Goal: Task Accomplishment & Management: Manage account settings

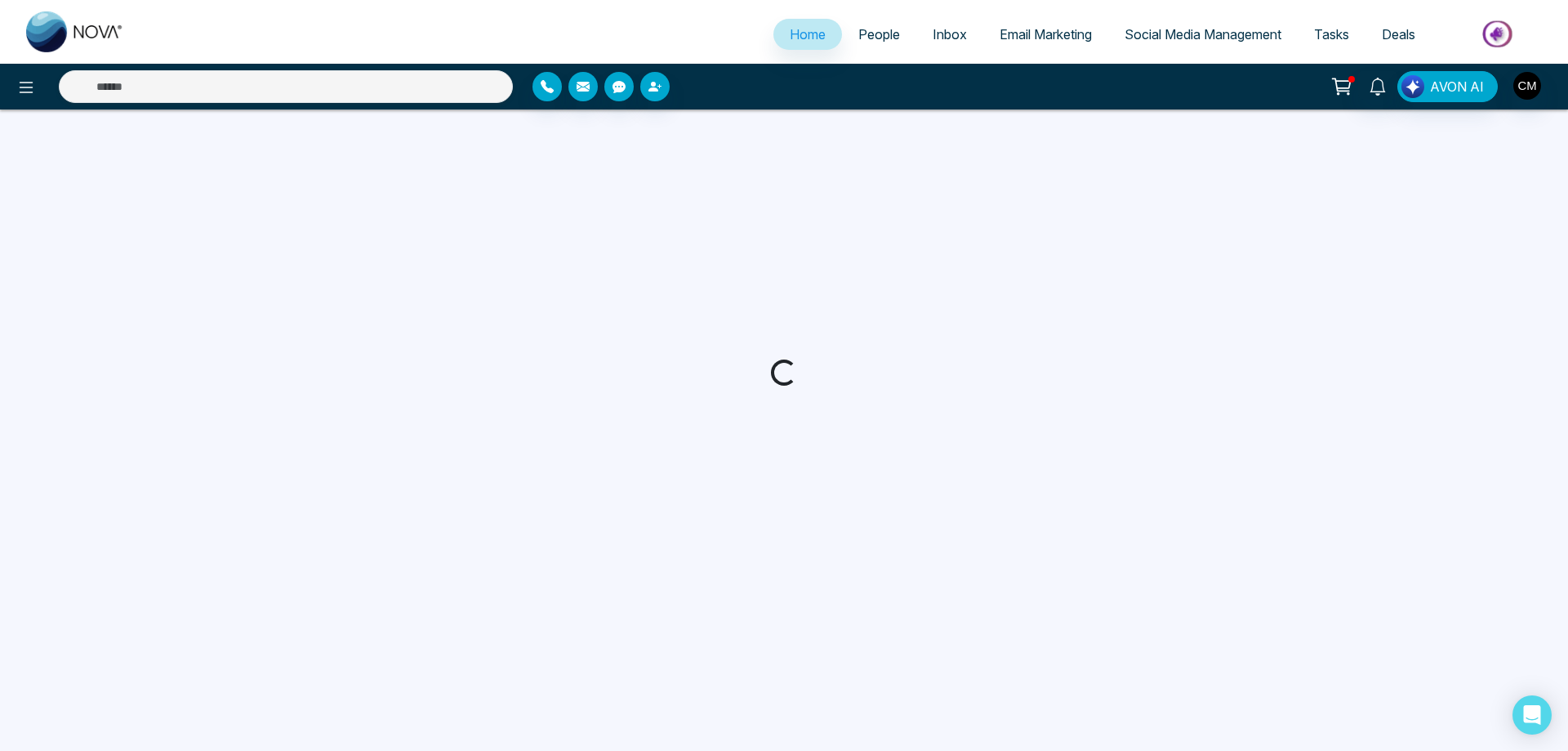
select select "*"
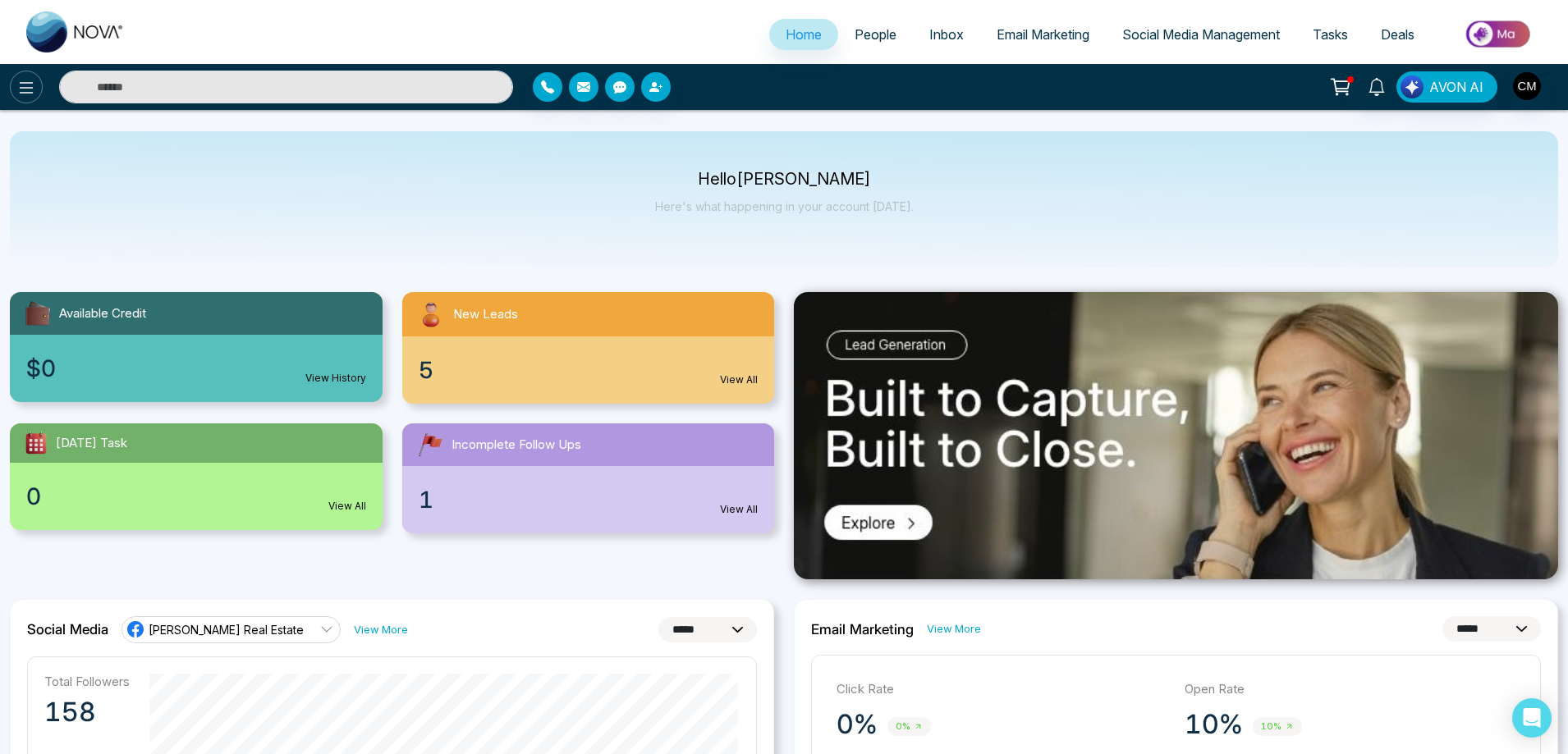
click at [18, 79] on icon at bounding box center [26, 88] width 19 height 19
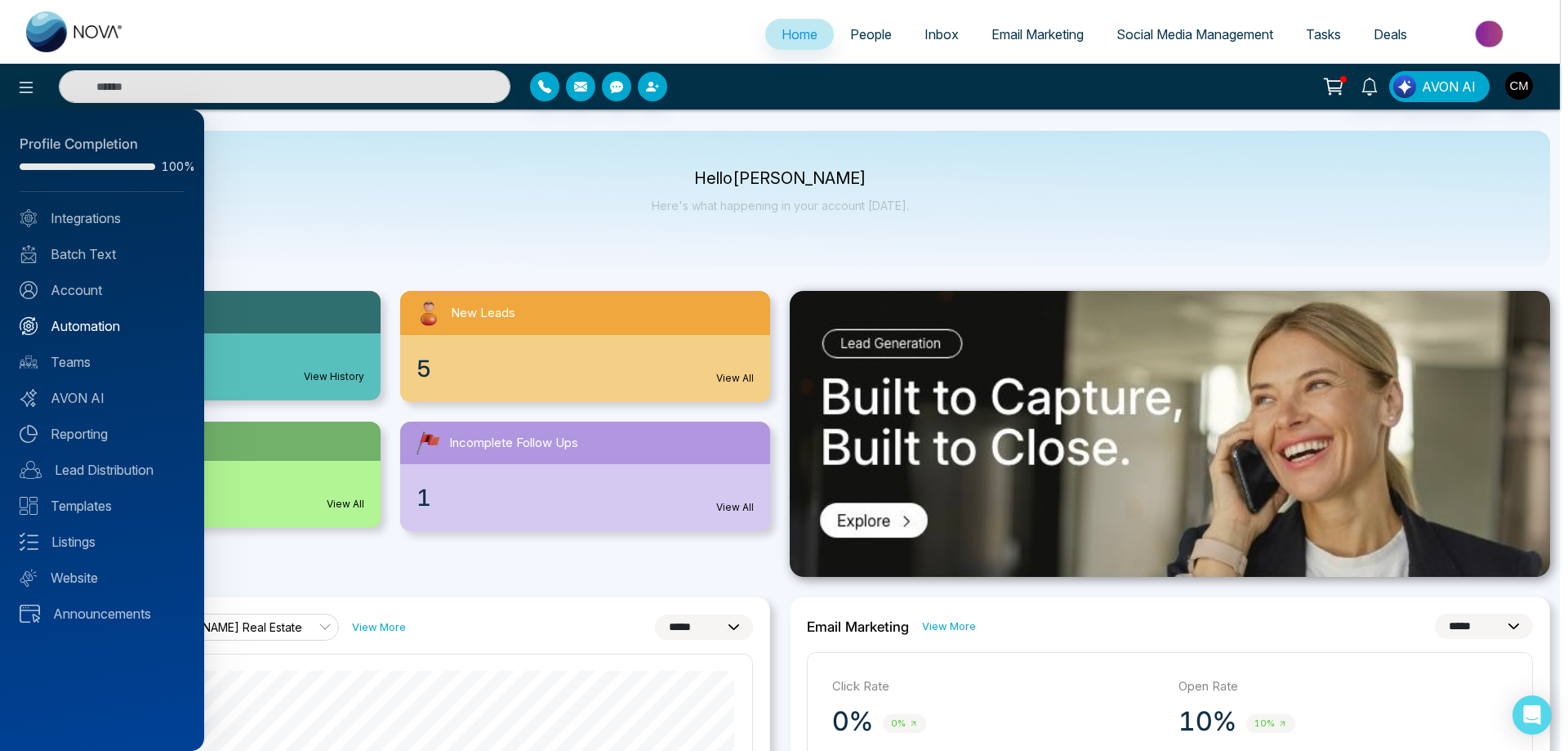
click at [89, 316] on link "Automation" at bounding box center [102, 325] width 165 height 19
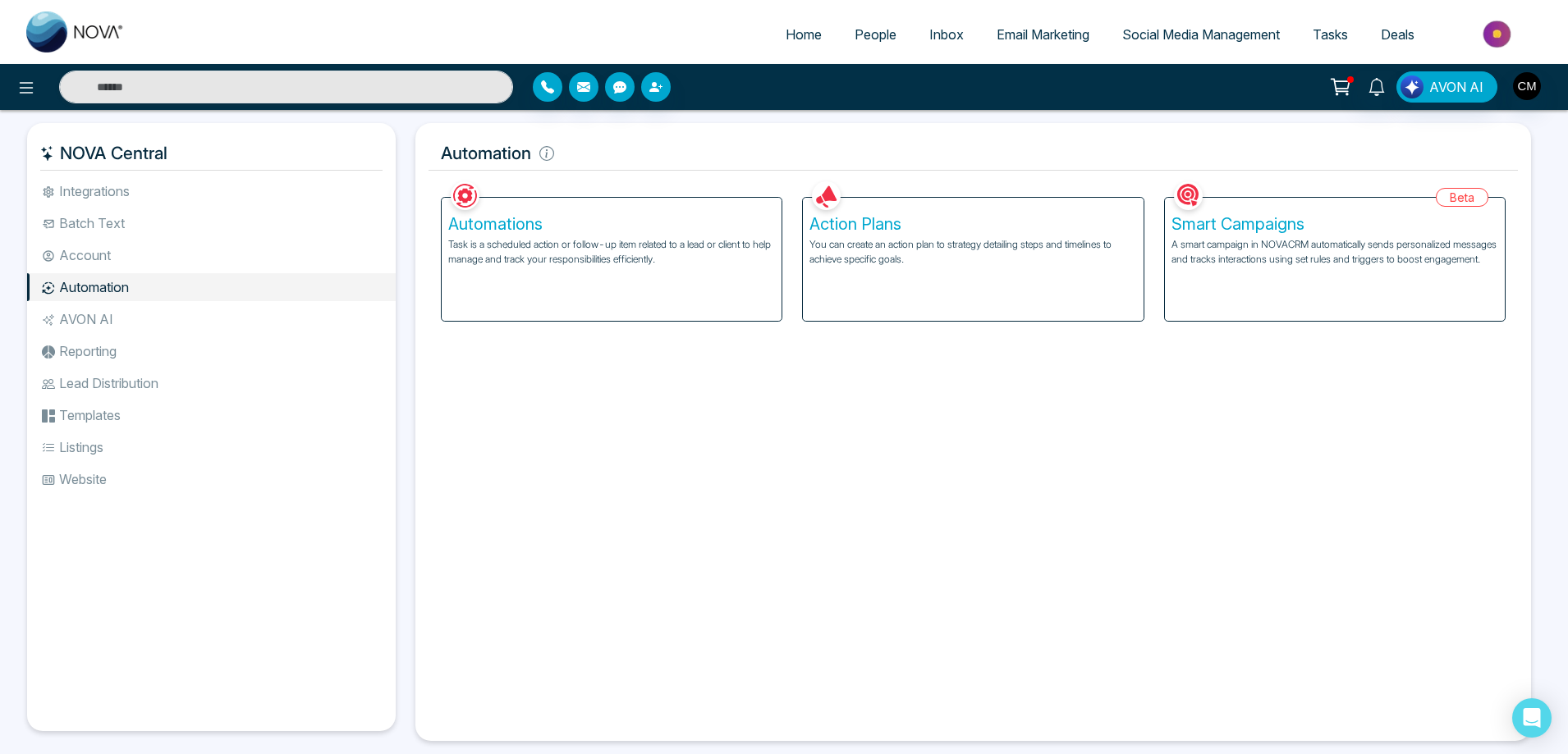
click at [526, 273] on div "Automations Task is a scheduled action or follow-up item related to a lead or c…" at bounding box center [612, 258] width 339 height 123
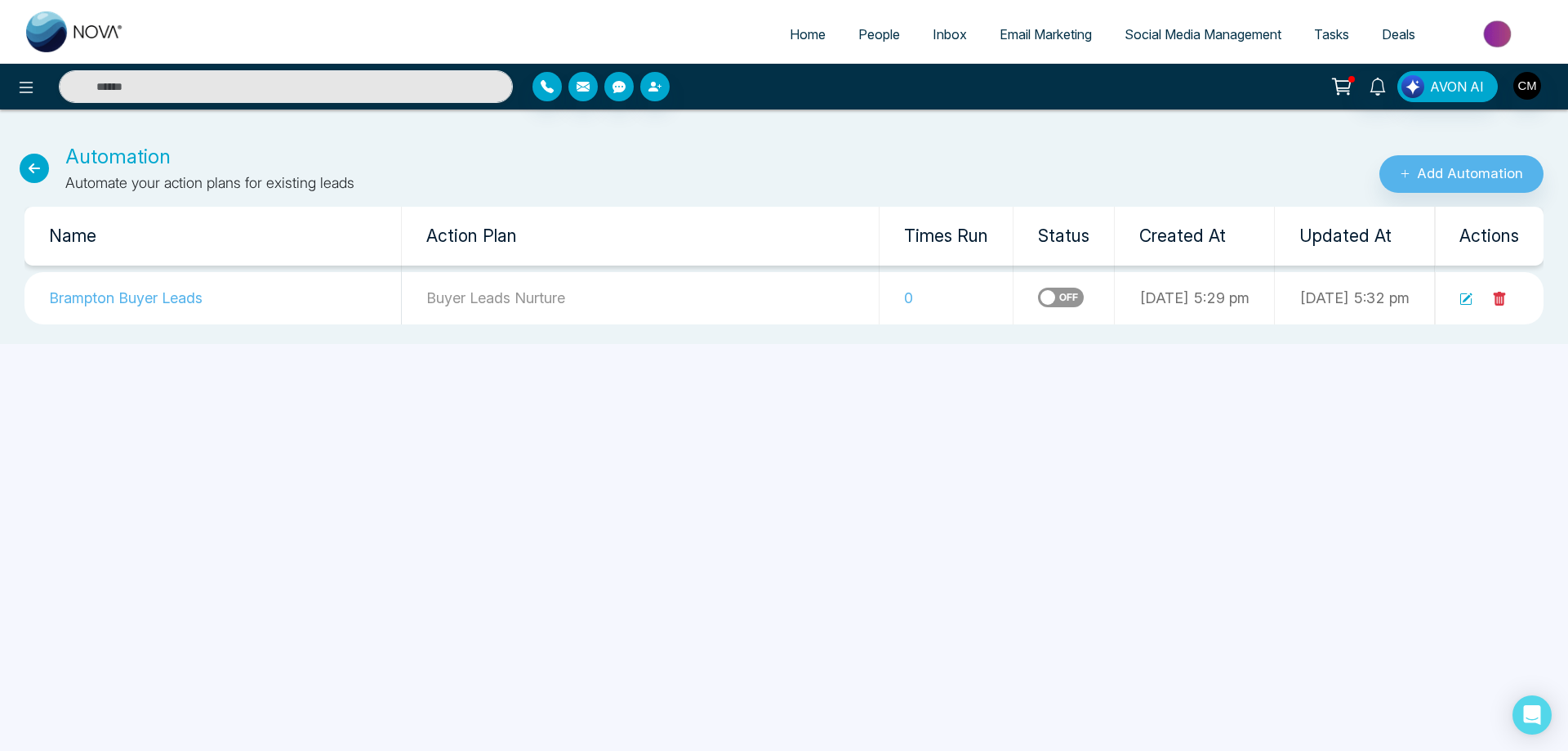
click at [879, 297] on td "0" at bounding box center [946, 297] width 134 height 52
click at [23, 167] on icon at bounding box center [34, 168] width 29 height 29
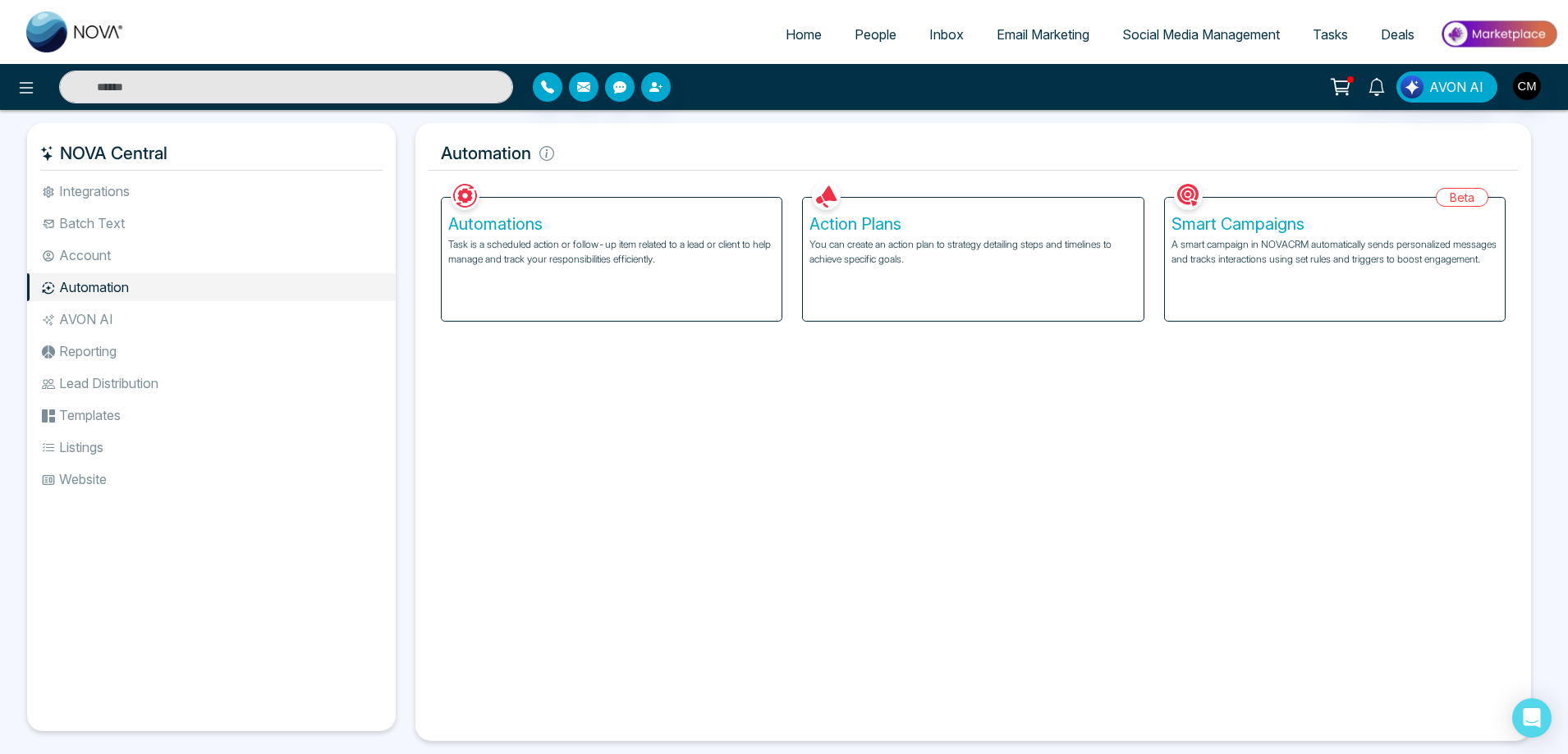
click at [586, 277] on div "Automations Task is a scheduled action or follow-up item related to a lead or c…" at bounding box center [612, 258] width 339 height 123
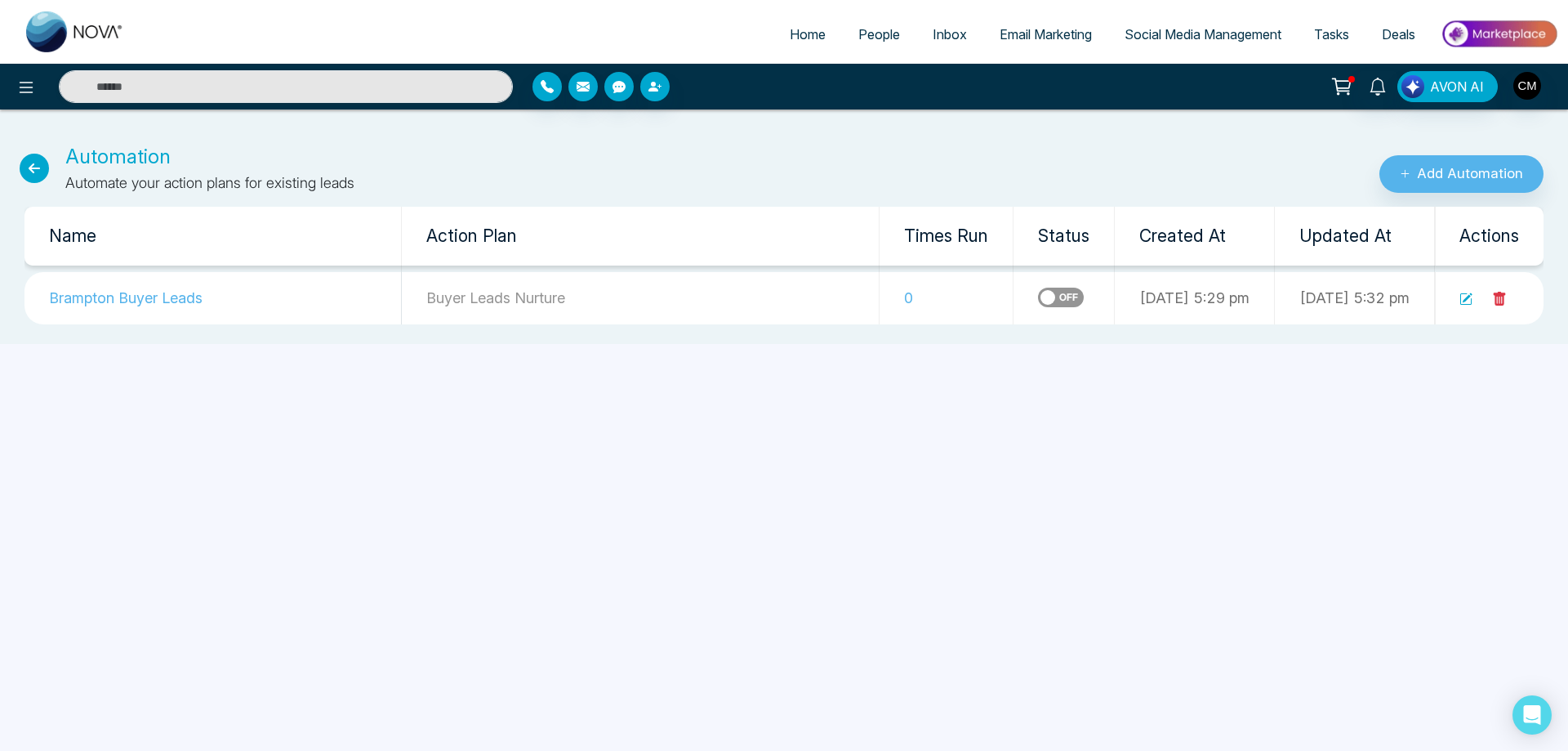
click at [1461, 303] on icon at bounding box center [1465, 298] width 11 height 11
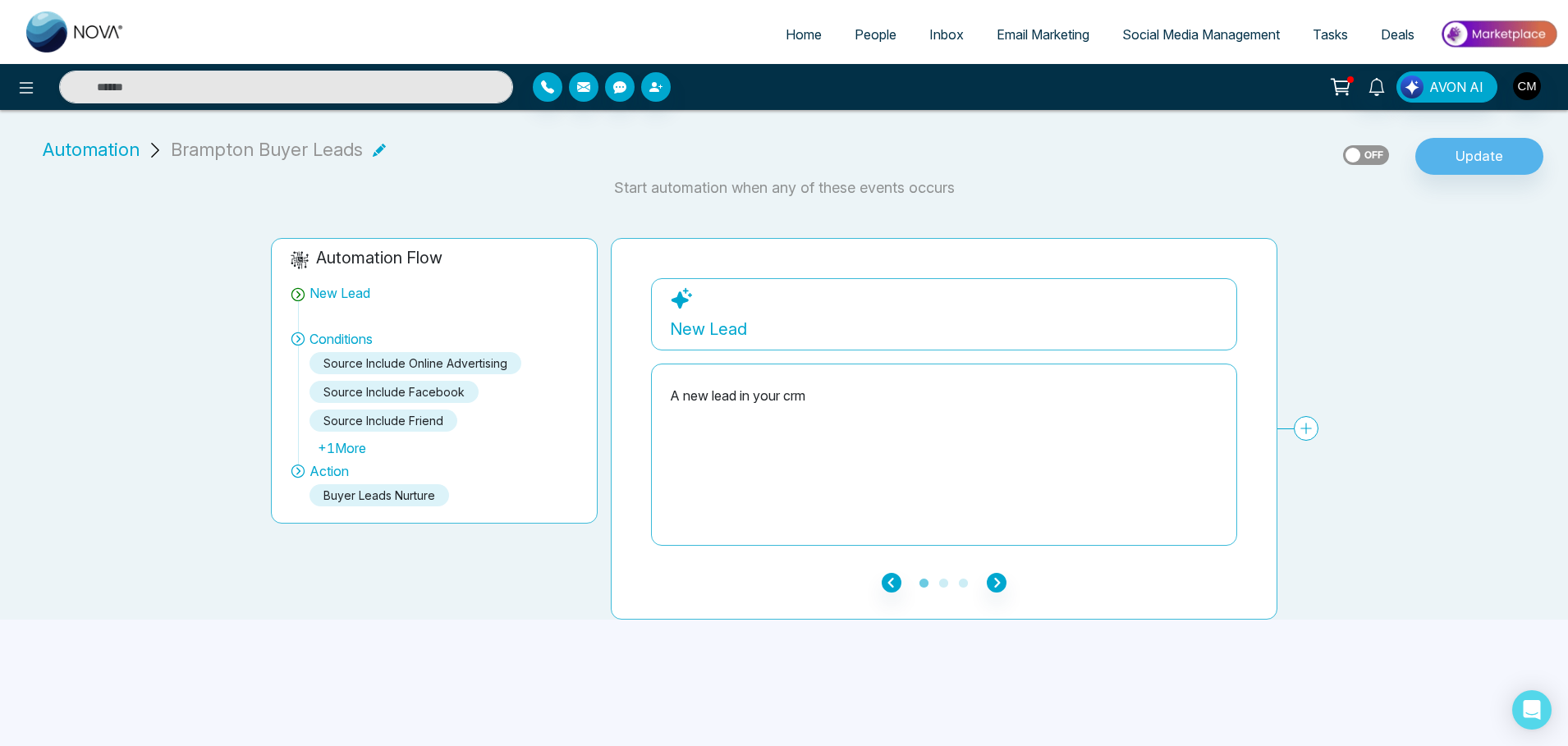
click at [342, 450] on div "+ 1 More" at bounding box center [445, 447] width 269 height 19
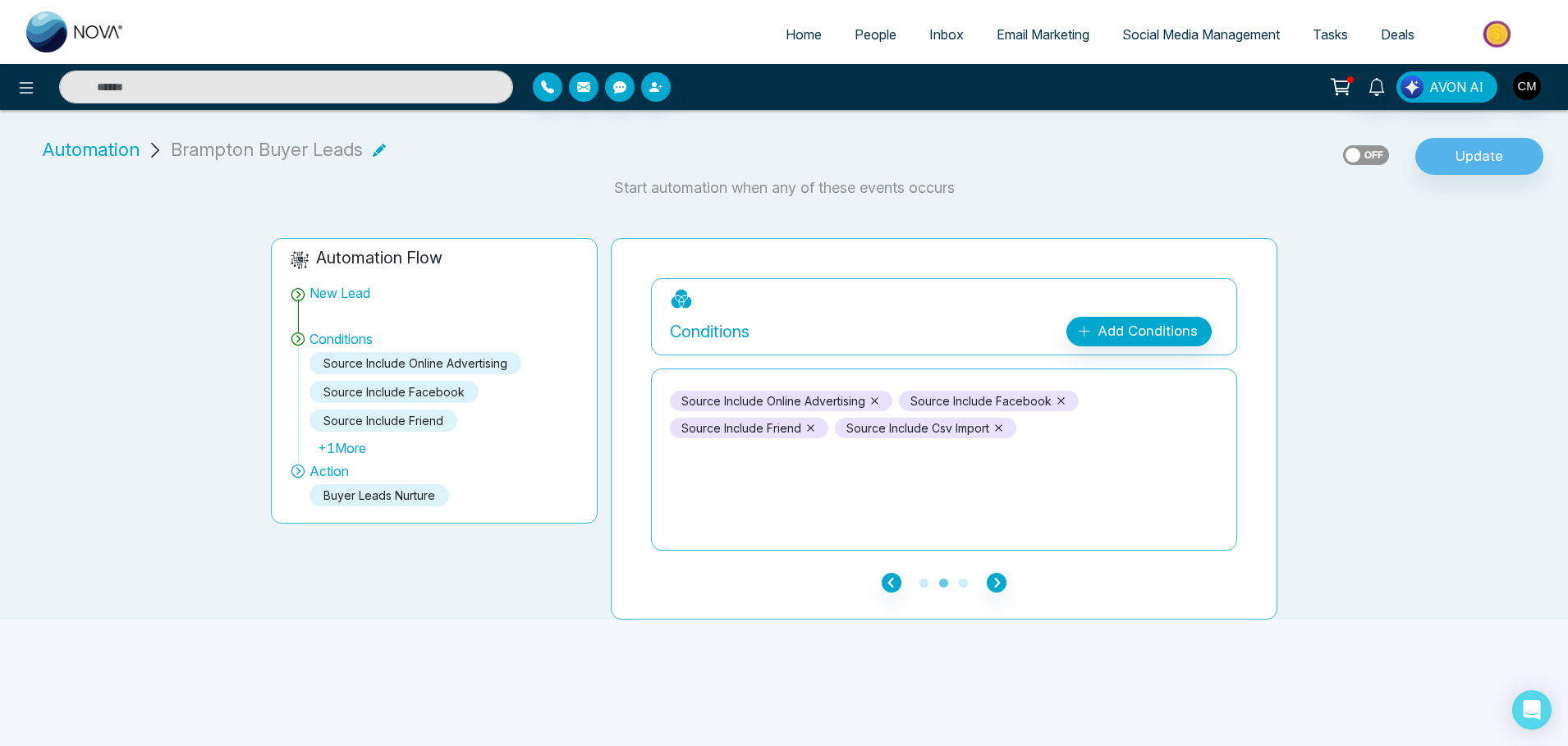
click at [120, 148] on span "Automation" at bounding box center [90, 149] width 97 height 27
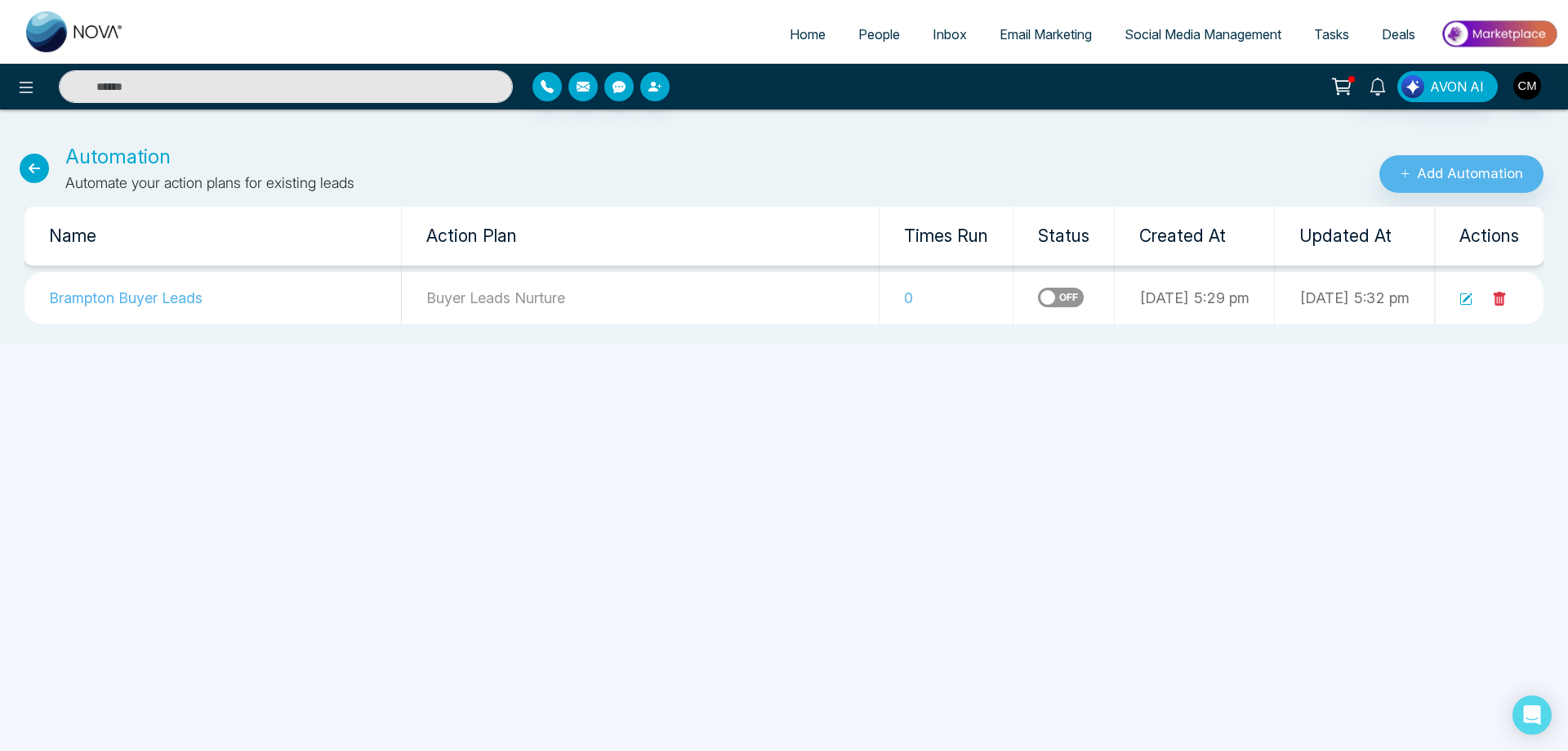
click at [170, 291] on td "Brampton Buyer Leads" at bounding box center [213, 297] width 377 height 52
click at [1440, 160] on button "Add Automation" at bounding box center [1461, 174] width 164 height 38
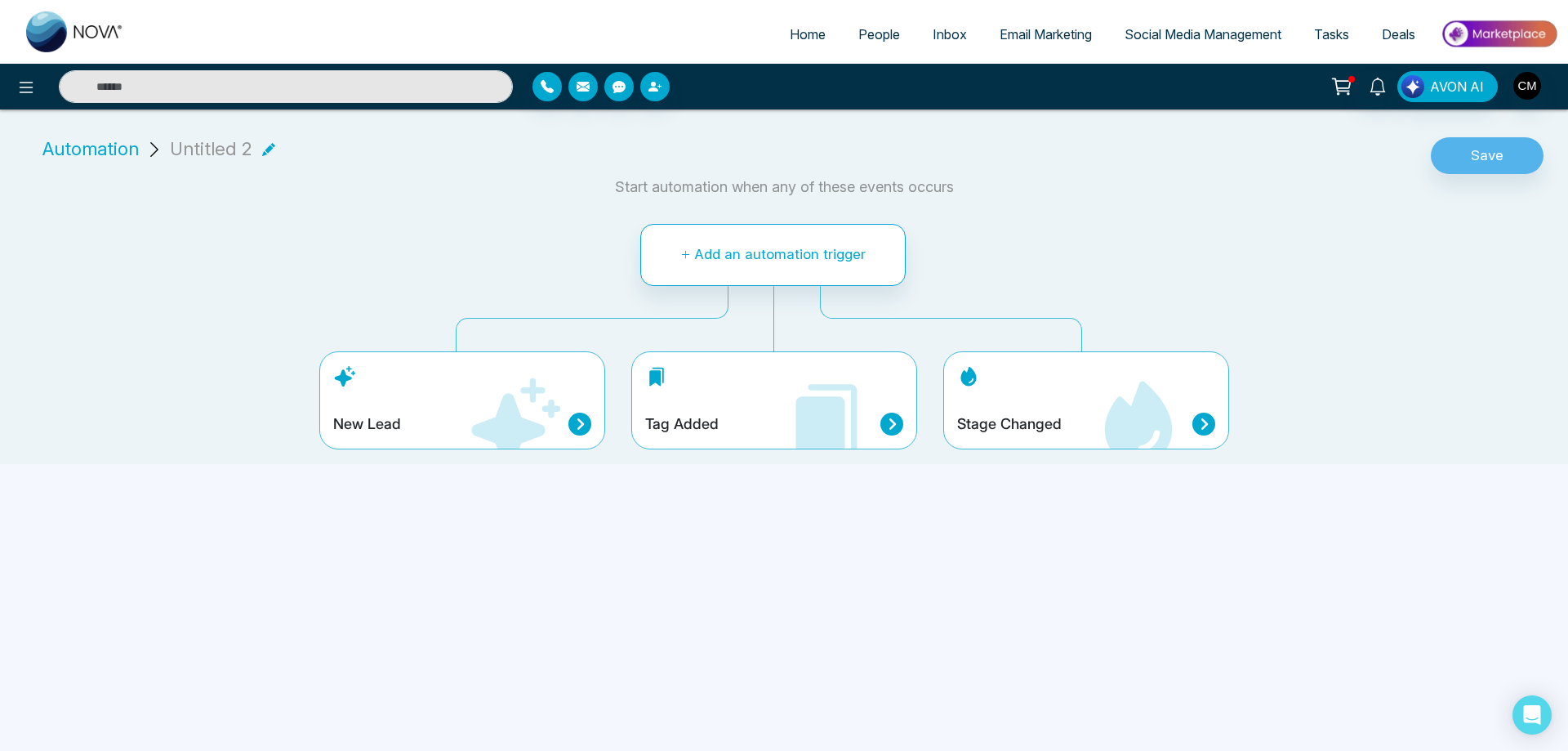
click at [728, 381] on div "Tag Added" at bounding box center [773, 400] width 285 height 98
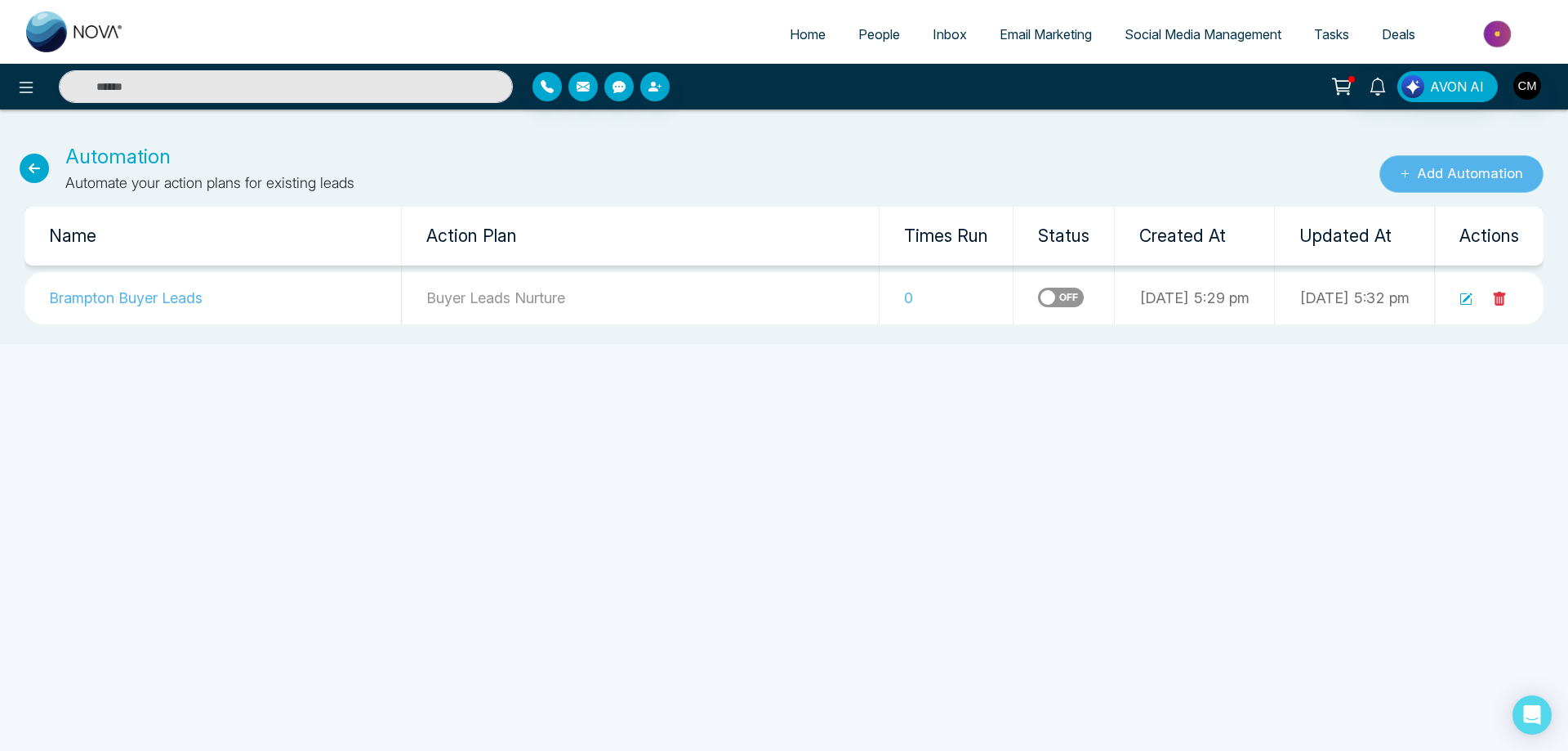
click at [1487, 172] on button "Add Automation" at bounding box center [1461, 174] width 164 height 38
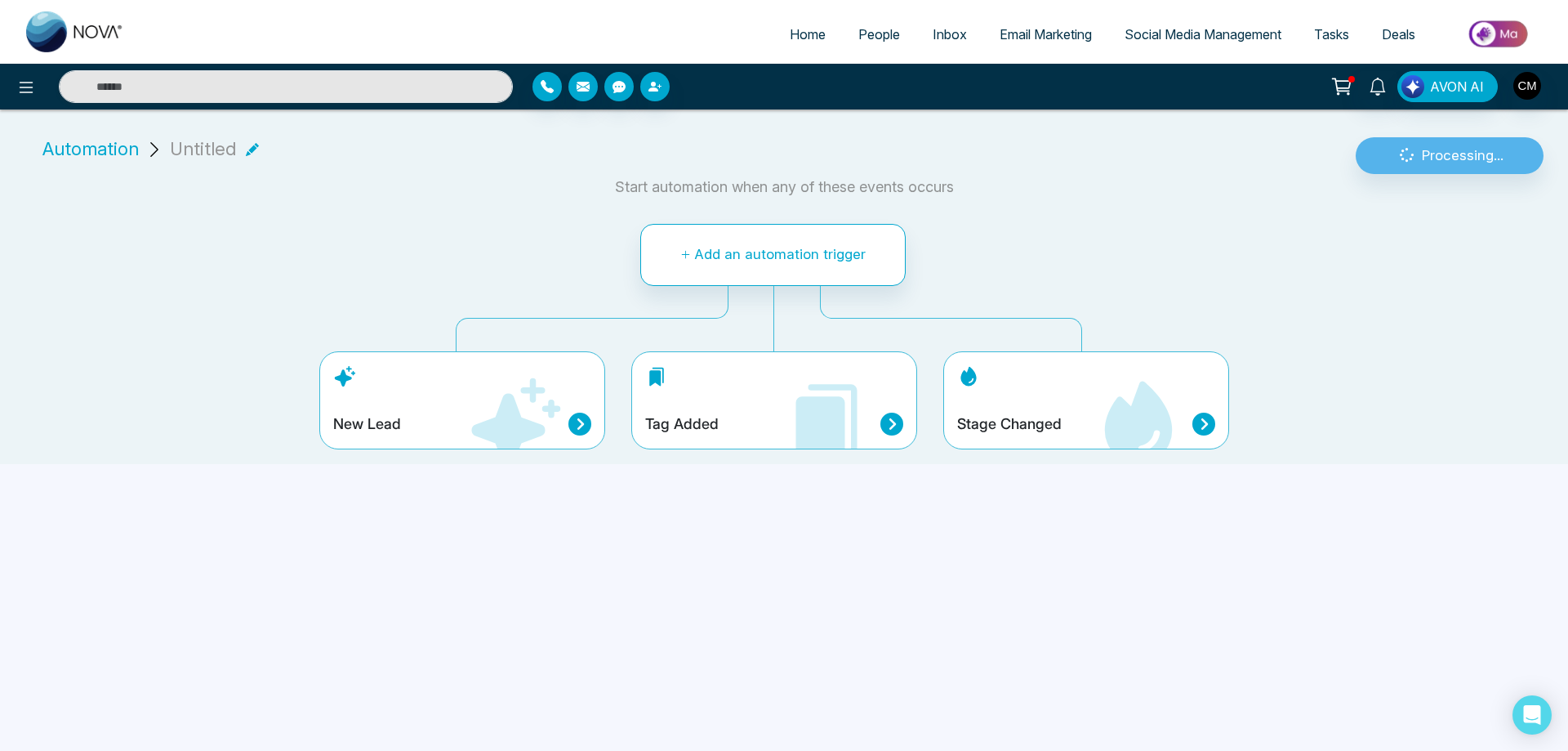
click at [1084, 439] on div "Stage Changed" at bounding box center [1085, 400] width 285 height 98
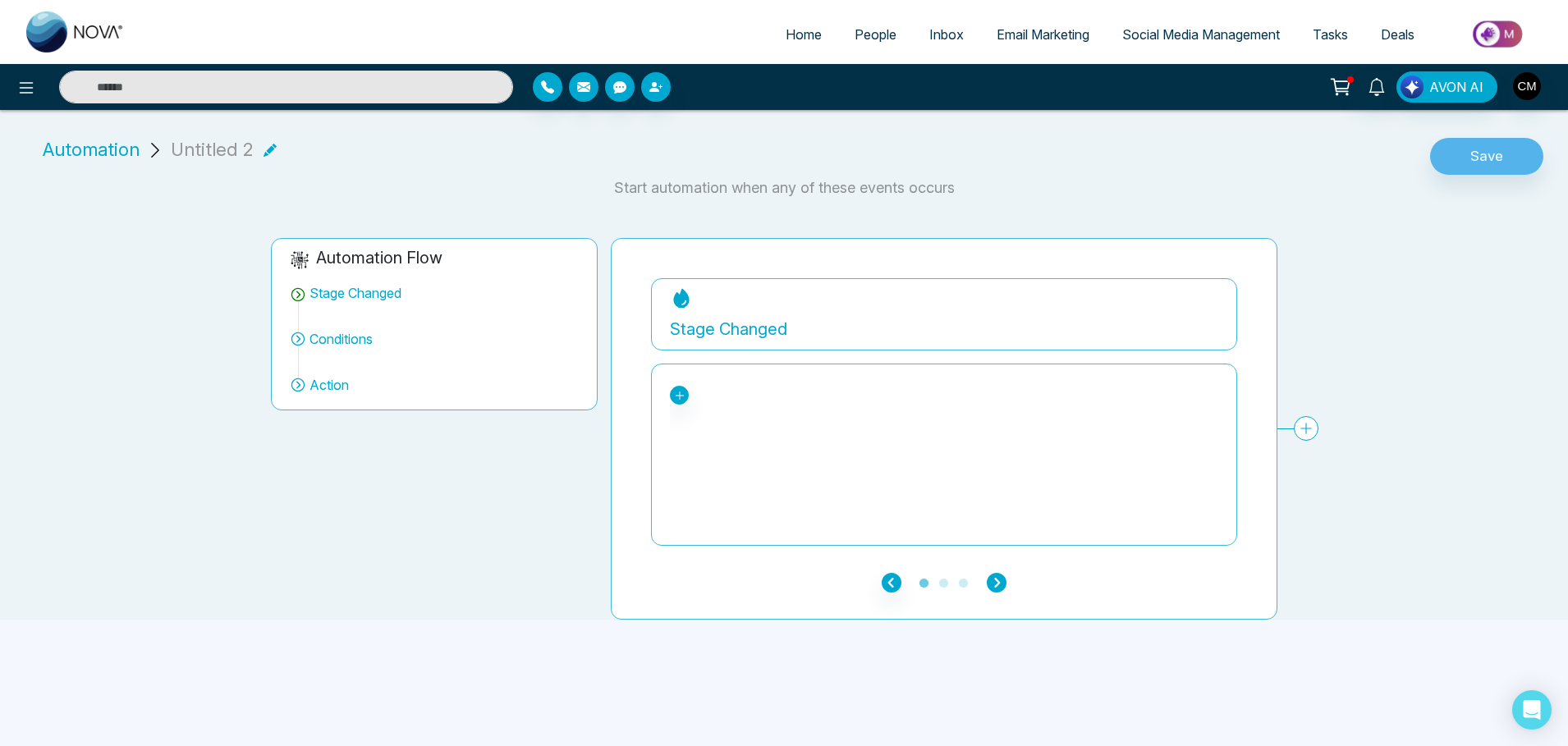
click at [989, 582] on icon "button" at bounding box center [996, 582] width 19 height 19
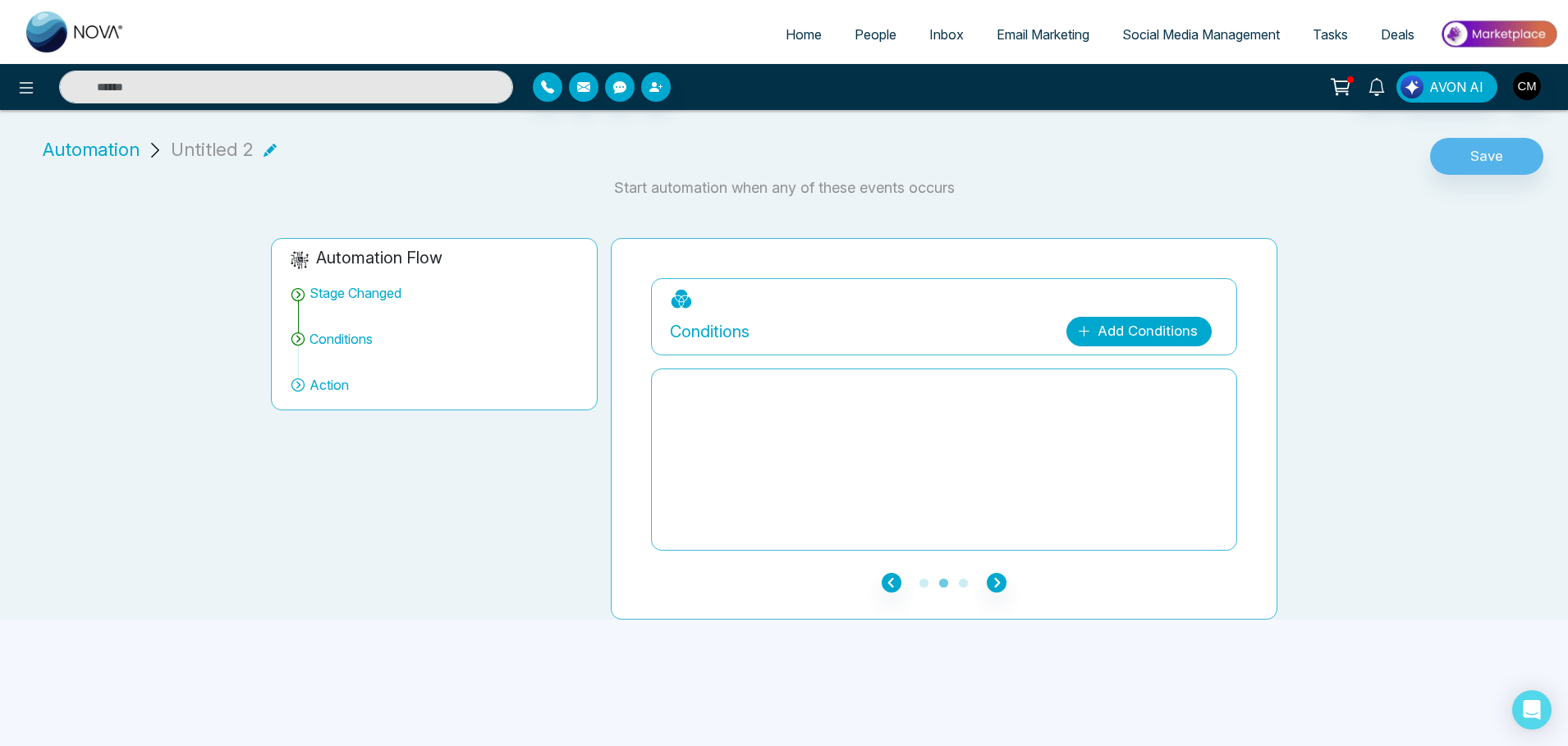
click at [1124, 337] on link "Add Conditions" at bounding box center [1139, 332] width 146 height 30
click at [1145, 366] on input "search" at bounding box center [1158, 372] width 133 height 25
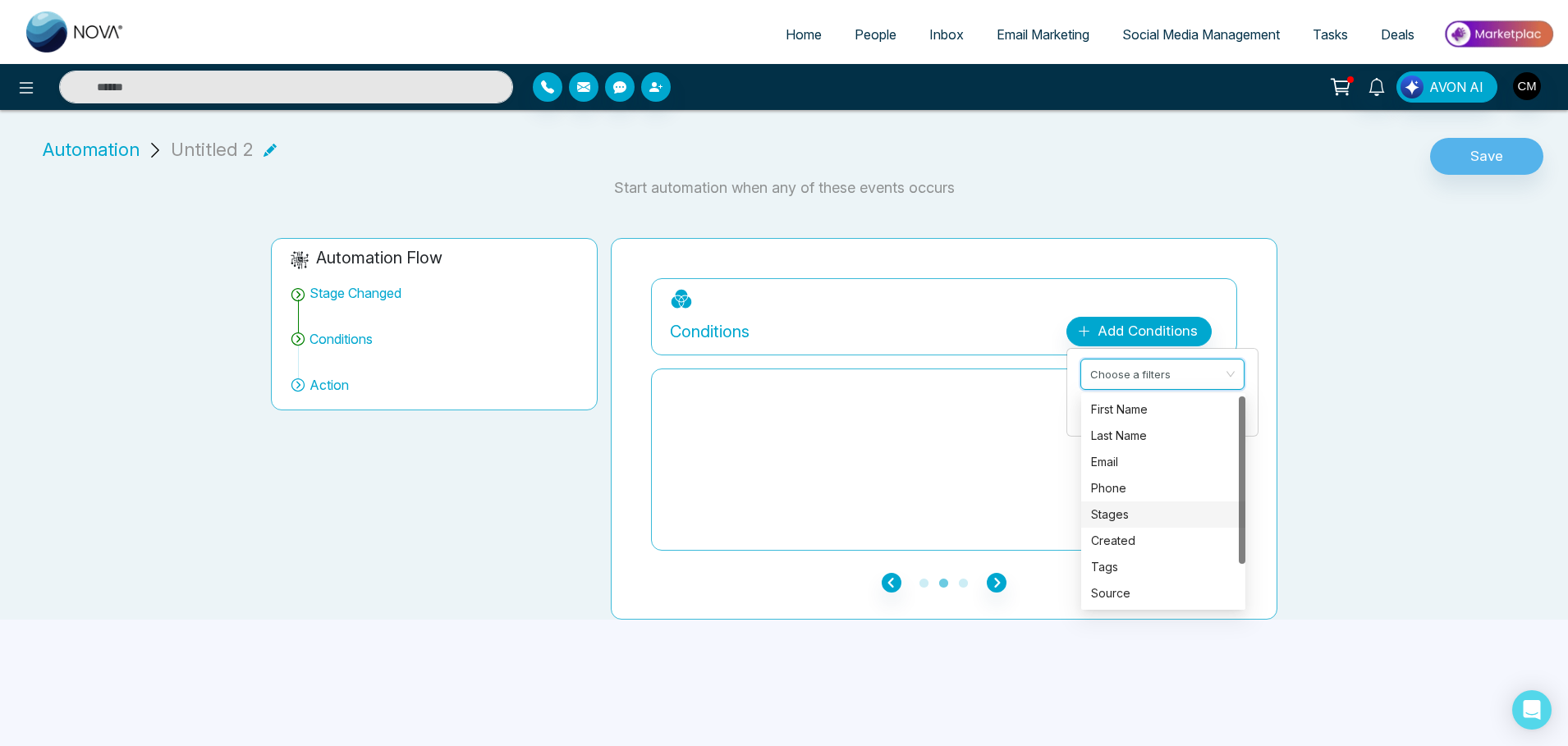
click at [1142, 515] on div "Stages" at bounding box center [1163, 515] width 145 height 18
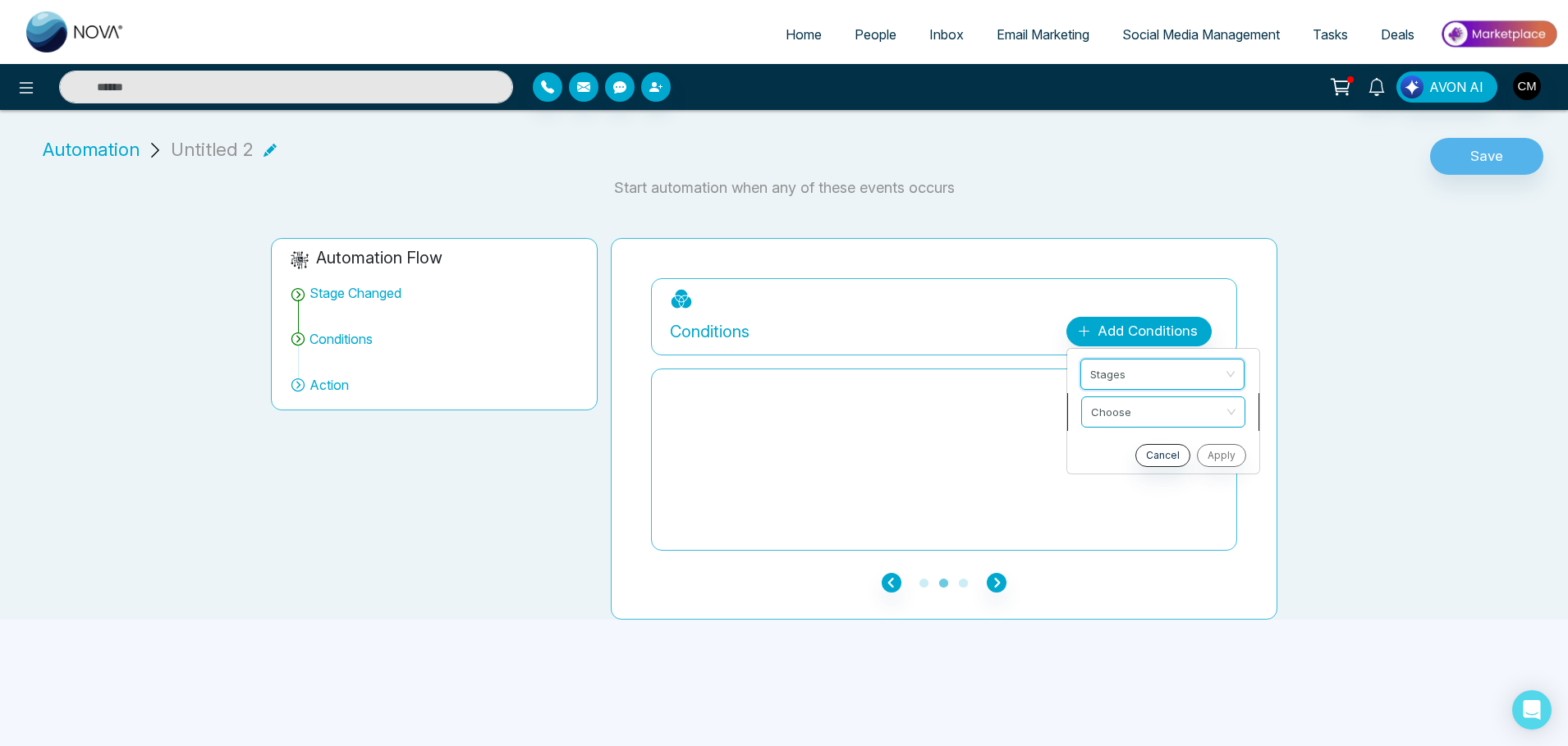
click at [1130, 414] on input "search" at bounding box center [1158, 409] width 133 height 25
click at [1138, 444] on div "include" at bounding box center [1162, 447] width 145 height 18
click at [1139, 445] on input "search" at bounding box center [1158, 447] width 133 height 25
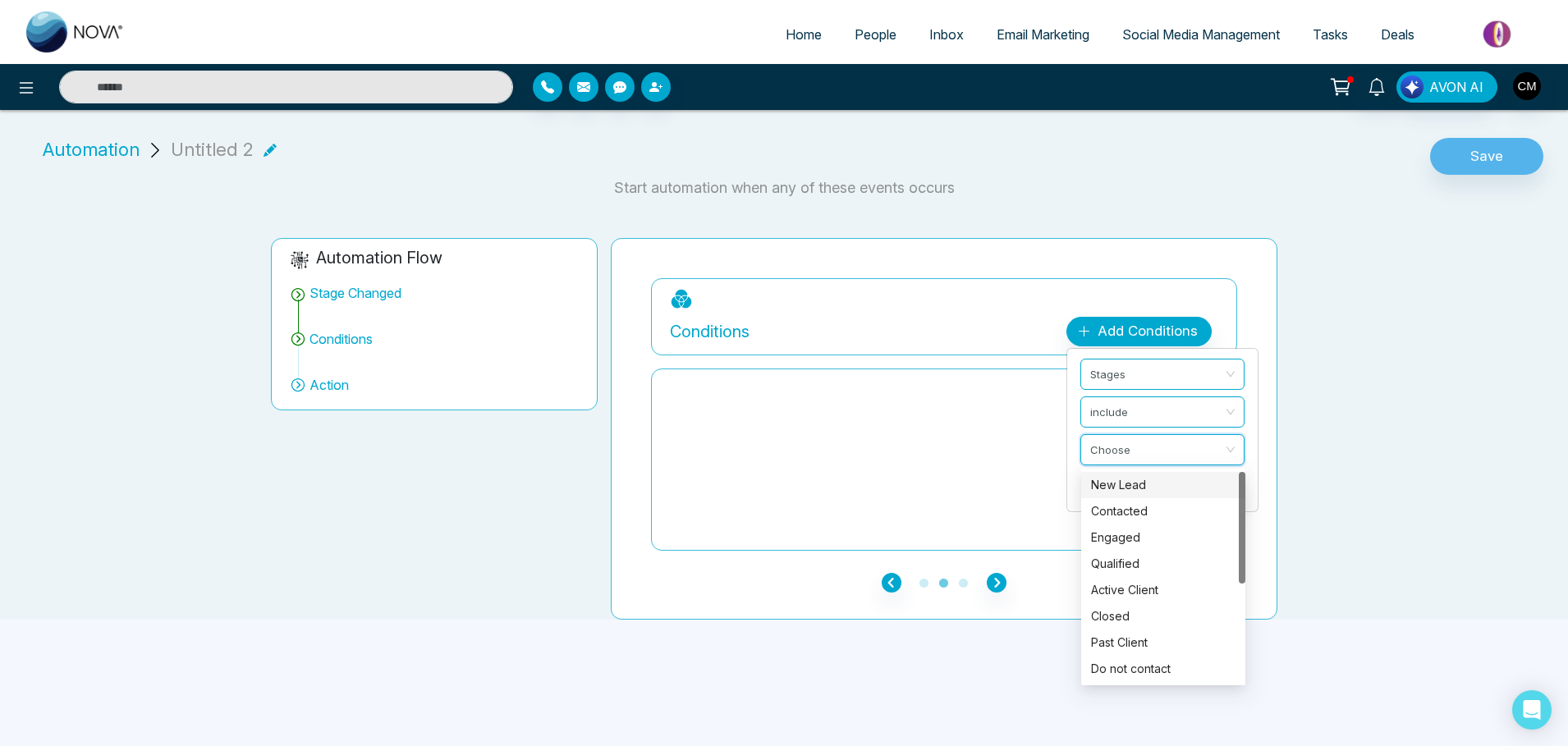
click at [773, 423] on div at bounding box center [944, 459] width 548 height 164
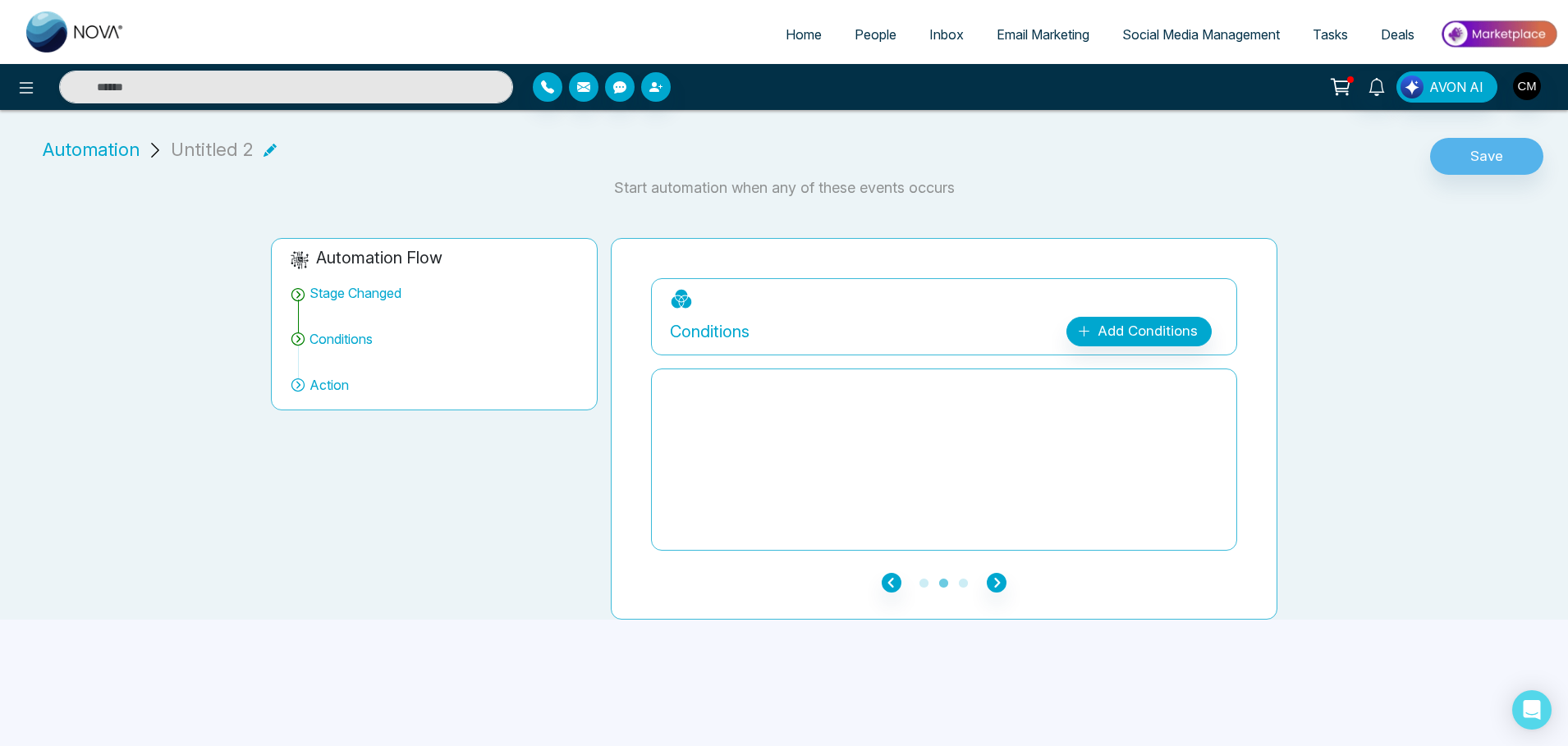
click at [272, 154] on icon at bounding box center [270, 150] width 13 height 13
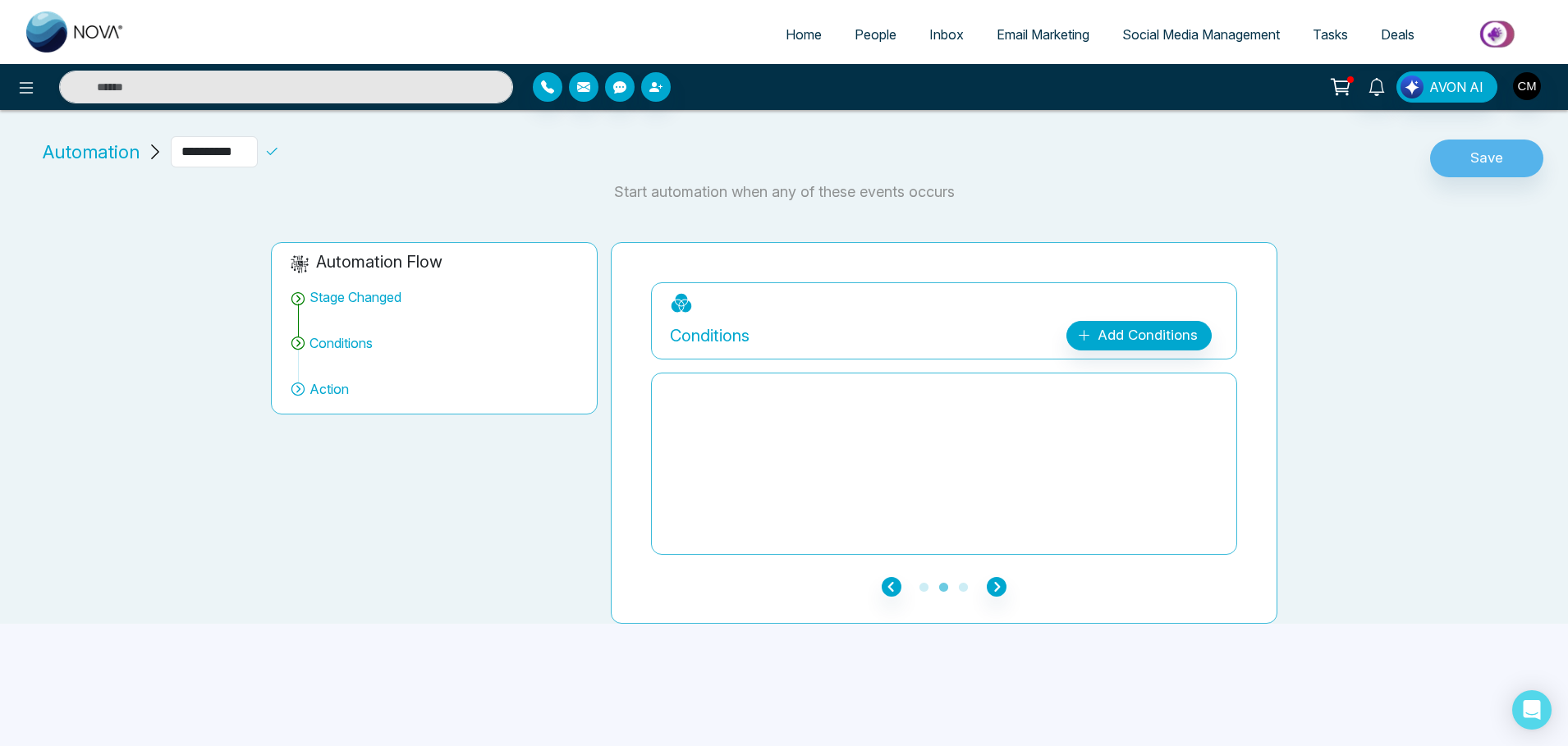
click at [68, 153] on span "Automation" at bounding box center [90, 151] width 97 height 27
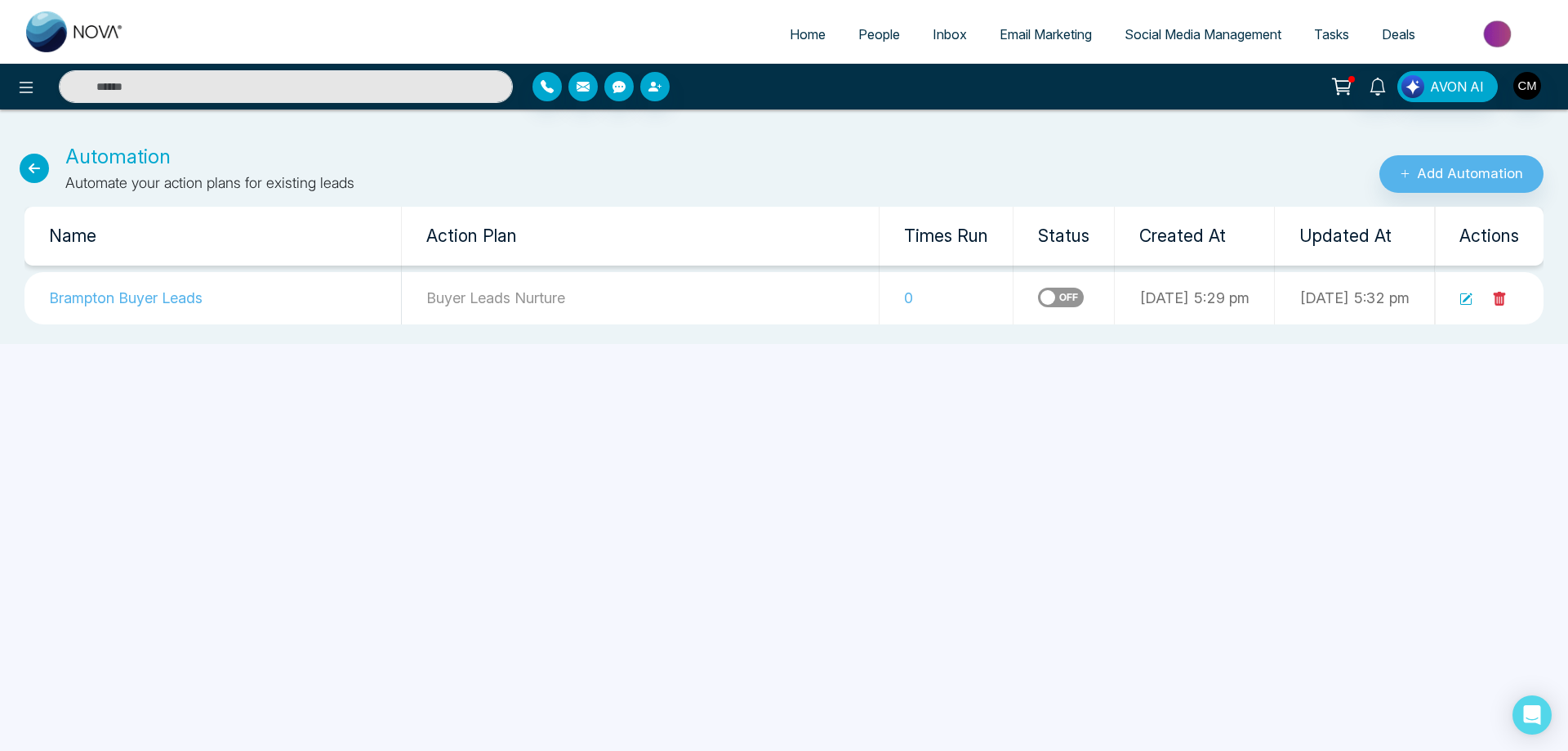
click at [38, 161] on icon at bounding box center [34, 168] width 29 height 29
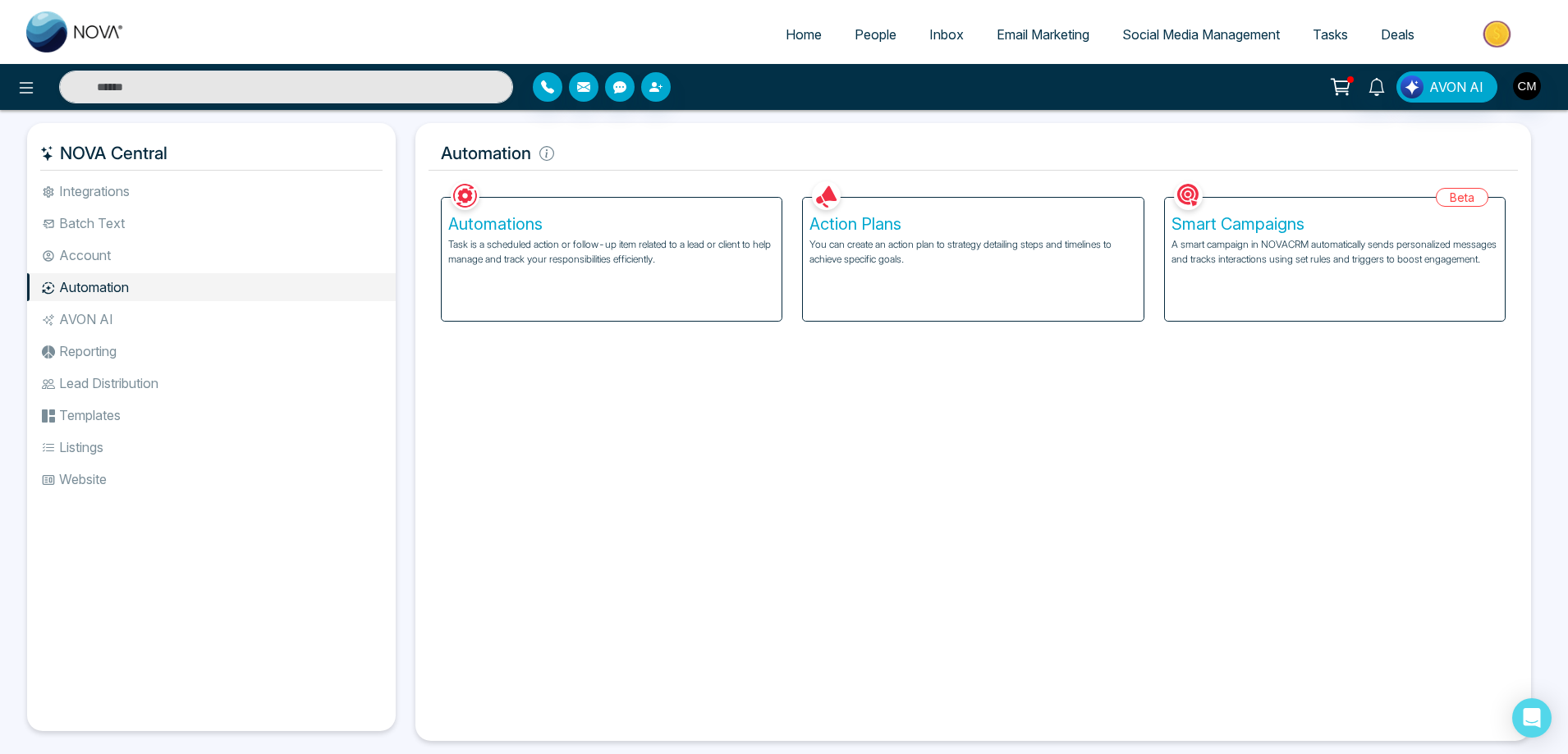
click at [861, 269] on div "Action Plans You can create an action plan to strategy detailing steps and time…" at bounding box center [972, 258] width 339 height 123
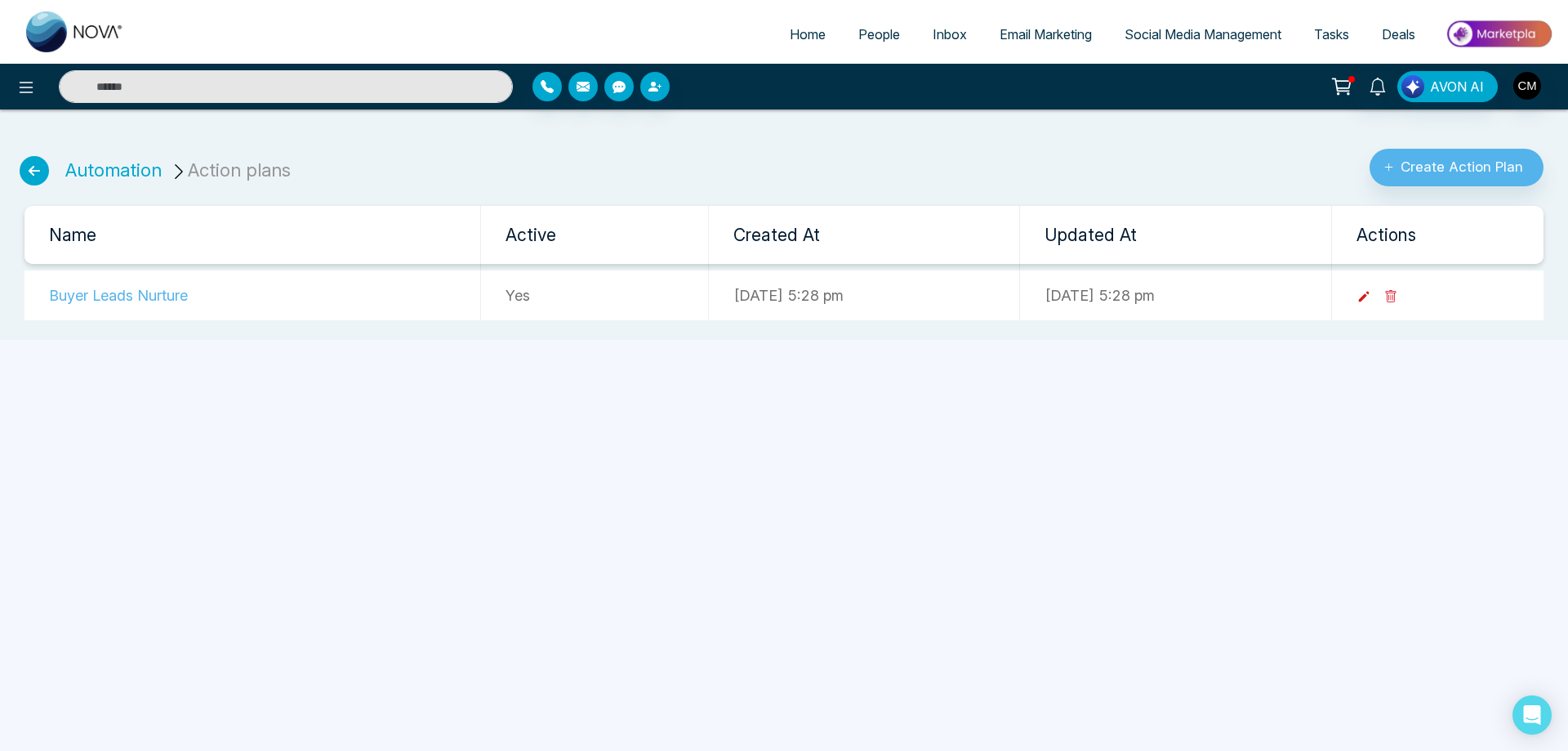
click at [1371, 300] on icon at bounding box center [1363, 297] width 15 height 15
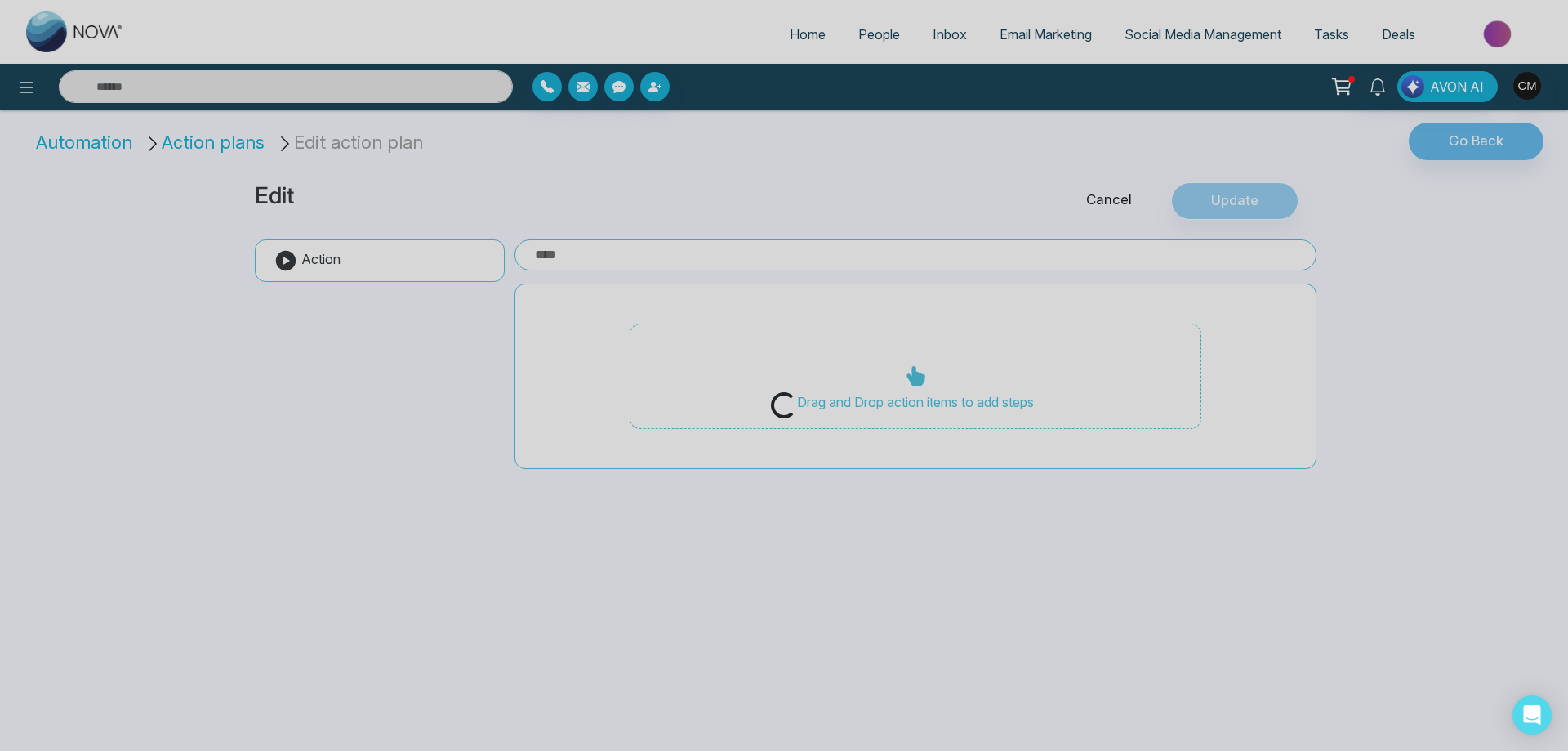
type input "**********"
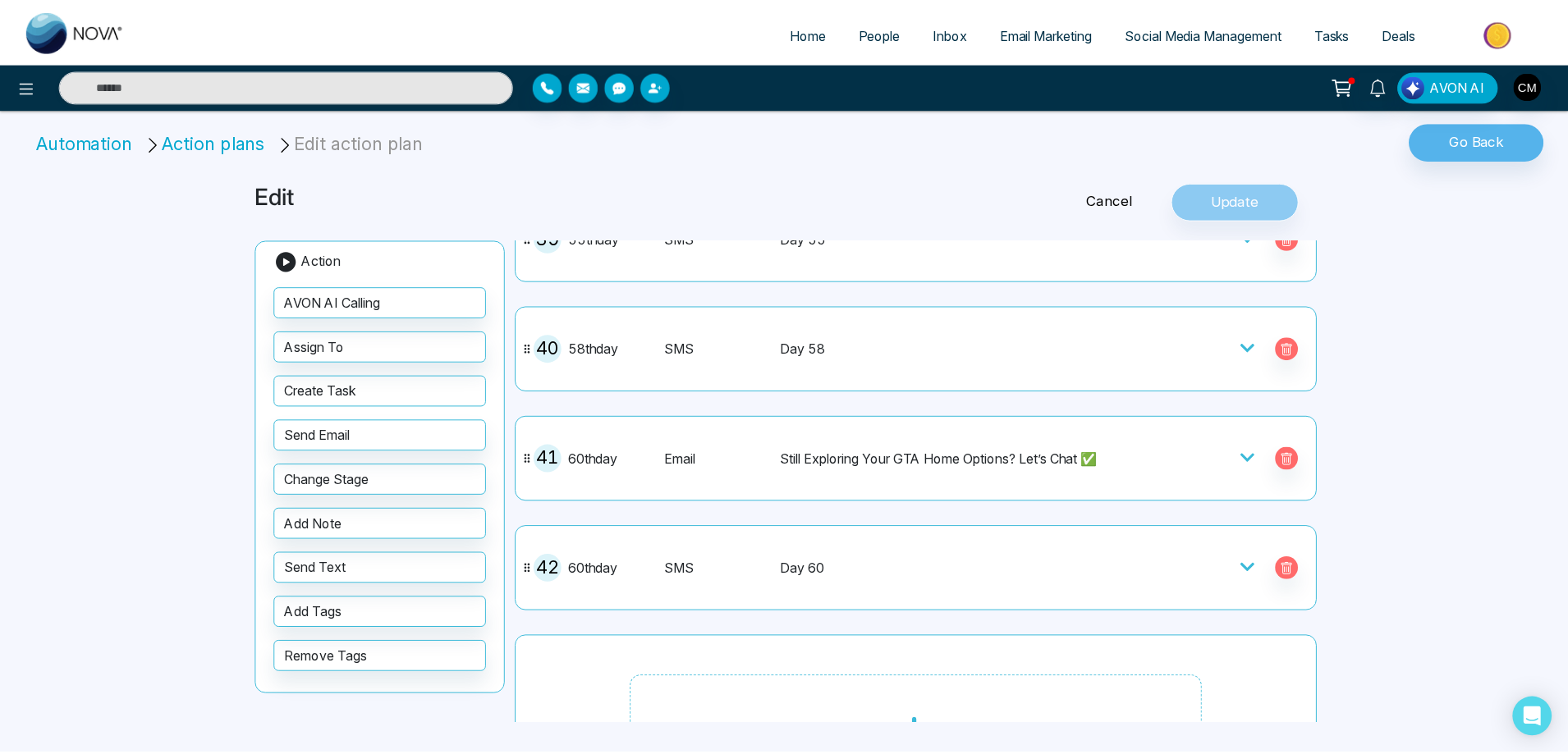
scroll to position [4364, 0]
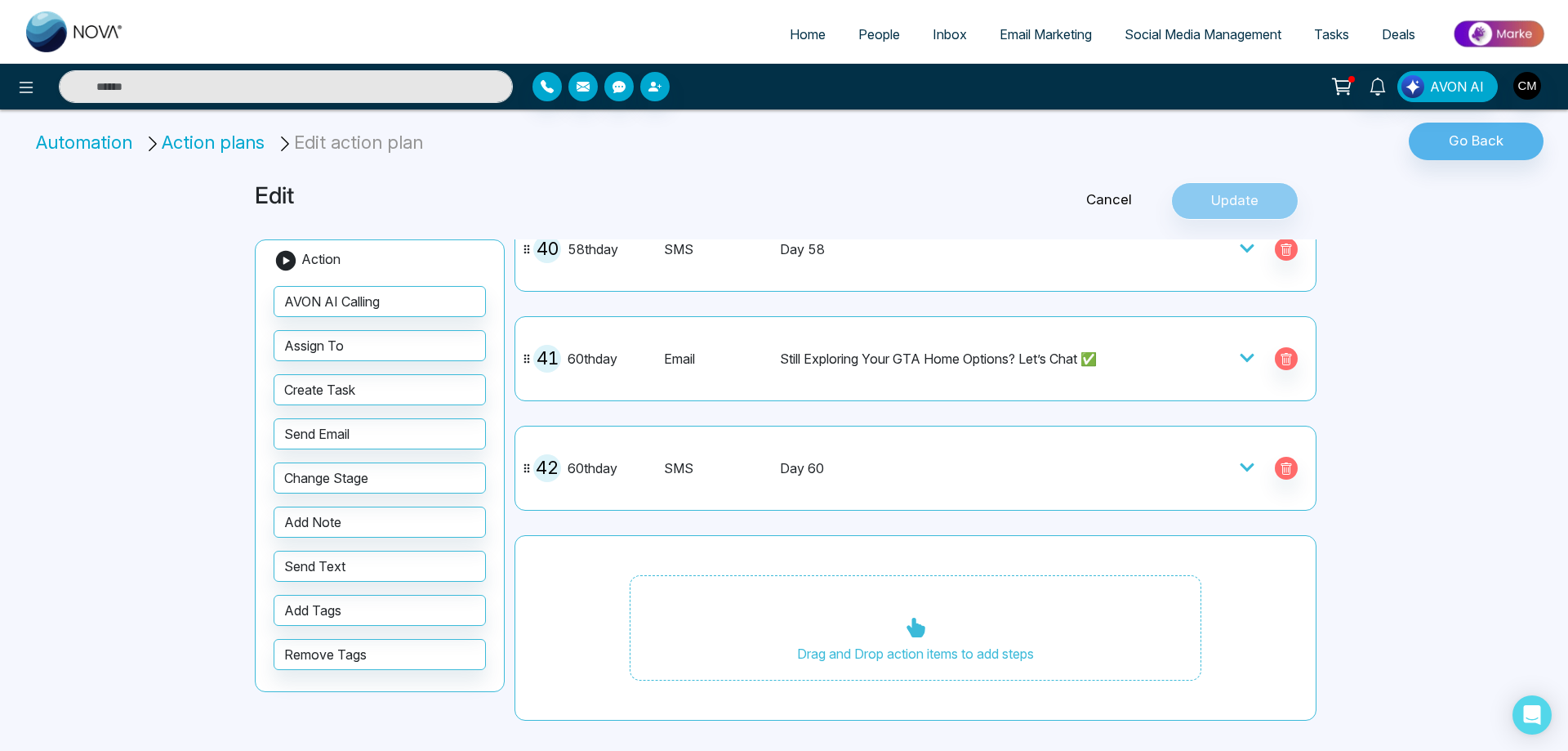
click at [1109, 199] on link "Cancel" at bounding box center [1108, 199] width 124 height 21
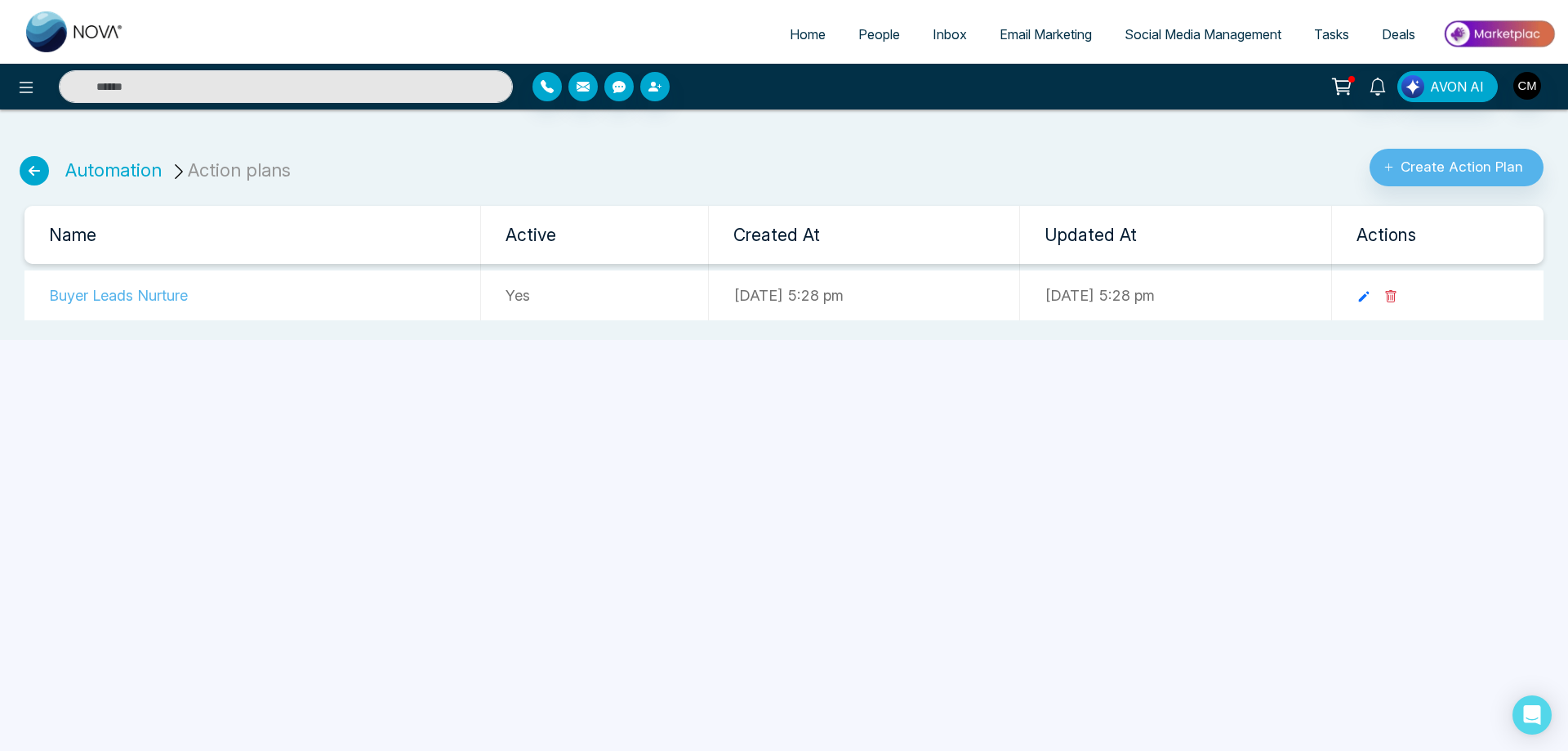
click at [36, 167] on icon at bounding box center [34, 171] width 29 height 29
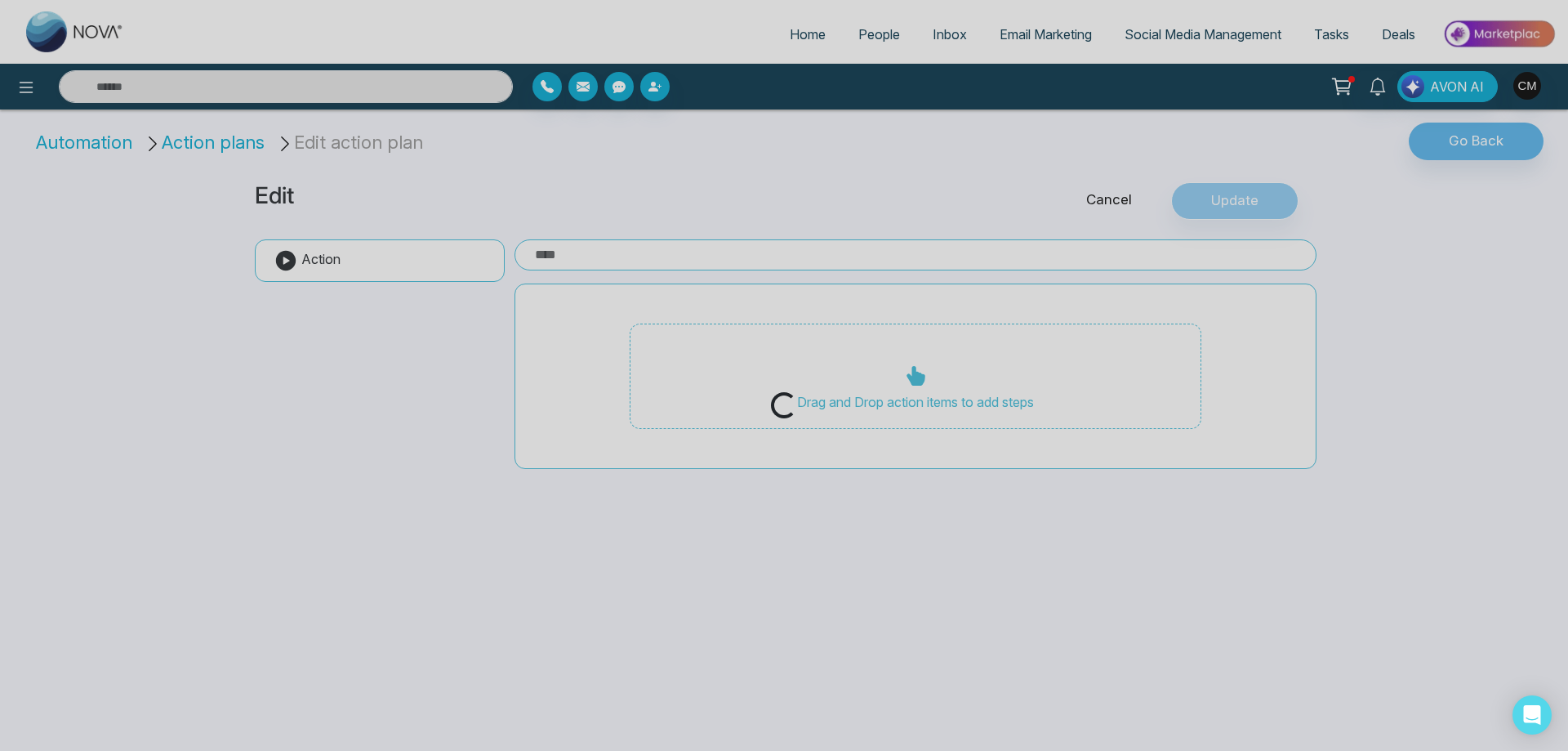
type input "**********"
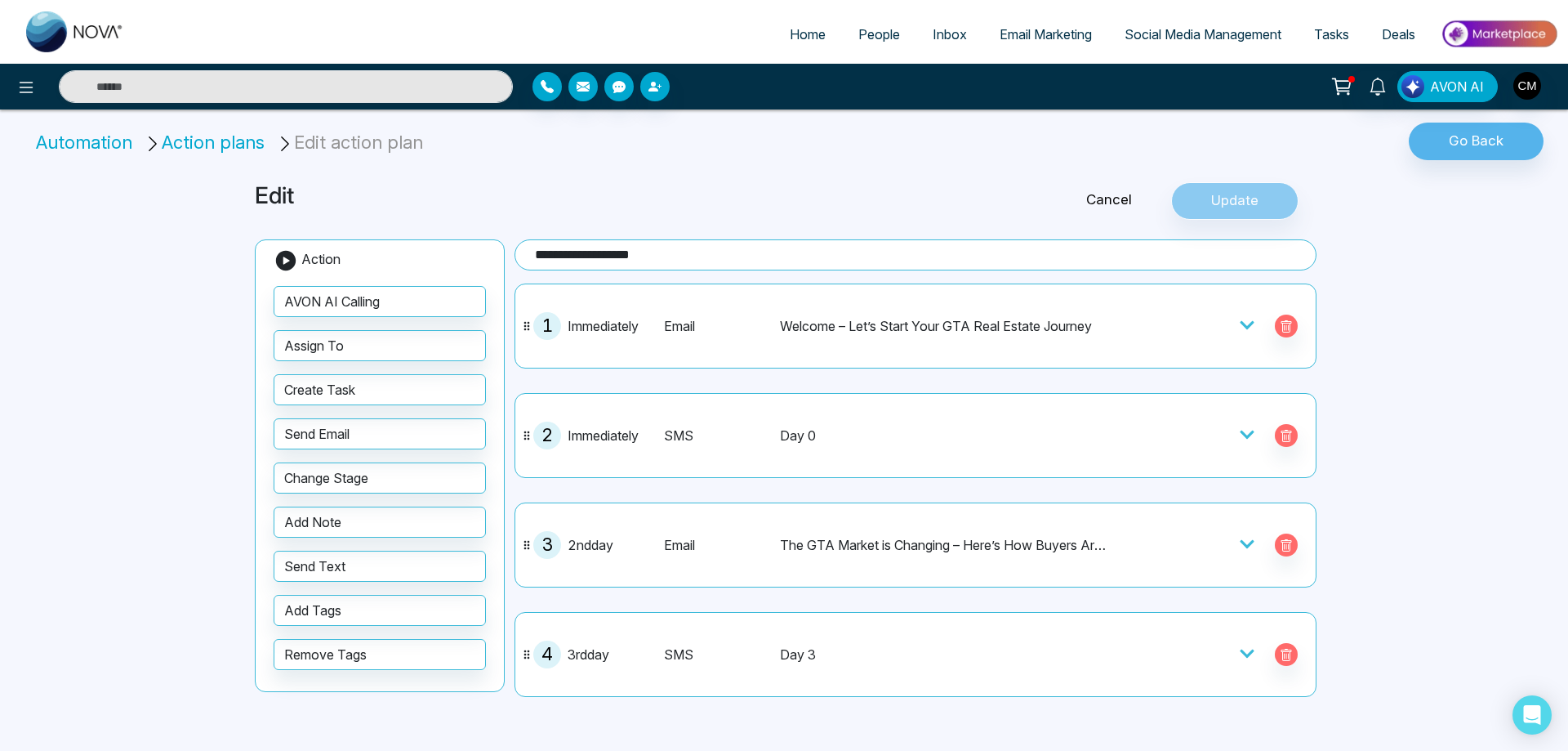
click at [193, 146] on li "Action plans" at bounding box center [207, 142] width 127 height 27
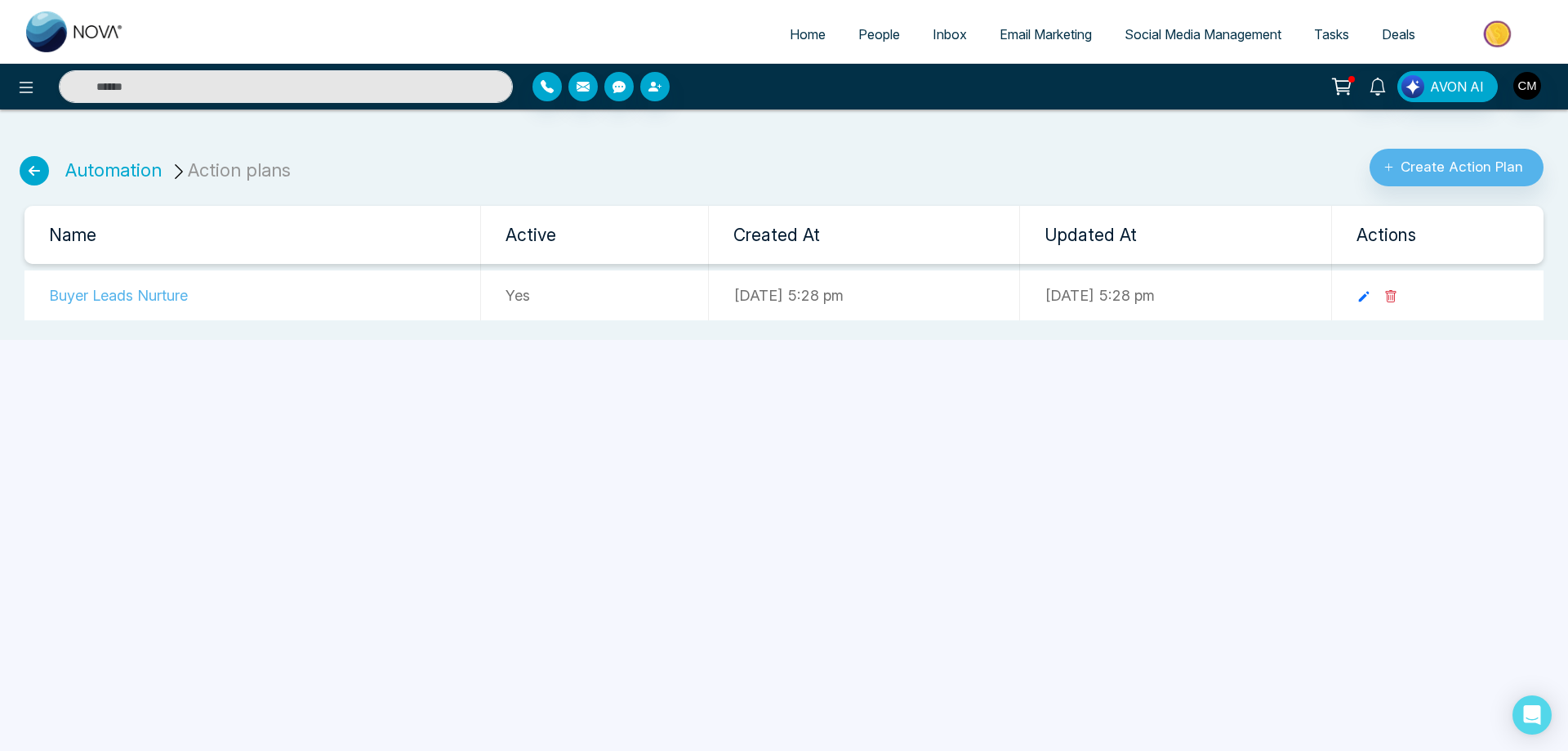
click at [35, 183] on icon at bounding box center [34, 171] width 29 height 29
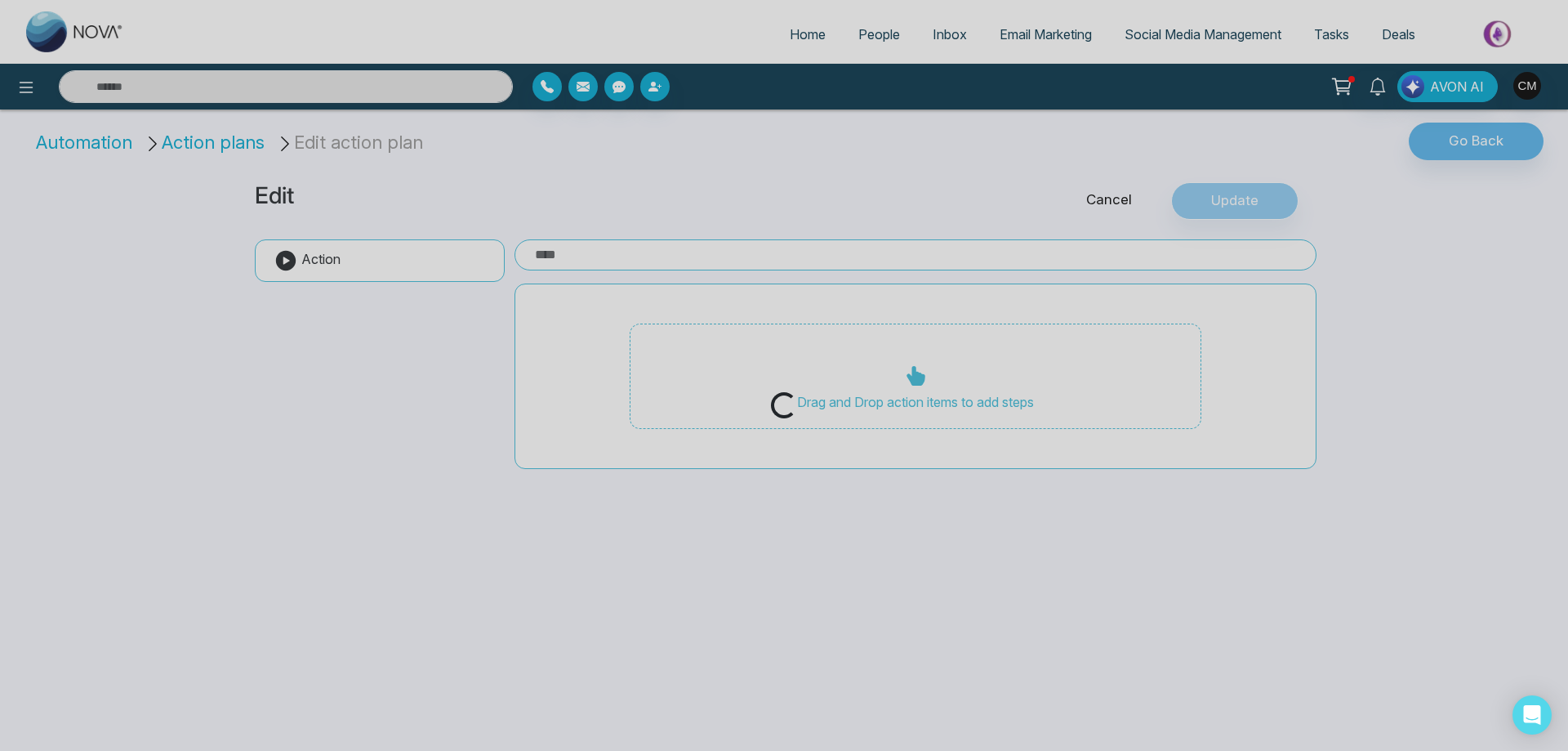
click at [23, 89] on div "Loading..." at bounding box center [784, 376] width 1568 height 751
type input "**********"
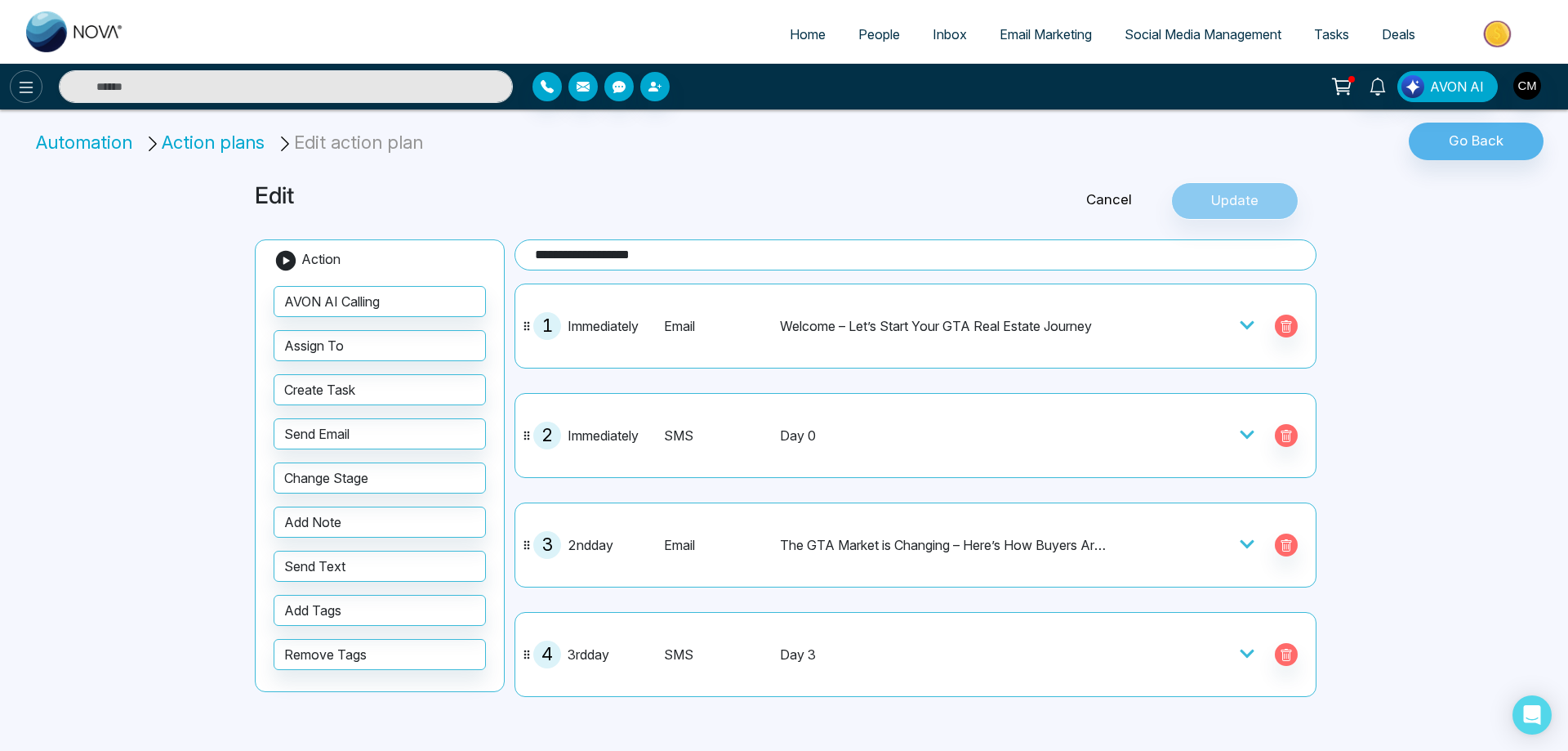
click at [23, 91] on icon at bounding box center [26, 87] width 19 height 19
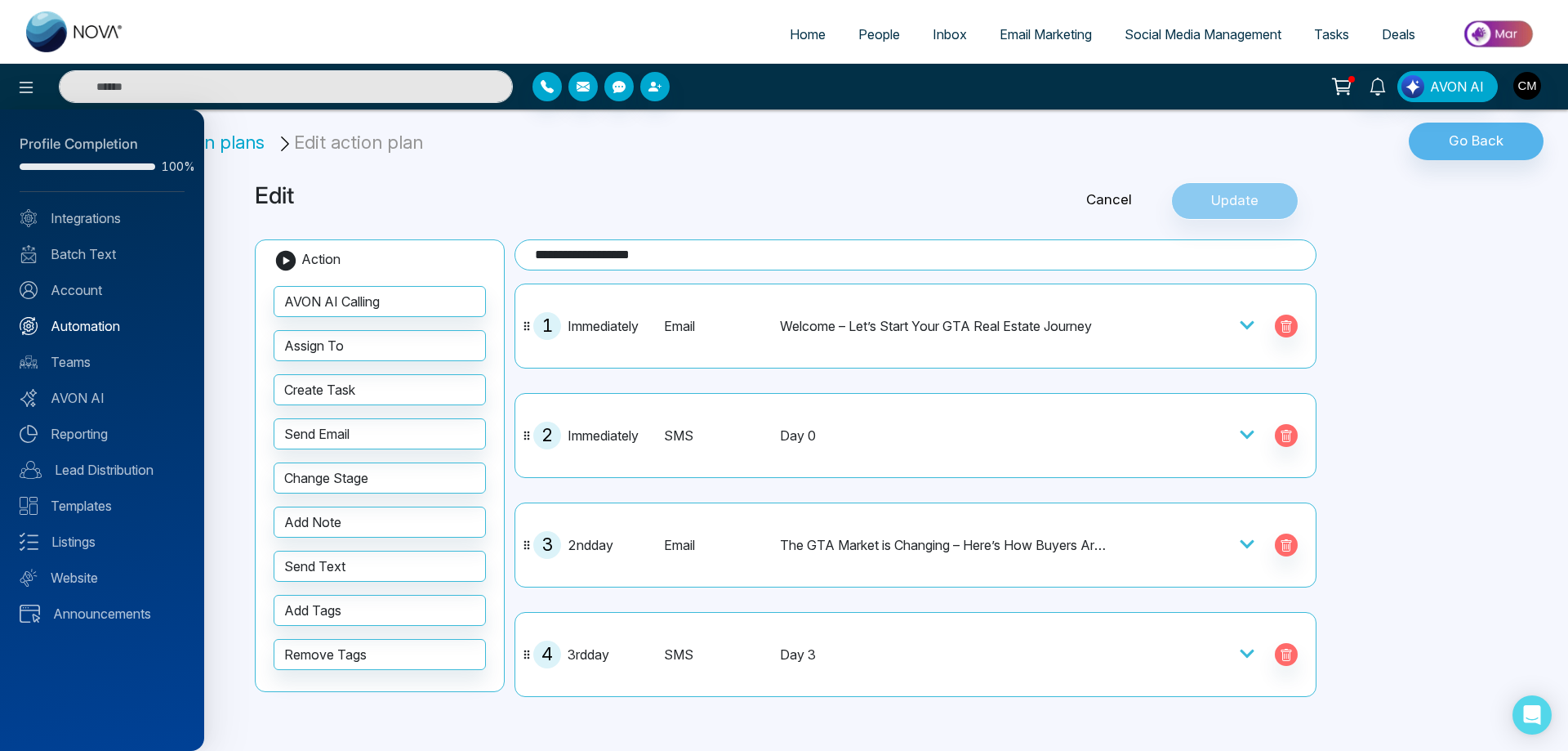
click at [74, 330] on link "Automation" at bounding box center [102, 325] width 165 height 19
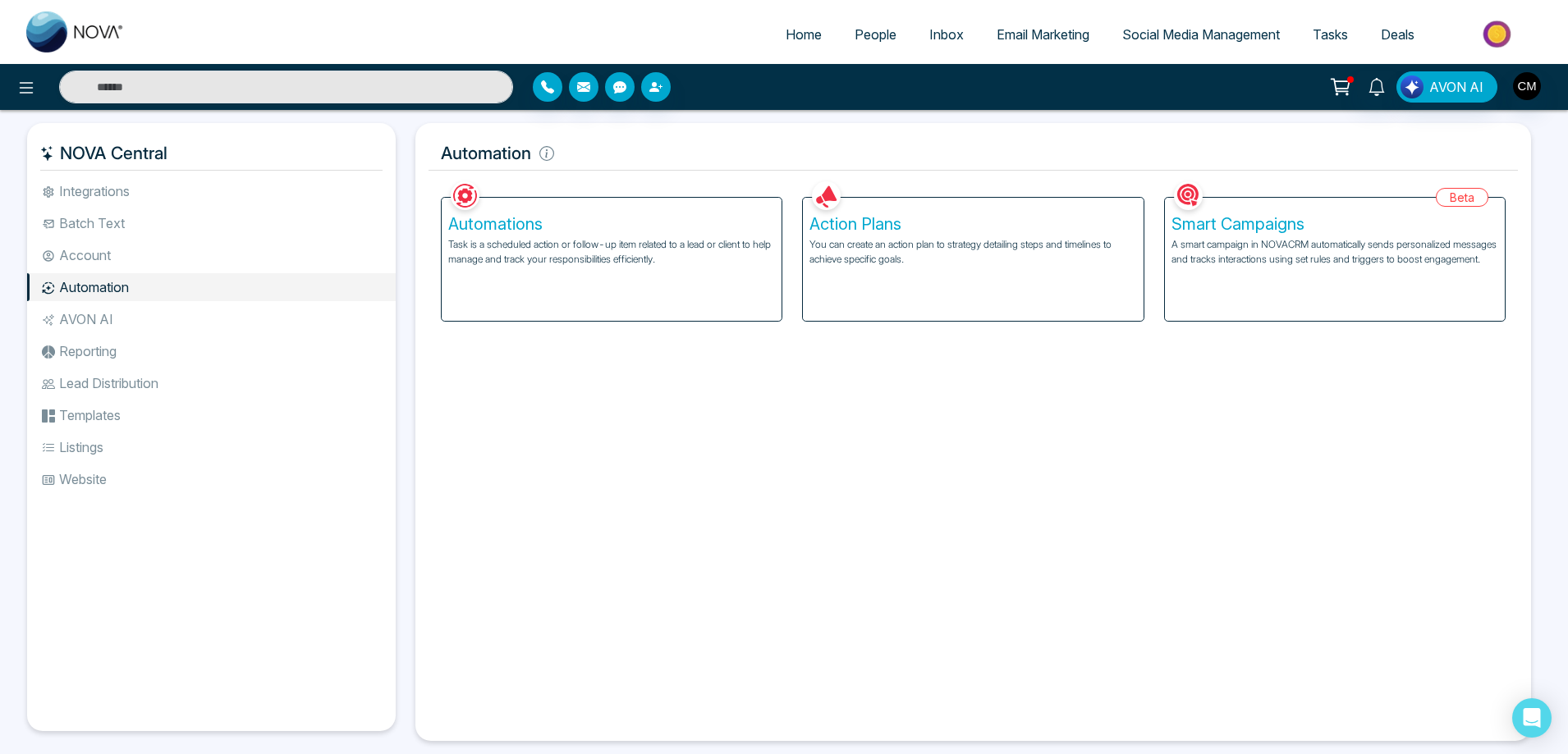
click at [73, 18] on img at bounding box center [75, 31] width 99 height 41
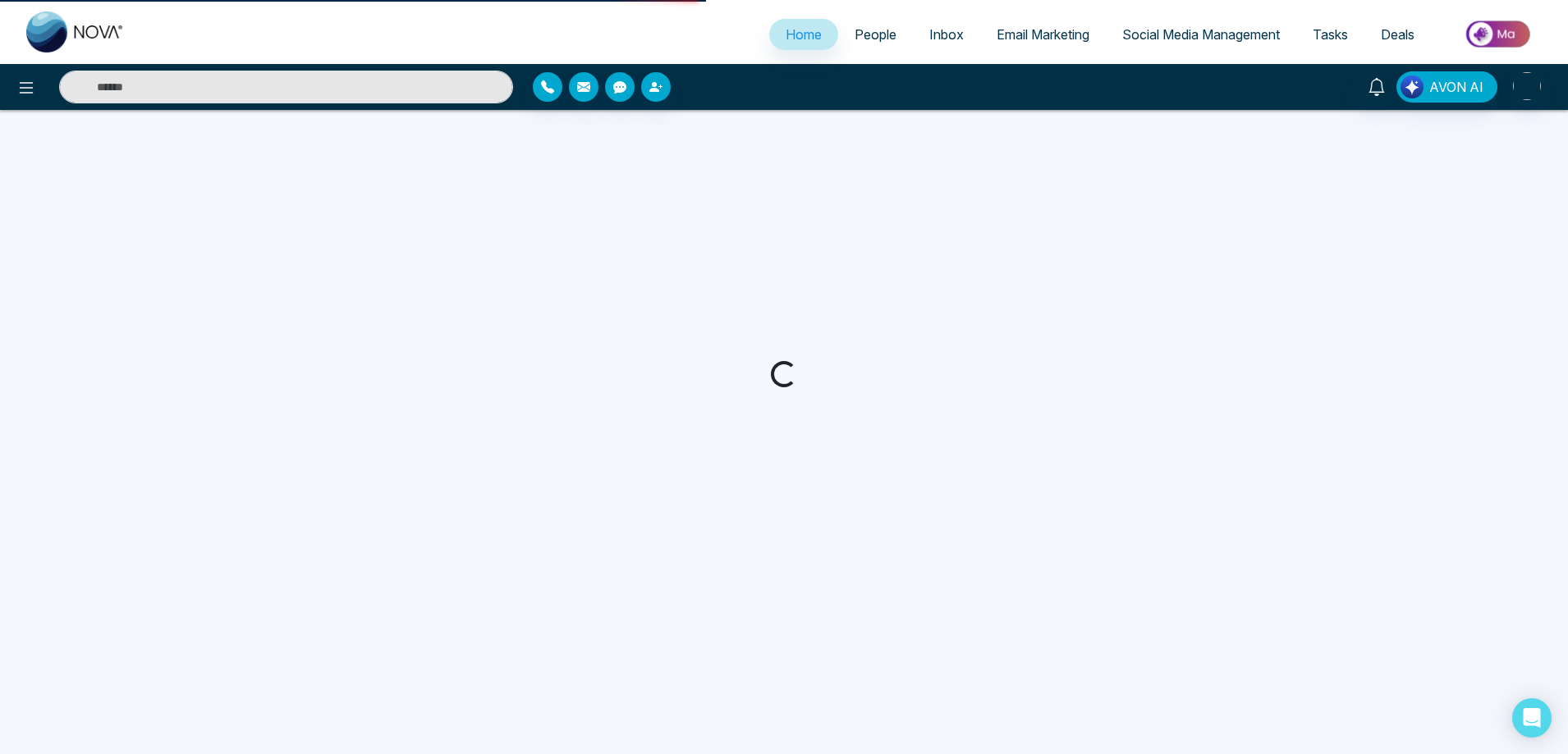
select select "*"
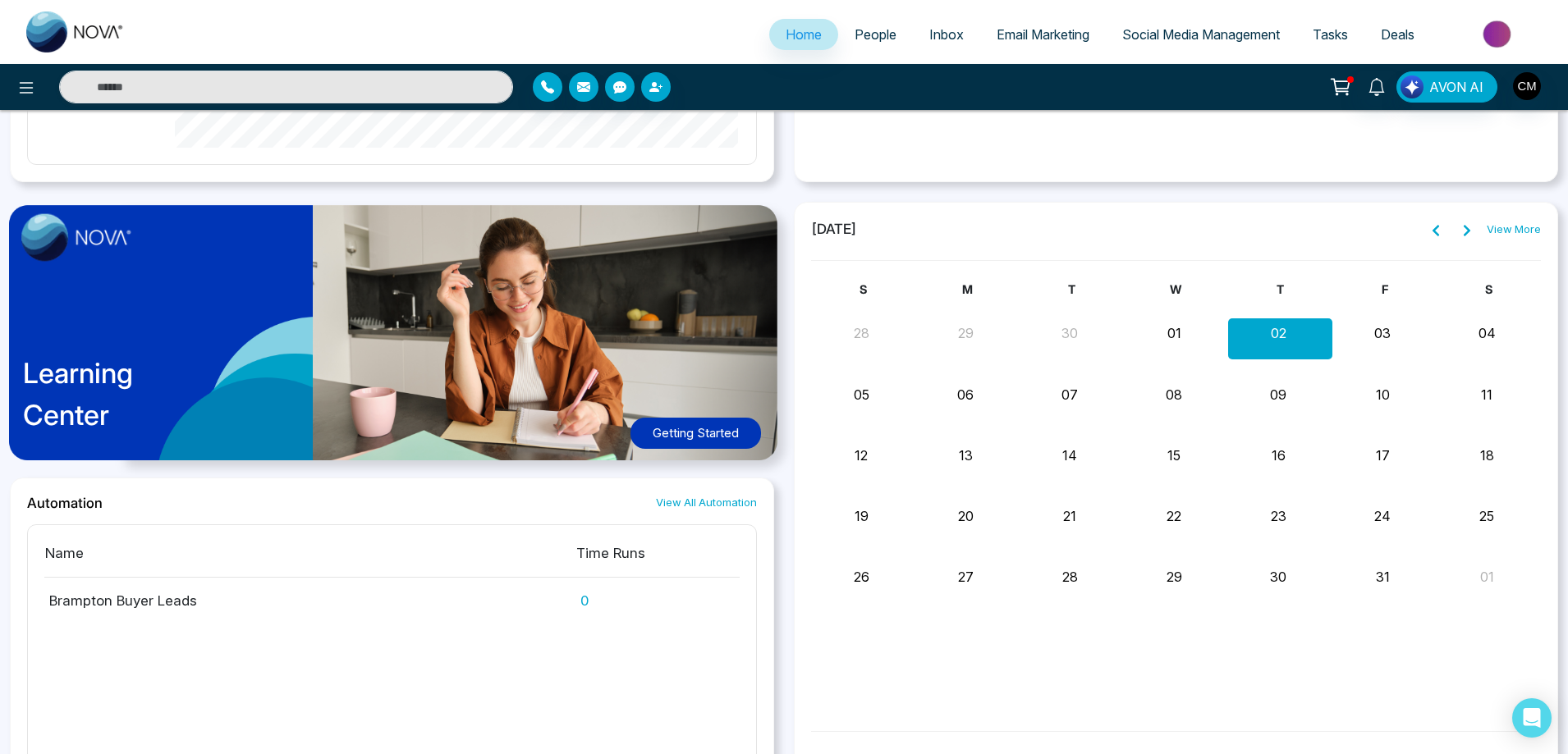
scroll to position [1101, 0]
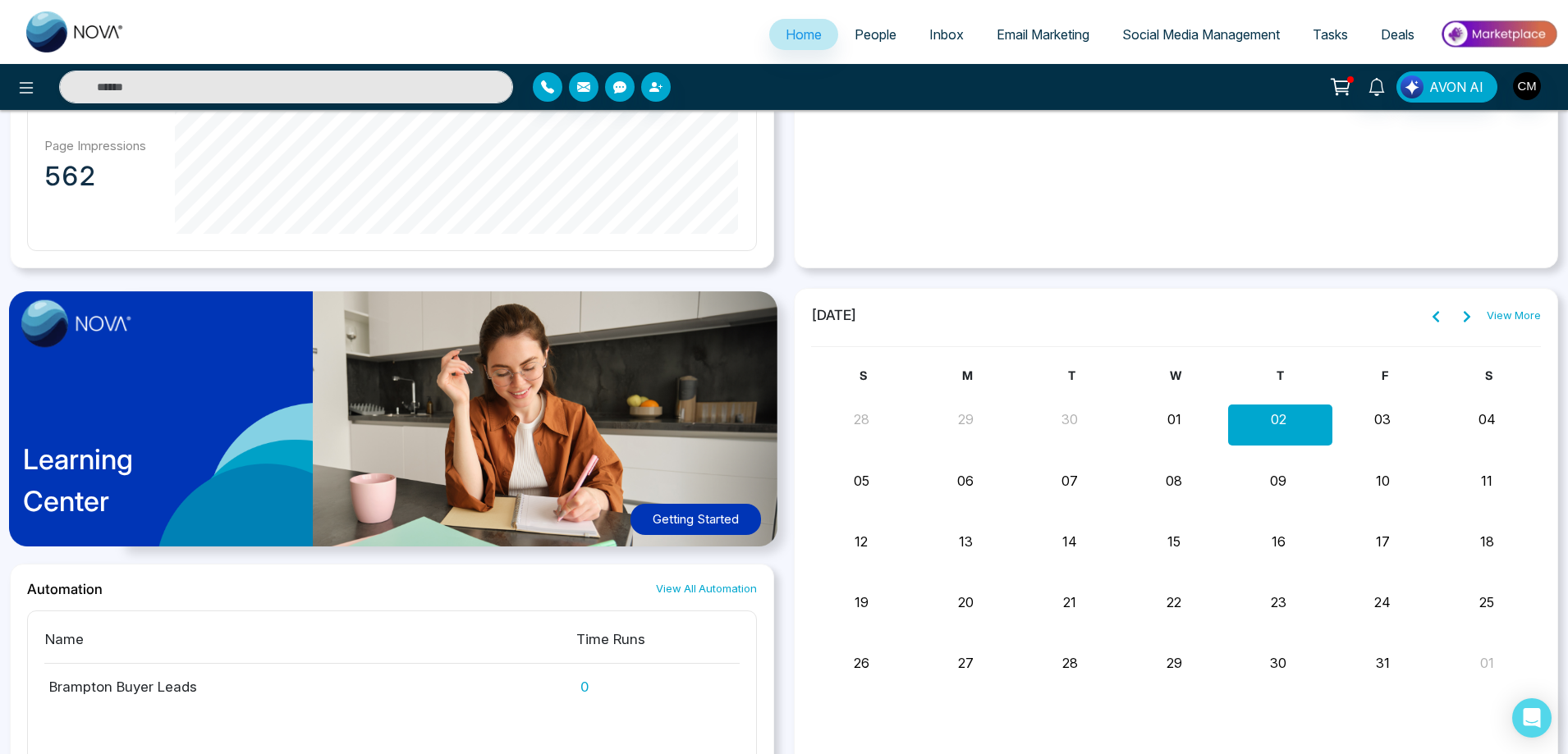
click at [714, 525] on button "Getting Started" at bounding box center [695, 519] width 130 height 32
click at [863, 36] on span "People" at bounding box center [874, 34] width 42 height 17
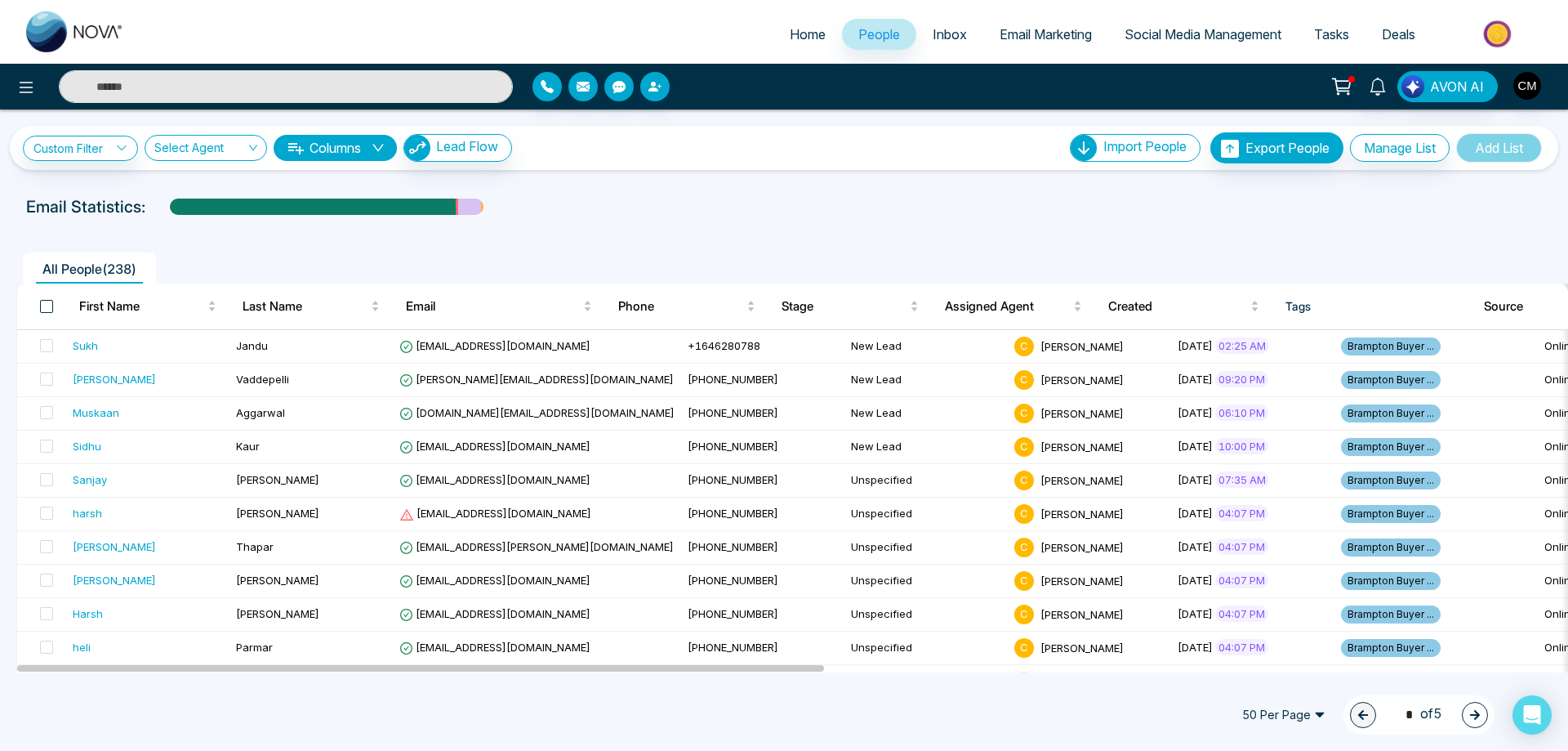
click at [45, 305] on span at bounding box center [47, 307] width 13 height 13
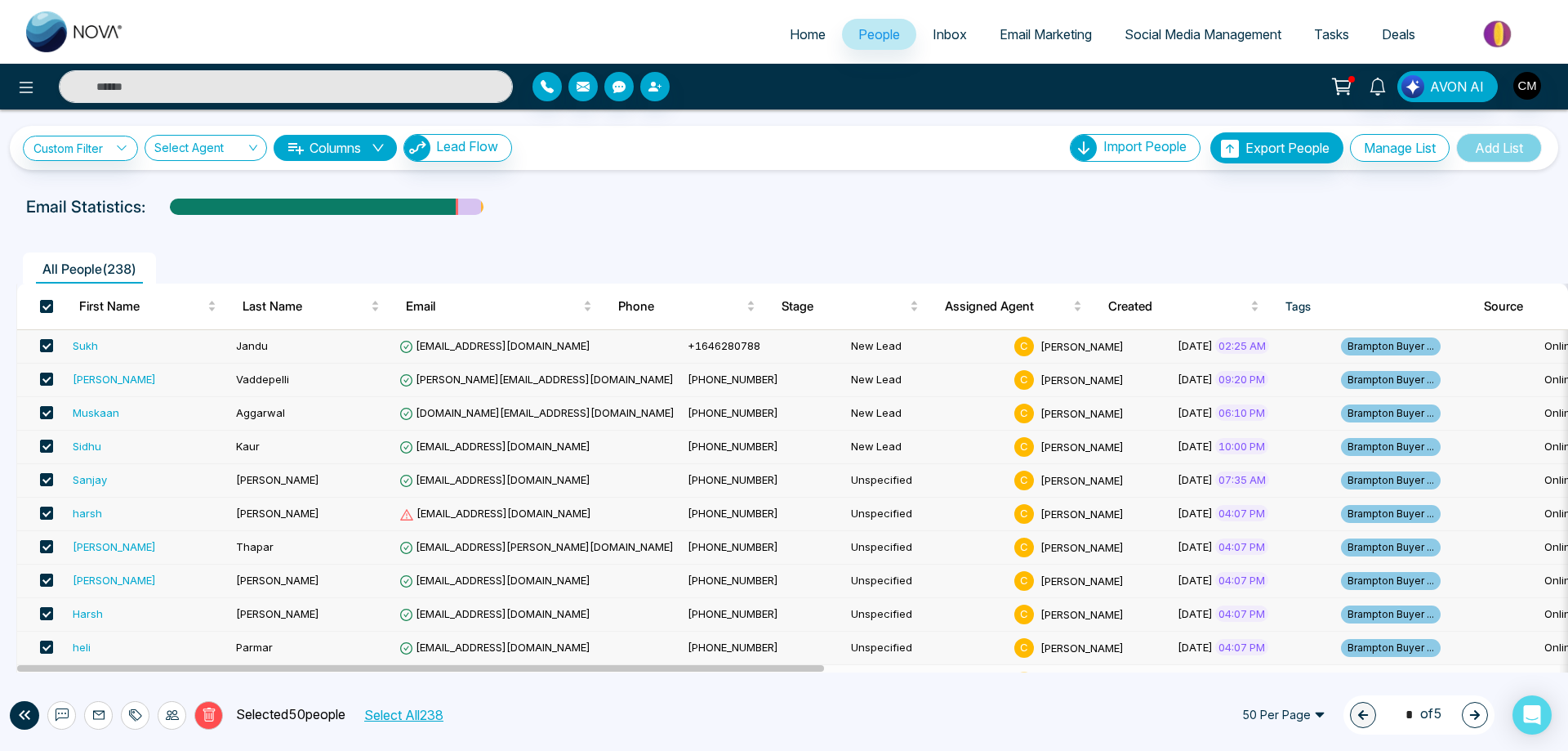
click at [396, 716] on button "Select All 238" at bounding box center [403, 714] width 91 height 21
click at [138, 723] on div at bounding box center [135, 715] width 28 height 28
click at [118, 679] on link "Remove Tags" at bounding box center [106, 678] width 75 height 14
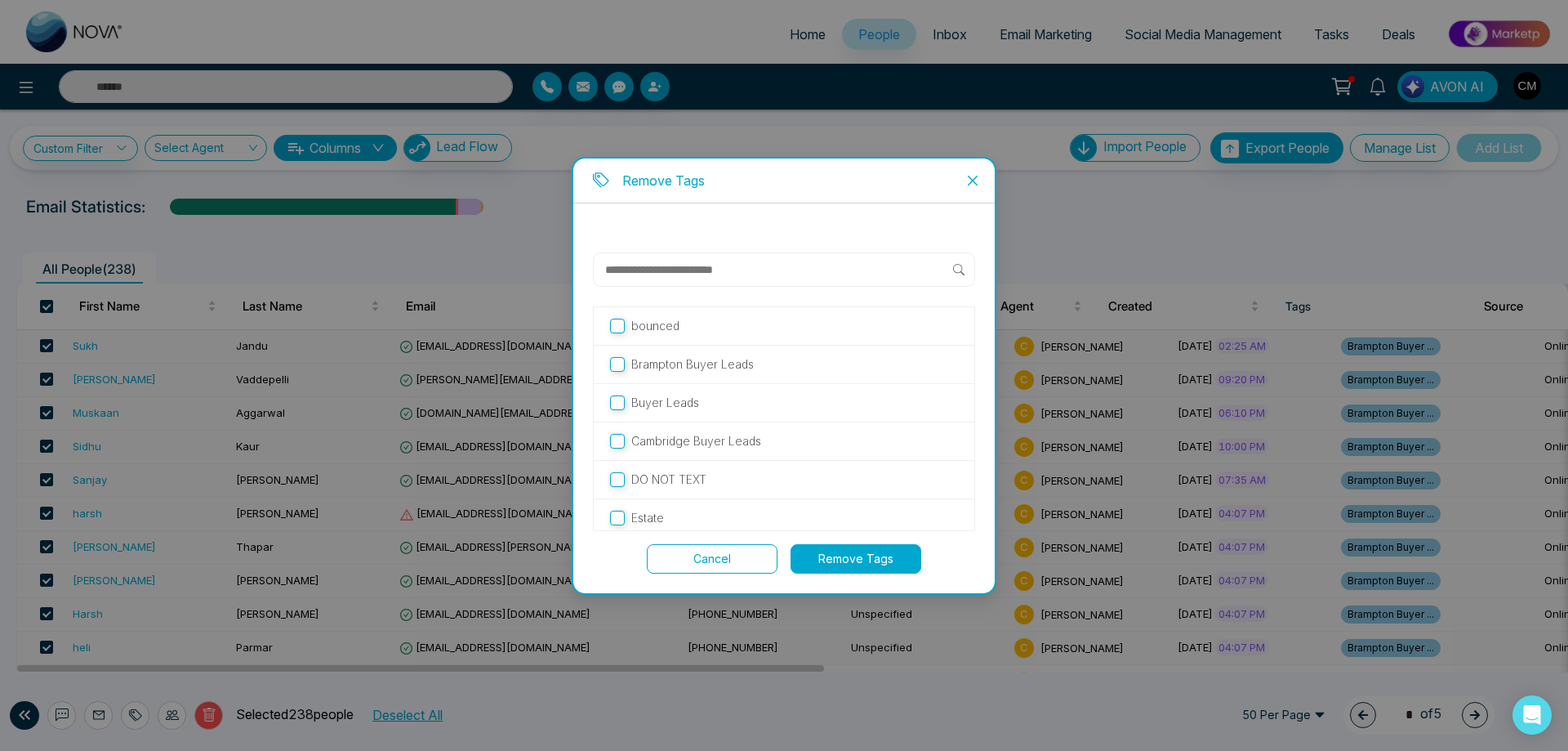
click at [674, 558] on button "Cancel" at bounding box center [712, 559] width 130 height 29
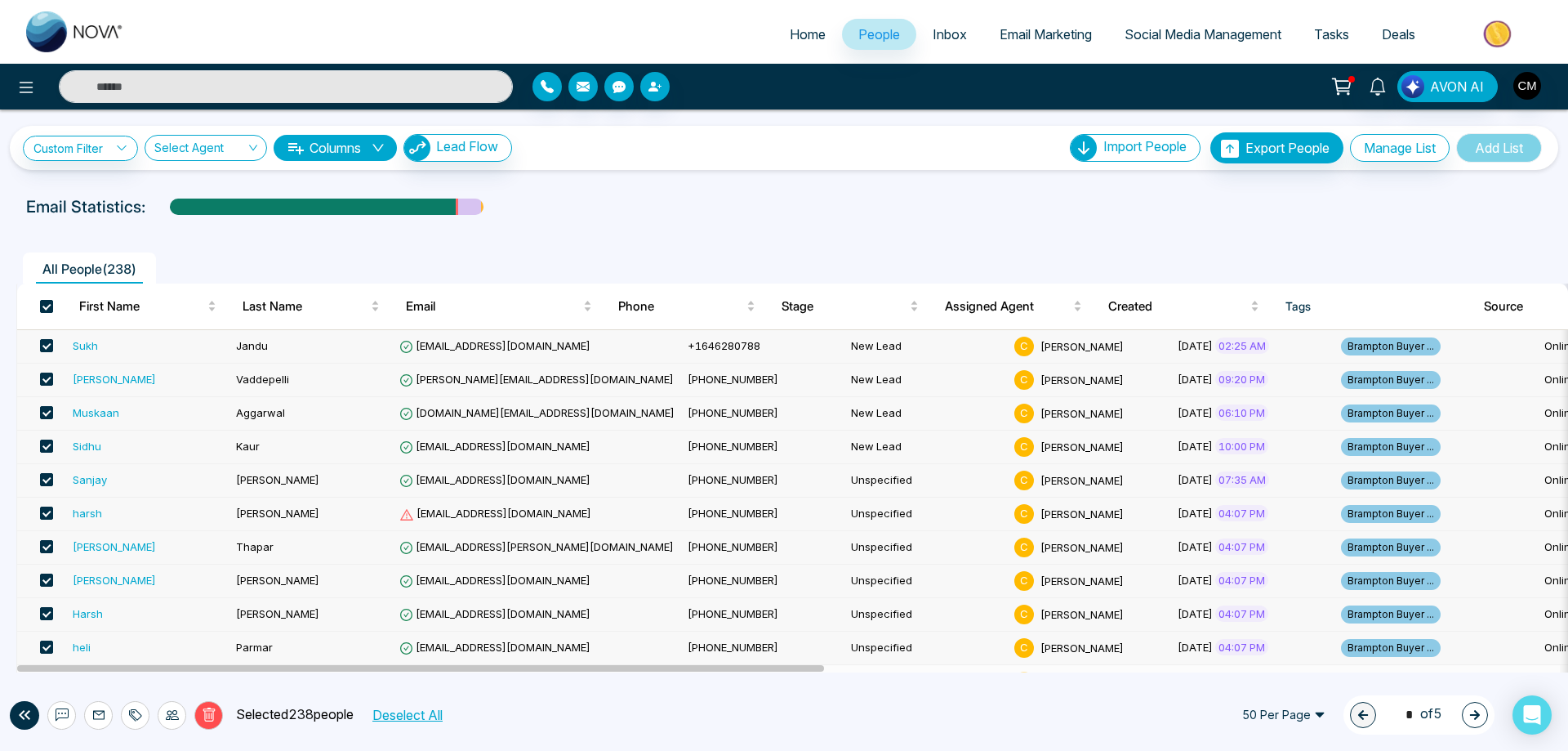
click at [812, 32] on span "Home" at bounding box center [807, 34] width 36 height 17
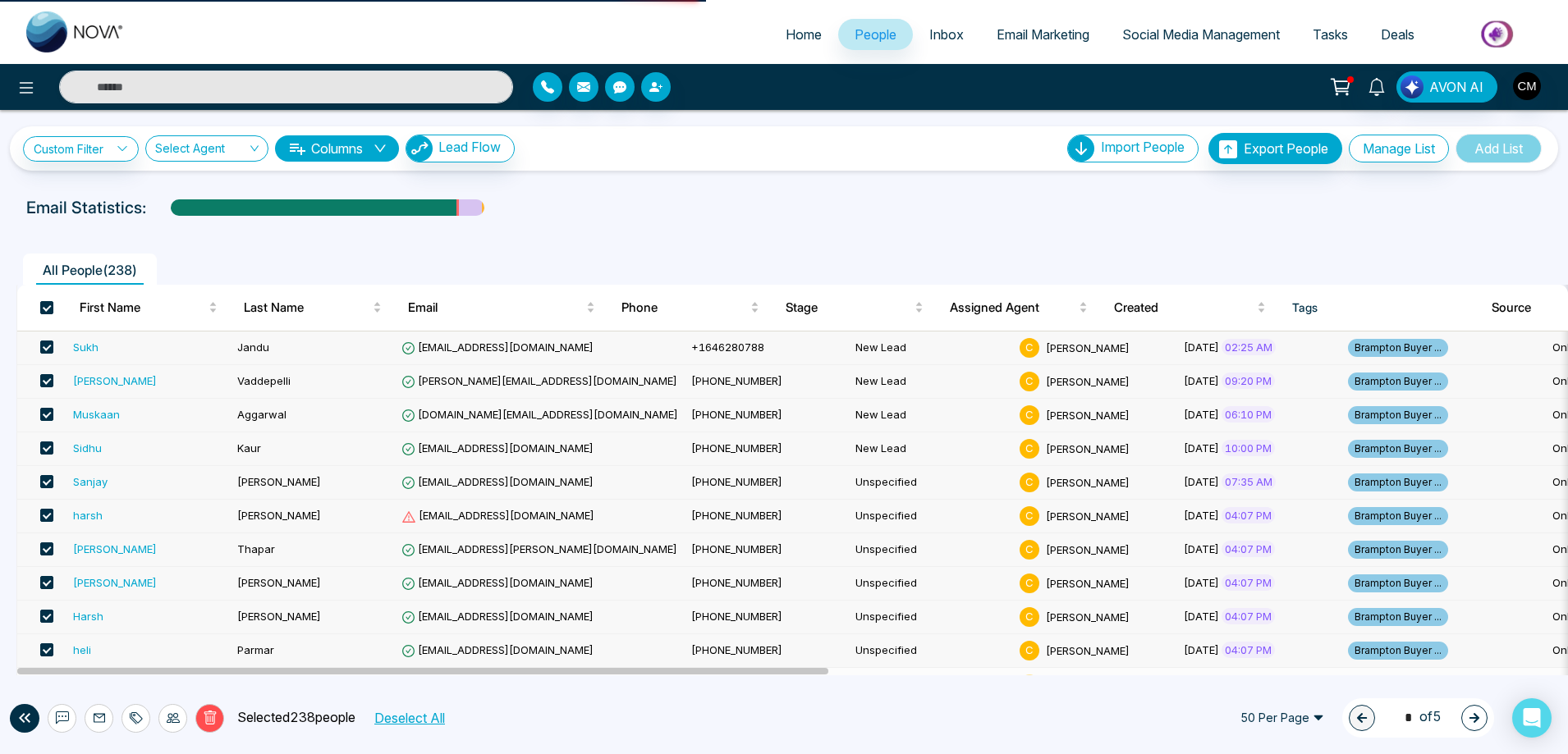
select select "*"
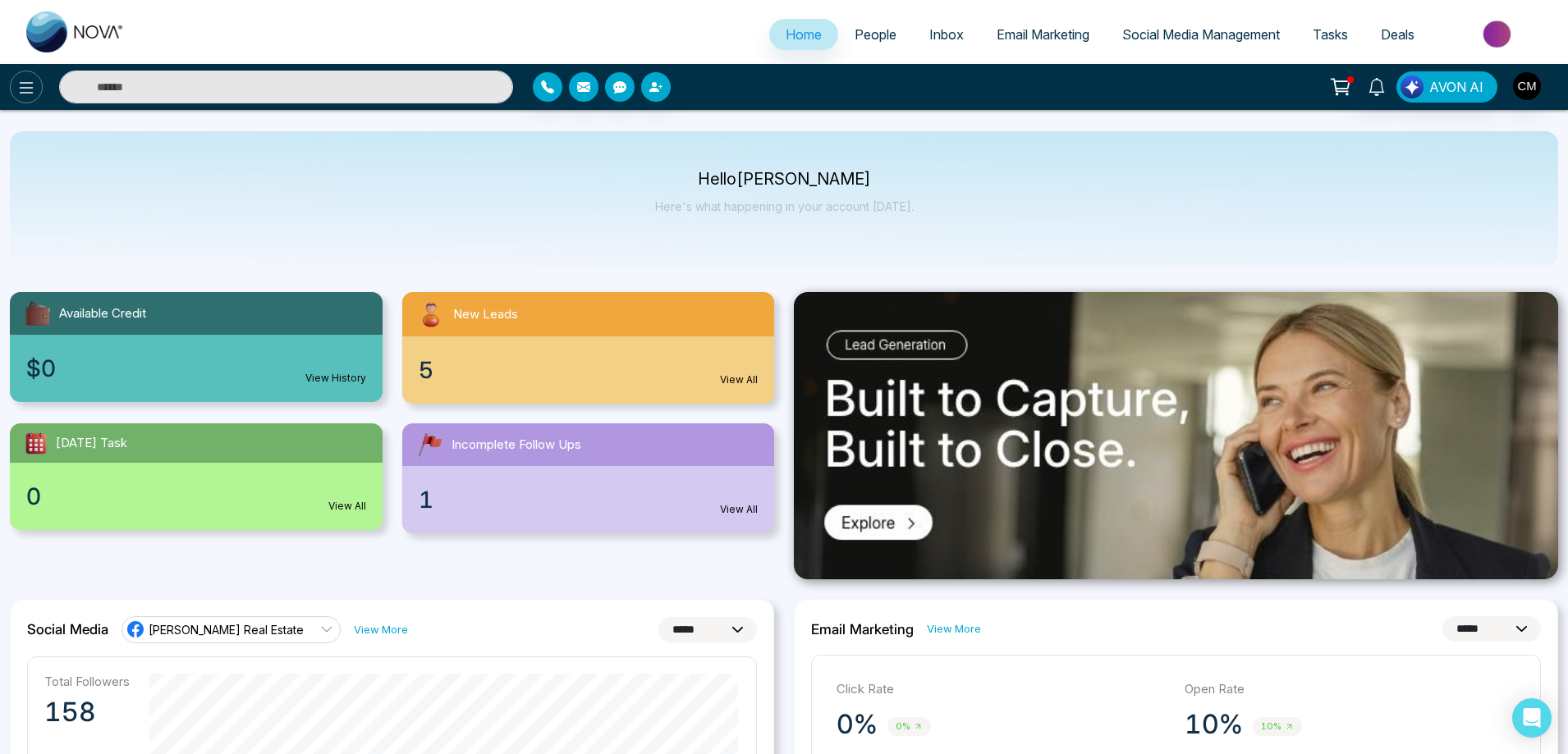
click at [18, 88] on icon at bounding box center [26, 88] width 19 height 19
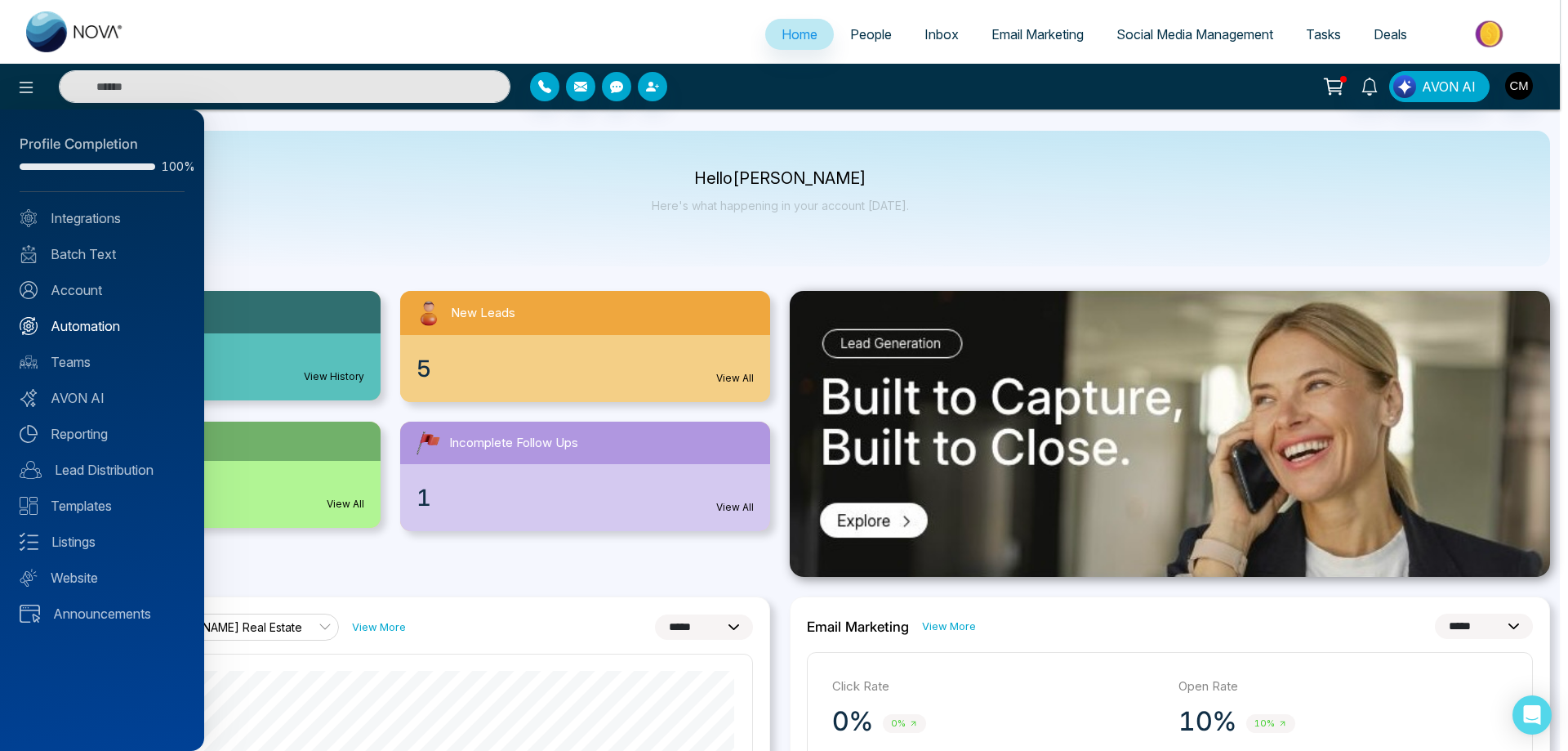
click at [85, 329] on link "Automation" at bounding box center [102, 325] width 165 height 19
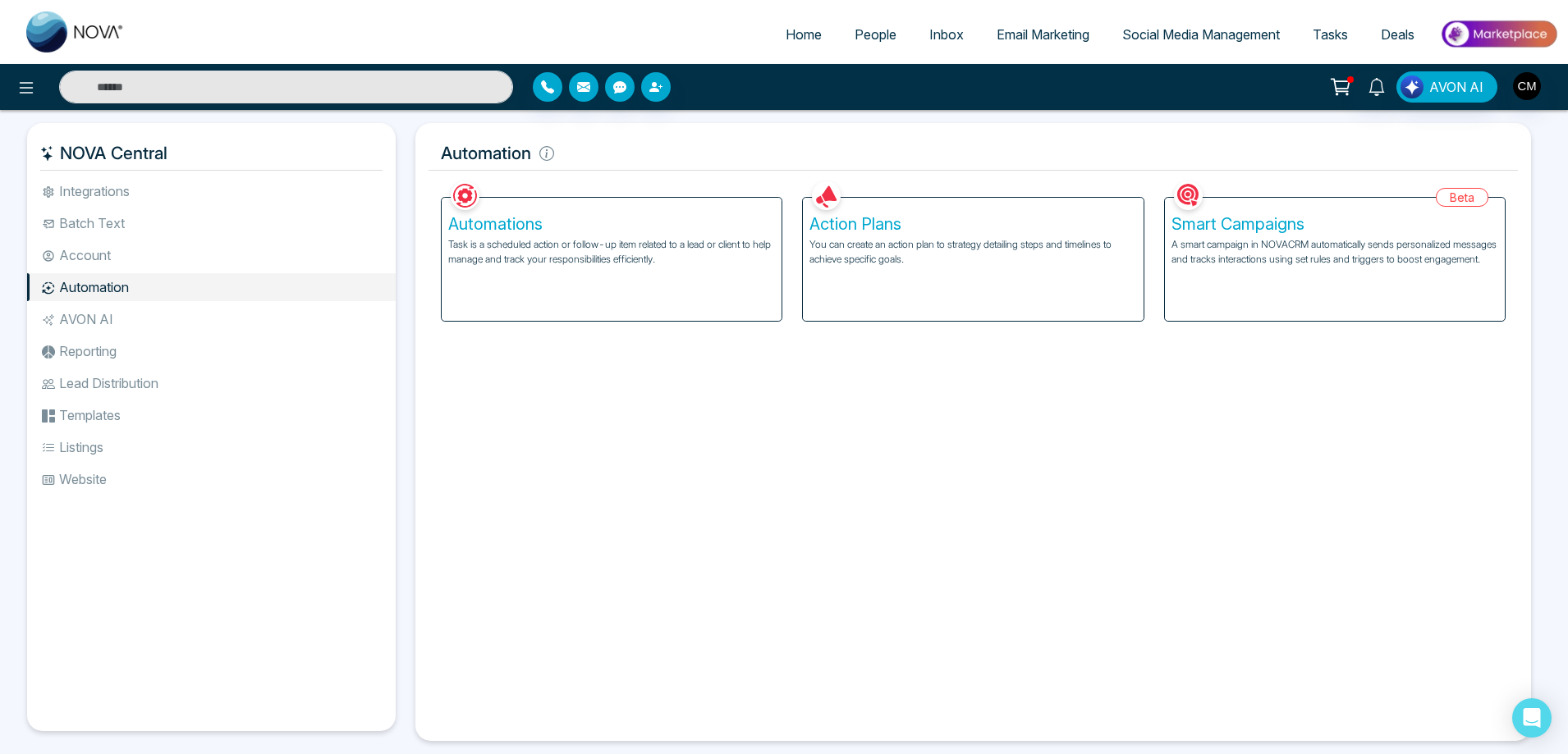
click at [1359, 266] on p "A smart campaign in NOVACRM automatically sends personalized messages and track…" at bounding box center [1335, 252] width 327 height 29
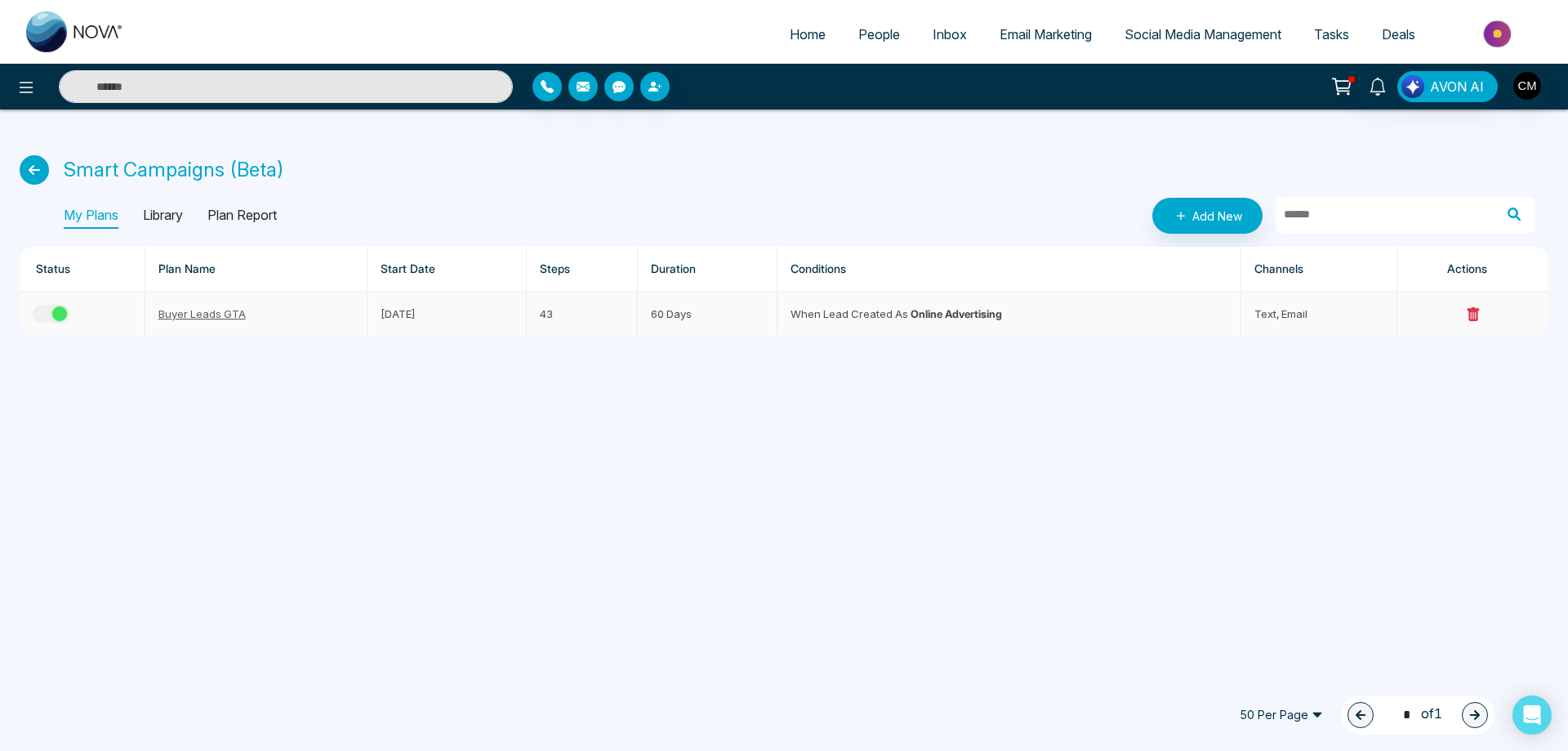
click at [203, 319] on link "Buyer Leads GTA" at bounding box center [202, 314] width 87 height 13
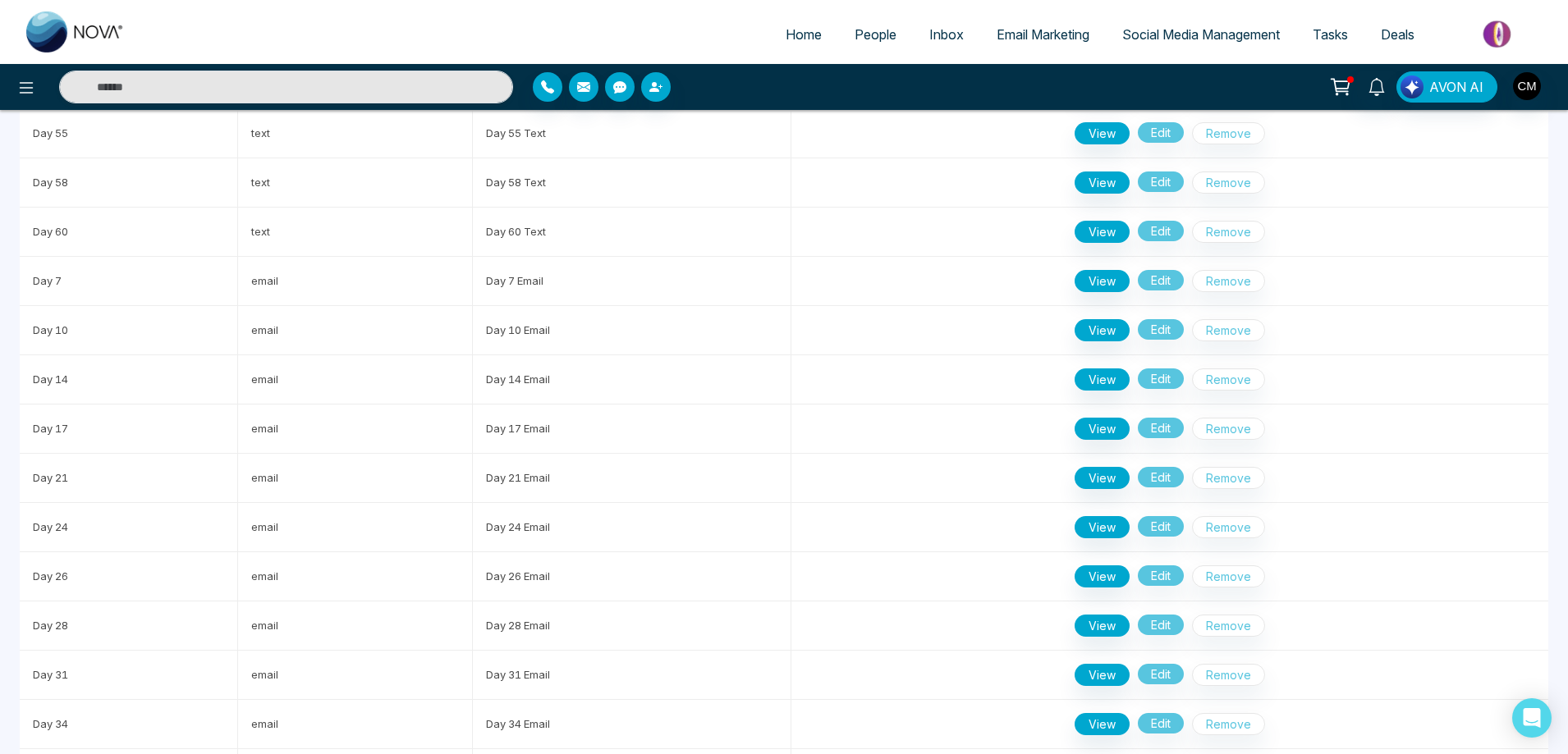
scroll to position [1297, 0]
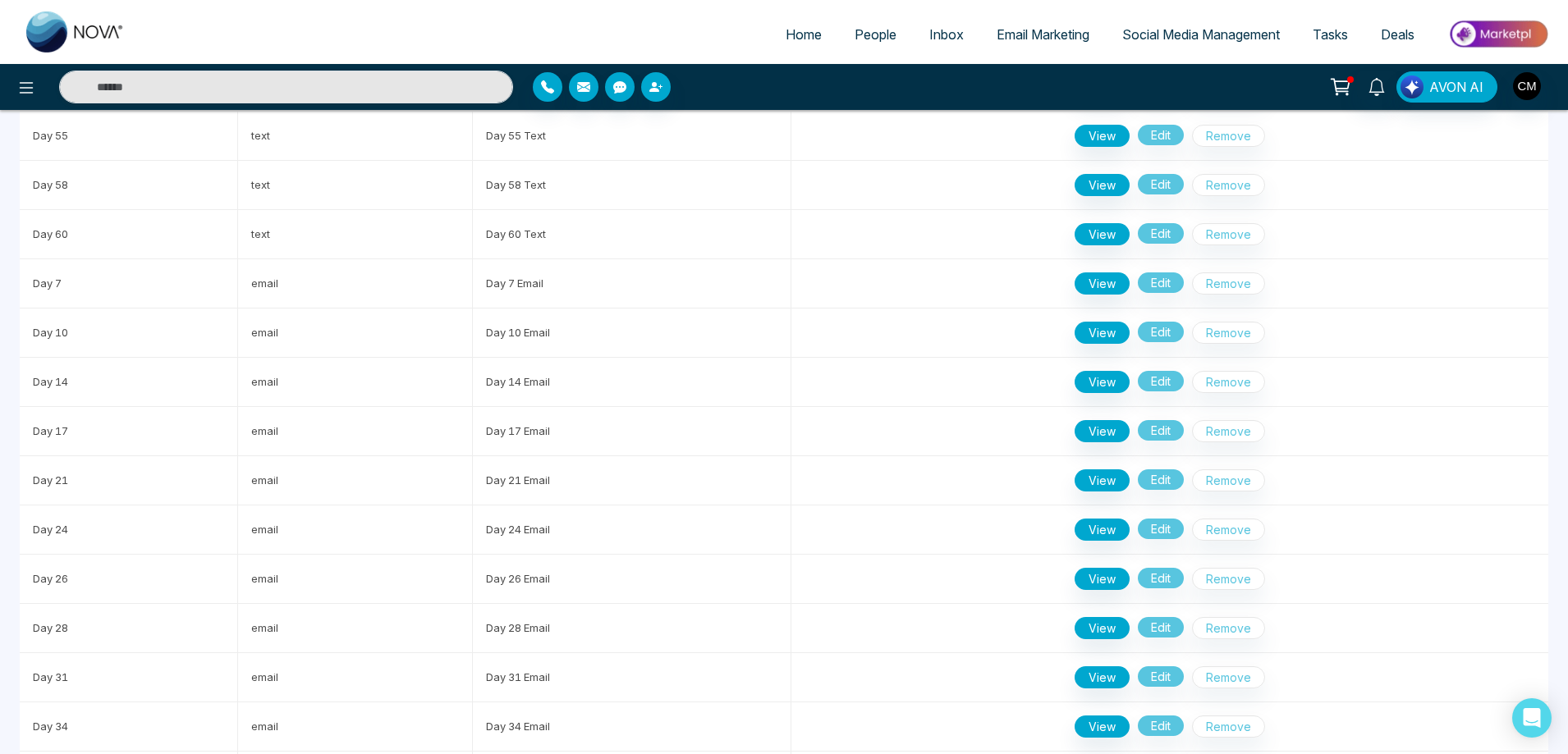
click at [94, 31] on img at bounding box center [75, 31] width 99 height 41
select select "*"
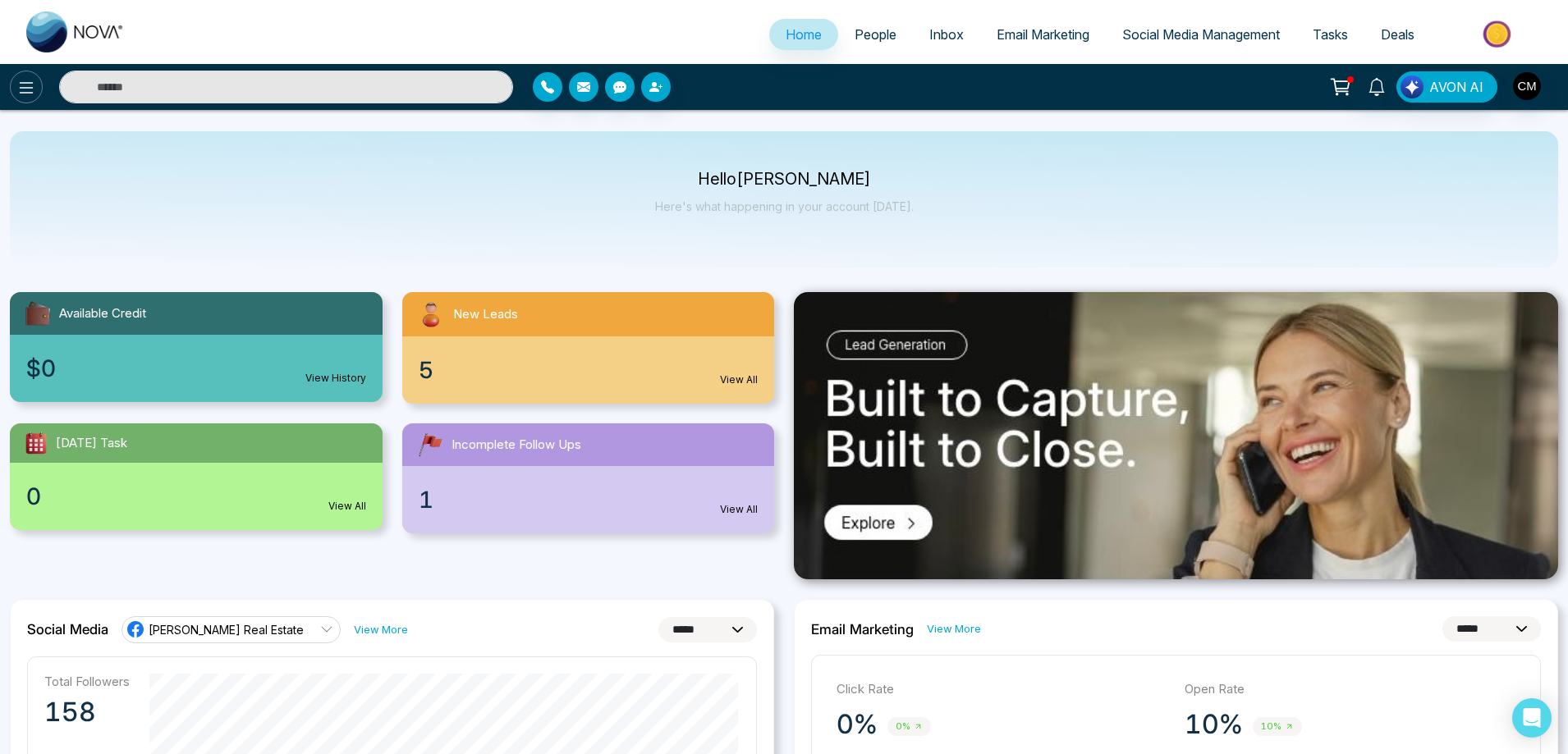
click at [23, 92] on icon at bounding box center [26, 88] width 19 height 19
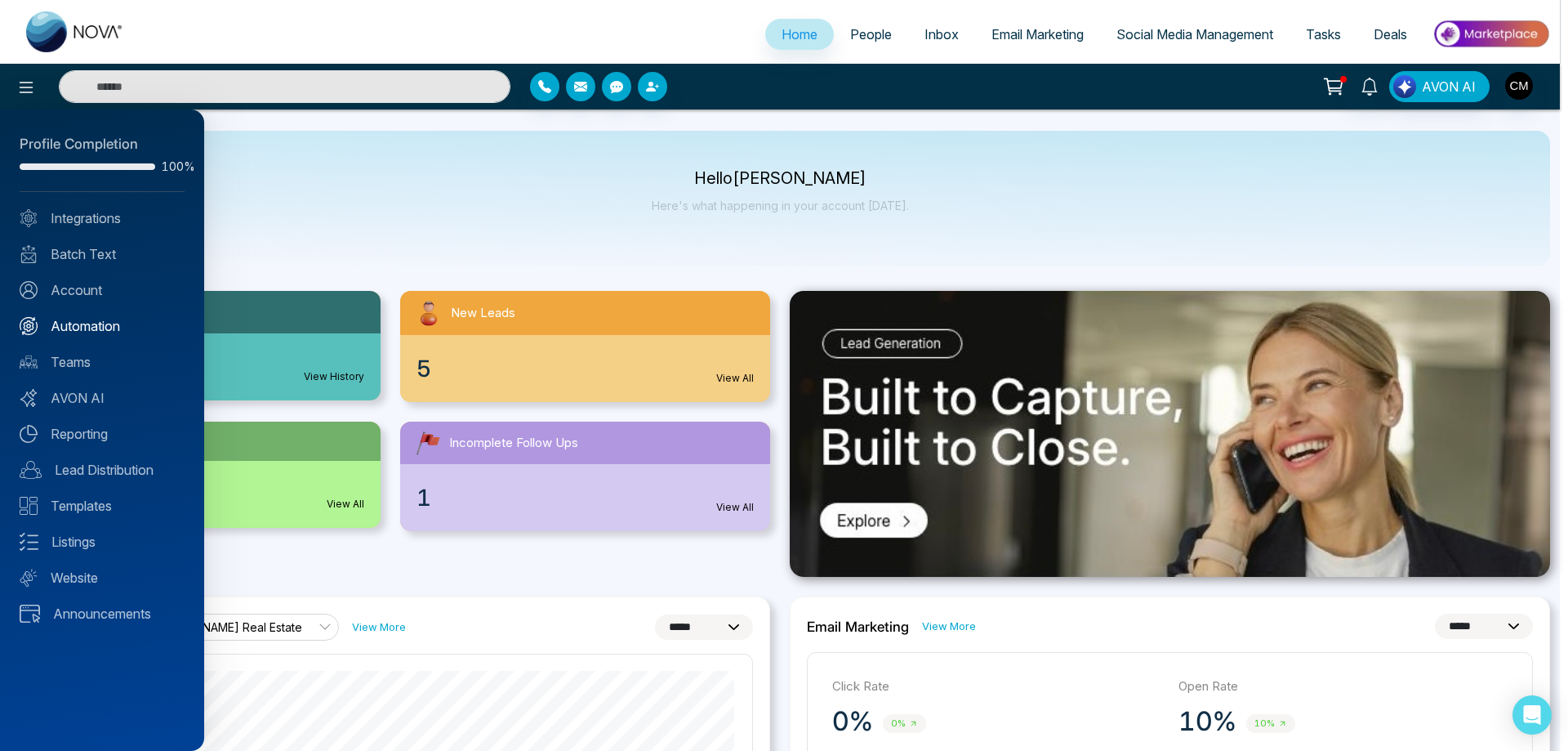
click at [86, 316] on link "Automation" at bounding box center [102, 325] width 165 height 19
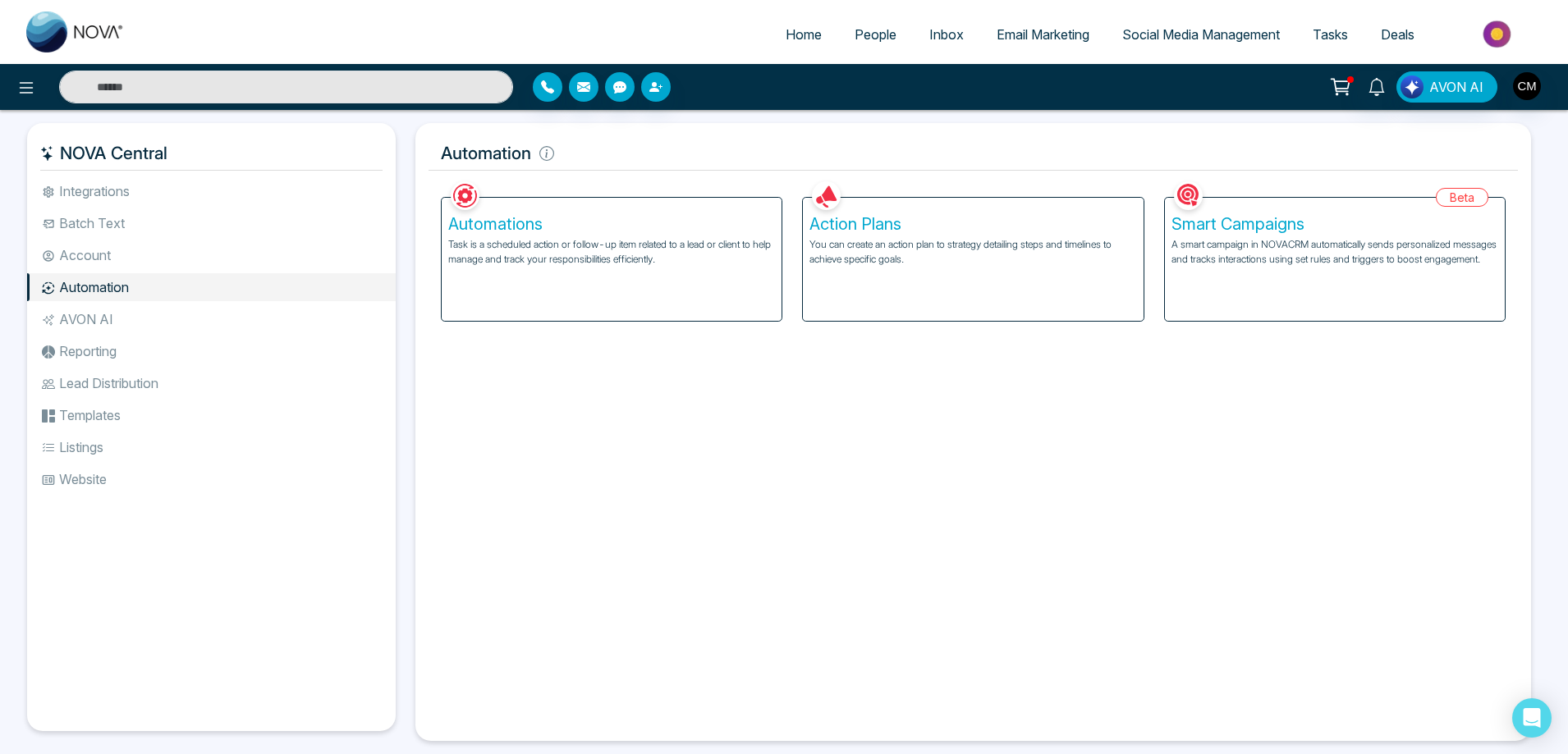
click at [574, 279] on div "Automations Task is a scheduled action or follow-up item related to a lead or c…" at bounding box center [612, 258] width 339 height 123
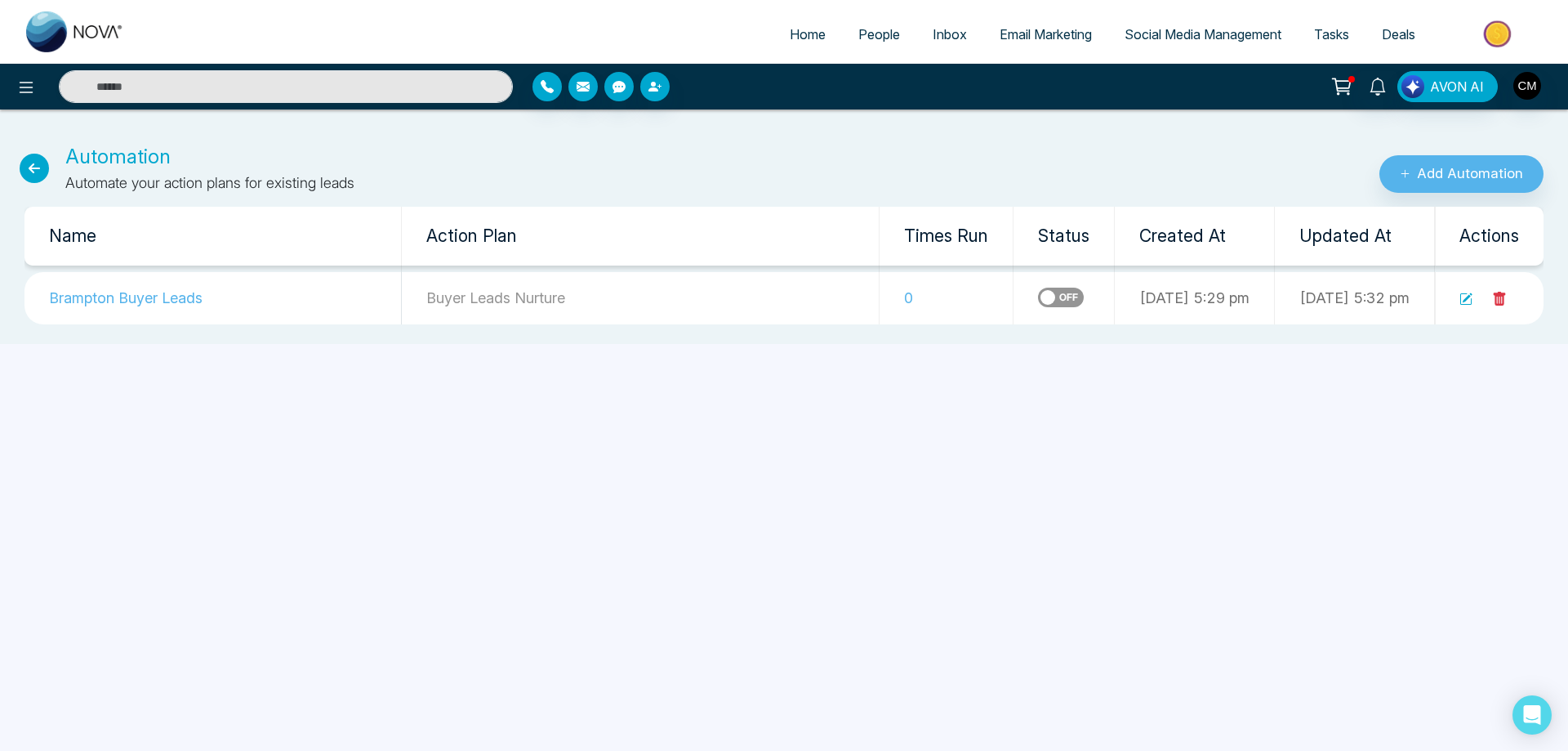
click at [33, 181] on icon at bounding box center [34, 168] width 29 height 29
click at [98, 39] on img at bounding box center [74, 31] width 98 height 40
select select "*"
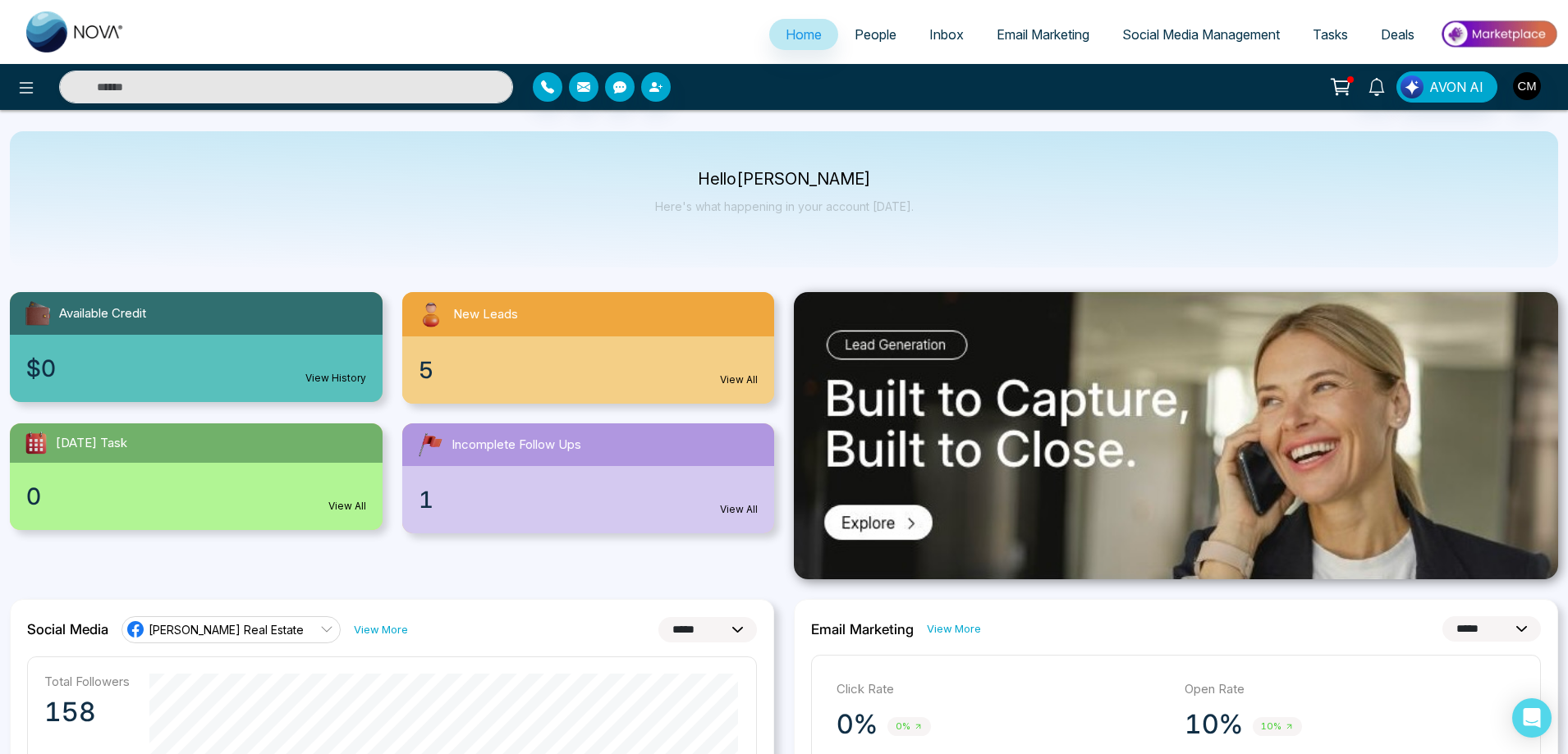
click at [868, 33] on span "People" at bounding box center [874, 34] width 42 height 17
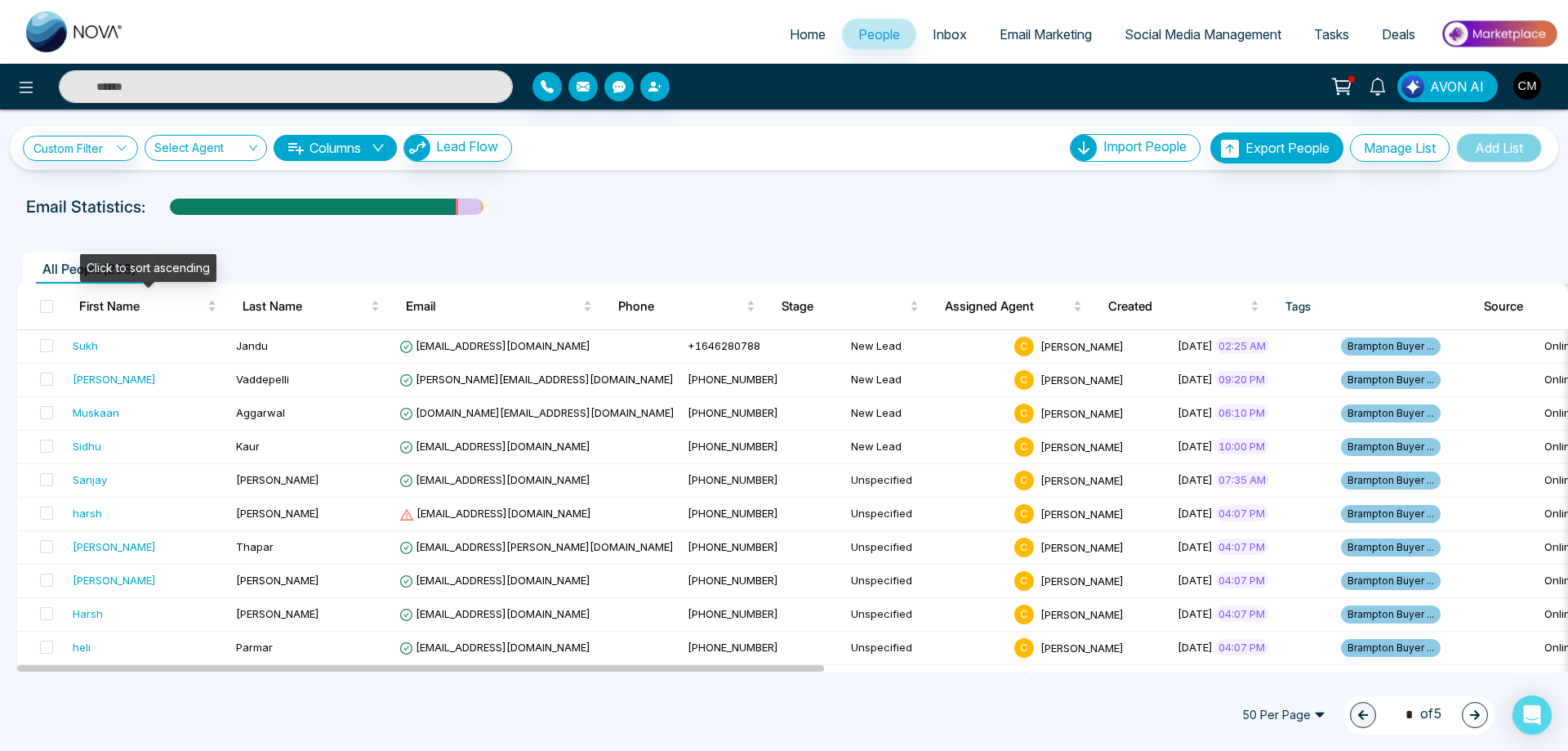
click at [55, 300] on th at bounding box center [41, 307] width 49 height 46
click at [50, 303] on span at bounding box center [47, 307] width 13 height 13
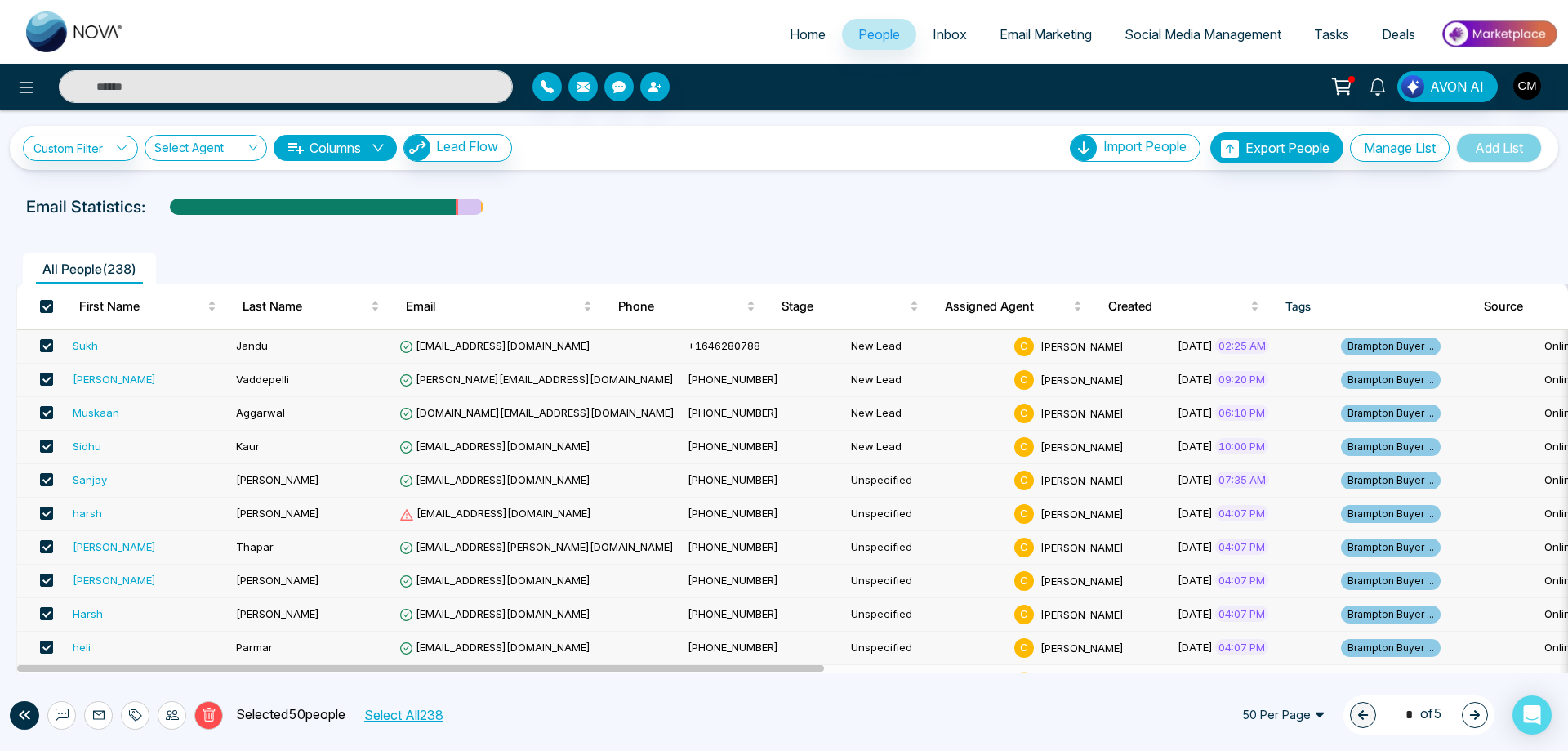
click at [412, 716] on button "Select All 238" at bounding box center [403, 714] width 91 height 21
click at [172, 714] on icon at bounding box center [172, 715] width 13 height 13
click at [117, 627] on link "Update Stage" at bounding box center [143, 626] width 75 height 14
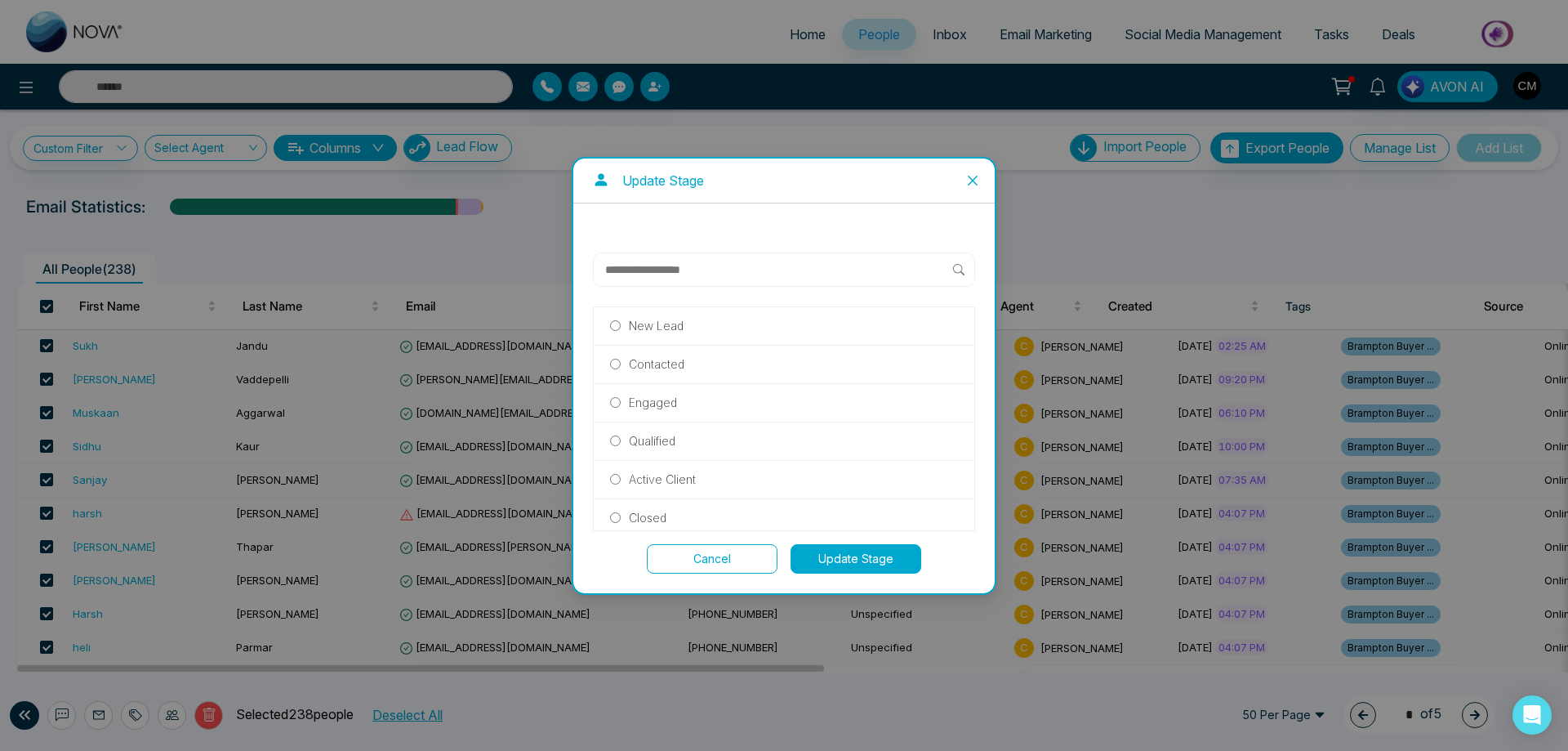
click at [755, 338] on div "New Lead" at bounding box center [784, 327] width 381 height 39
click at [857, 557] on button "Update Stage" at bounding box center [855, 559] width 130 height 29
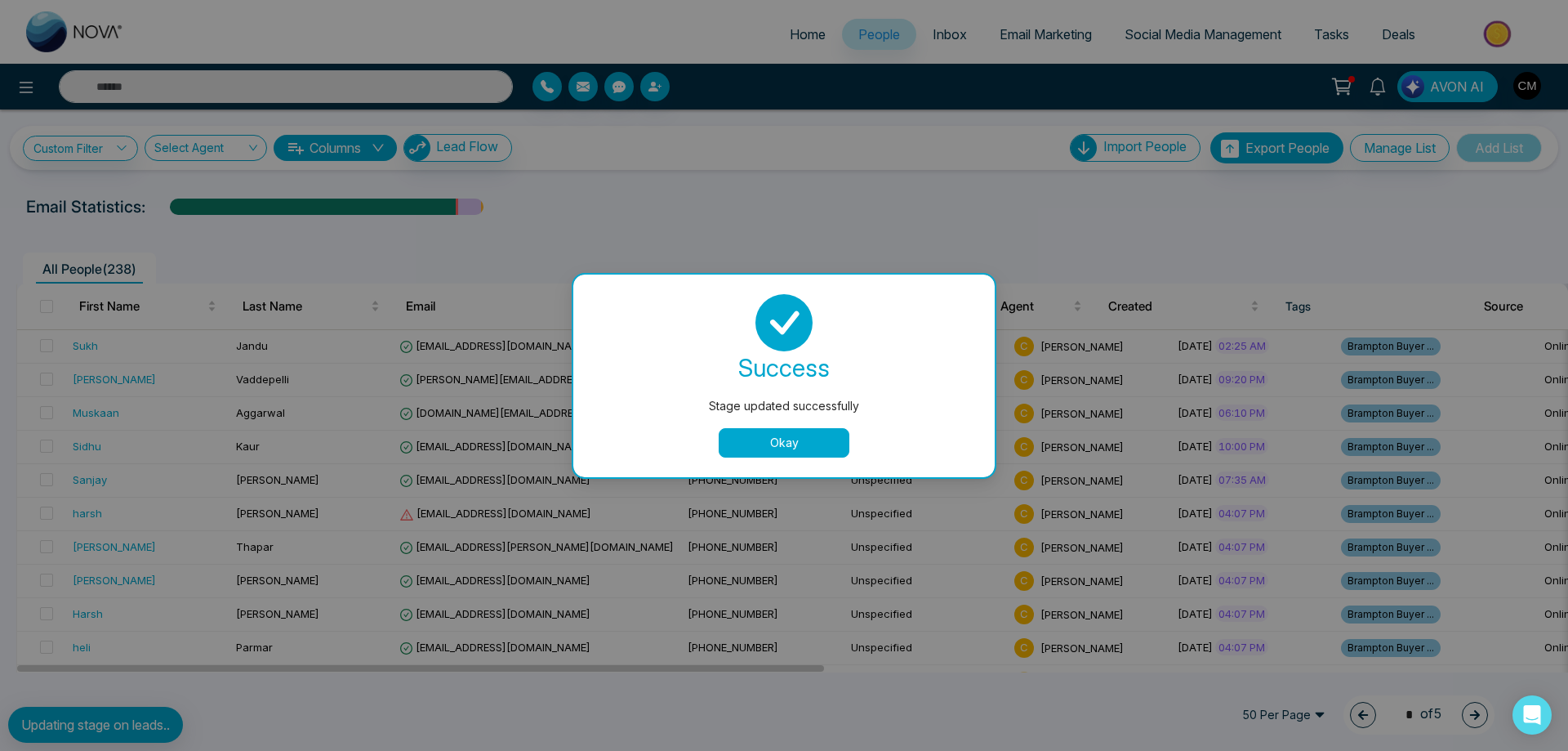
click at [806, 443] on button "Okay" at bounding box center [784, 443] width 130 height 29
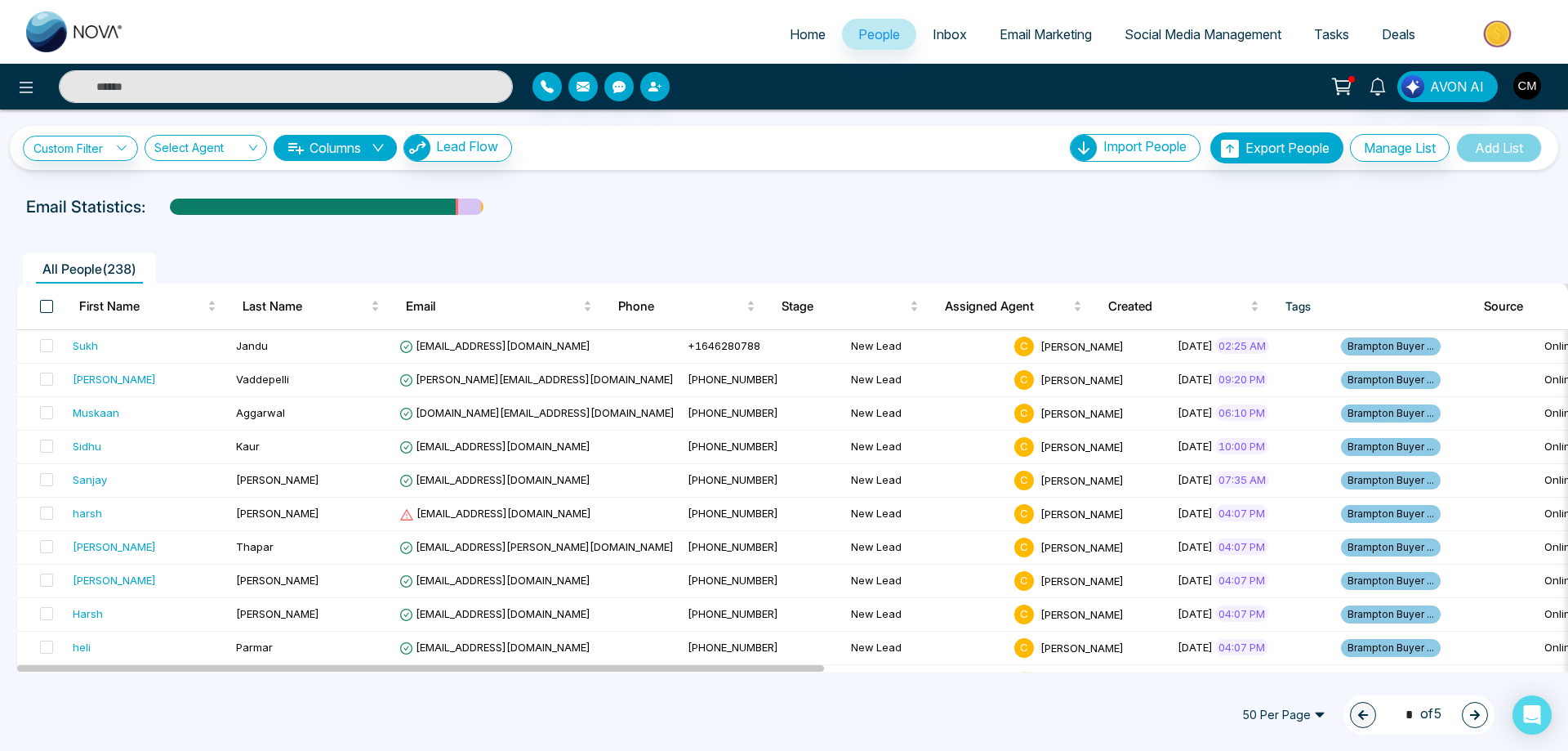
click at [52, 306] on span at bounding box center [47, 307] width 13 height 13
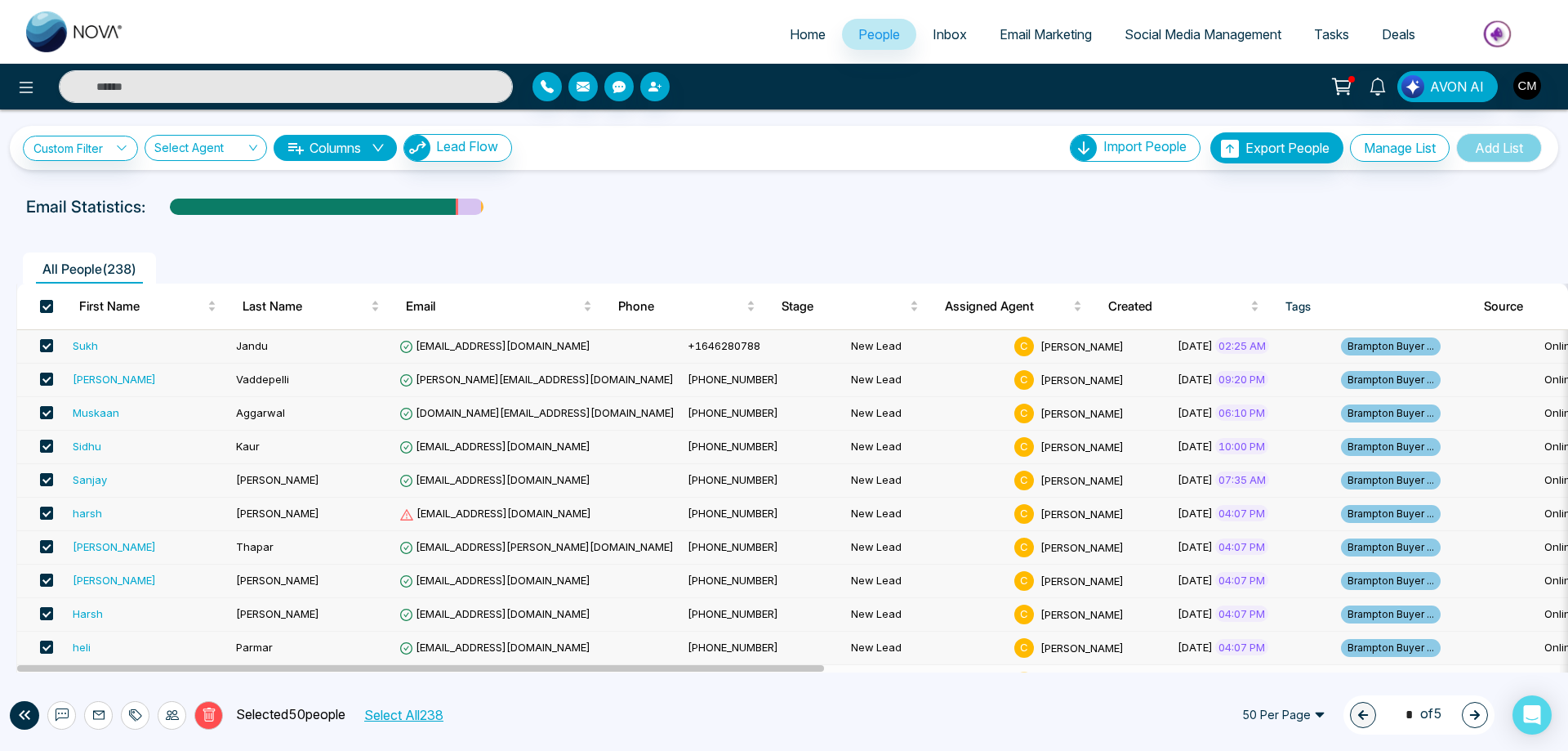
click at [403, 714] on button "Select All 238" at bounding box center [403, 714] width 91 height 21
click at [141, 711] on icon at bounding box center [136, 715] width 13 height 13
click at [161, 719] on div at bounding box center [172, 715] width 28 height 28
click at [181, 627] on link "Update Stage" at bounding box center [143, 626] width 75 height 14
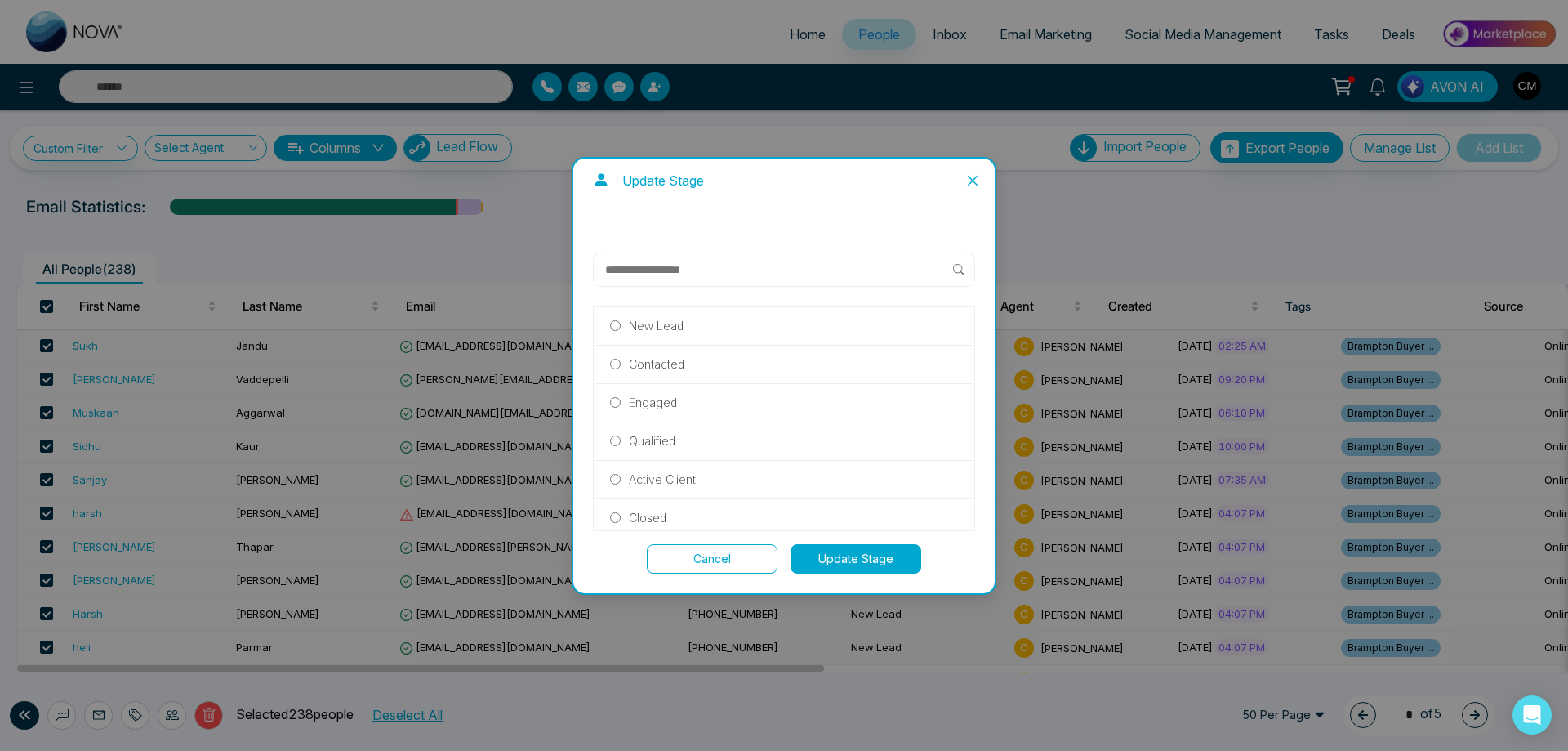
click at [636, 338] on div "New Lead" at bounding box center [784, 327] width 381 height 39
click at [638, 328] on p "New Lead" at bounding box center [656, 326] width 55 height 18
click at [834, 548] on button "Update Stage" at bounding box center [855, 559] width 130 height 29
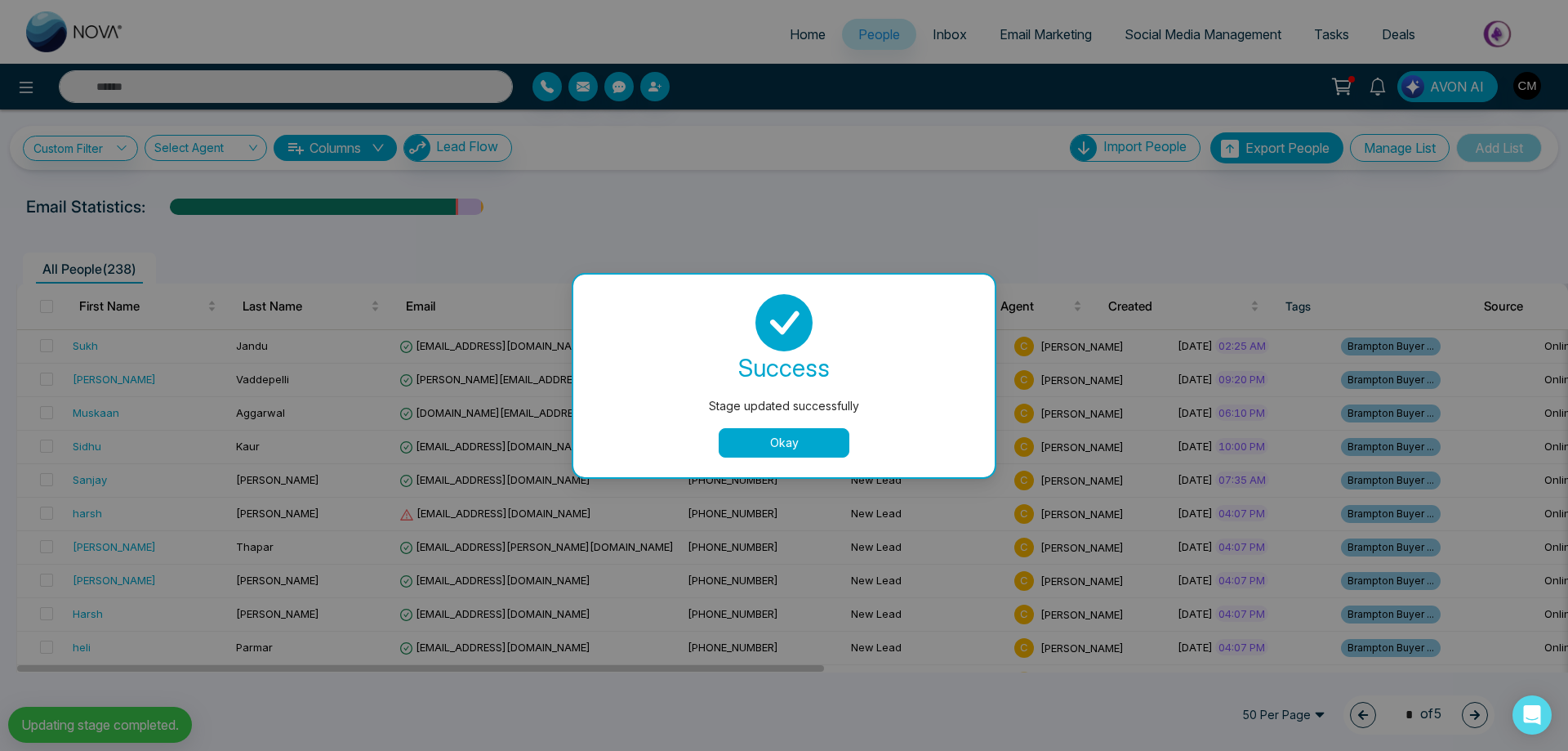
click at [785, 434] on button "Okay" at bounding box center [784, 443] width 130 height 29
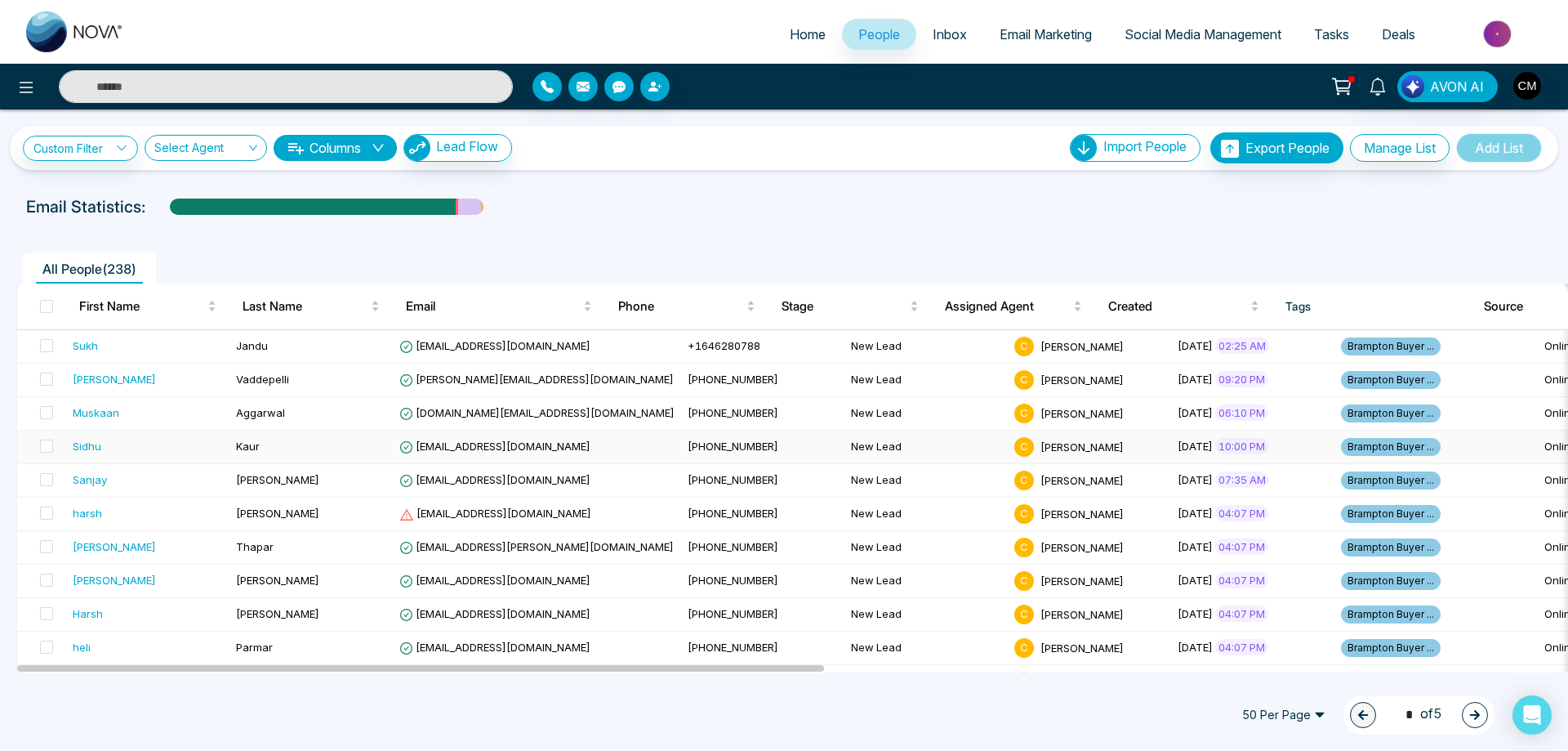
click at [46, 304] on span at bounding box center [47, 307] width 13 height 13
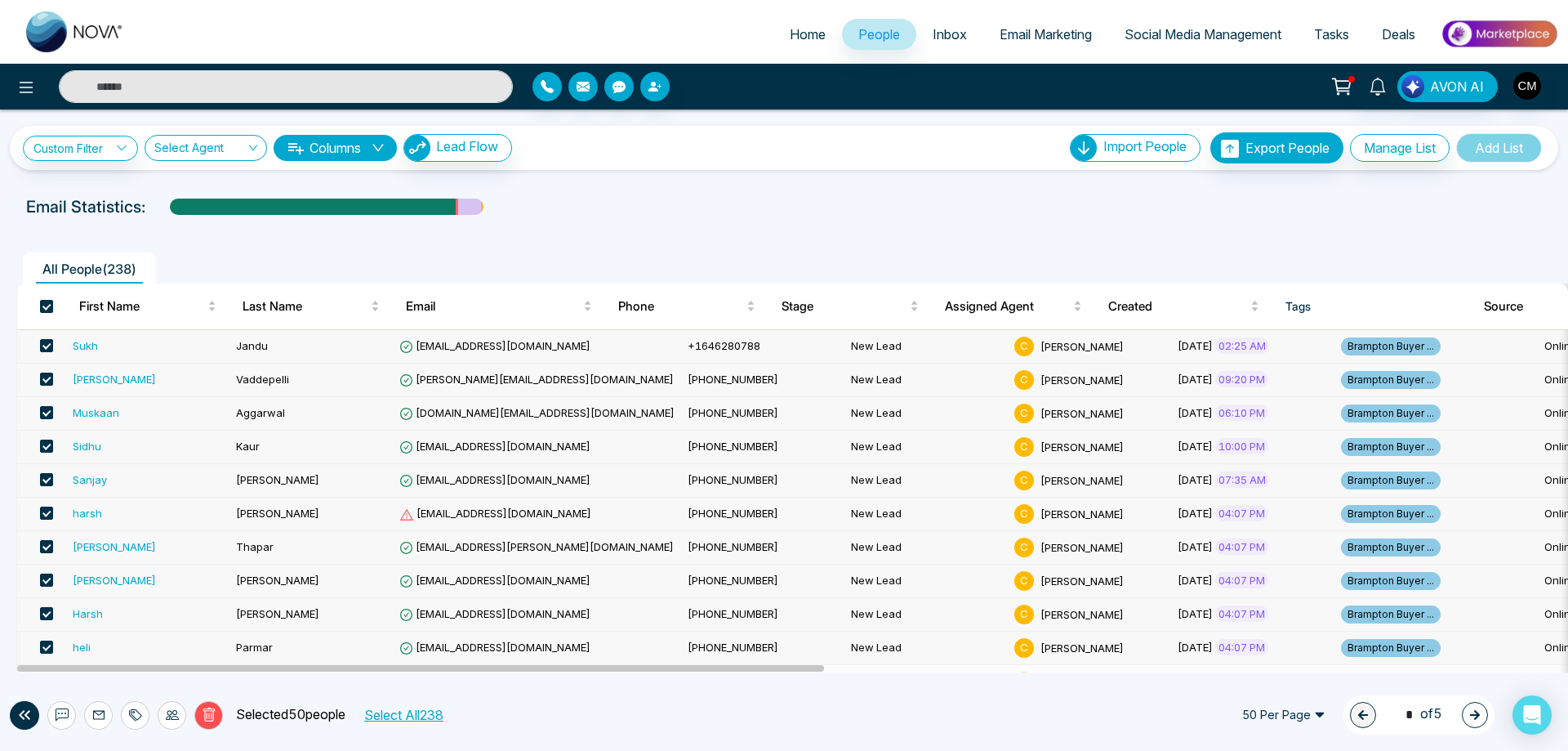
click at [405, 716] on button "Select All 238" at bounding box center [403, 714] width 91 height 21
click at [170, 714] on icon at bounding box center [172, 715] width 13 height 13
click at [129, 709] on icon at bounding box center [136, 715] width 13 height 13
click at [92, 673] on link "Remove Tags" at bounding box center [106, 678] width 75 height 14
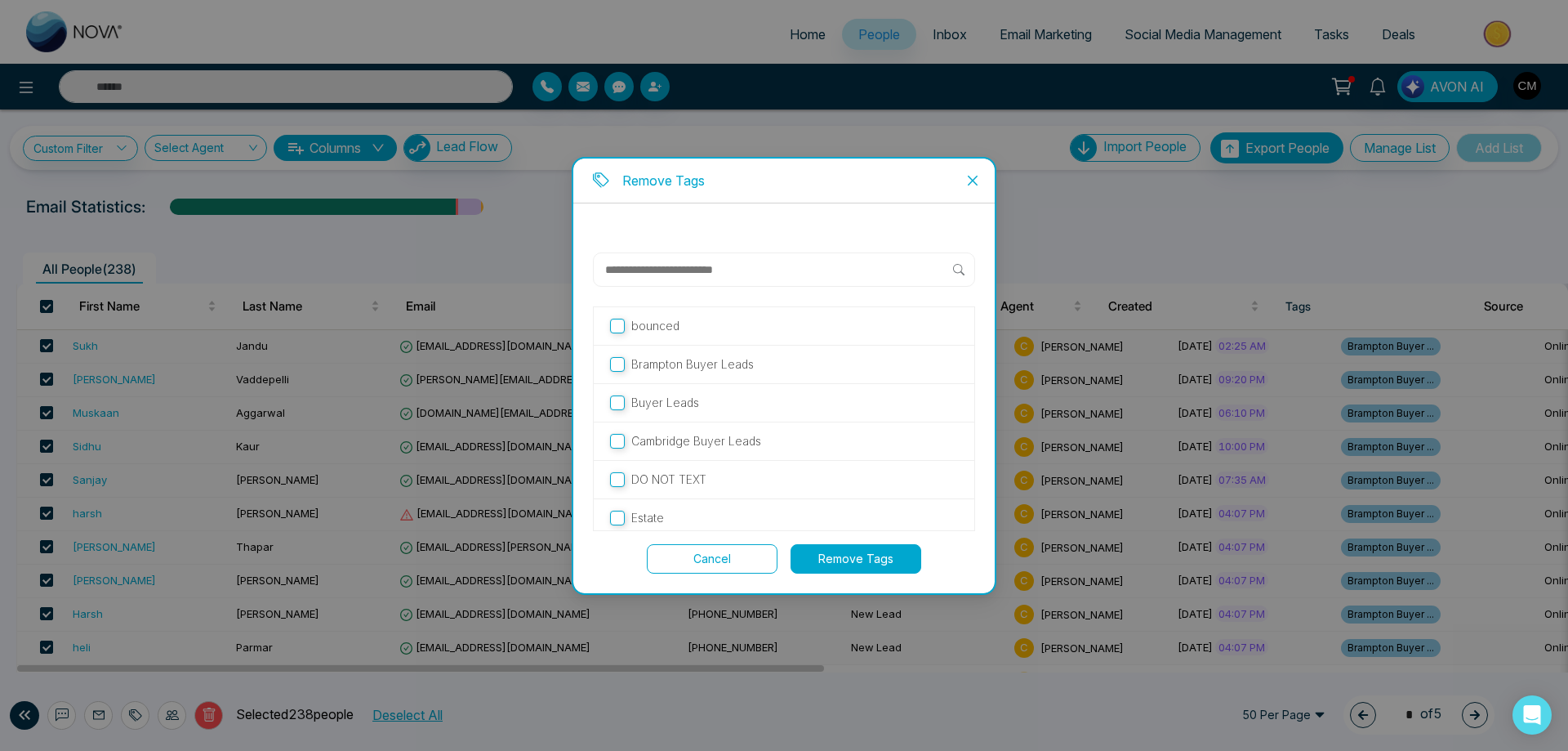
click at [634, 467] on div "DO NOT TEXT" at bounding box center [784, 480] width 381 height 39
click at [627, 476] on label "DO NOT TEXT" at bounding box center [784, 480] width 348 height 18
click at [655, 519] on p "unsubscribe" at bounding box center [664, 510] width 66 height 18
click at [829, 566] on button "Remove Tags" at bounding box center [855, 559] width 130 height 29
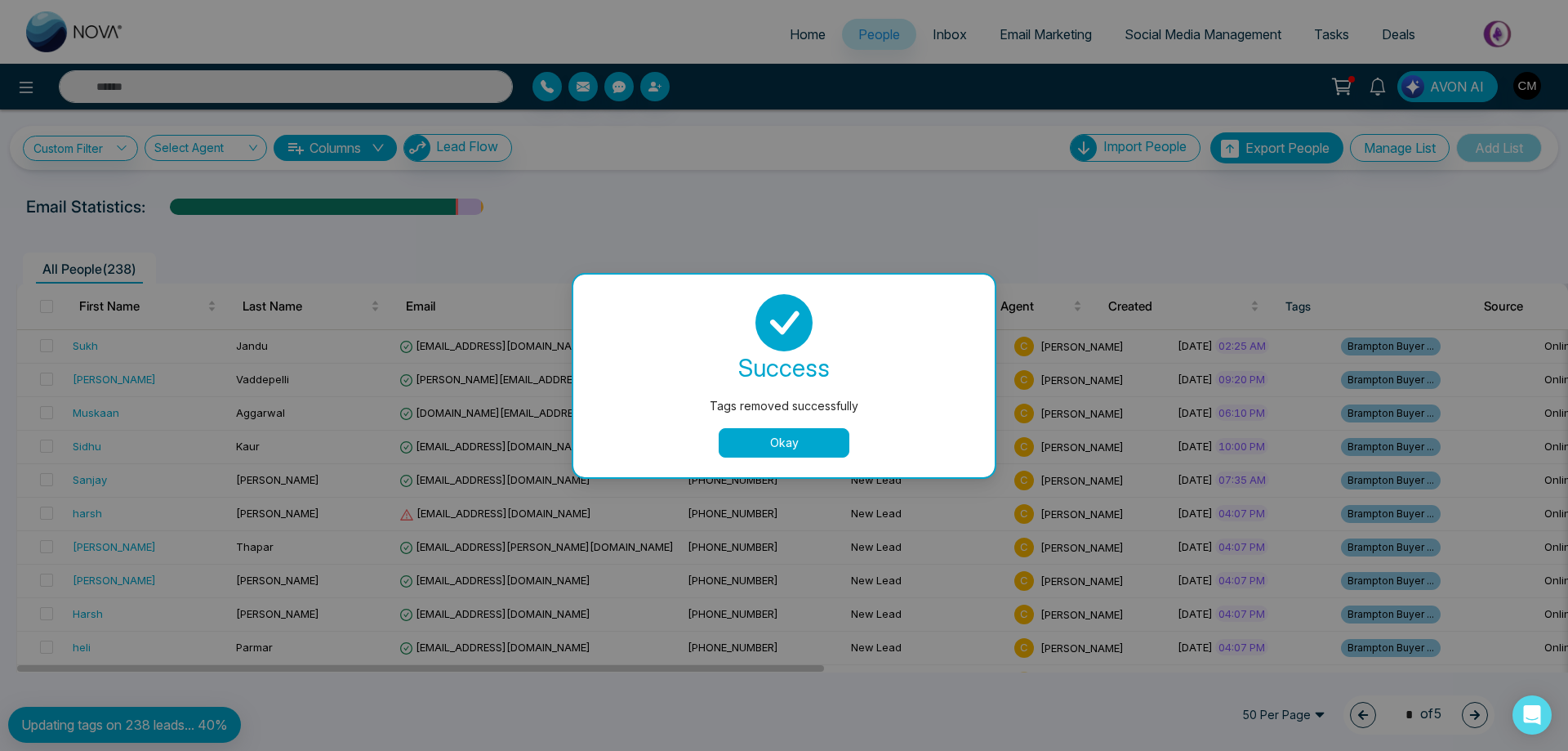
click at [797, 442] on button "Okay" at bounding box center [784, 443] width 130 height 29
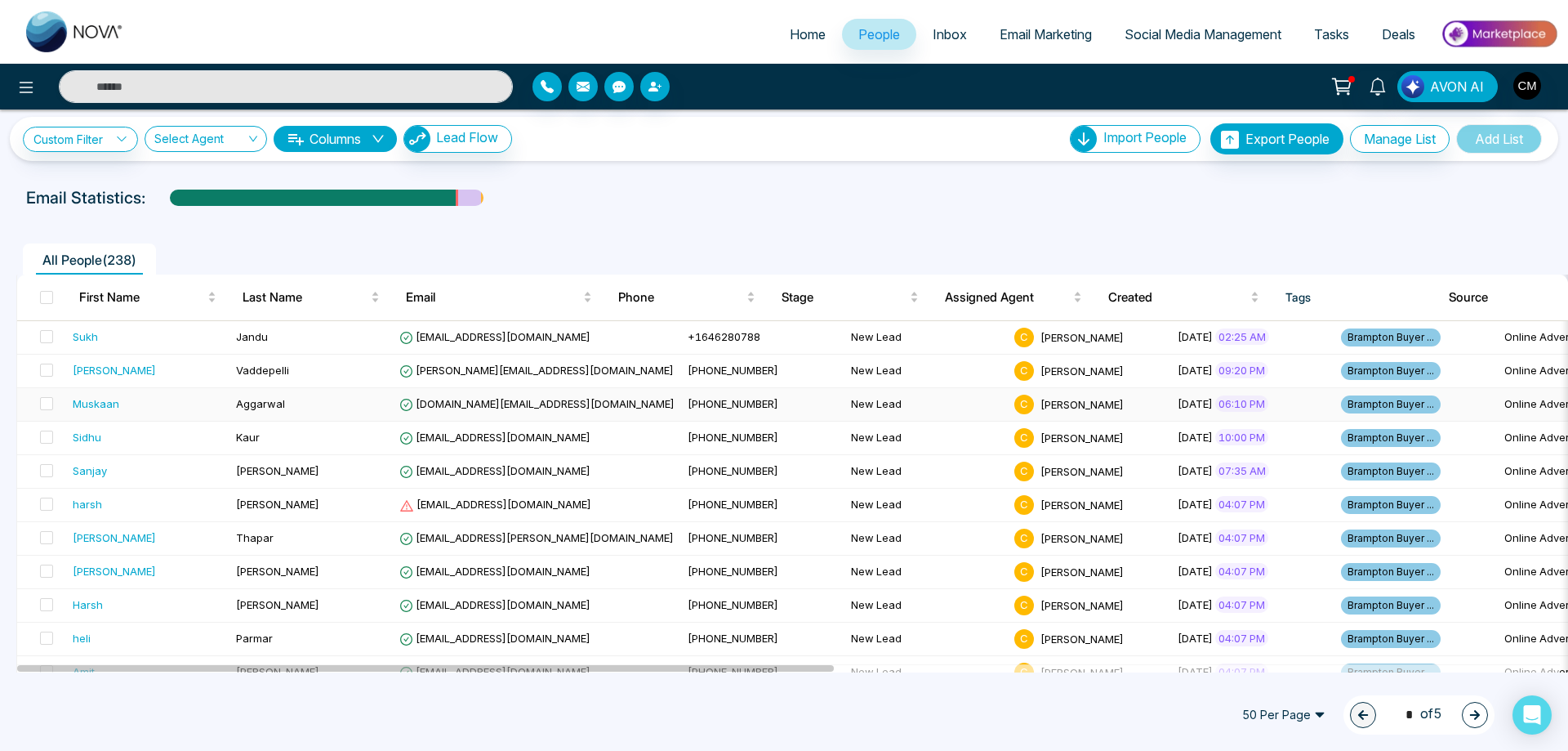
scroll to position [0, 0]
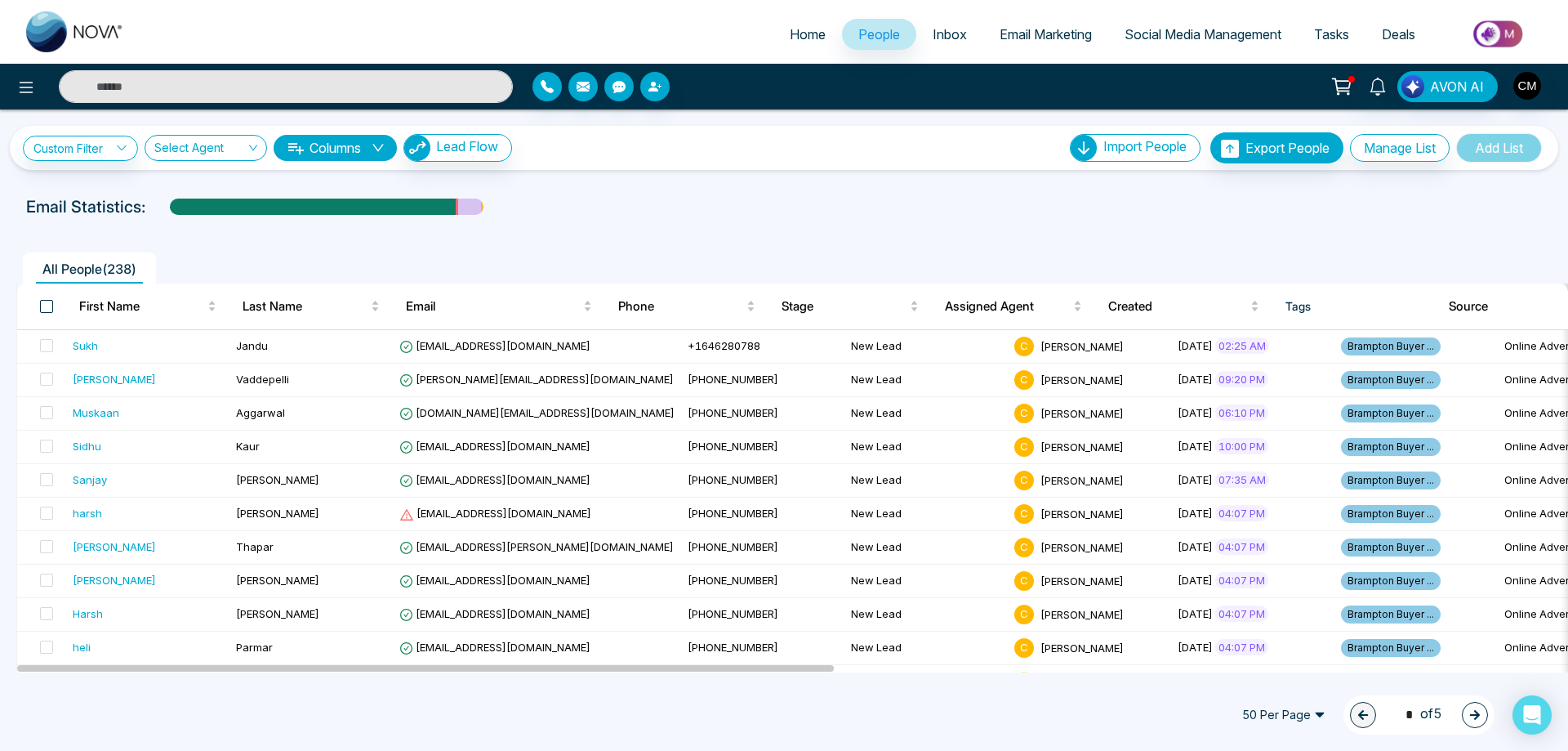
click at [52, 300] on span at bounding box center [47, 307] width 13 height 13
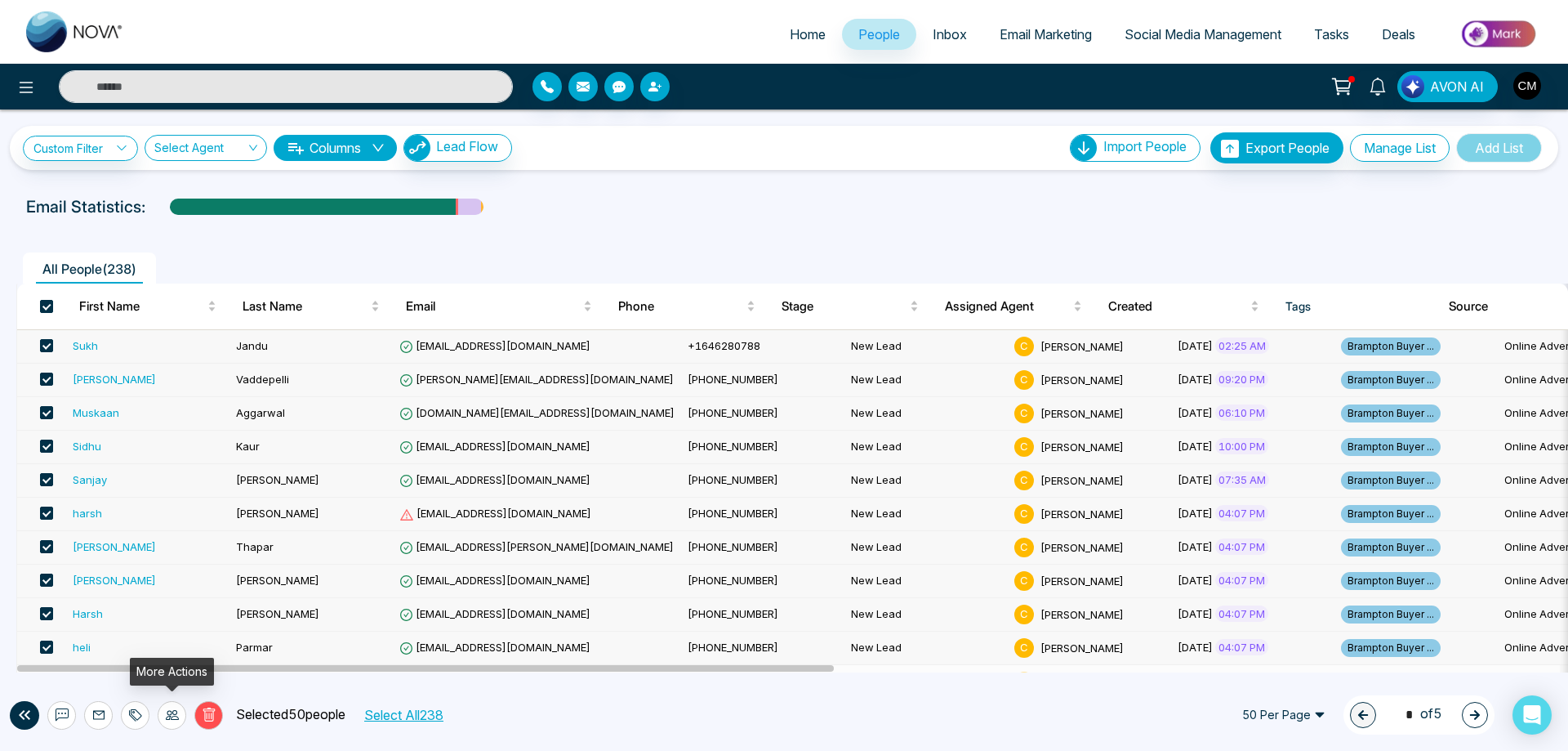
click at [169, 716] on icon at bounding box center [172, 715] width 13 height 13
click at [167, 645] on link "Update Source" at bounding box center [147, 652] width 83 height 14
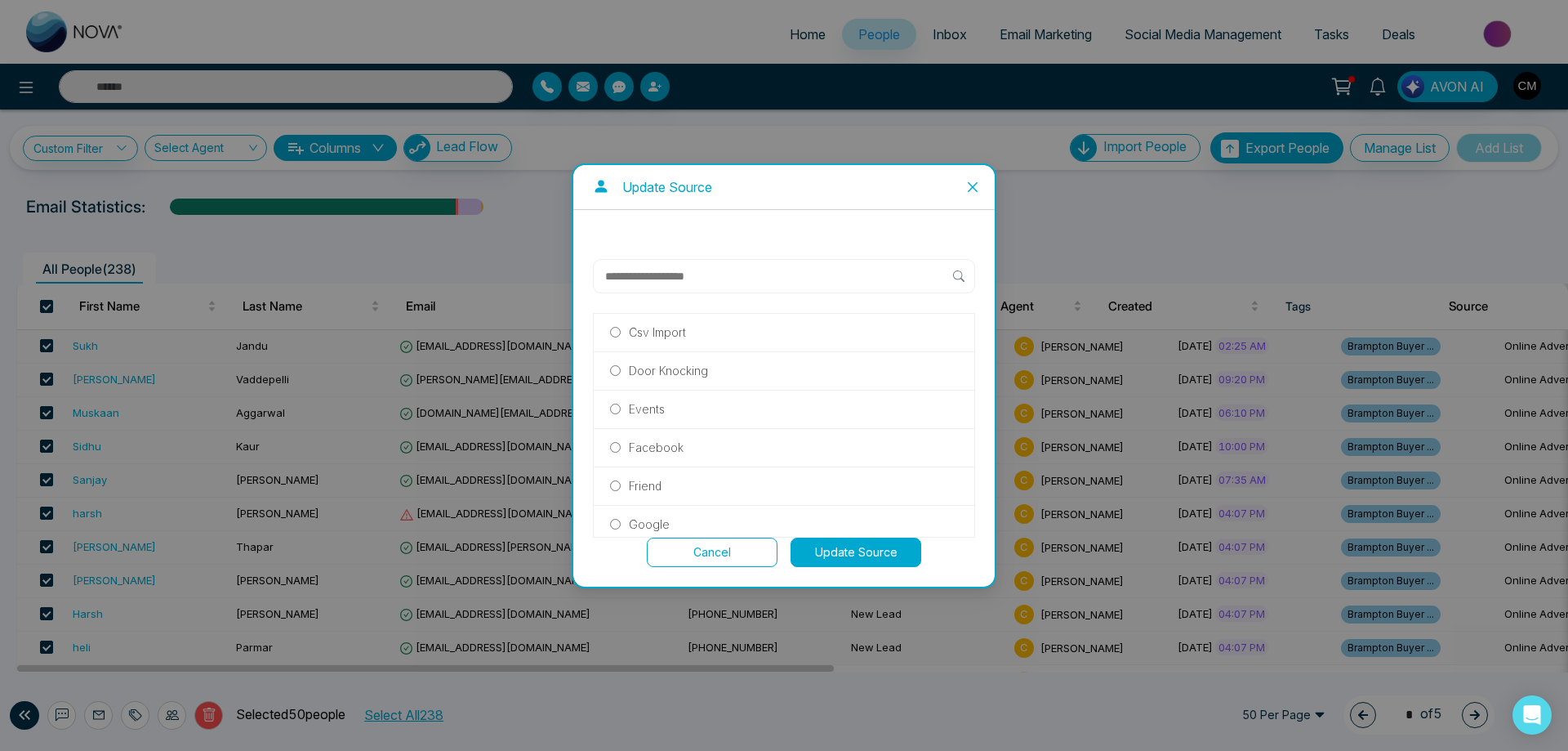
scroll to position [161, 0]
click at [677, 475] on p "Online Advertising" at bounding box center [677, 479] width 97 height 18
click at [841, 552] on button "Update Source" at bounding box center [855, 553] width 130 height 29
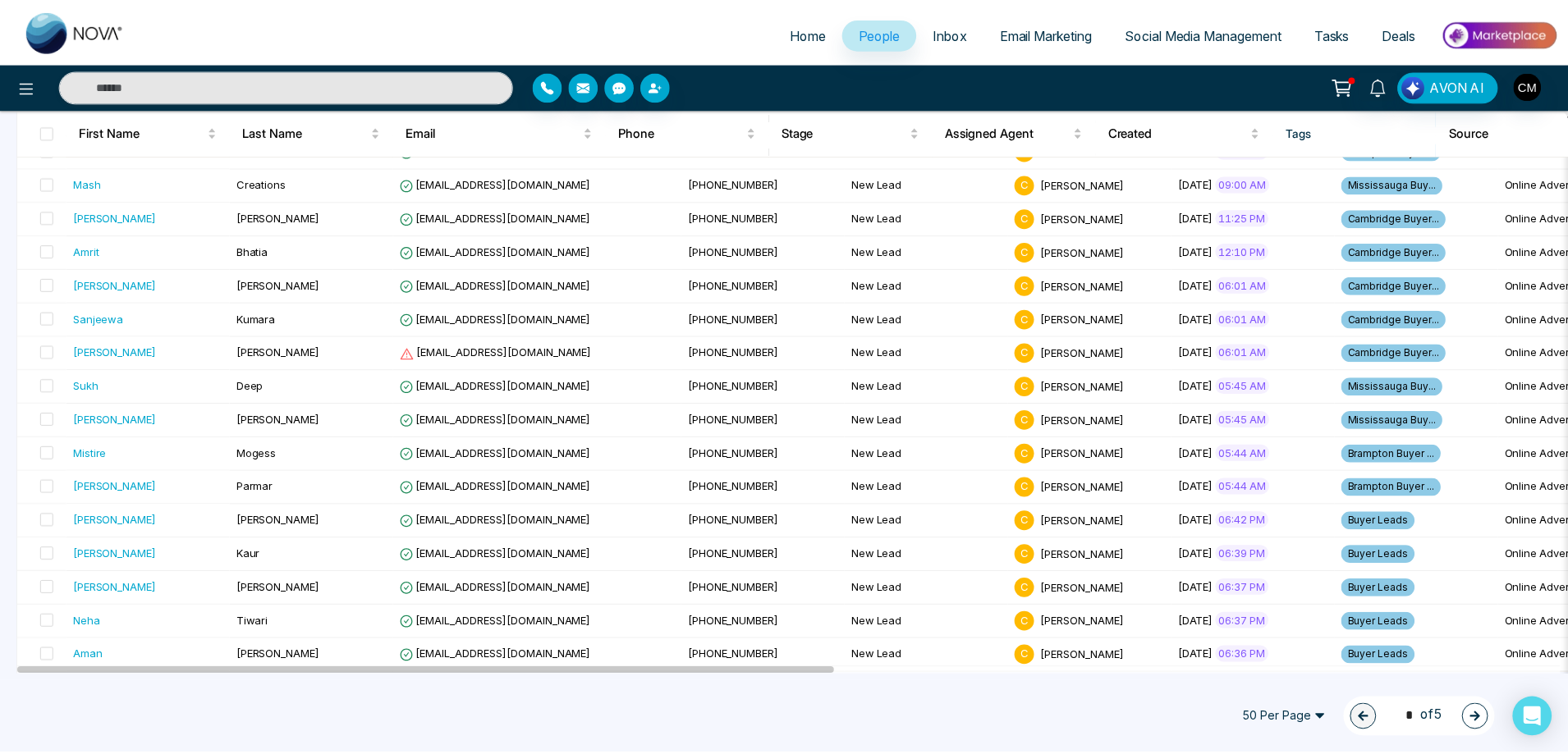
scroll to position [1347, 0]
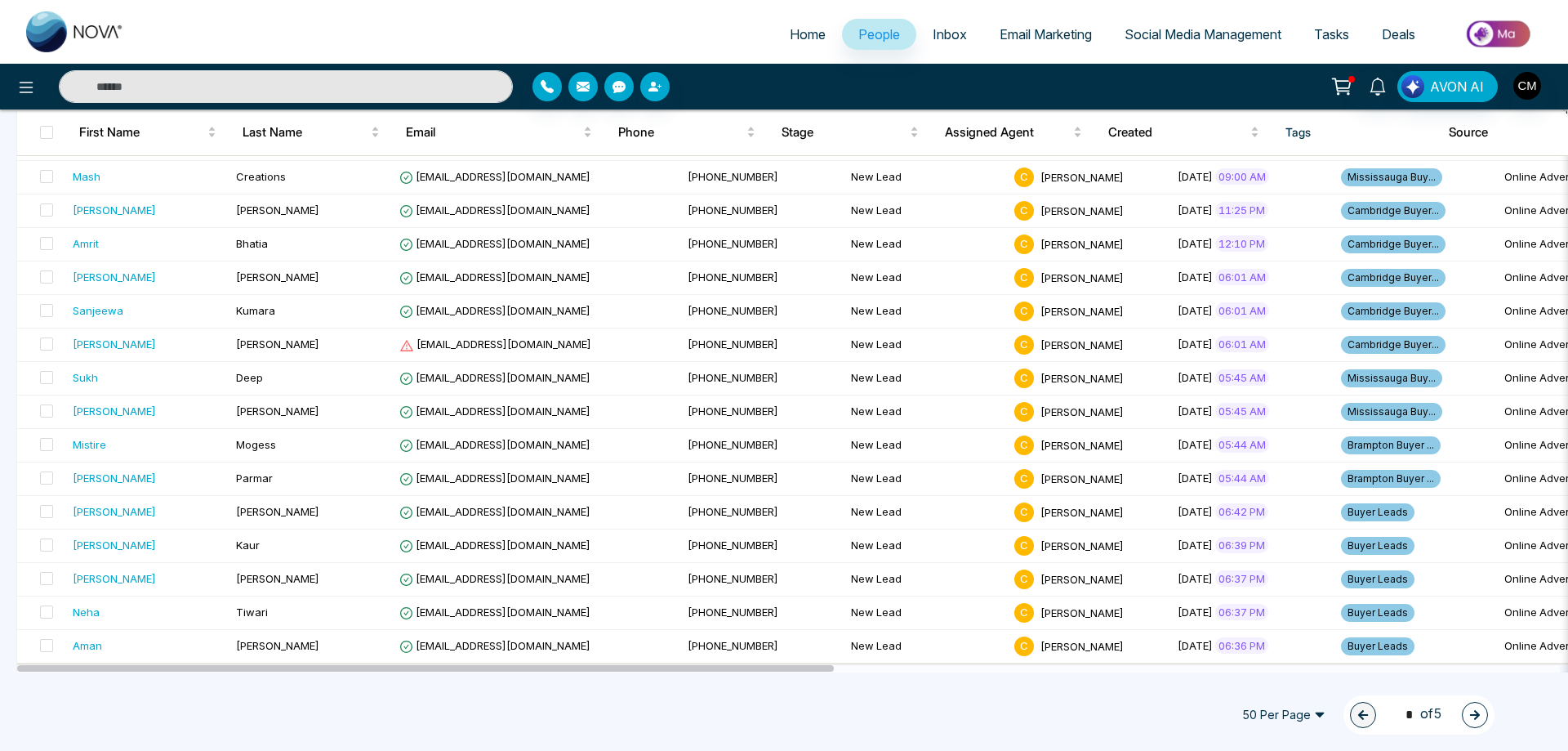
click at [49, 40] on img at bounding box center [74, 31] width 98 height 40
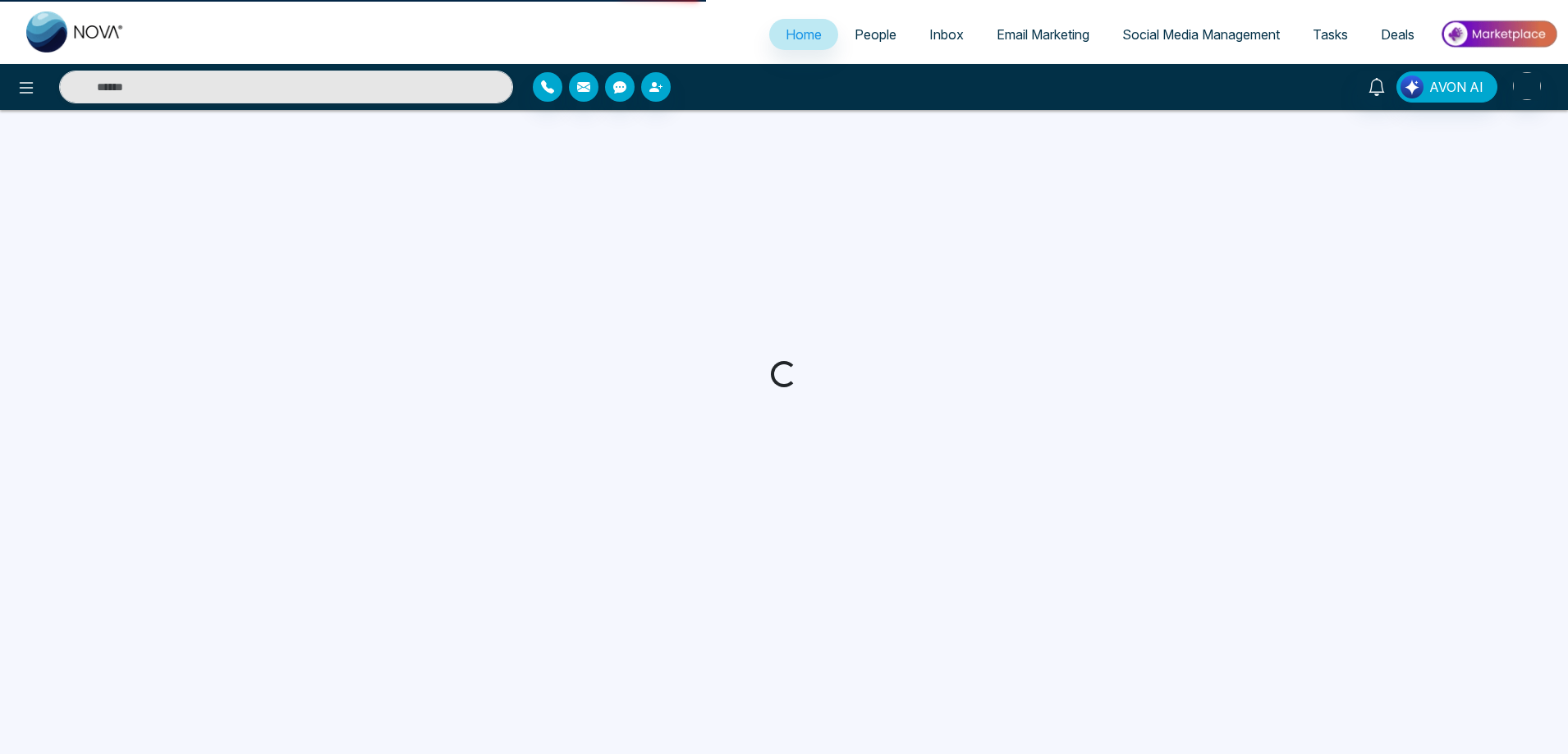
select select "*"
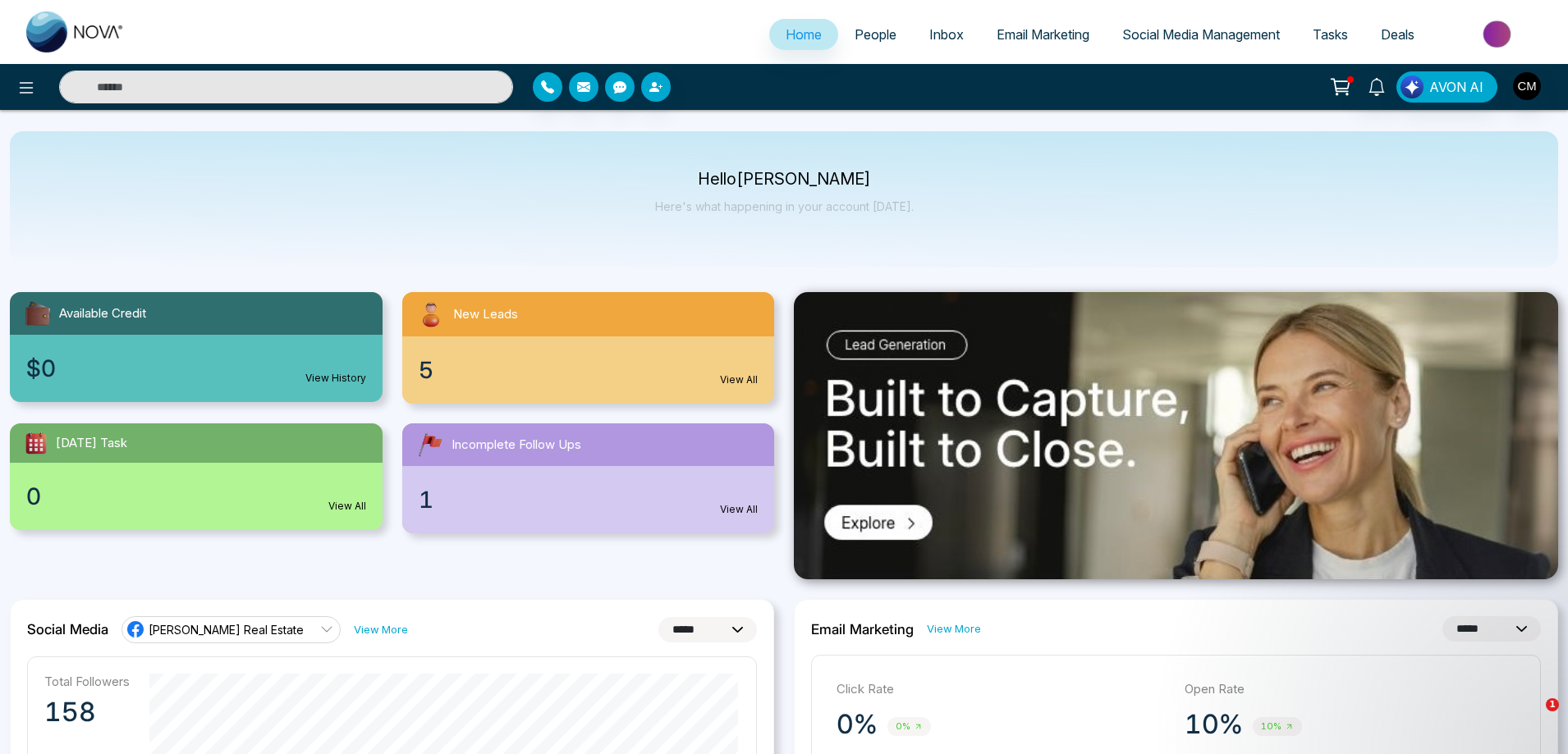
click at [110, 36] on img at bounding box center [75, 31] width 99 height 41
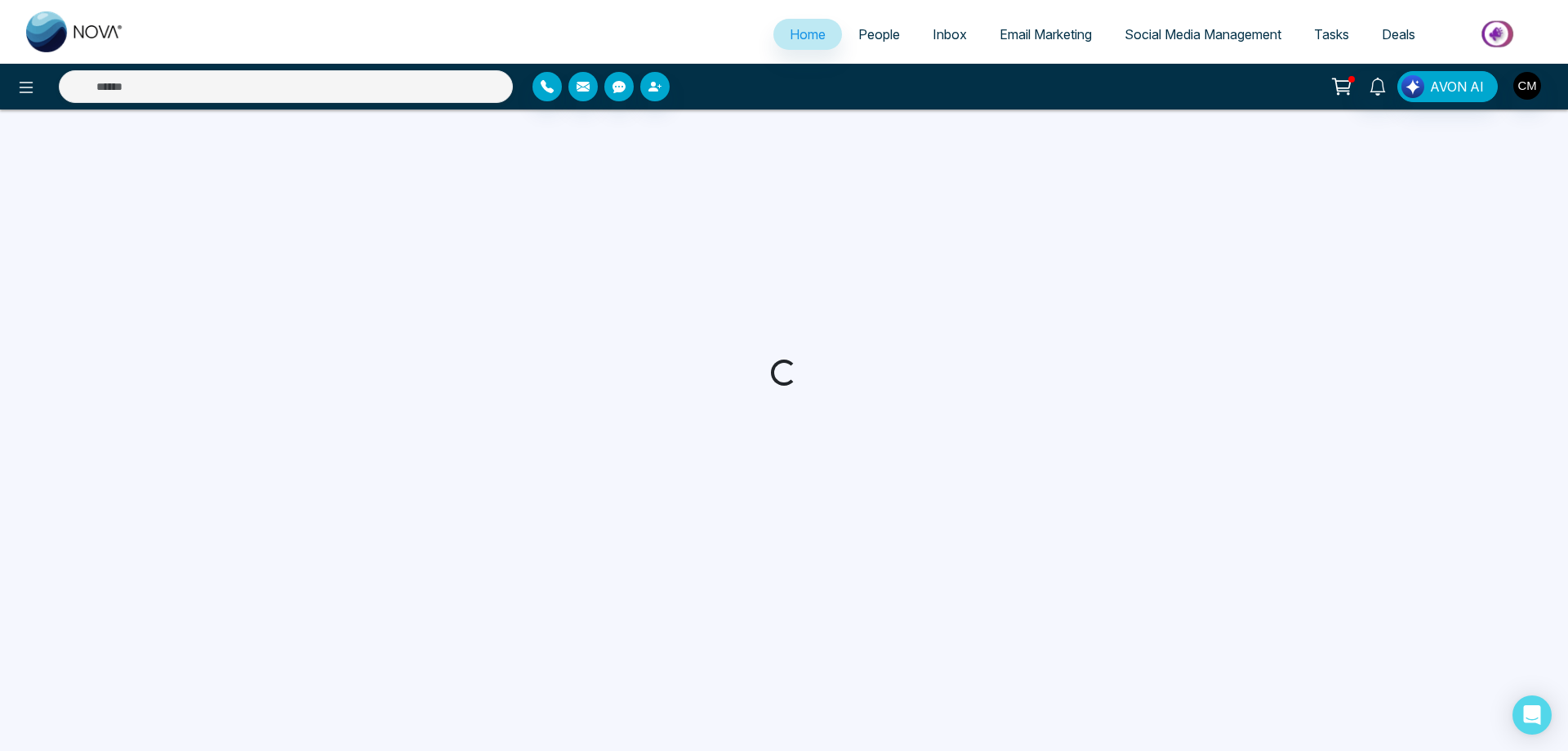
select select "*"
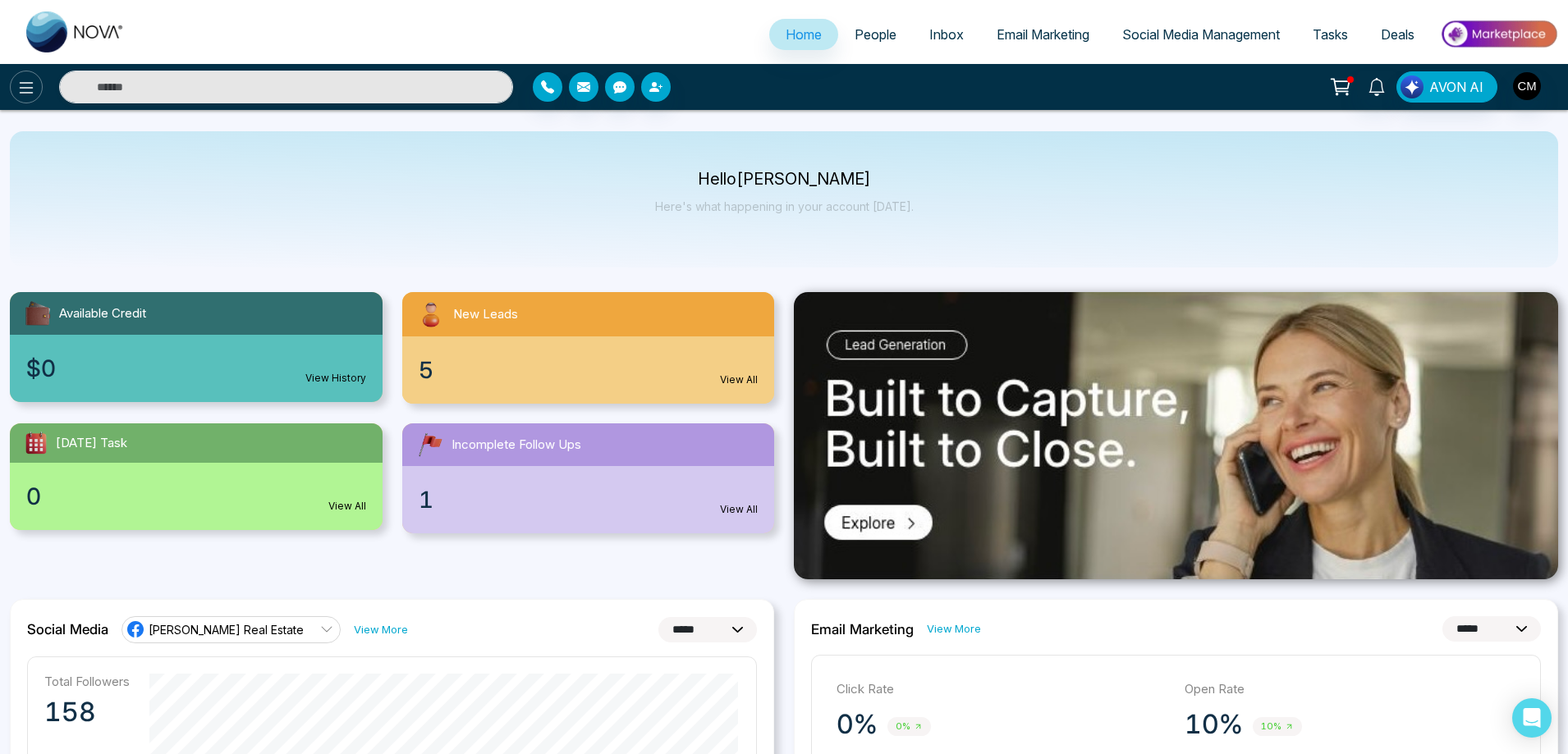
click at [20, 80] on icon at bounding box center [26, 88] width 19 height 19
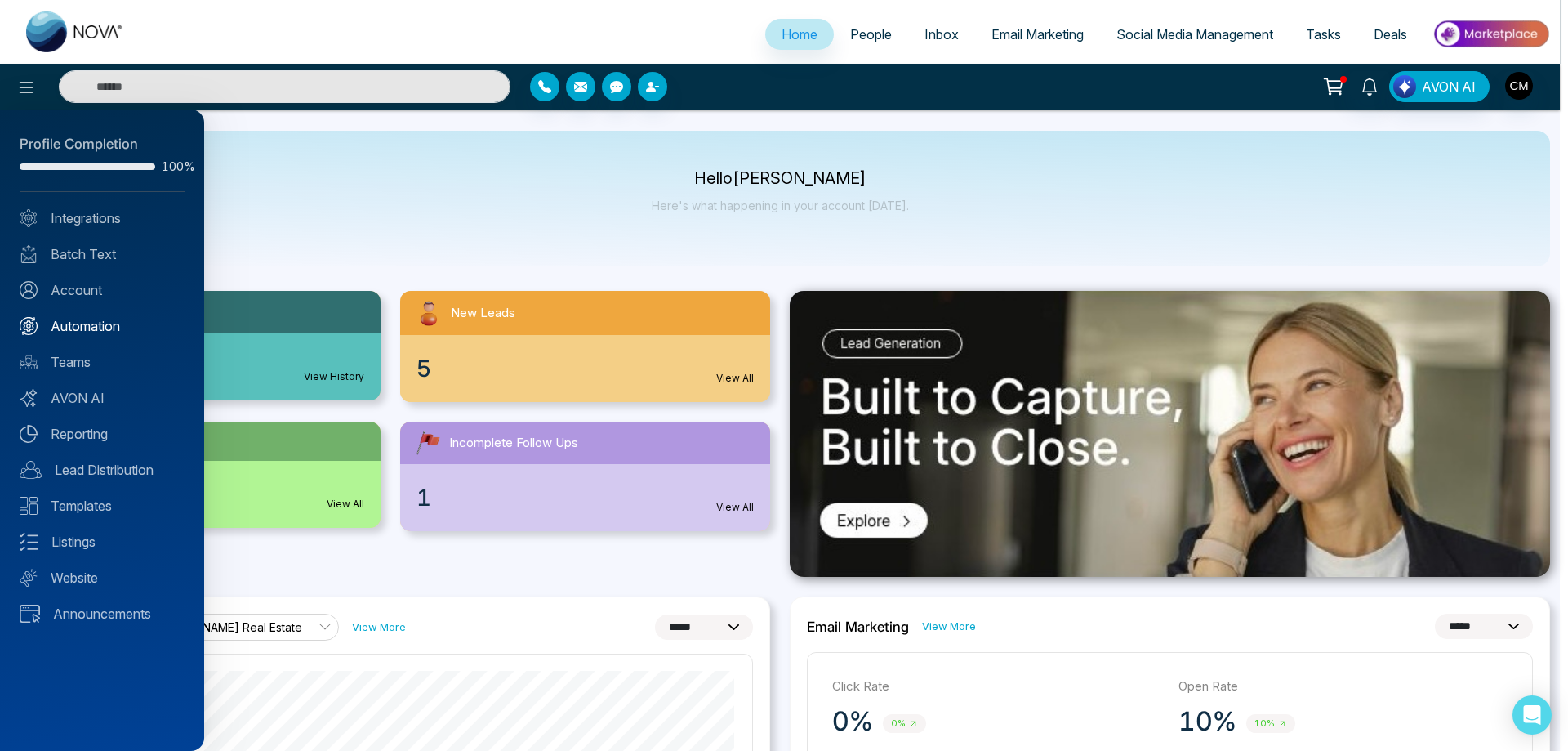
click at [79, 324] on link "Automation" at bounding box center [102, 325] width 165 height 19
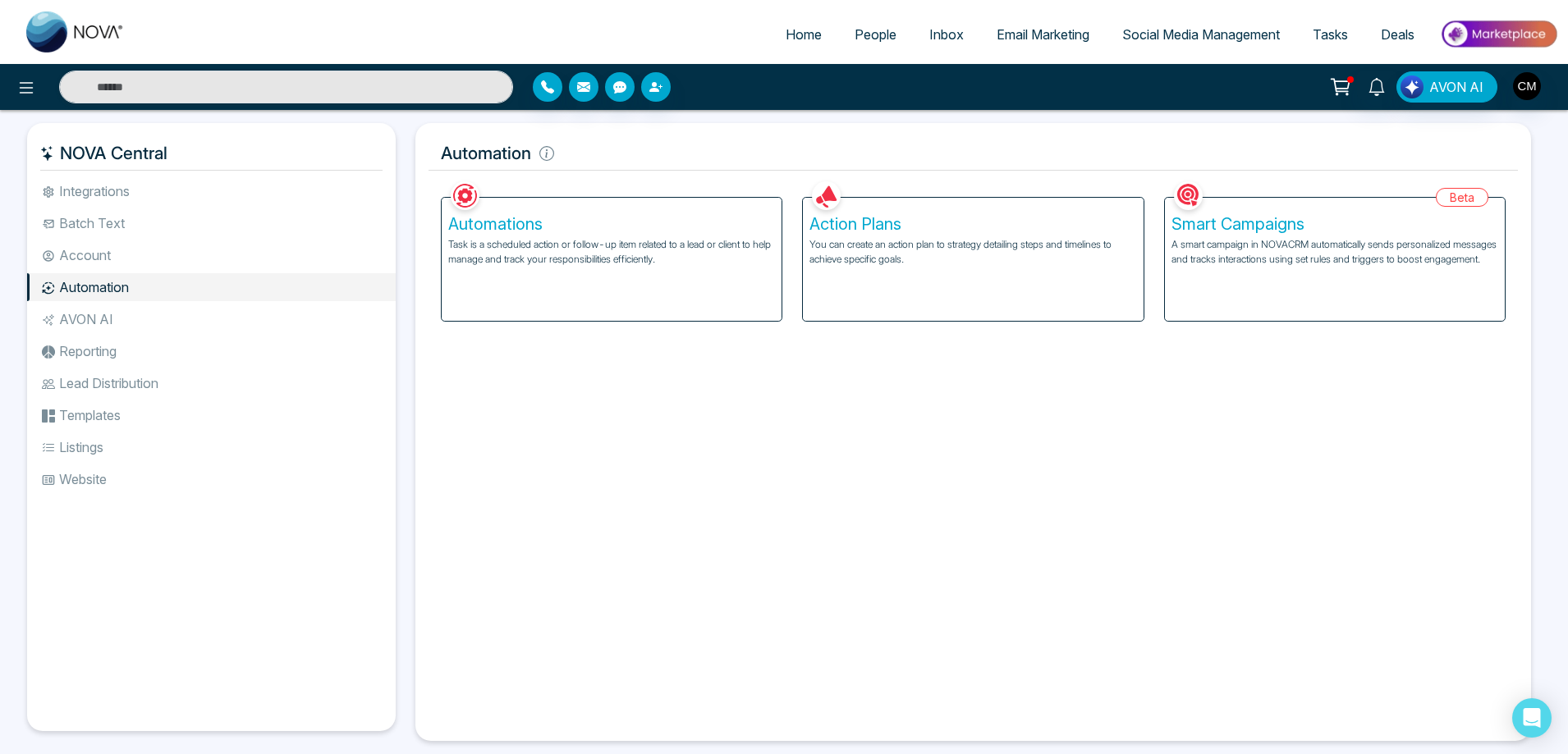
click at [479, 227] on h5 "Automations" at bounding box center [612, 223] width 327 height 19
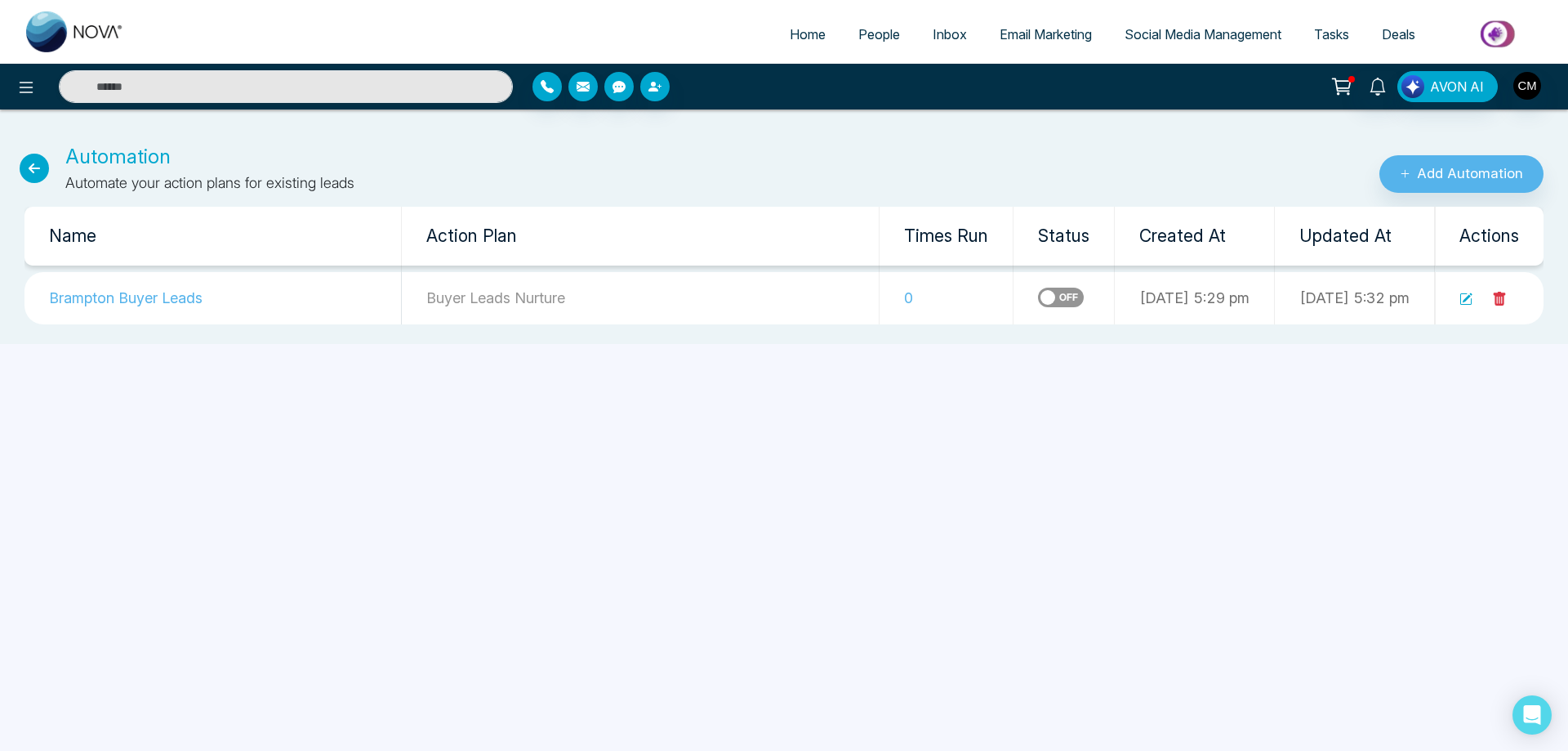
click at [1467, 303] on icon at bounding box center [1465, 299] width 13 height 13
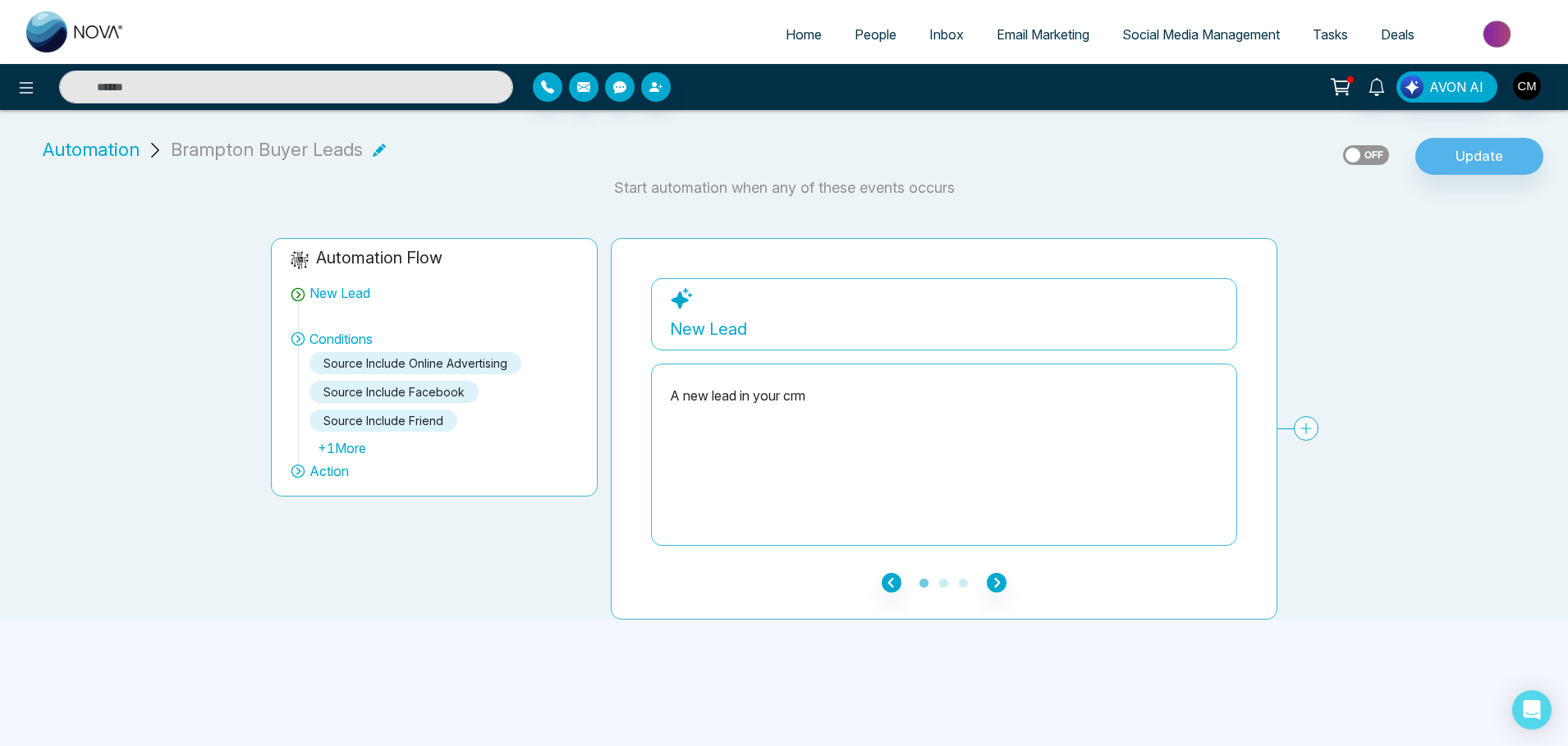
click at [339, 450] on div "+ 1 More" at bounding box center [445, 447] width 269 height 19
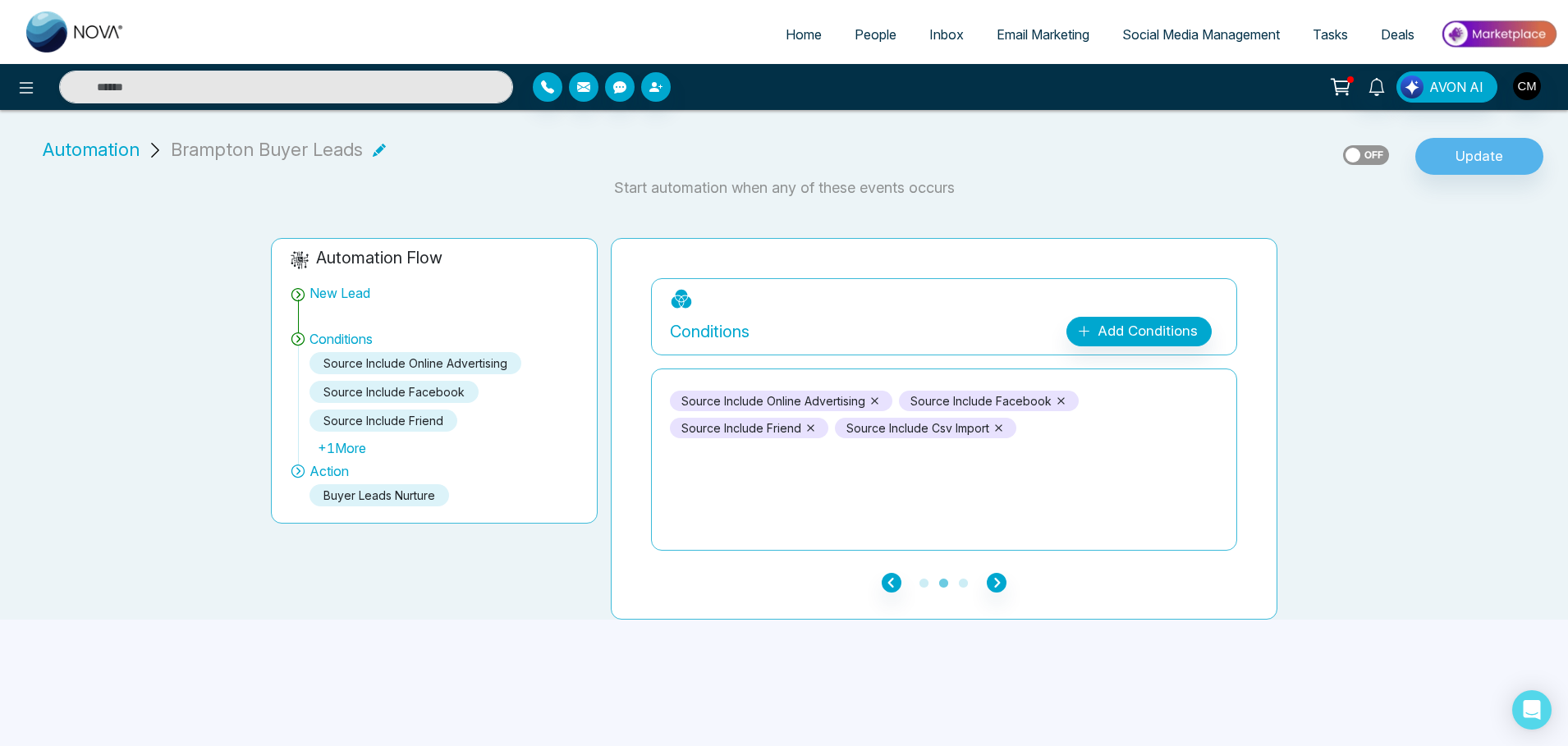
click at [13, 72] on div at bounding box center [261, 88] width 523 height 33
click at [17, 76] on button at bounding box center [27, 88] width 33 height 33
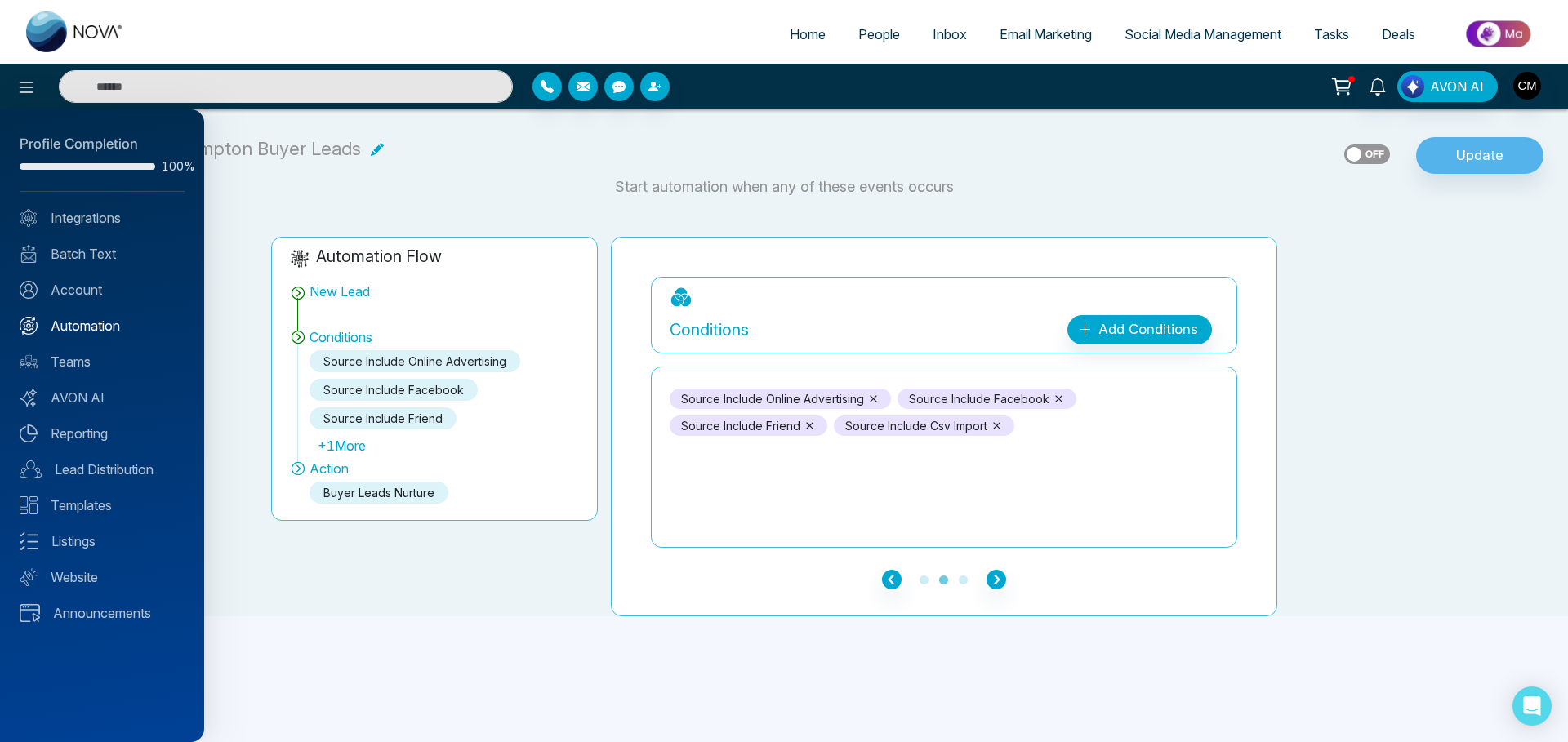
click at [67, 323] on link "Automation" at bounding box center [102, 325] width 165 height 19
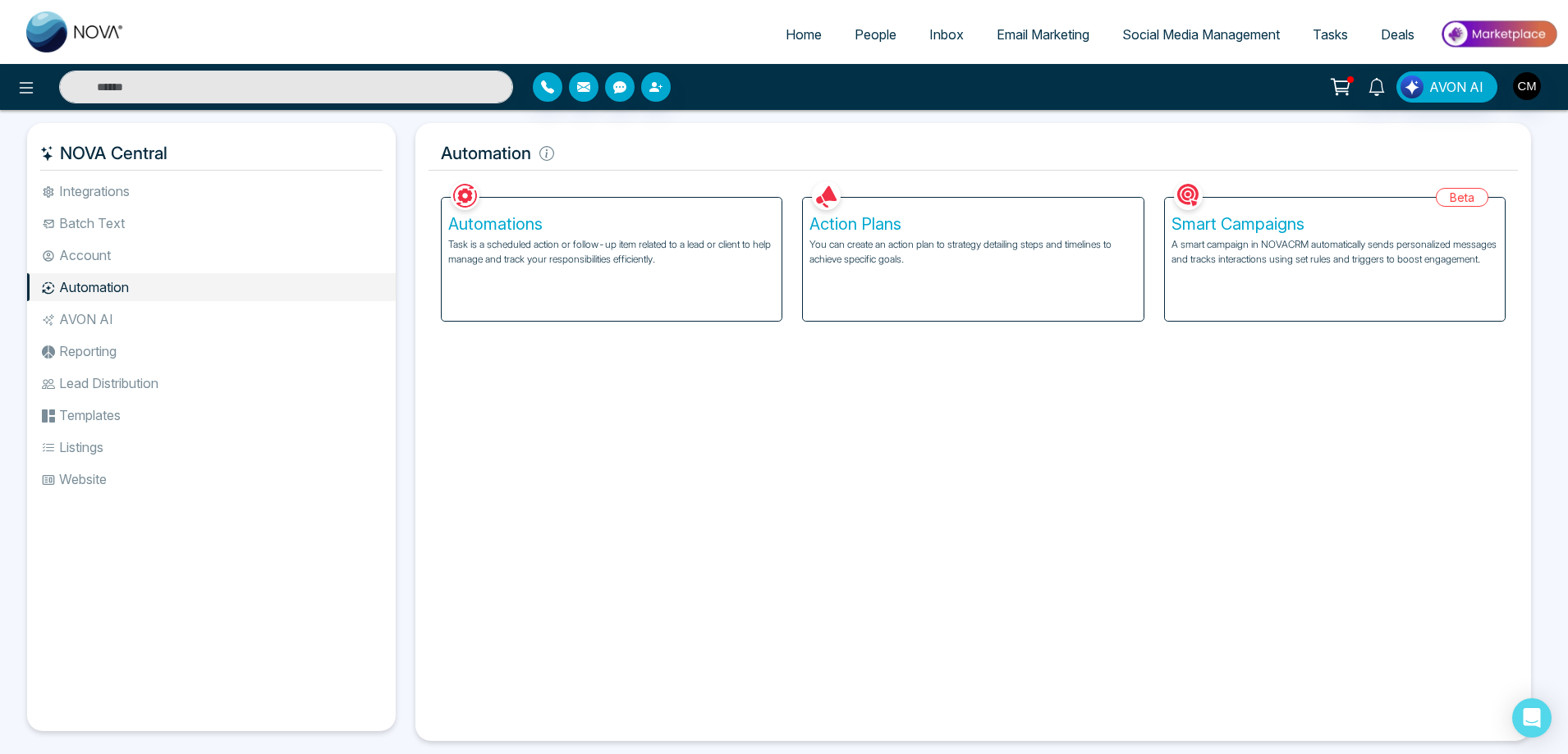
click at [739, 255] on p "Task is a scheduled action or follow-up item related to a lead or client to hel…" at bounding box center [612, 252] width 327 height 29
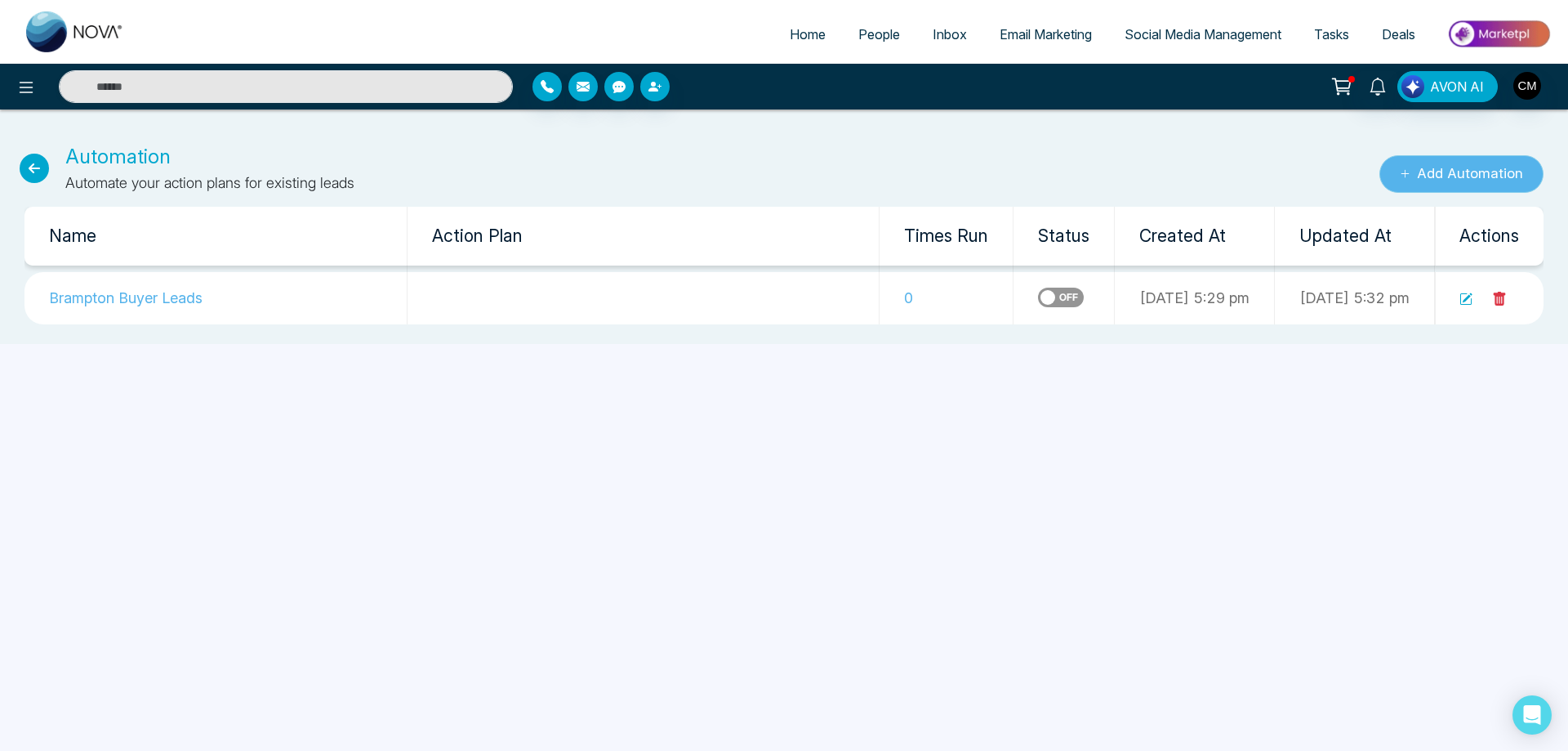
click at [1439, 168] on button "Add Automation" at bounding box center [1461, 174] width 164 height 38
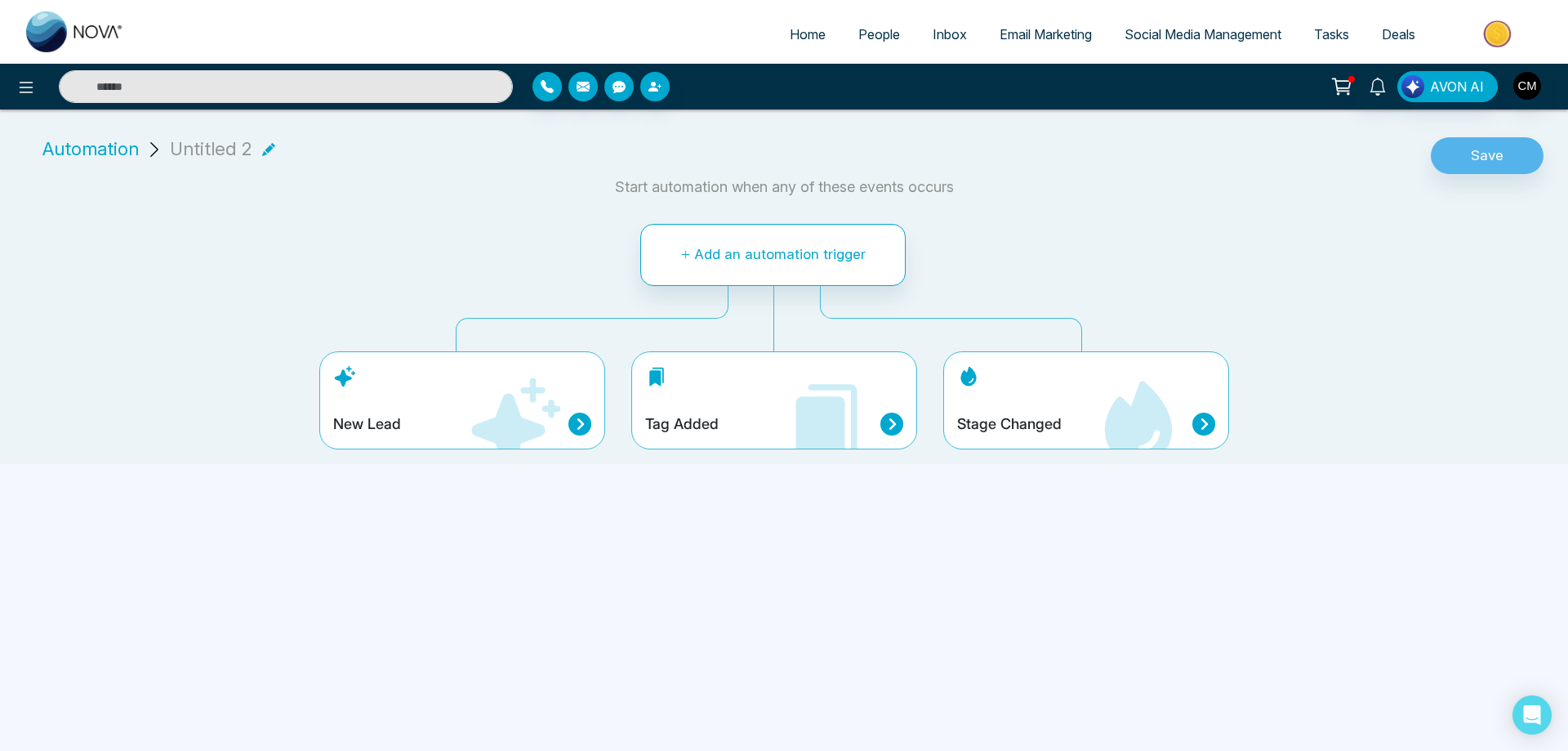
click at [1084, 412] on div "Stage Changed" at bounding box center [1085, 423] width 258 height 23
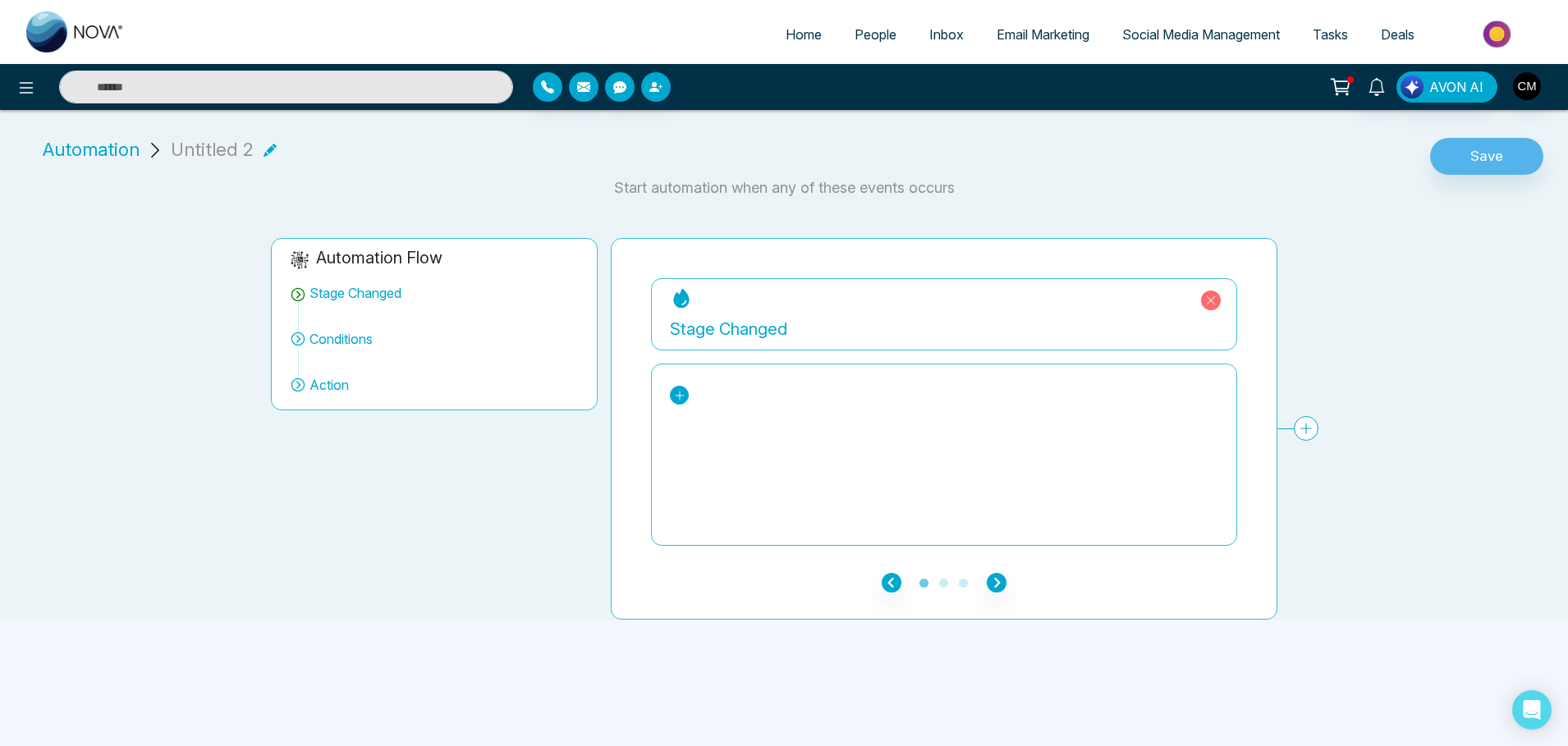
click at [676, 395] on icon at bounding box center [680, 396] width 11 height 11
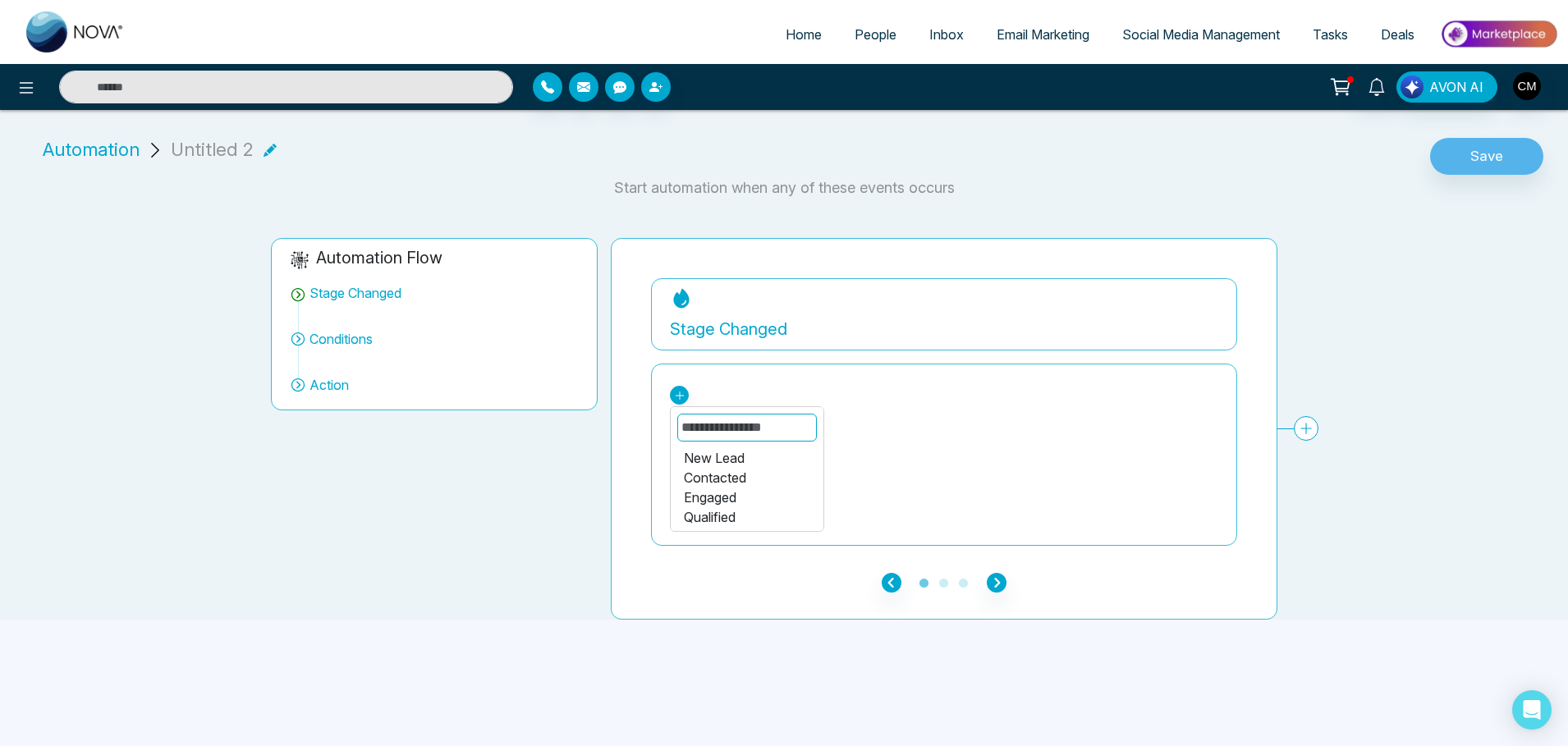
click at [572, 508] on div "Automation Flow Stage Changed Conditions Action" at bounding box center [434, 429] width 339 height 382
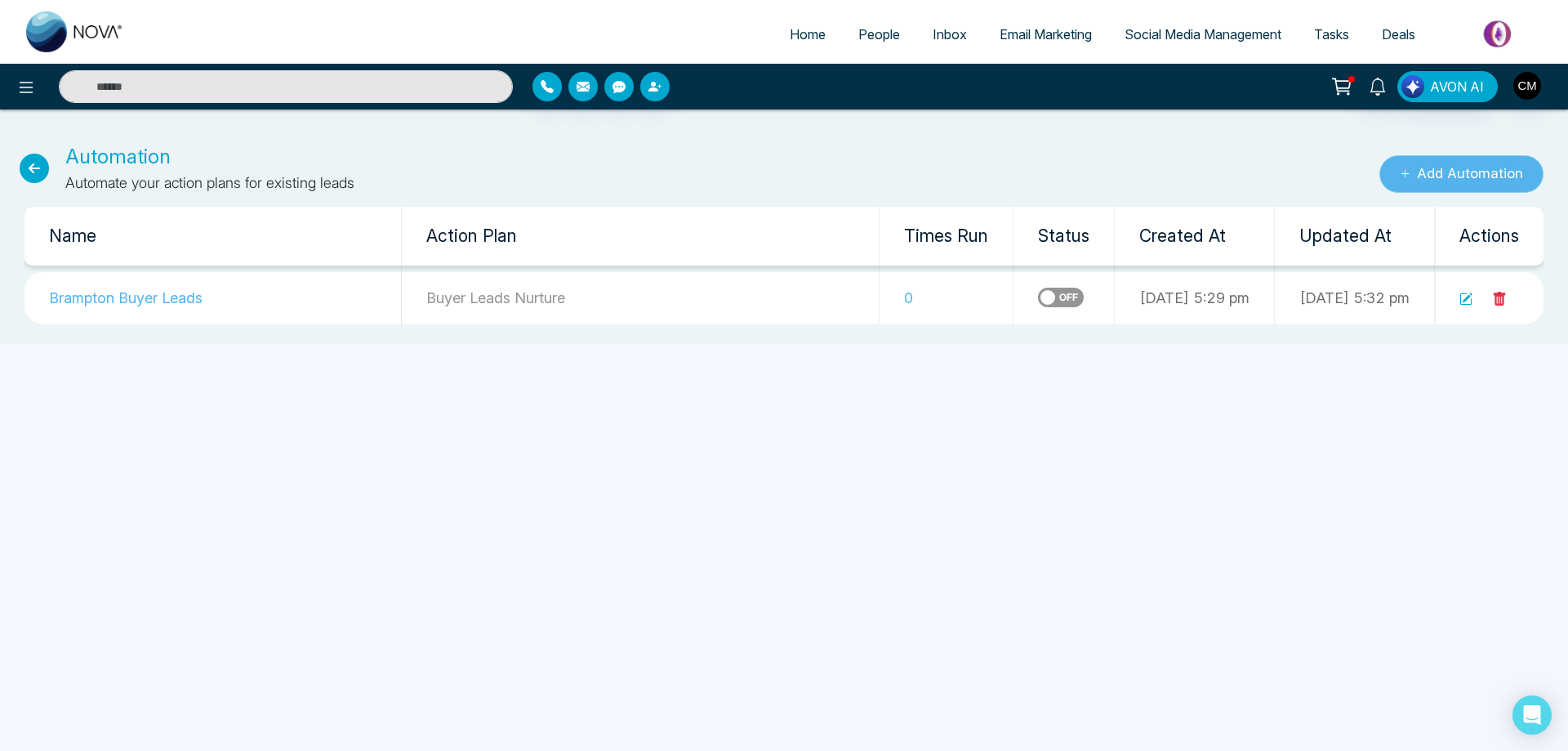
click at [1441, 174] on button "Add Automation" at bounding box center [1461, 174] width 164 height 38
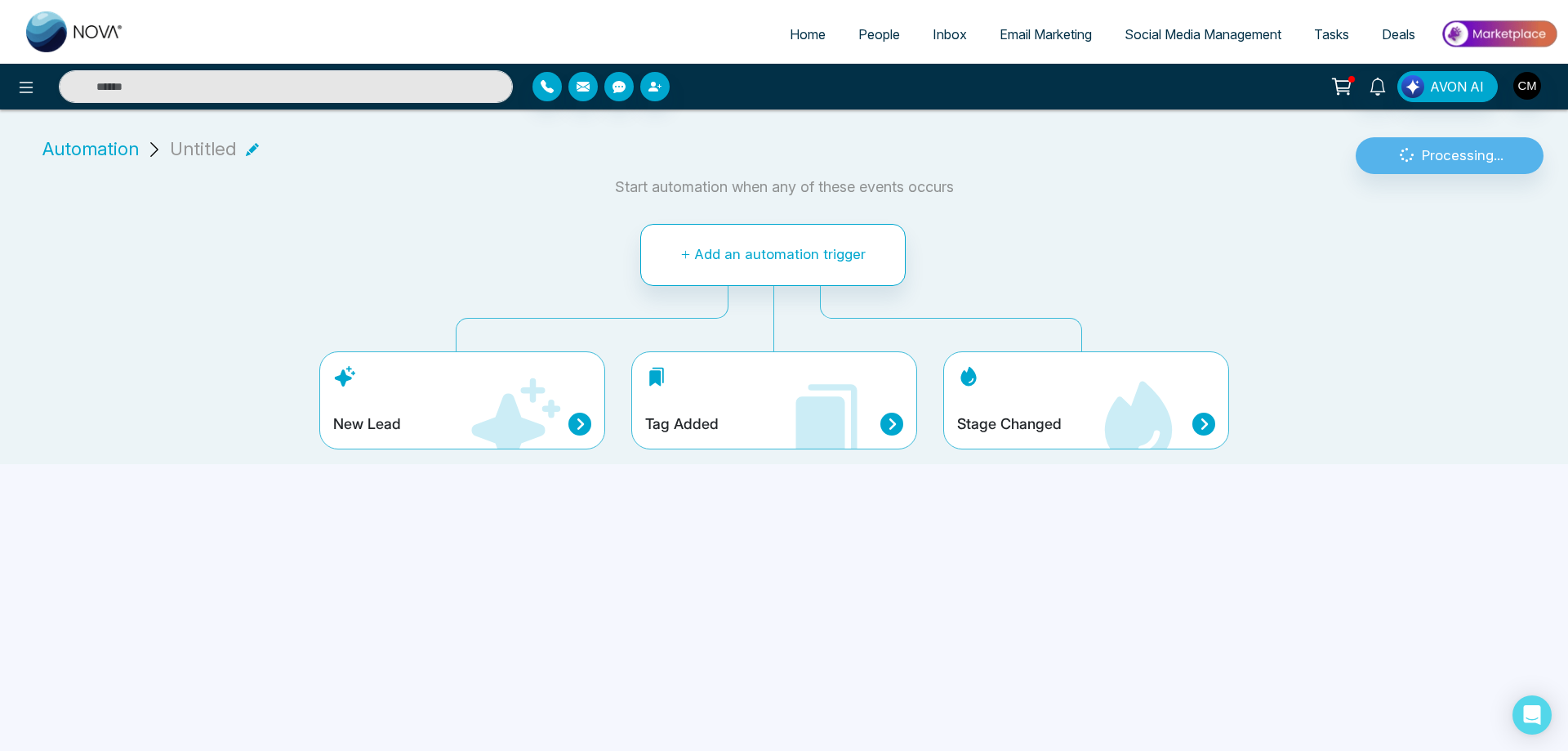
click at [438, 434] on div "New Lead" at bounding box center [462, 423] width 258 height 23
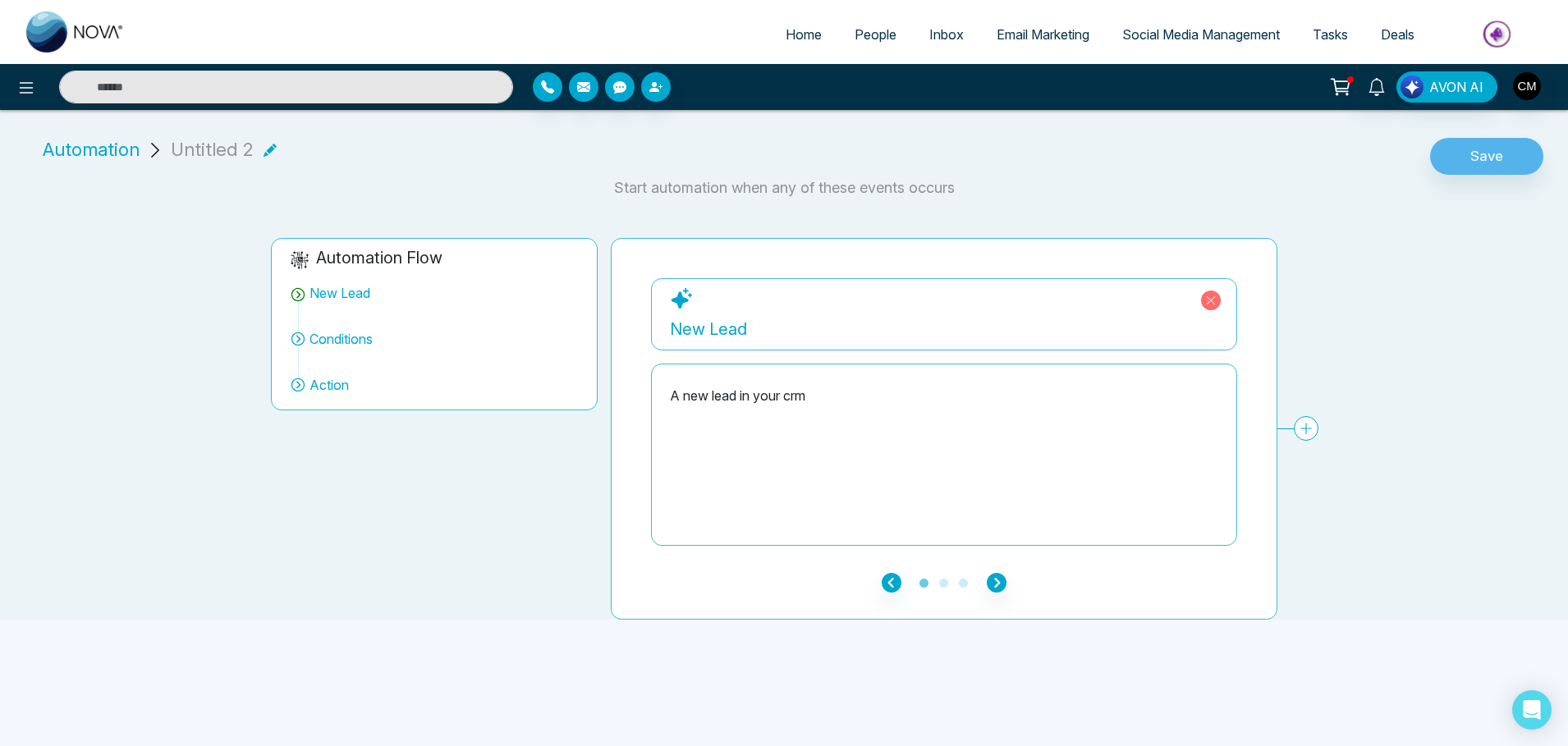
click at [1213, 301] on icon at bounding box center [1210, 300] width 19 height 19
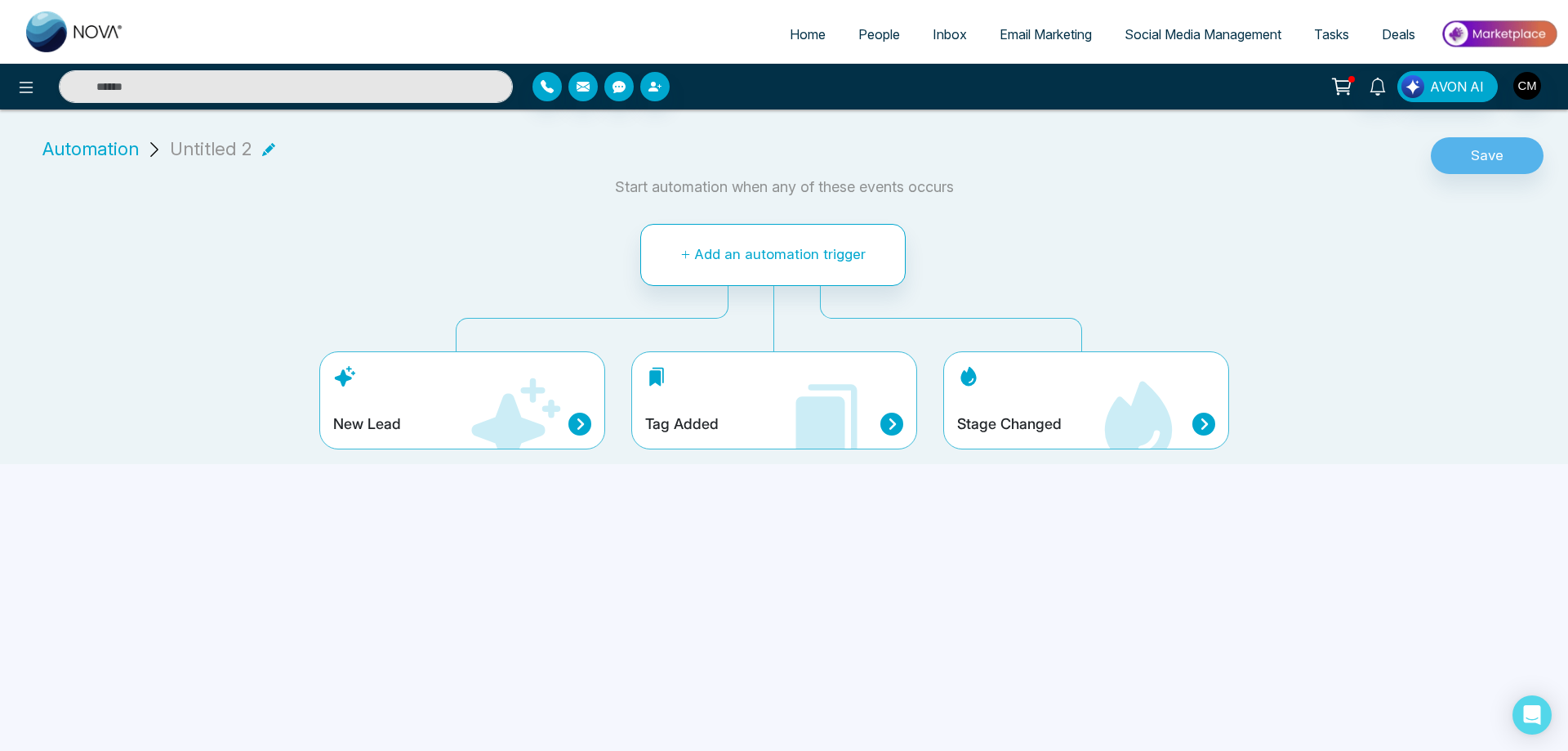
click at [1032, 401] on div "Stage Changed" at bounding box center [1085, 400] width 285 height 98
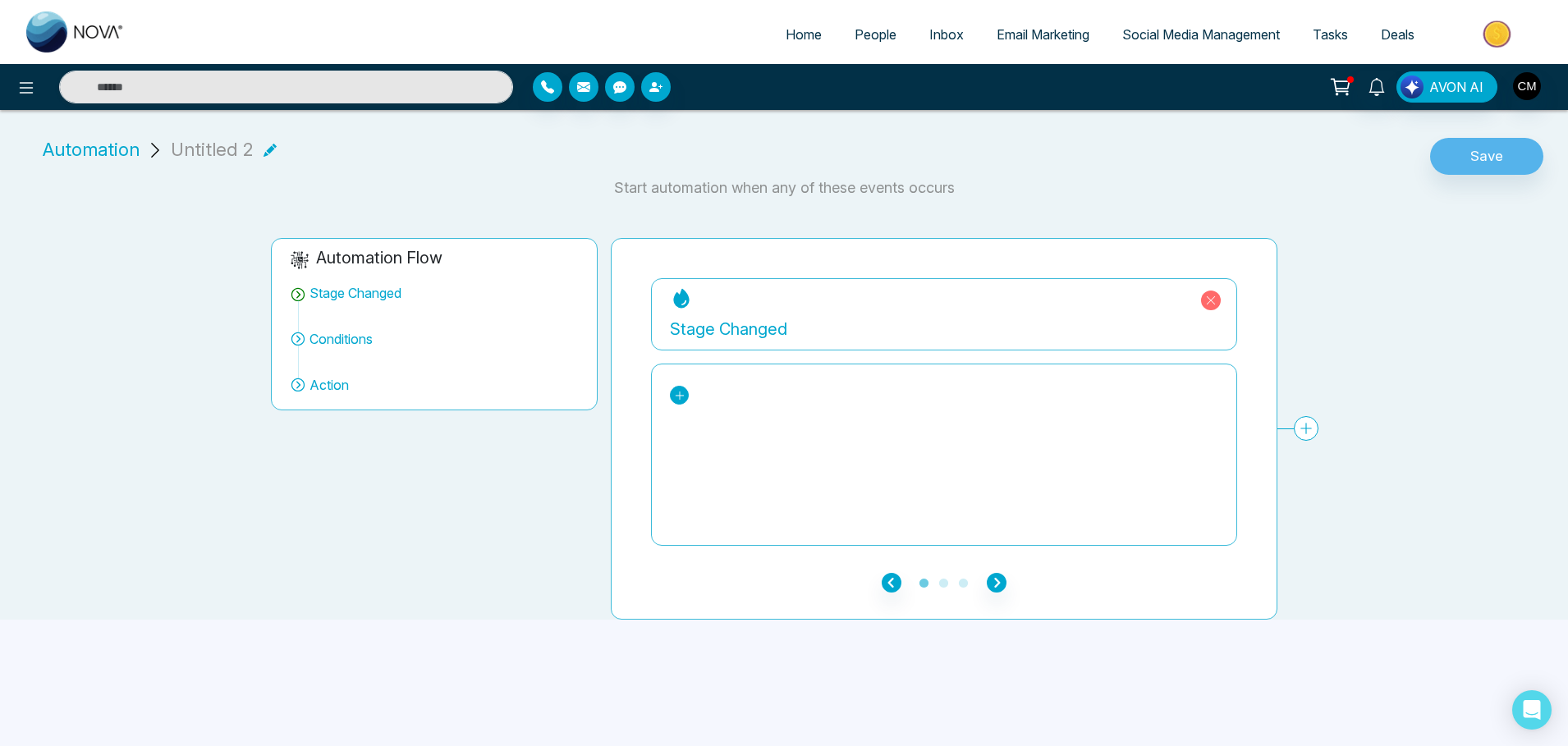
click at [680, 393] on icon at bounding box center [680, 396] width 9 height 9
click at [716, 463] on div "New Lead" at bounding box center [746, 457] width 126 height 19
click at [988, 580] on icon "button" at bounding box center [996, 582] width 19 height 19
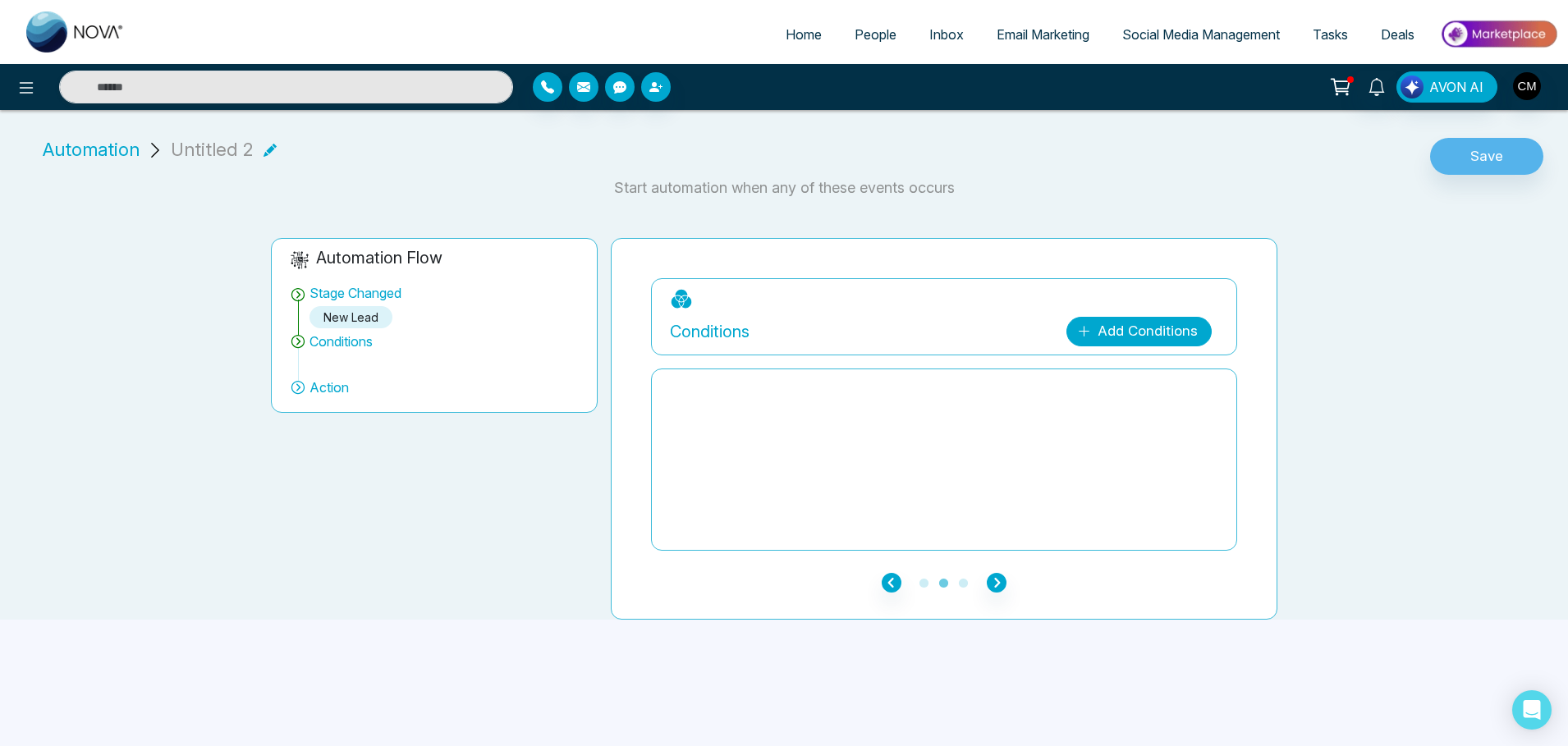
click at [1110, 331] on link "Add Conditions" at bounding box center [1139, 332] width 146 height 30
click at [1114, 370] on input "search" at bounding box center [1158, 372] width 133 height 25
click at [909, 426] on div at bounding box center [944, 459] width 548 height 164
click at [993, 582] on icon "button" at bounding box center [996, 582] width 19 height 19
click at [1102, 331] on div "Add Action Plan" at bounding box center [1145, 331] width 105 height 21
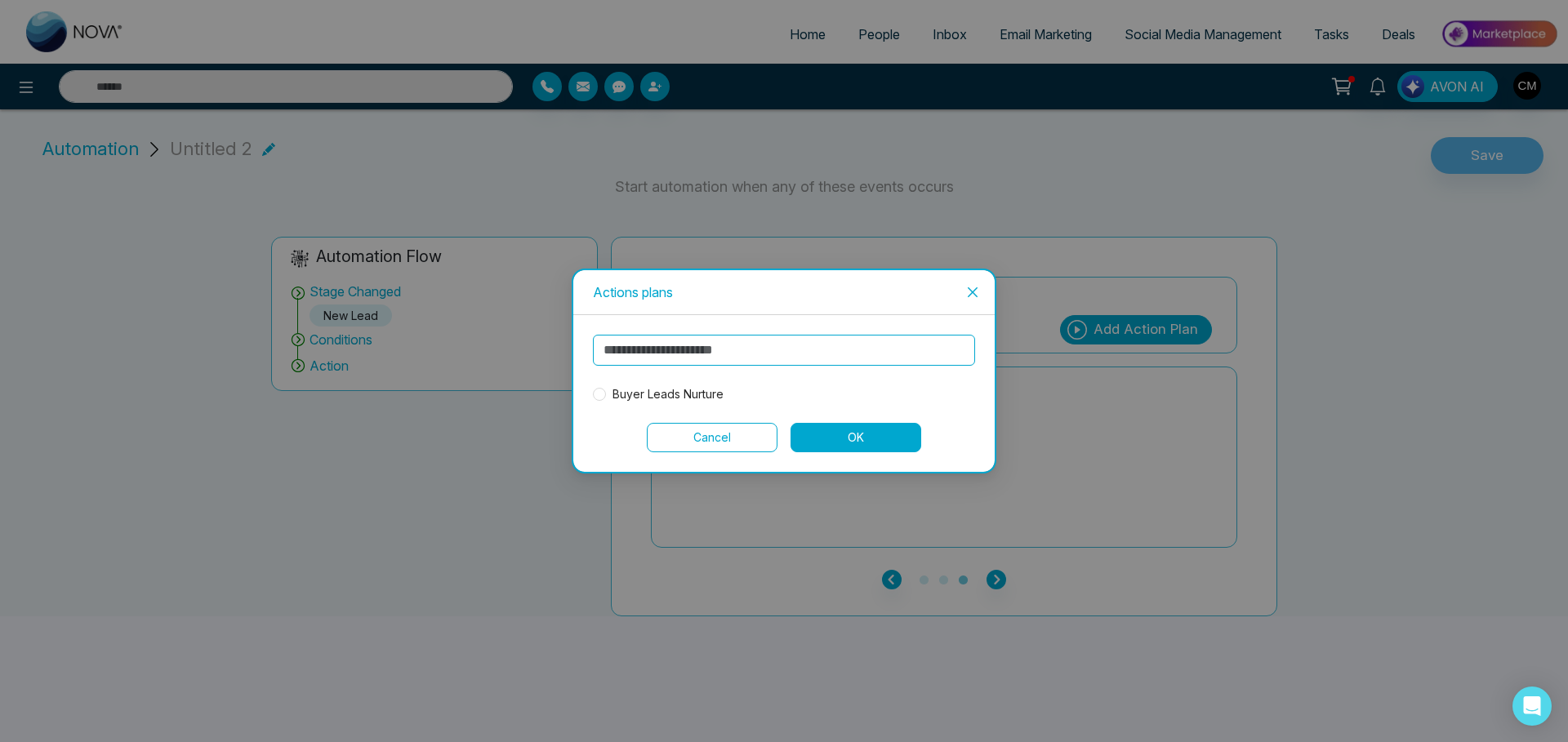
click at [652, 394] on span "Buyer Leads Nurture" at bounding box center [667, 394] width 124 height 18
click at [864, 437] on button "OK" at bounding box center [855, 437] width 130 height 29
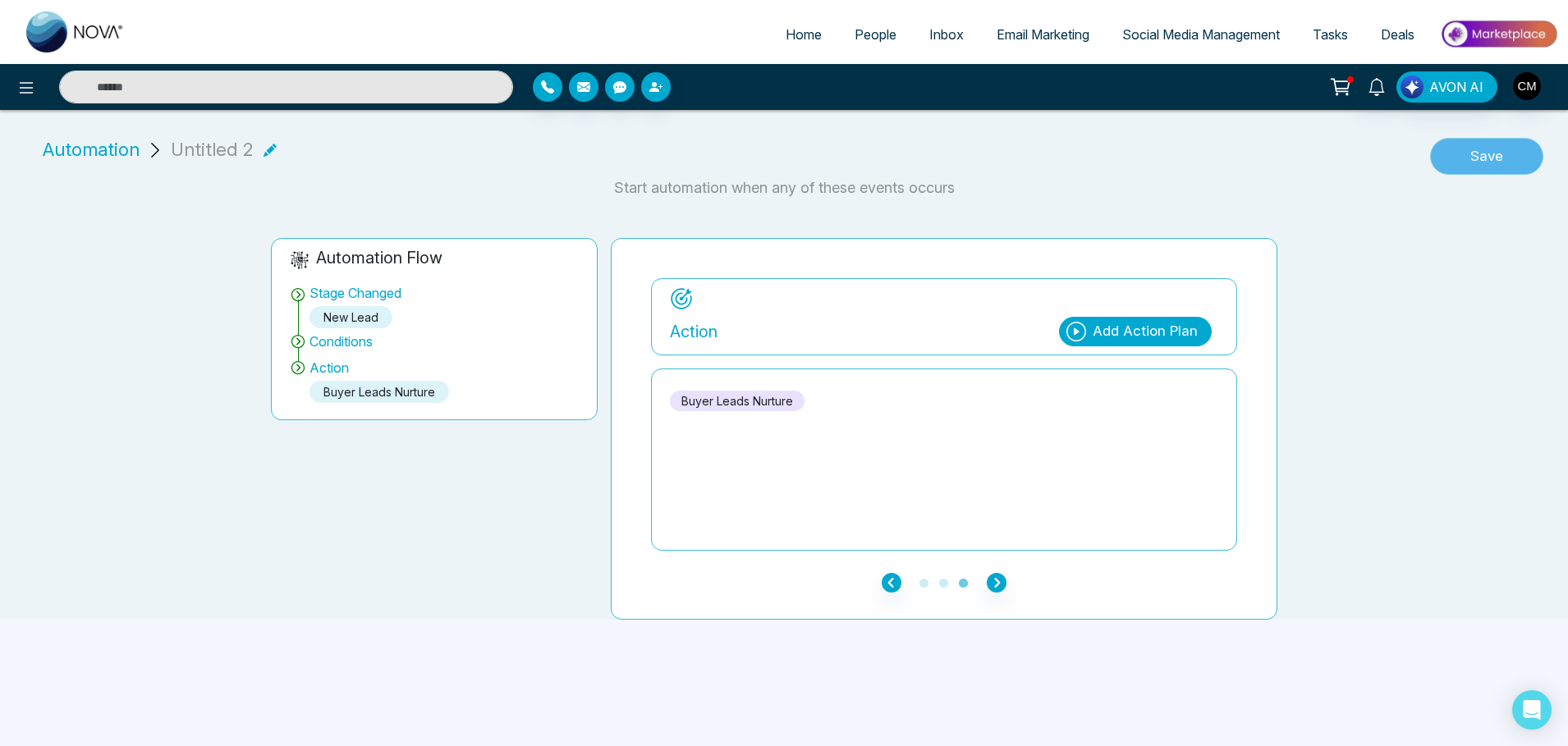
click at [1503, 156] on button "Save" at bounding box center [1486, 157] width 113 height 38
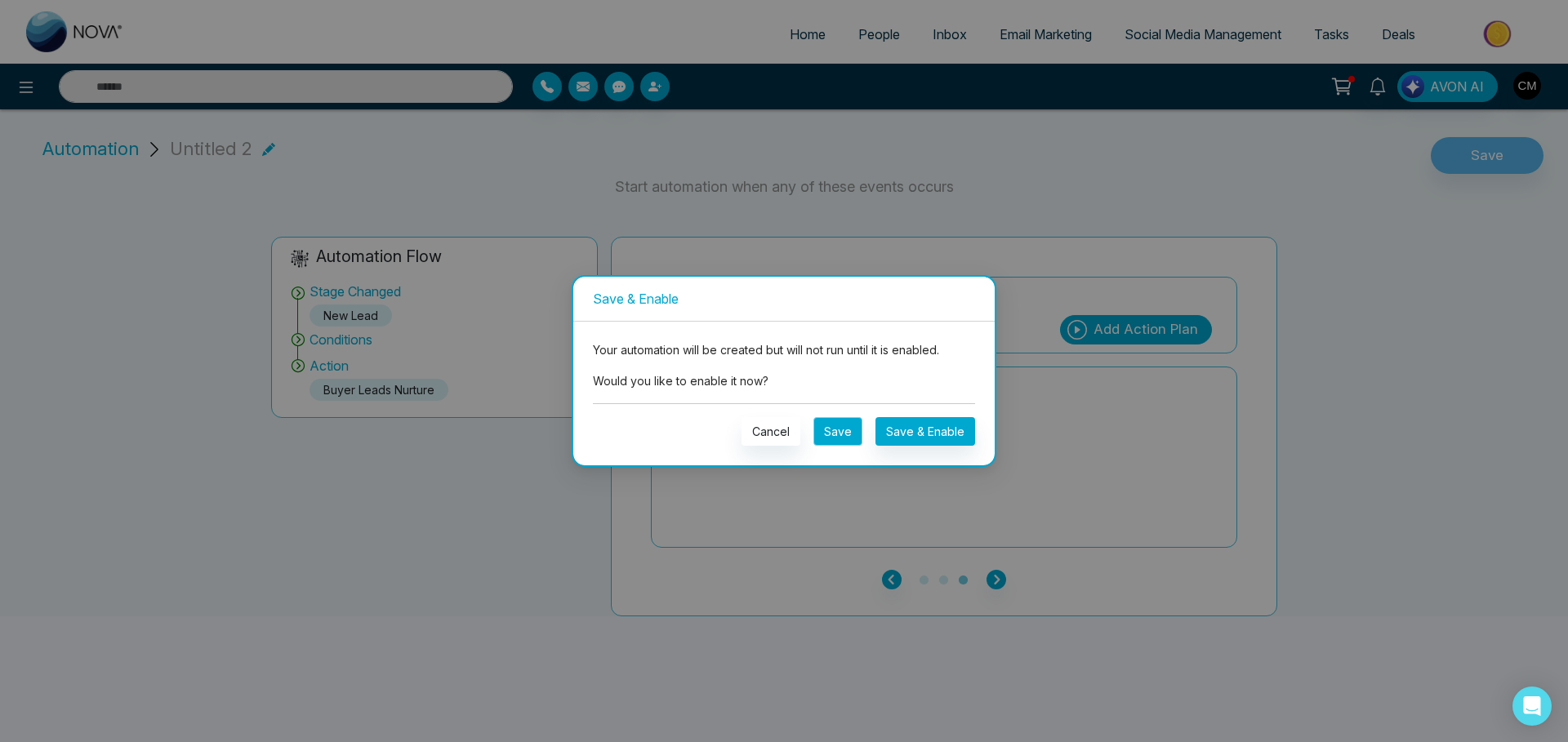
click at [851, 432] on button "Save" at bounding box center [837, 431] width 49 height 28
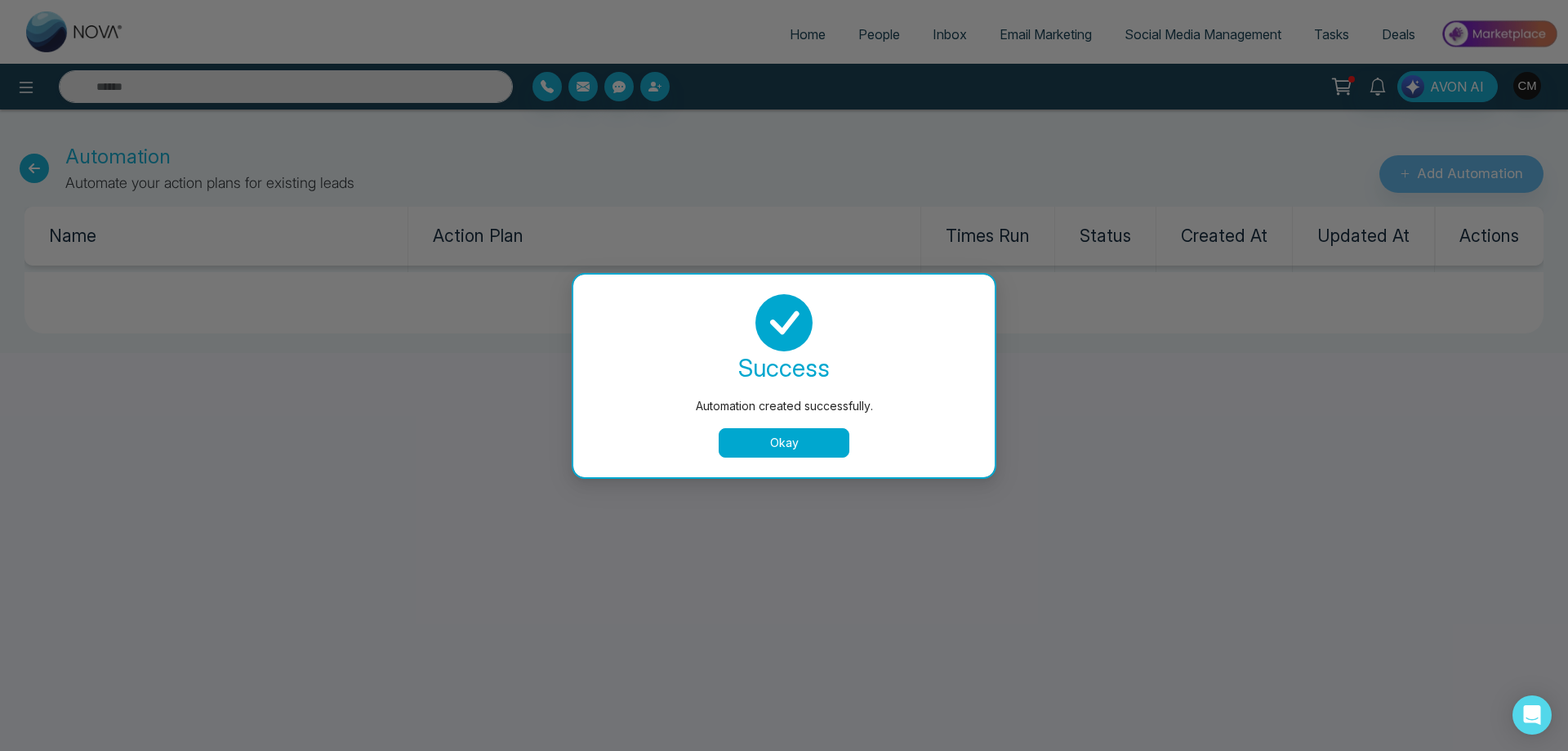
click at [807, 435] on button "Okay" at bounding box center [784, 443] width 130 height 29
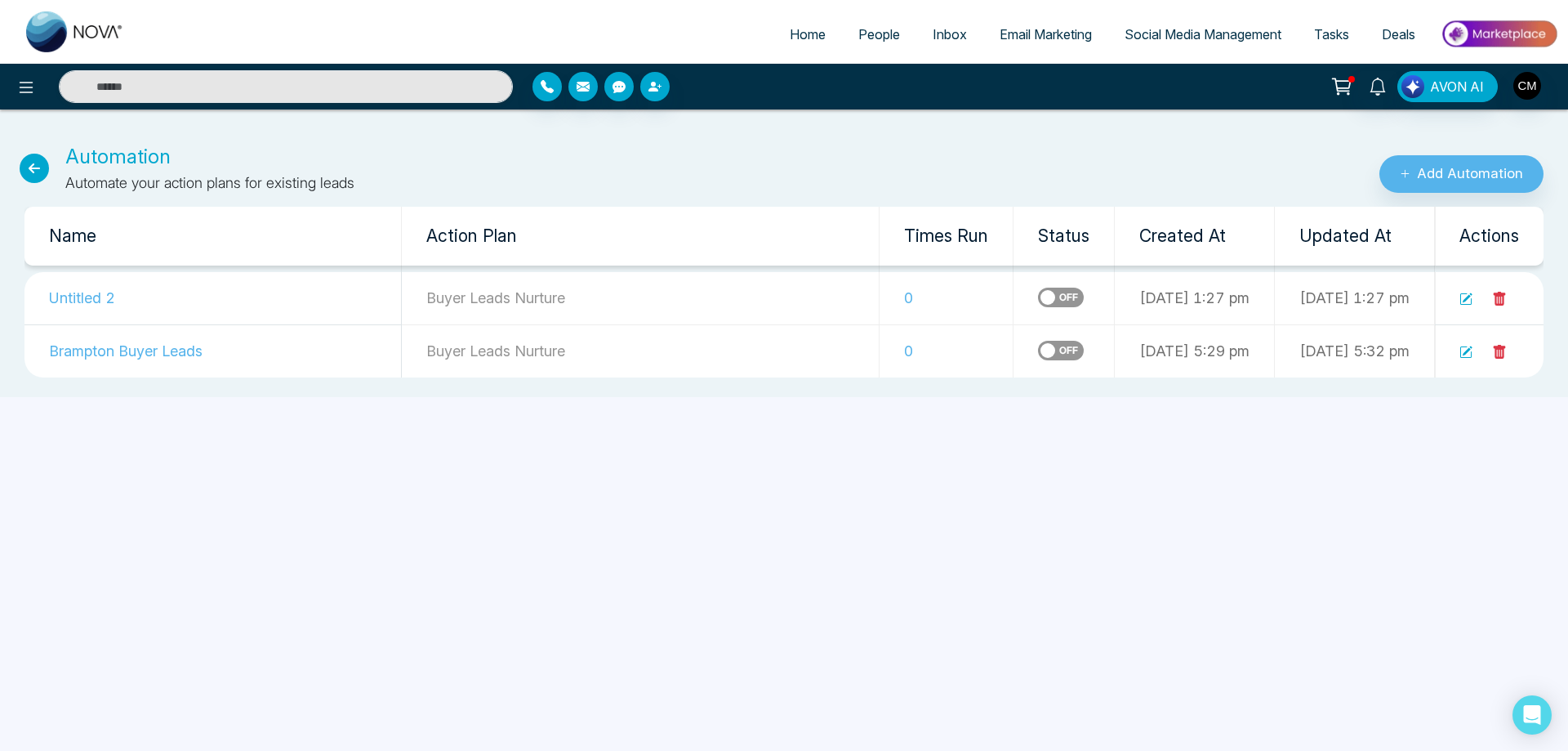
click at [90, 293] on td "Untitled 2" at bounding box center [213, 298] width 377 height 53
click at [1038, 294] on label at bounding box center [1061, 297] width 46 height 19
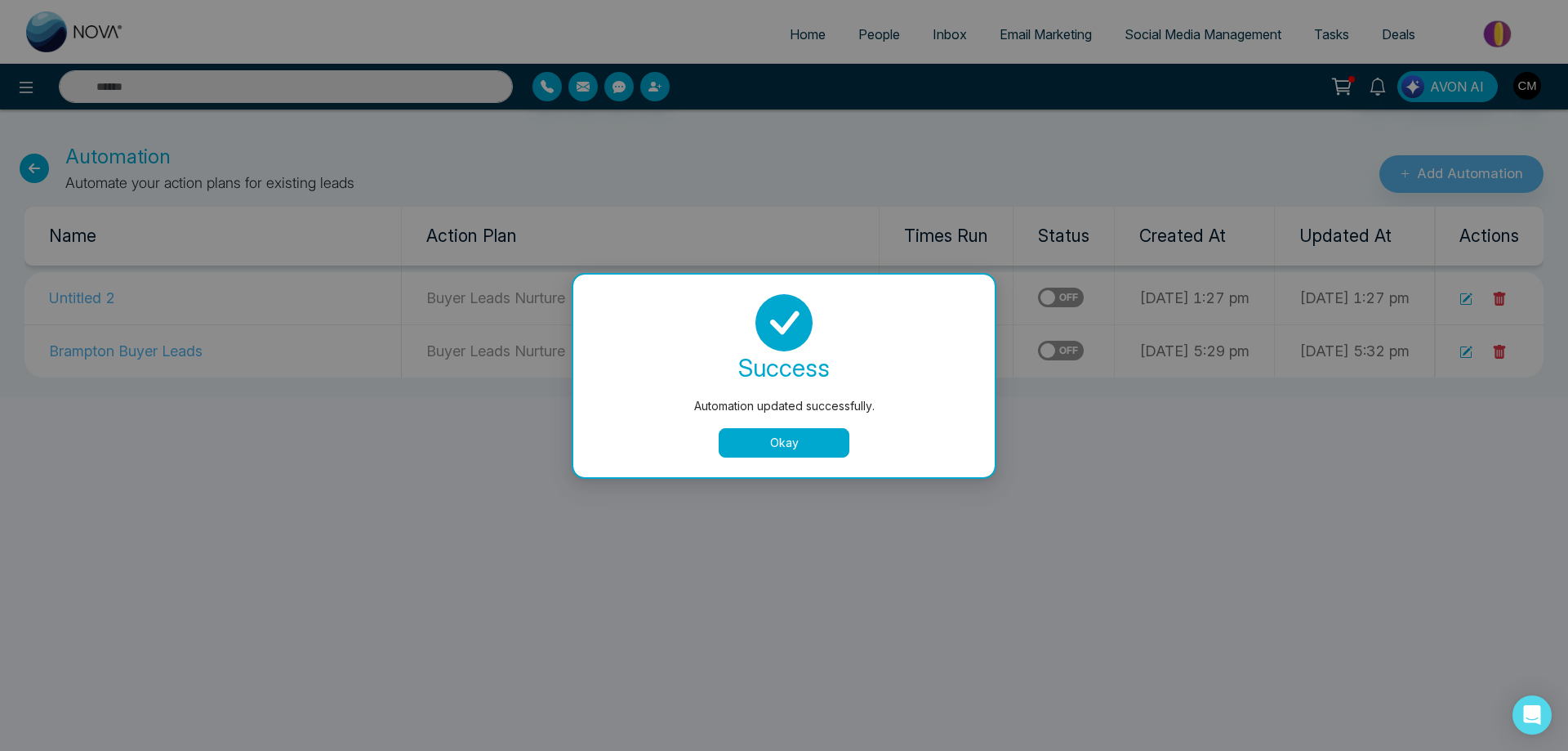
click at [769, 431] on button "Okay" at bounding box center [784, 443] width 130 height 29
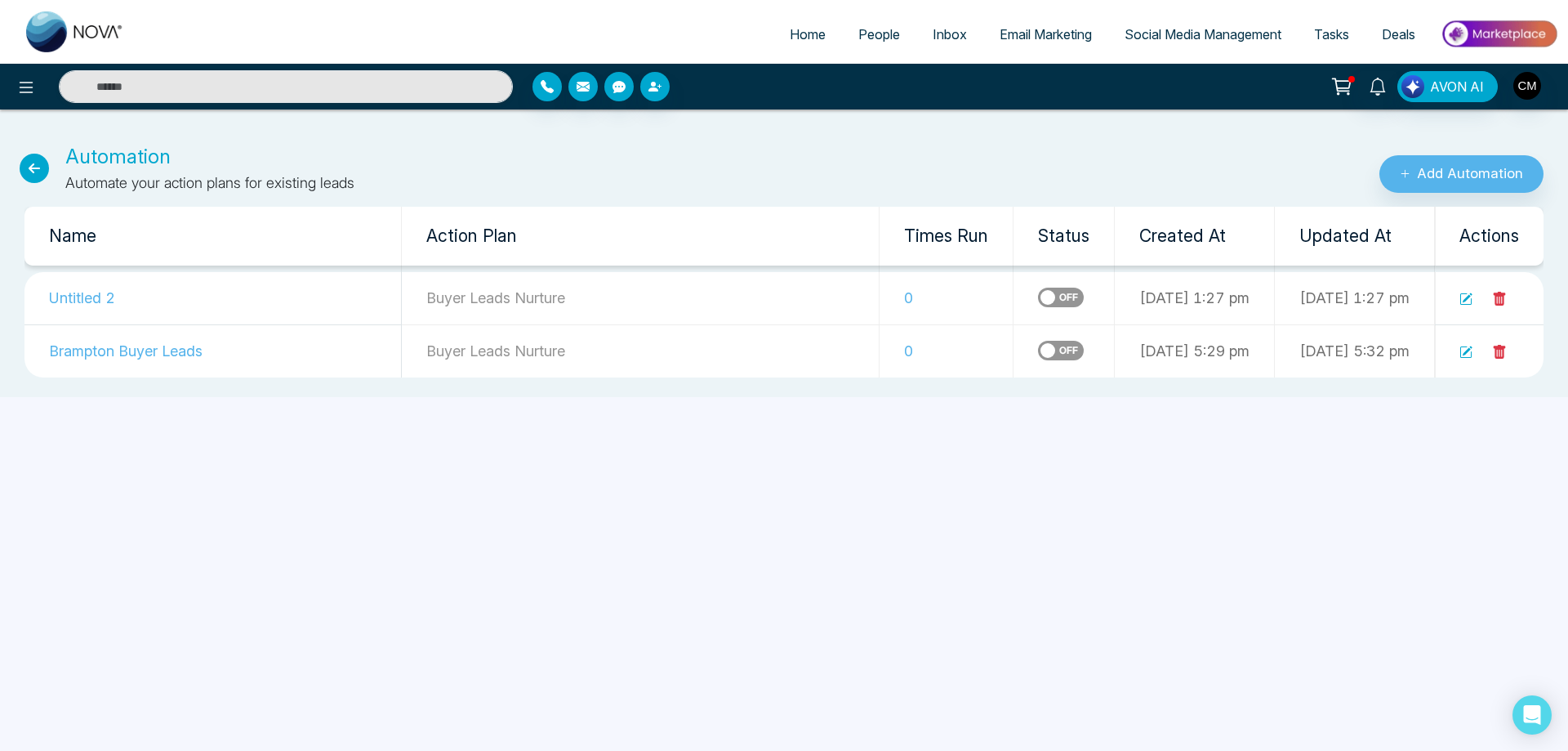
click at [1502, 297] on icon at bounding box center [1499, 299] width 15 height 15
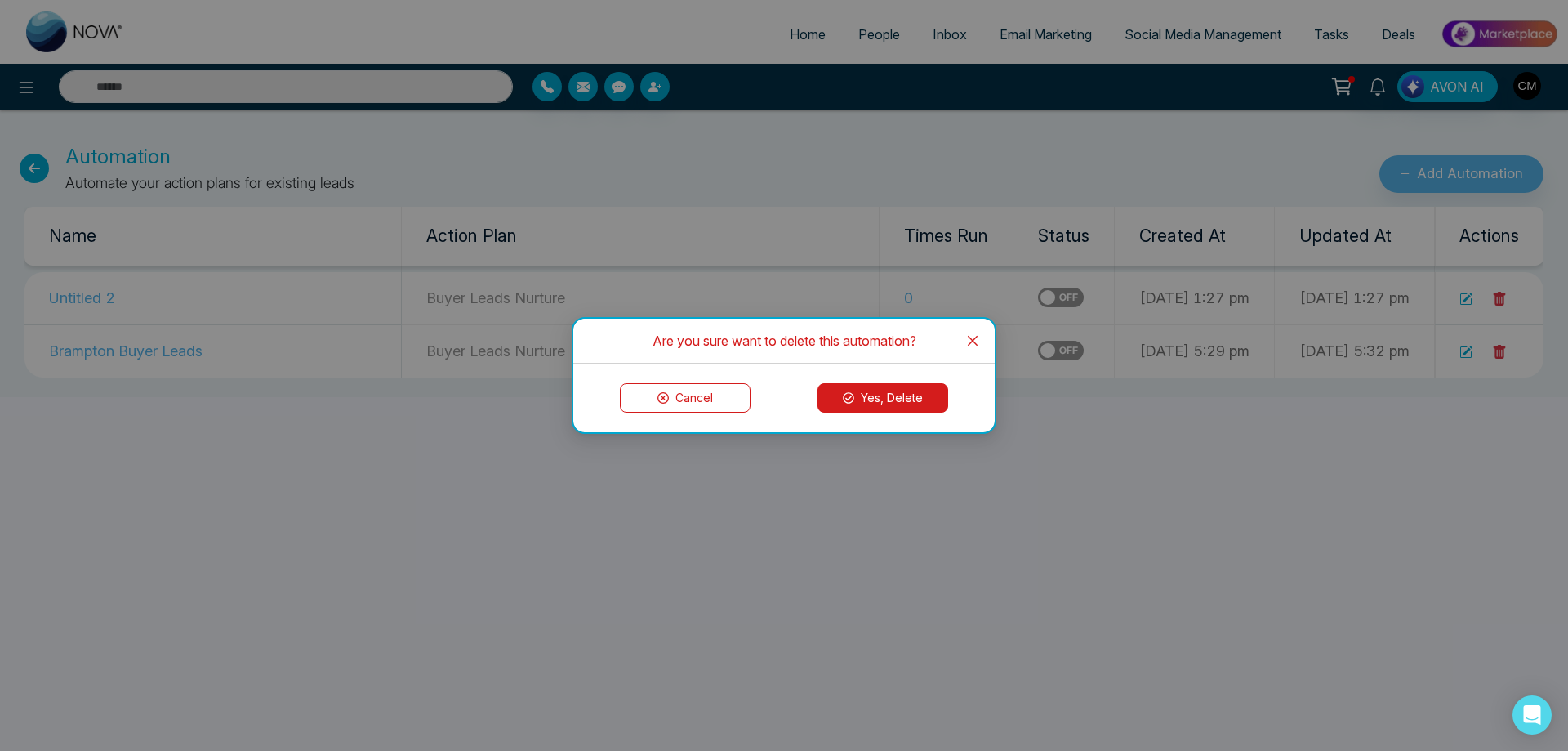
click at [877, 395] on button "Yes, Delete" at bounding box center [883, 398] width 130 height 29
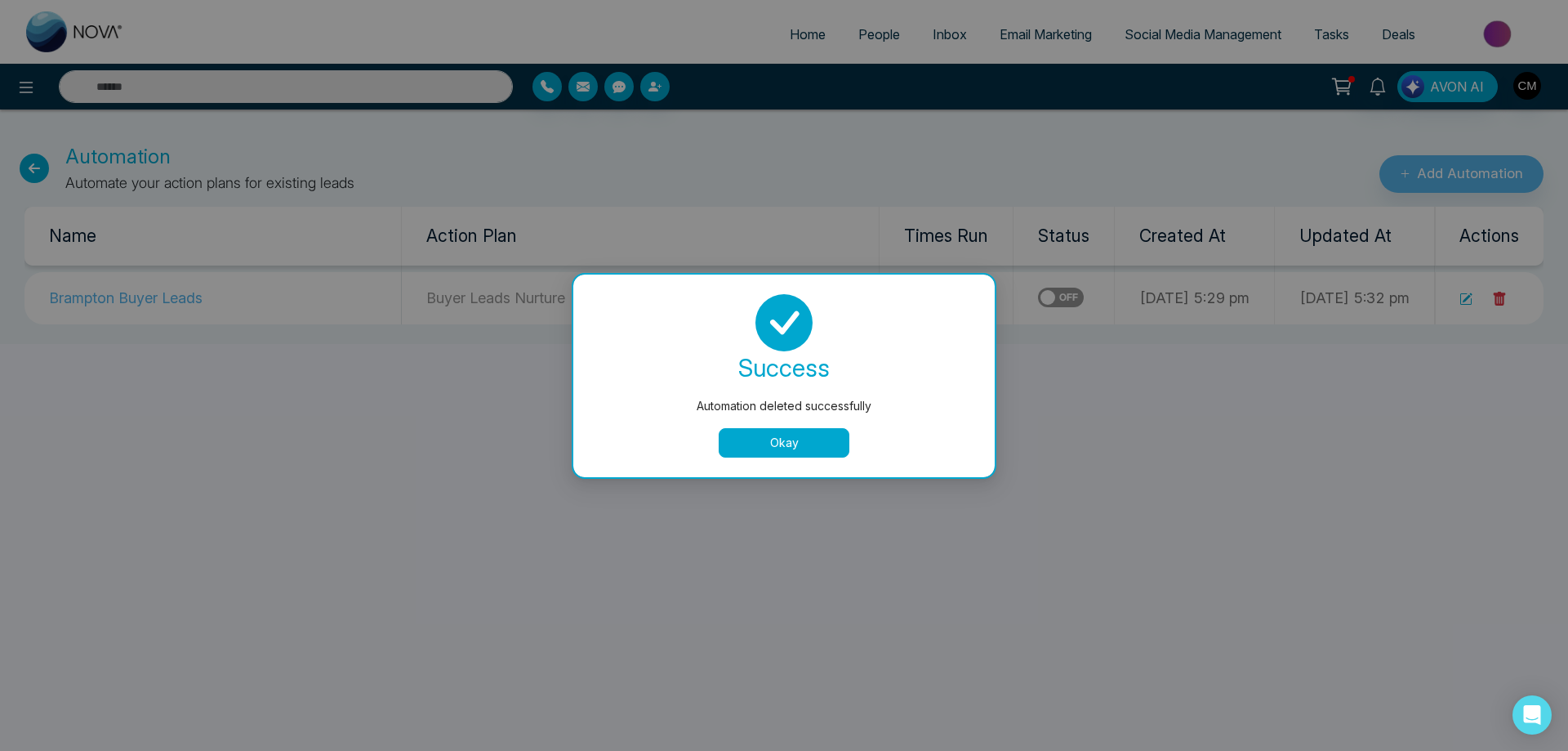
click at [790, 440] on button "Okay" at bounding box center [784, 443] width 130 height 29
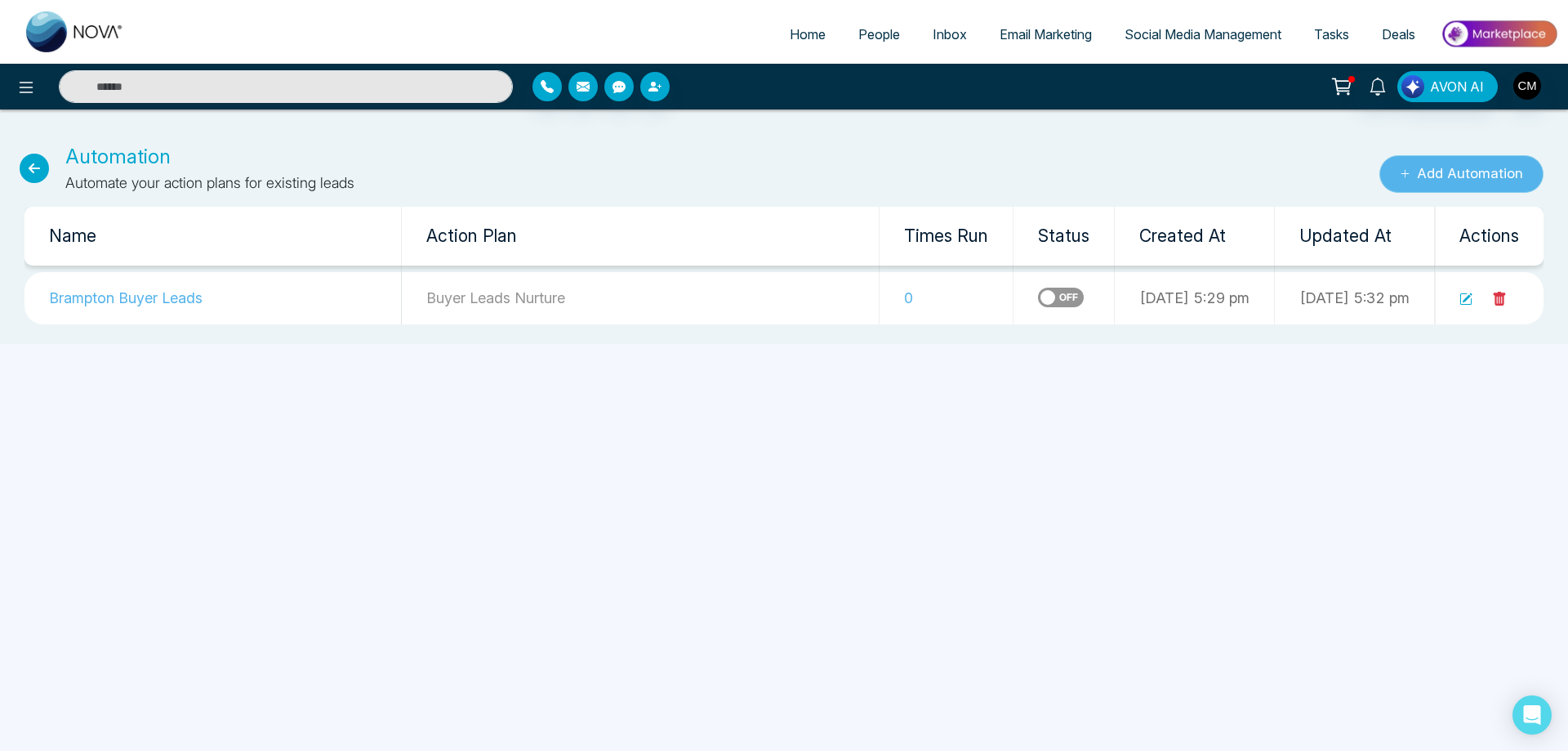
click at [1484, 177] on button "Add Automation" at bounding box center [1461, 174] width 164 height 38
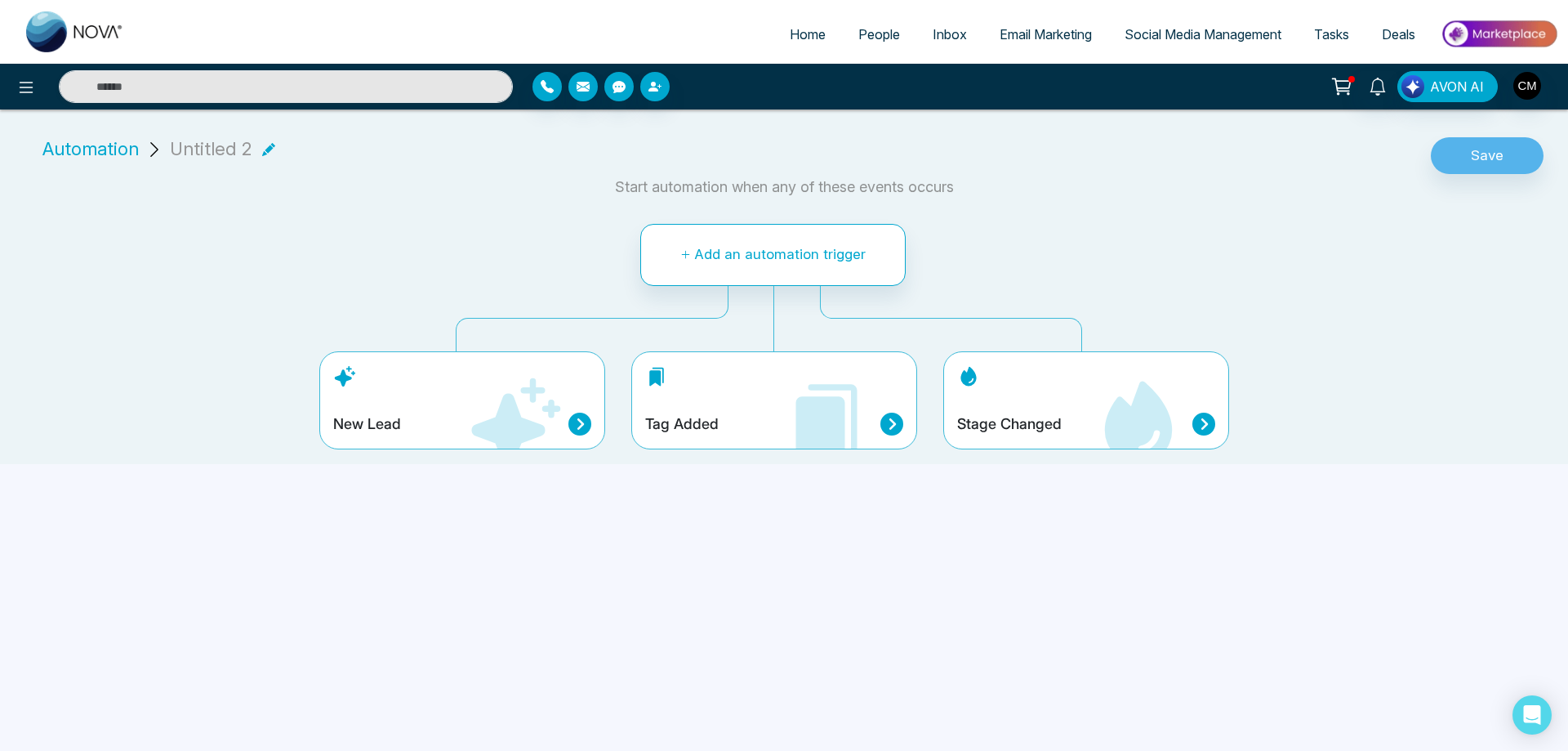
click at [473, 397] on icon at bounding box center [514, 423] width 98 height 98
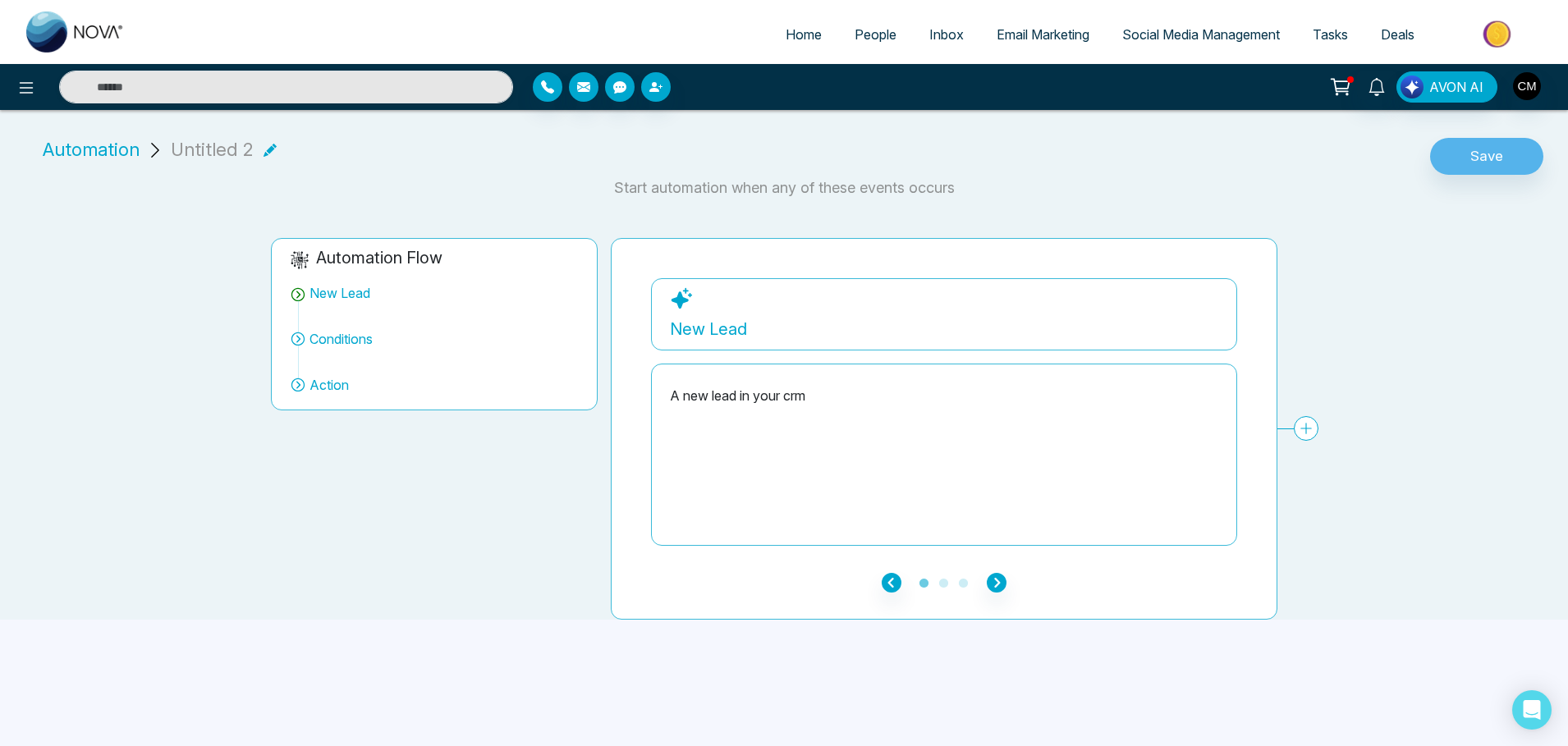
click at [1004, 572] on ul "1 2 3" at bounding box center [944, 581] width 586 height 19
click at [999, 579] on icon "button" at bounding box center [996, 582] width 19 height 19
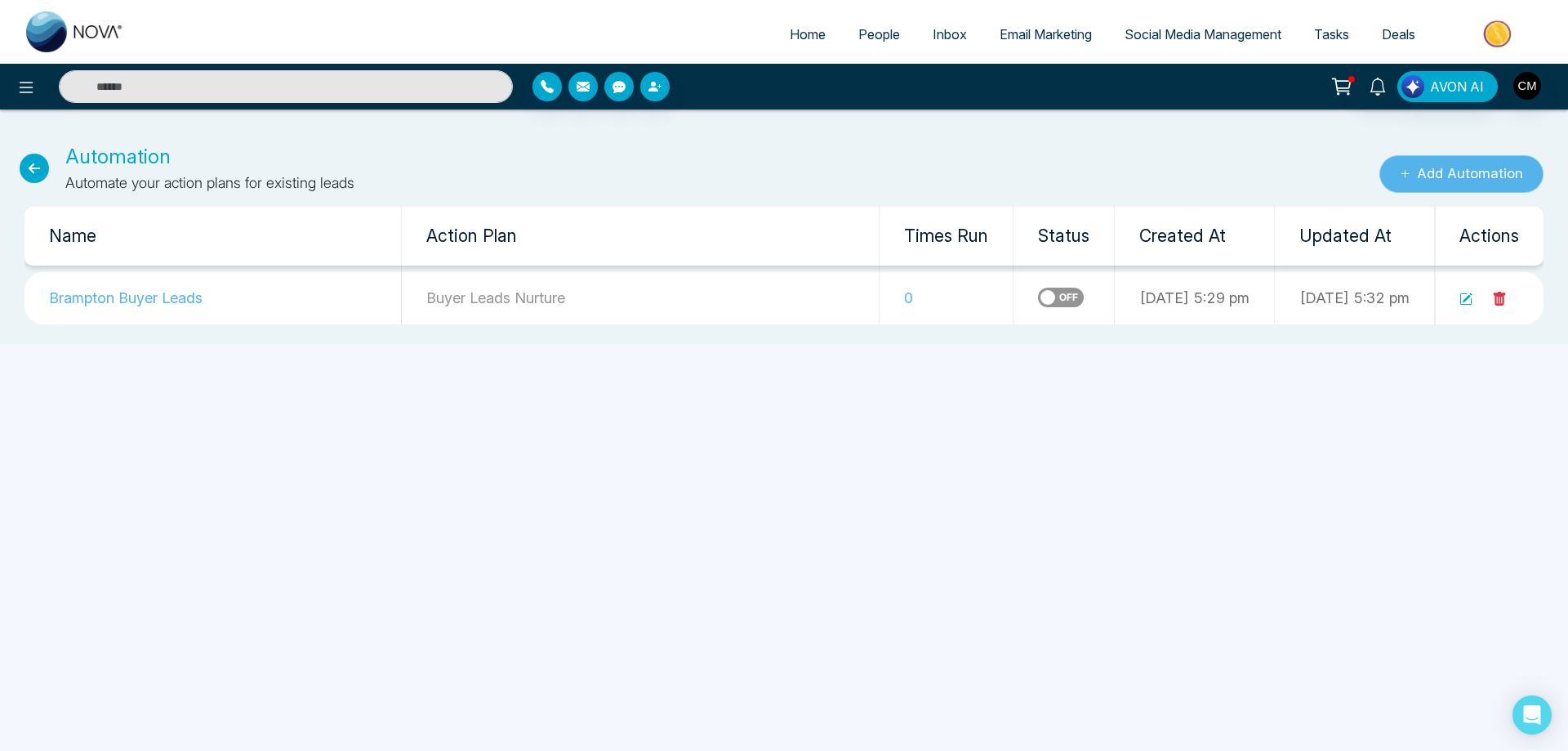
click at [1473, 177] on button "Add Automation" at bounding box center [1461, 174] width 164 height 38
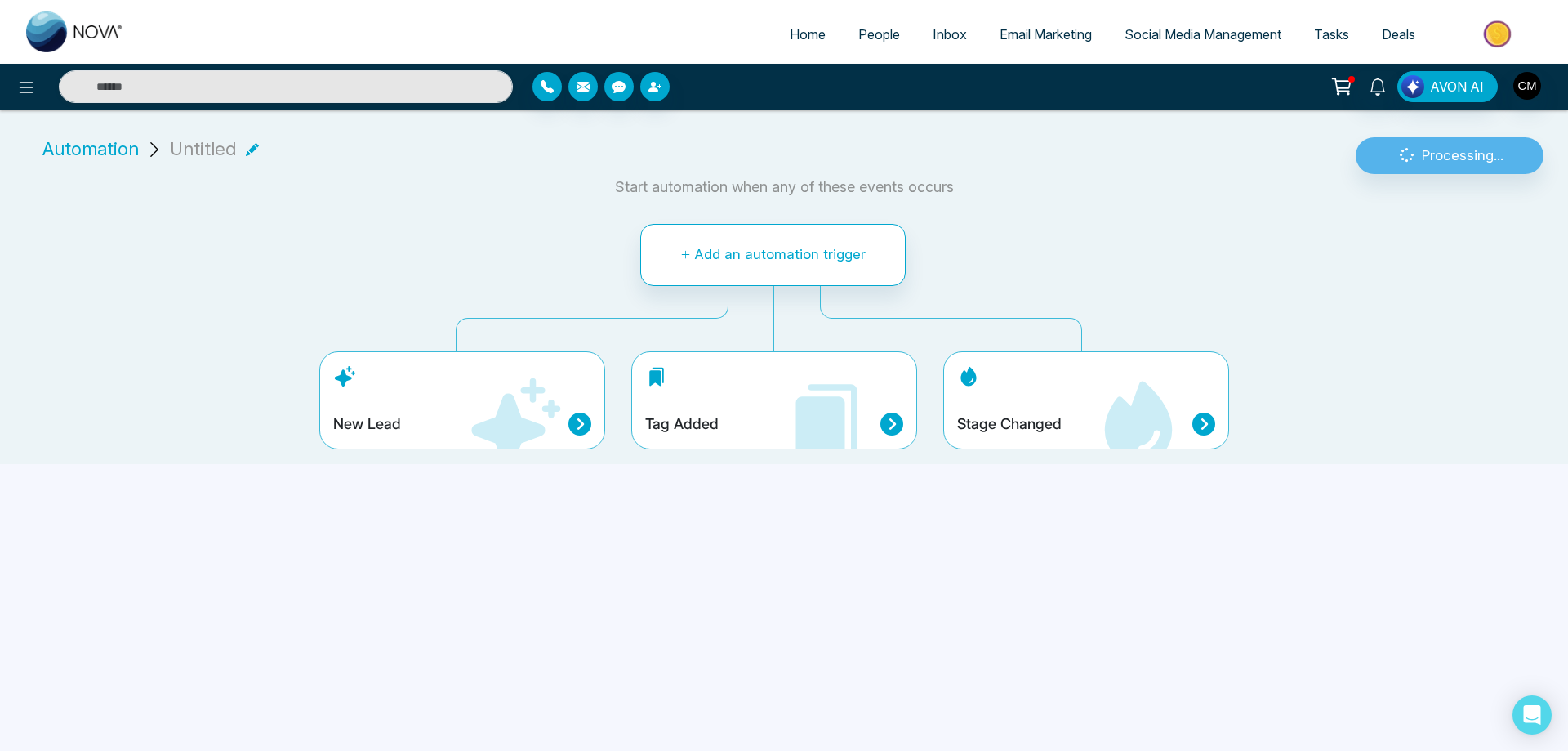
click at [1080, 417] on div "Stage Changed" at bounding box center [1085, 423] width 258 height 23
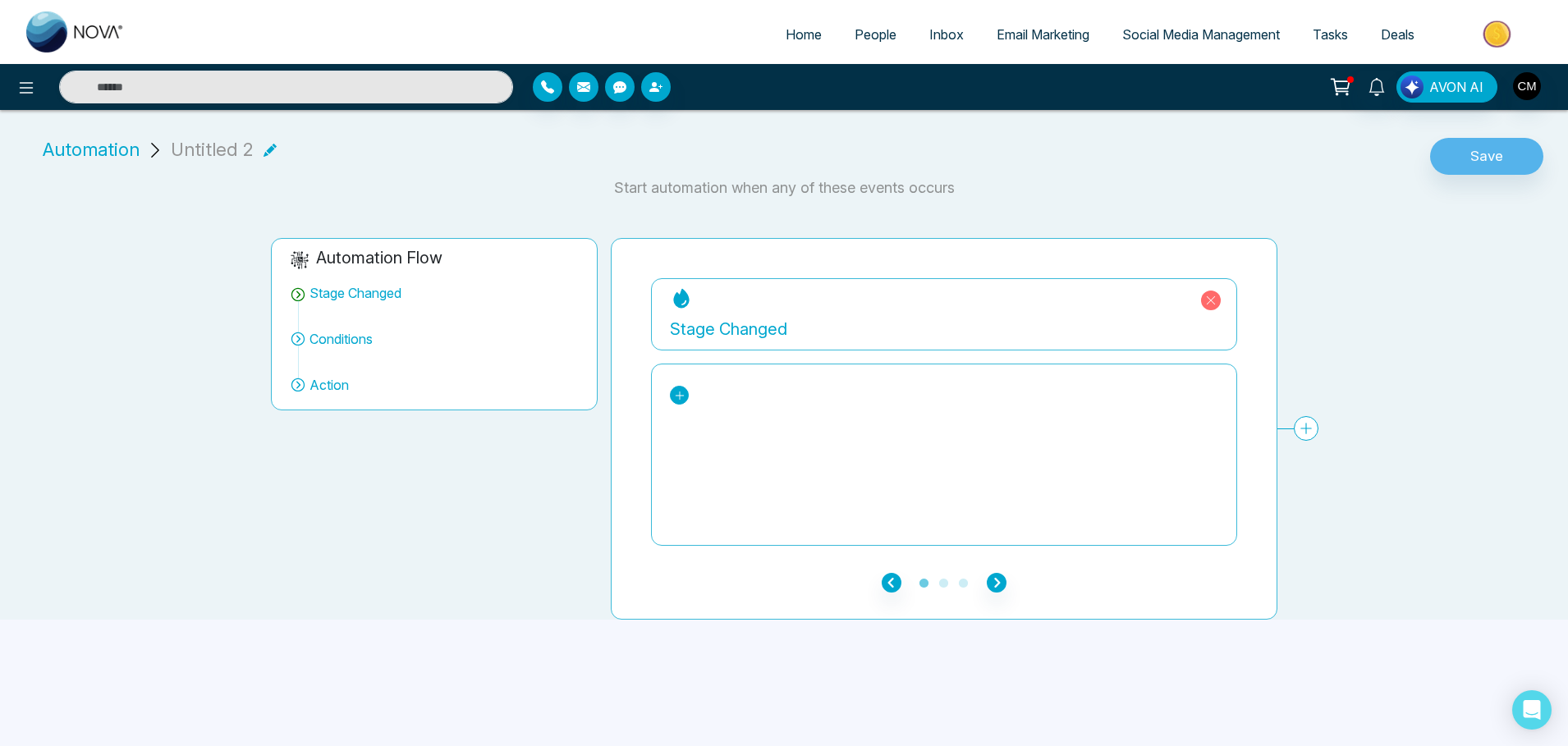
click at [674, 390] on icon at bounding box center [680, 396] width 11 height 11
click at [708, 457] on div "New Lead" at bounding box center [746, 457] width 126 height 19
click at [1000, 586] on icon "button" at bounding box center [996, 582] width 19 height 19
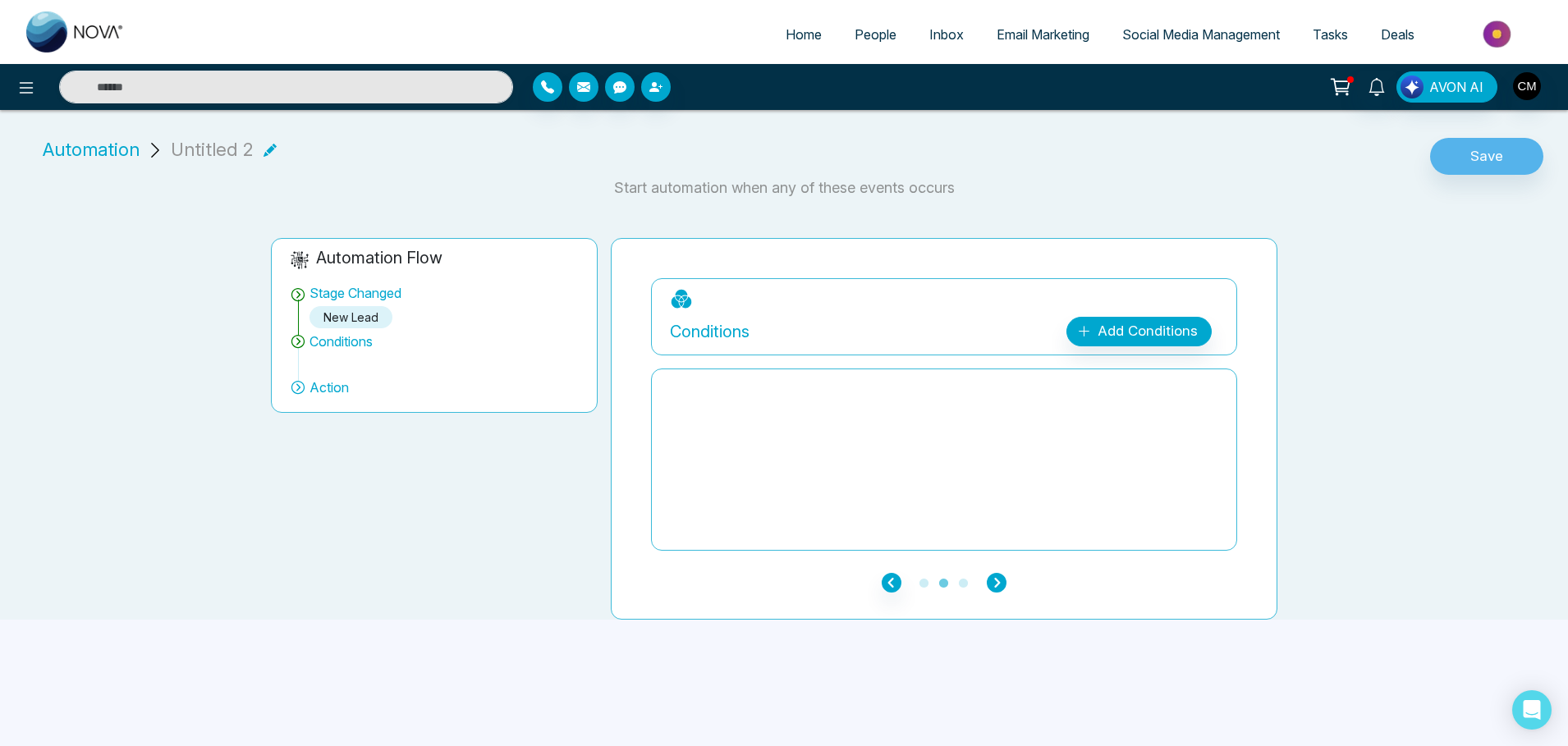
click at [991, 588] on icon "button" at bounding box center [996, 582] width 19 height 19
click at [1096, 318] on div "Add Action Plan" at bounding box center [1135, 332] width 153 height 30
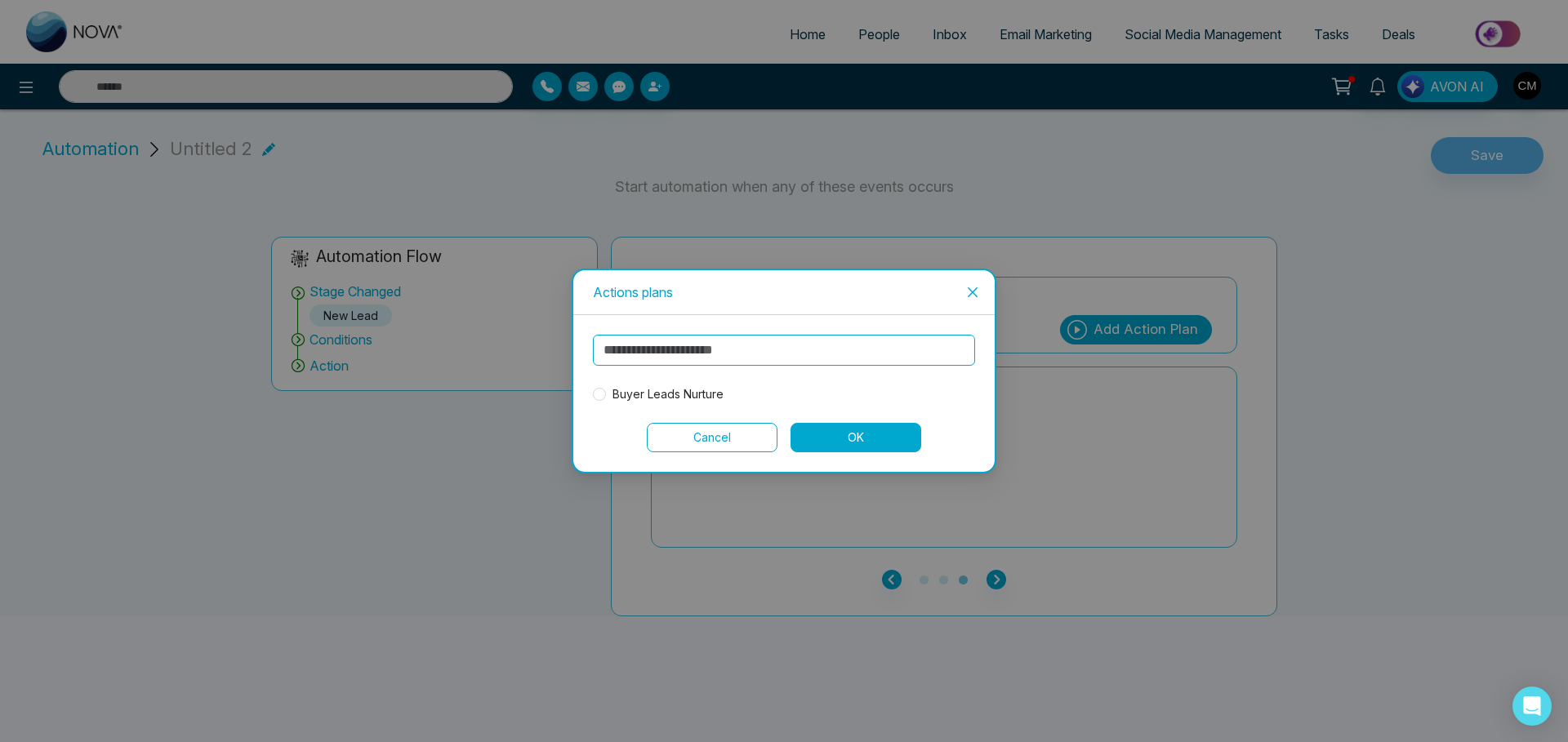
click at [657, 393] on span "Buyer Leads Nurture" at bounding box center [667, 394] width 124 height 18
click at [864, 441] on button "OK" at bounding box center [855, 437] width 130 height 29
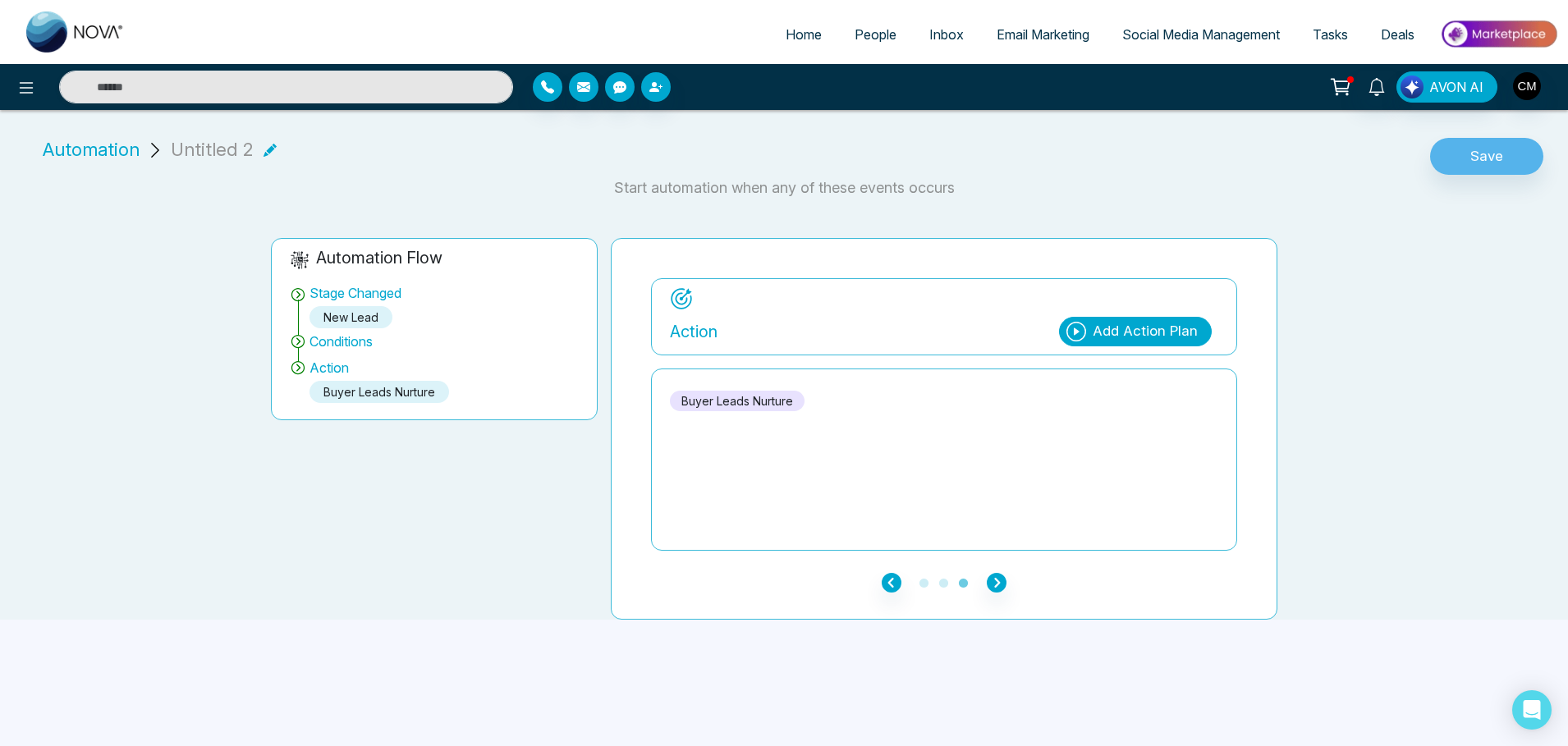
click at [264, 155] on icon at bounding box center [270, 149] width 13 height 13
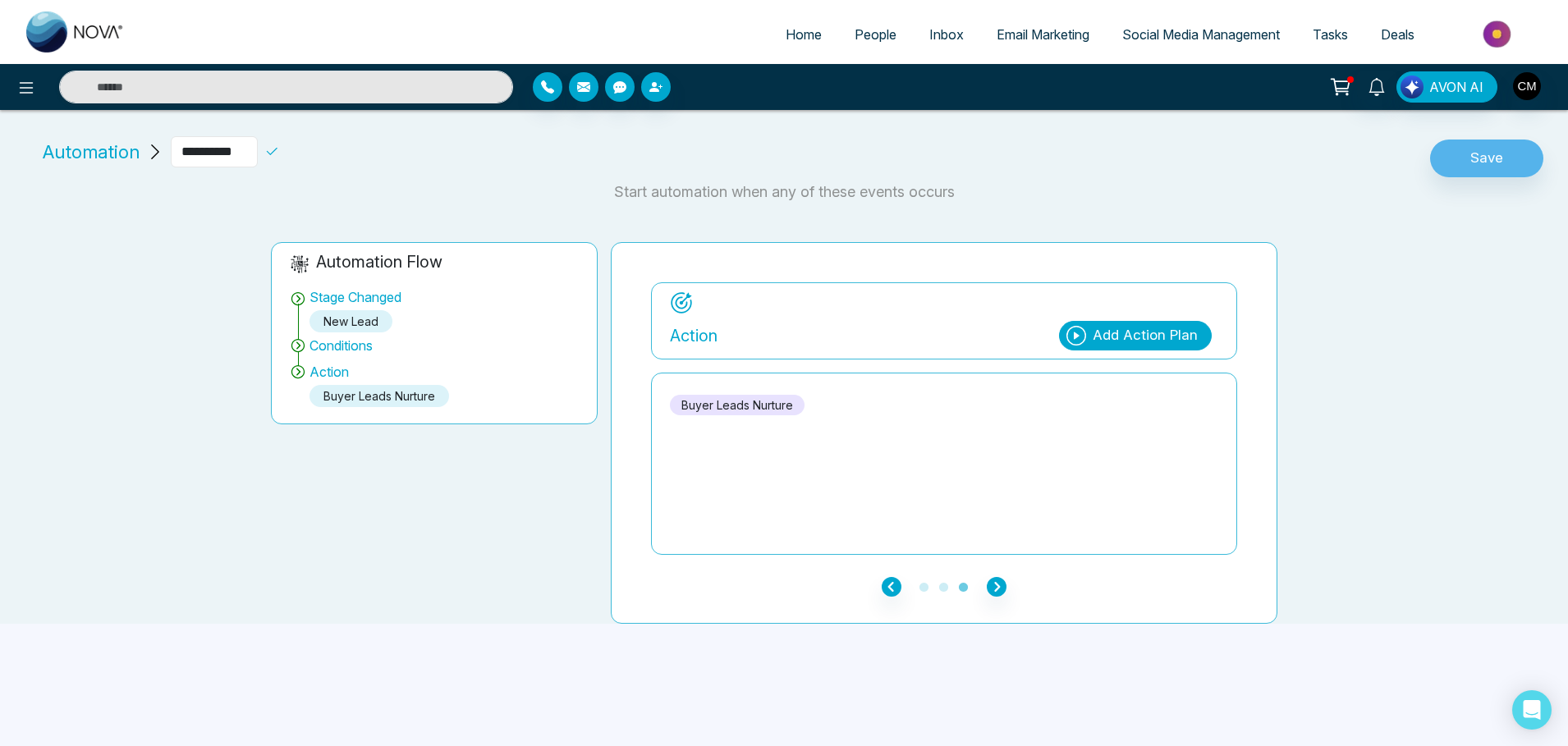
click at [257, 155] on input "**********" at bounding box center [214, 152] width 87 height 31
click at [1499, 160] on button "Save" at bounding box center [1486, 158] width 113 height 38
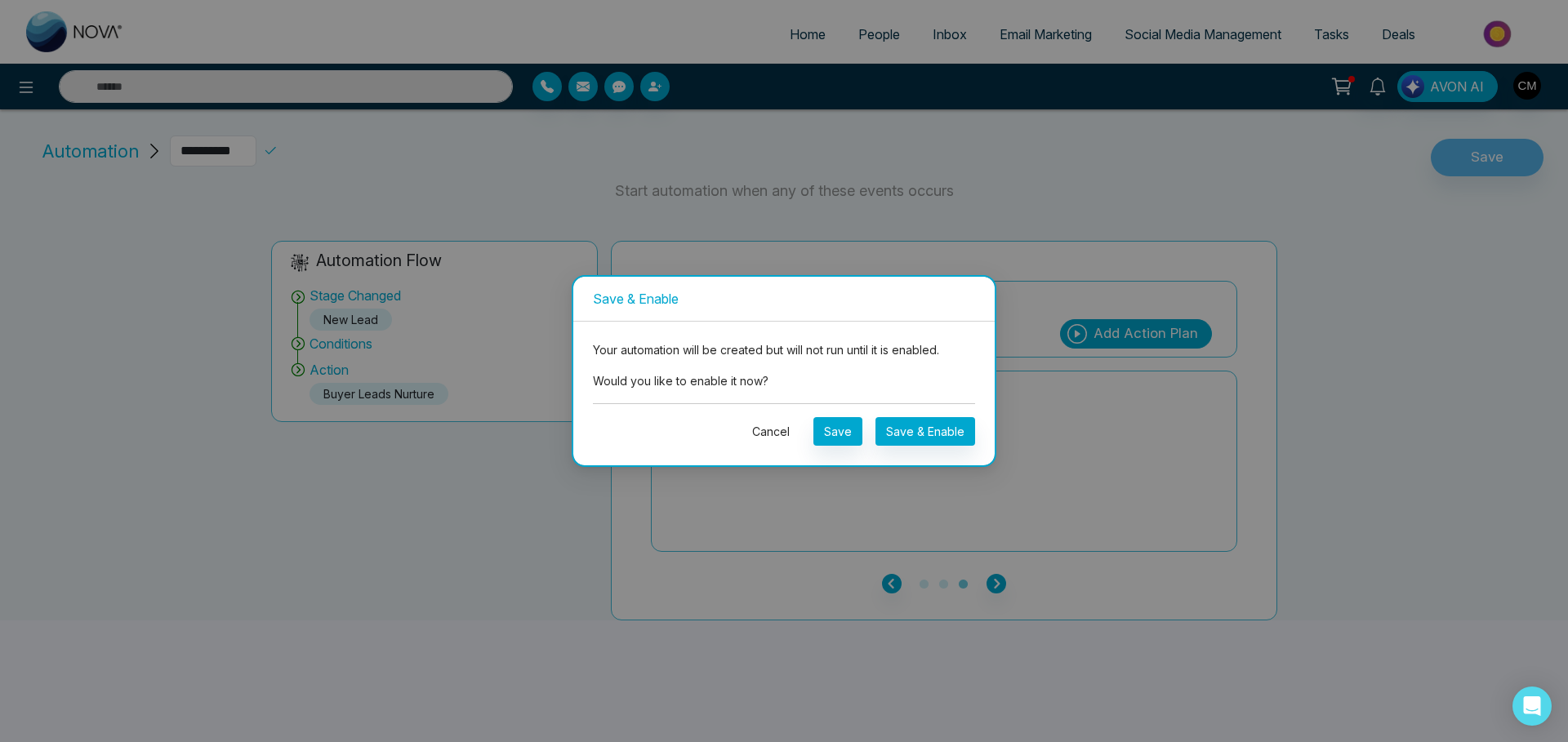
click at [766, 436] on button "Cancel" at bounding box center [771, 431] width 59 height 28
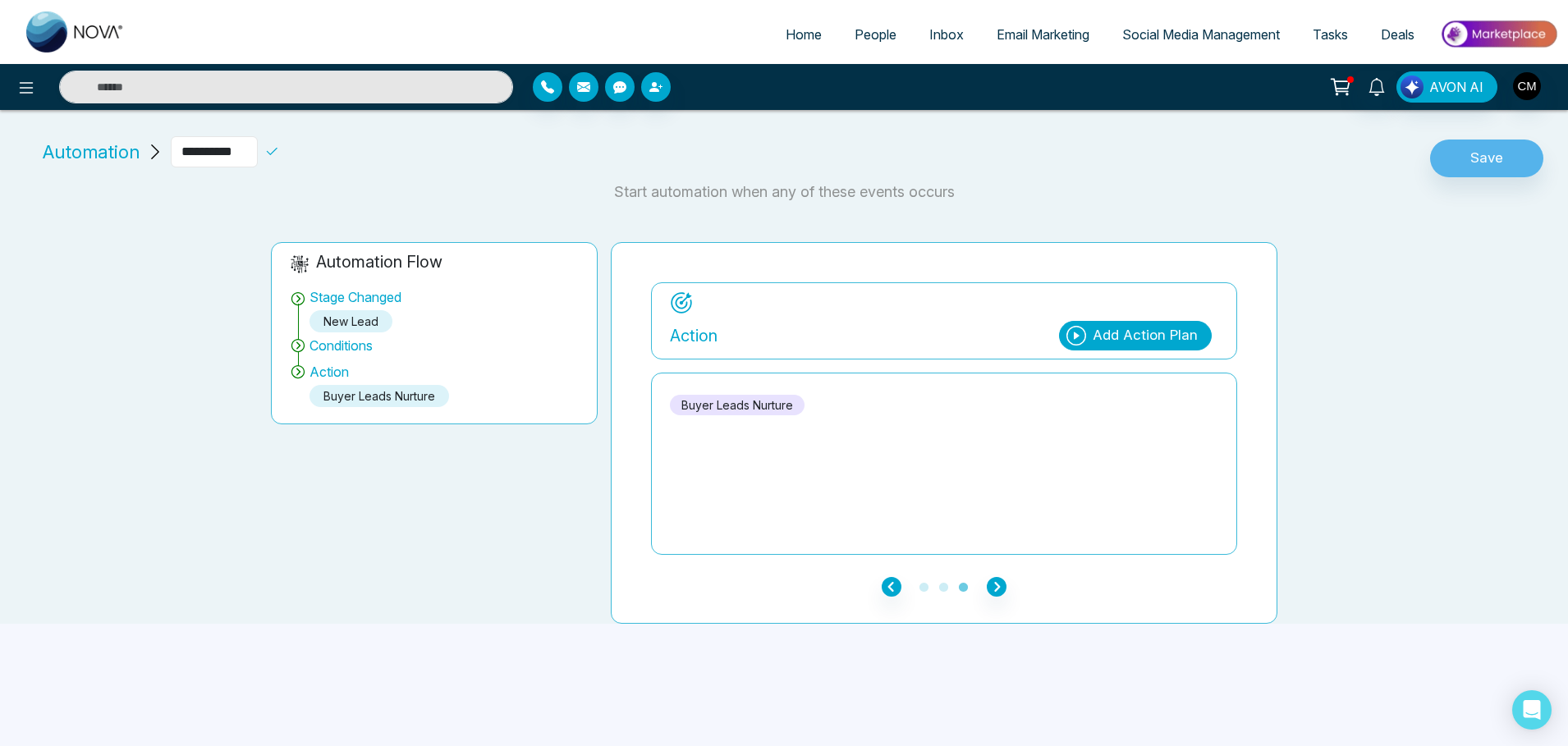
click at [247, 155] on input "**********" at bounding box center [214, 152] width 87 height 31
type input "*"
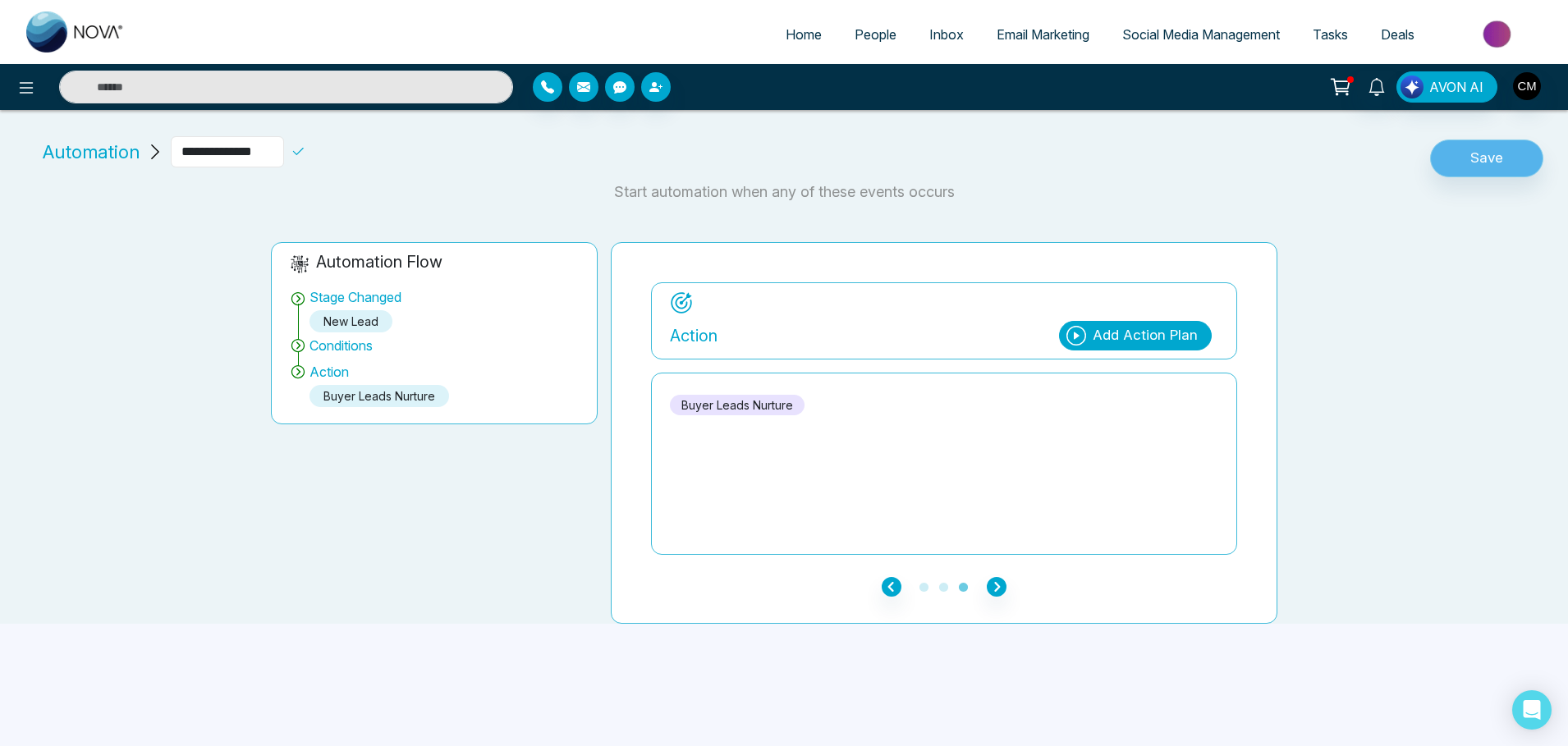
type input "**********"
click at [1499, 149] on button "Save" at bounding box center [1486, 158] width 113 height 38
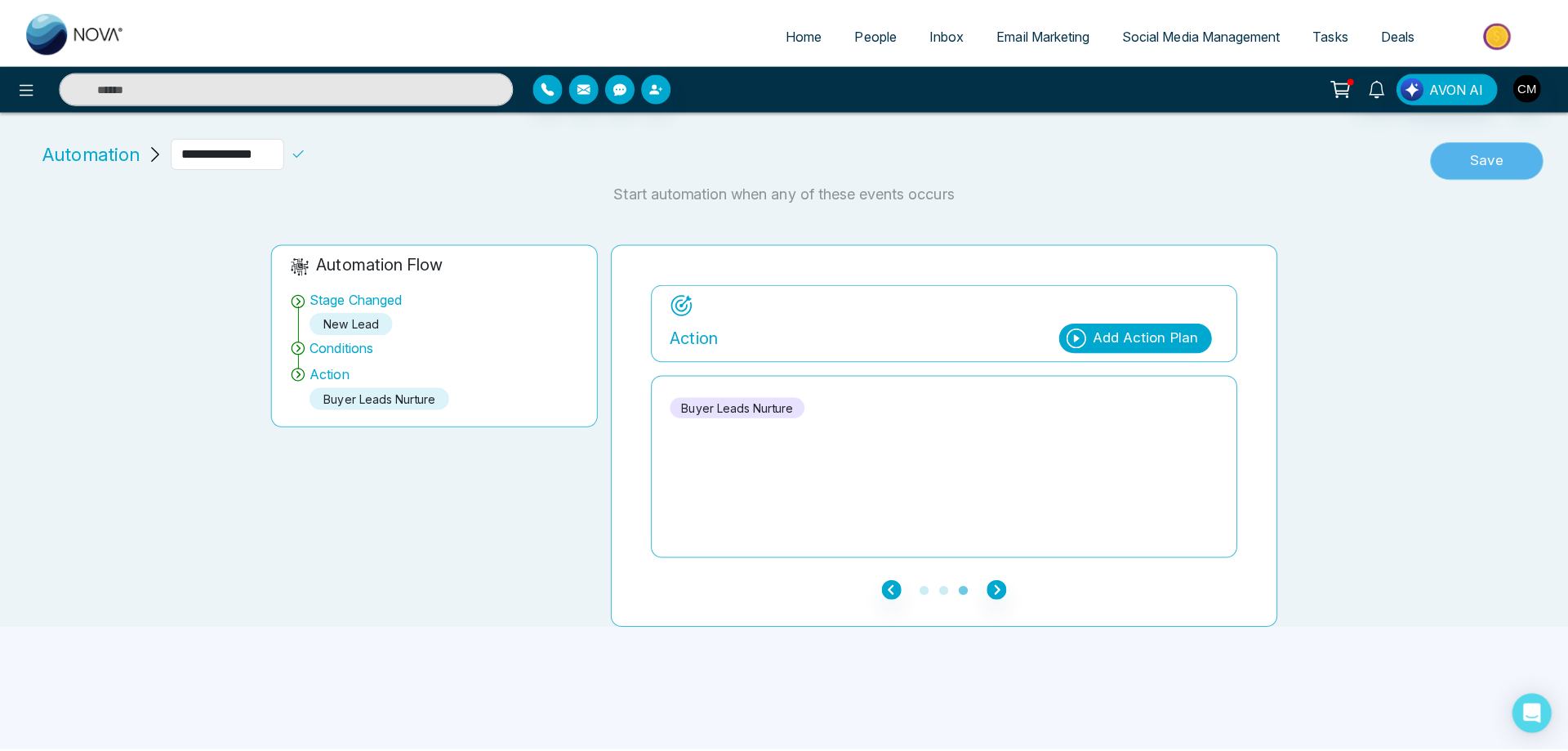
scroll to position [0, 0]
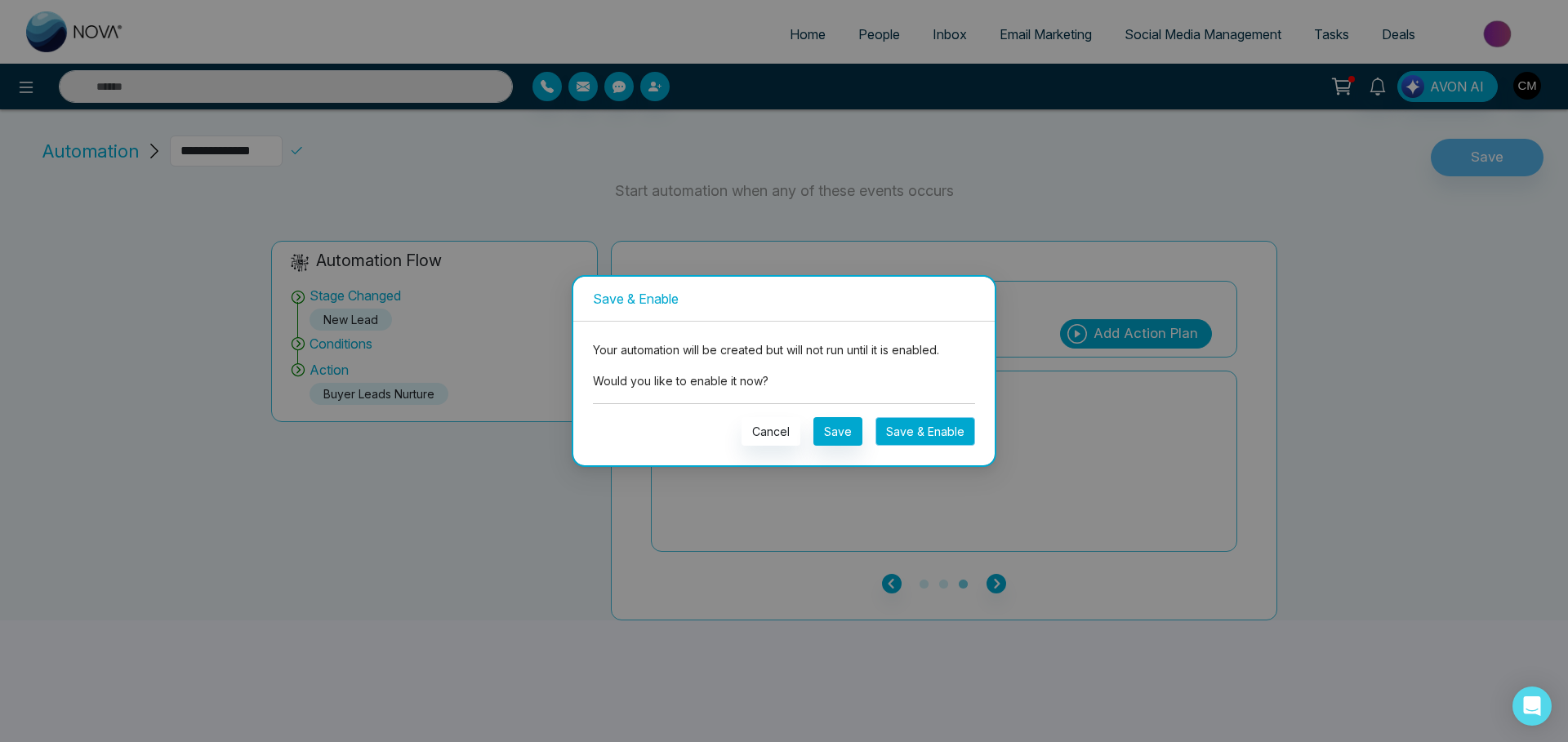
click at [894, 434] on button "Save & Enable" at bounding box center [925, 431] width 100 height 28
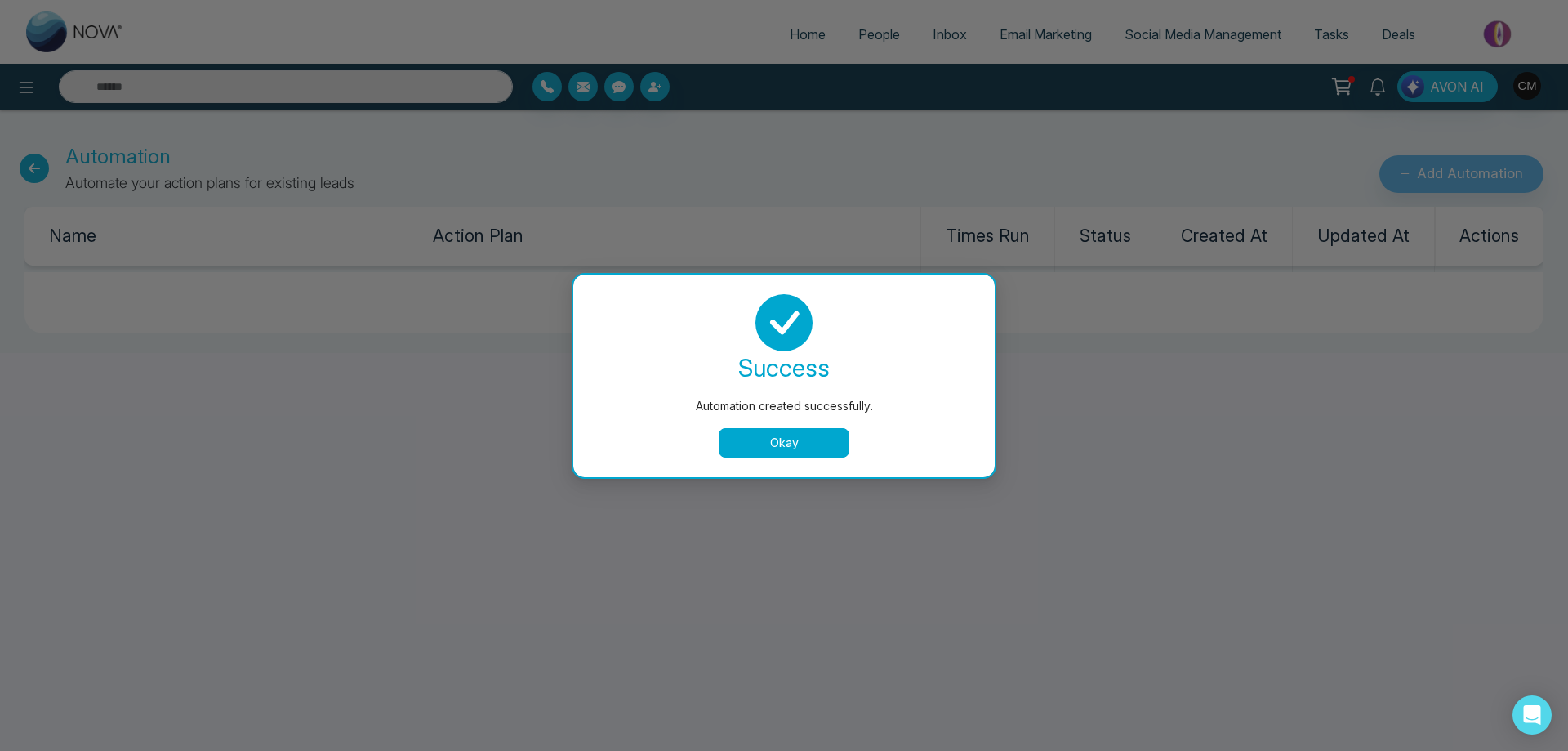
click at [815, 443] on button "Okay" at bounding box center [784, 443] width 130 height 29
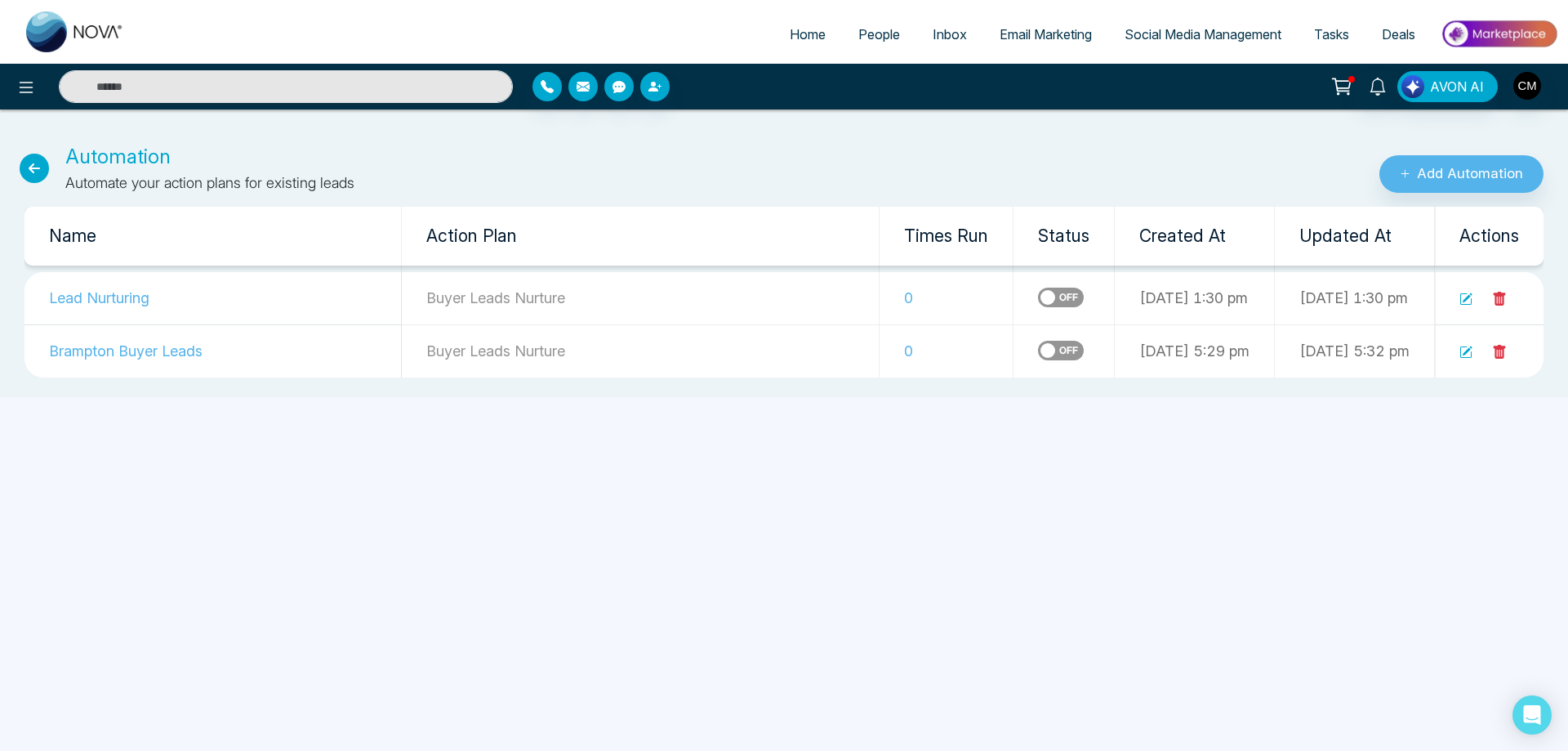
drag, startPoint x: 111, startPoint y: 355, endPoint x: 301, endPoint y: 350, distance: 190.1
click at [111, 355] on td "Brampton Buyer Leads" at bounding box center [213, 351] width 377 height 53
click at [1471, 350] on icon at bounding box center [1467, 351] width 10 height 10
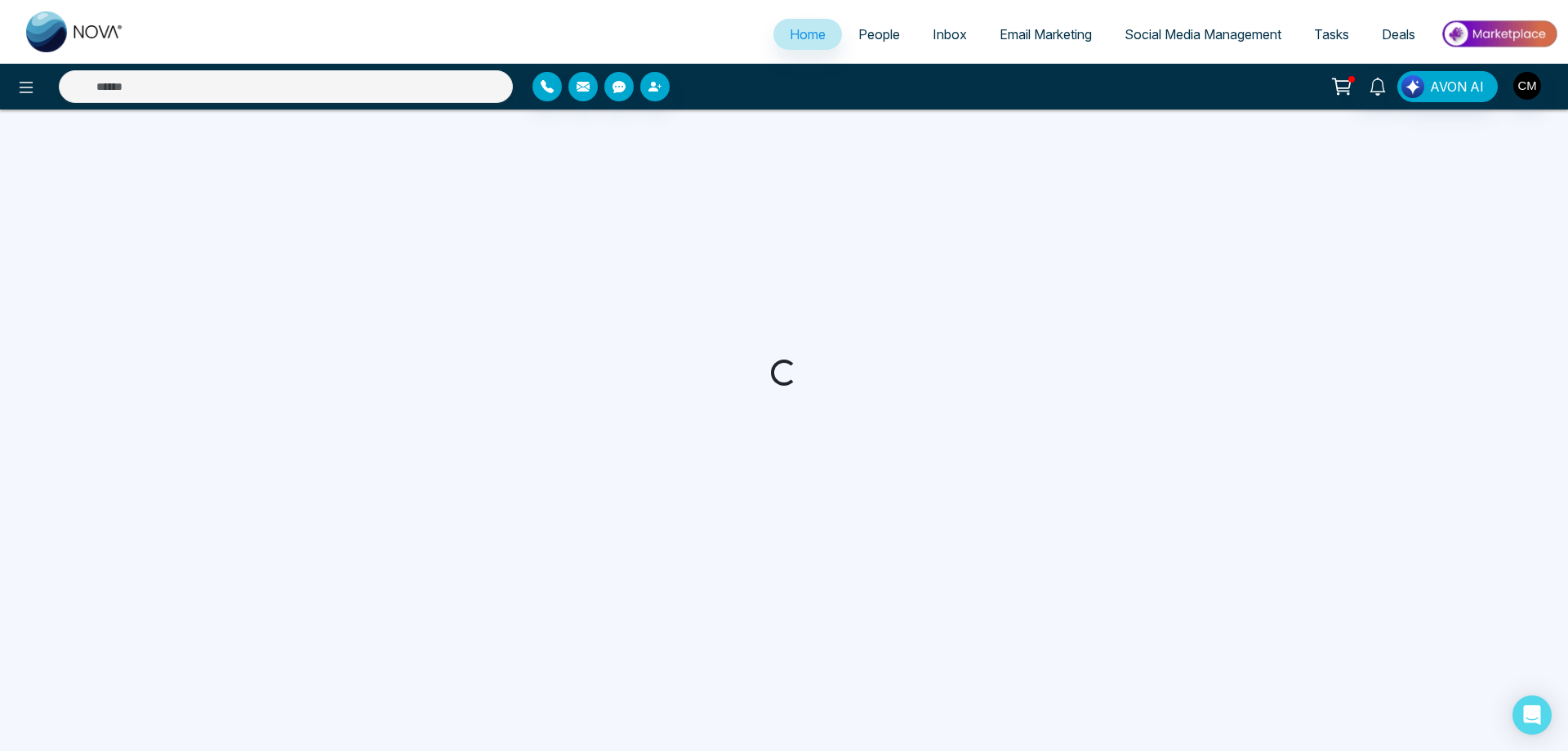
select select "*"
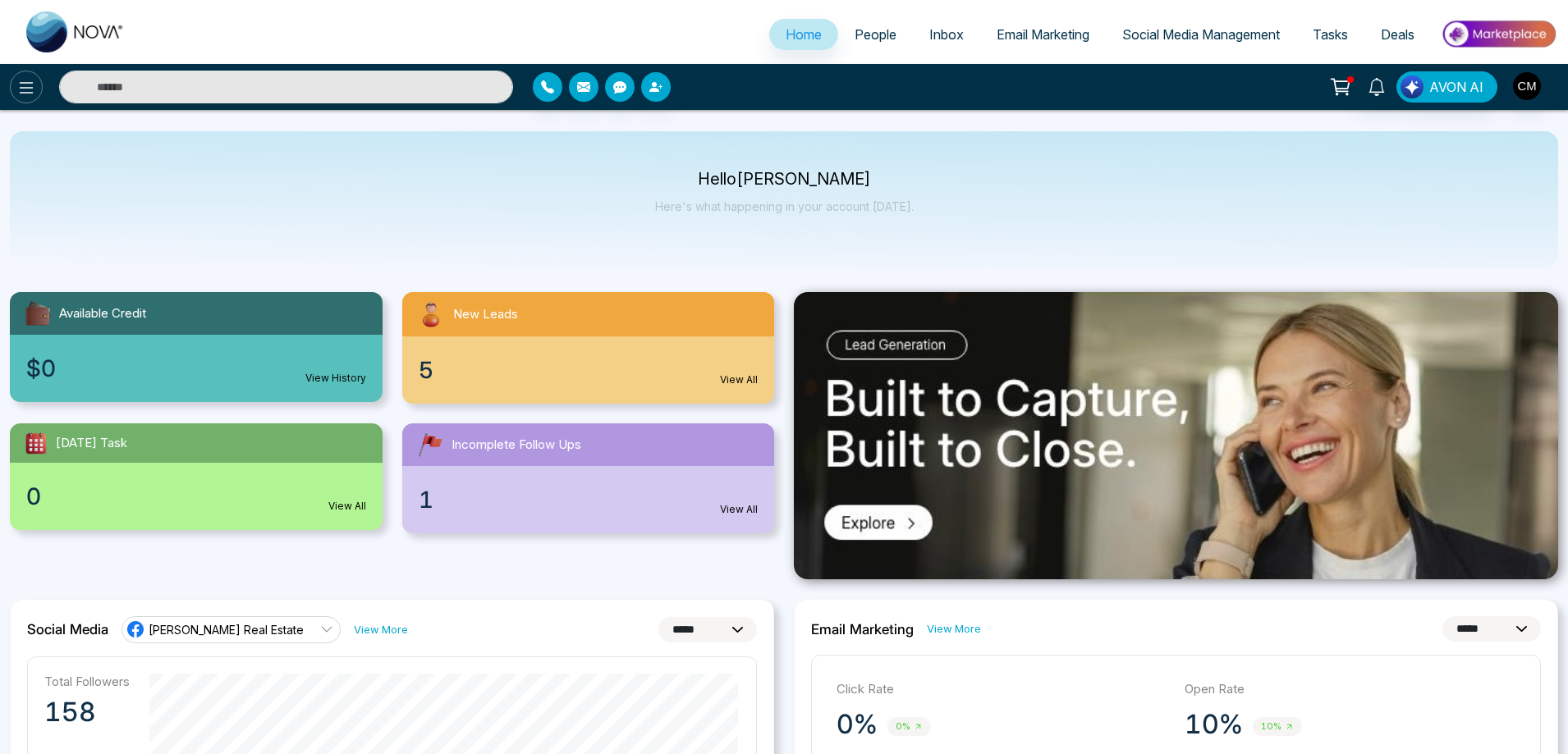
click at [12, 93] on button at bounding box center [27, 88] width 33 height 33
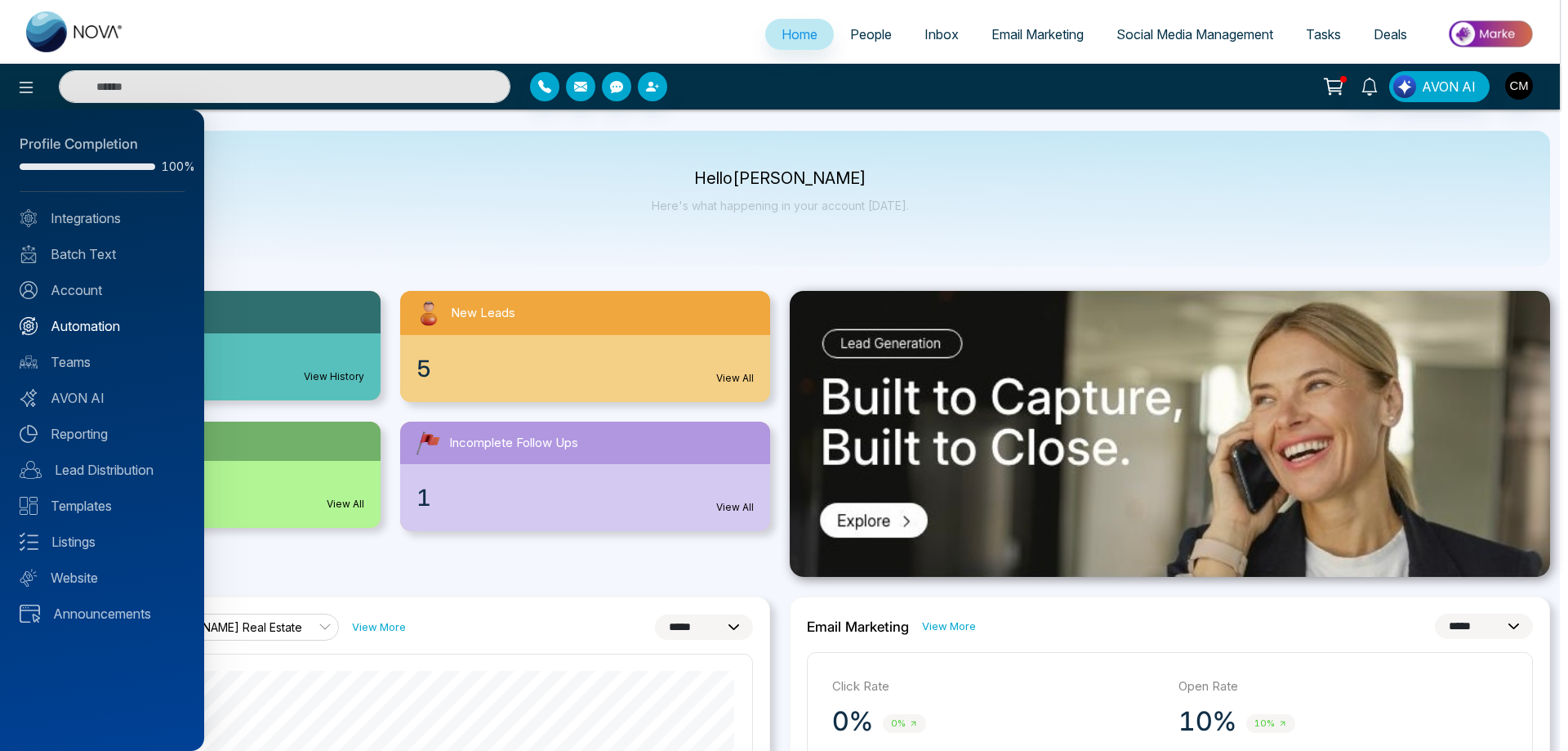
click at [49, 327] on link "Automation" at bounding box center [102, 325] width 165 height 19
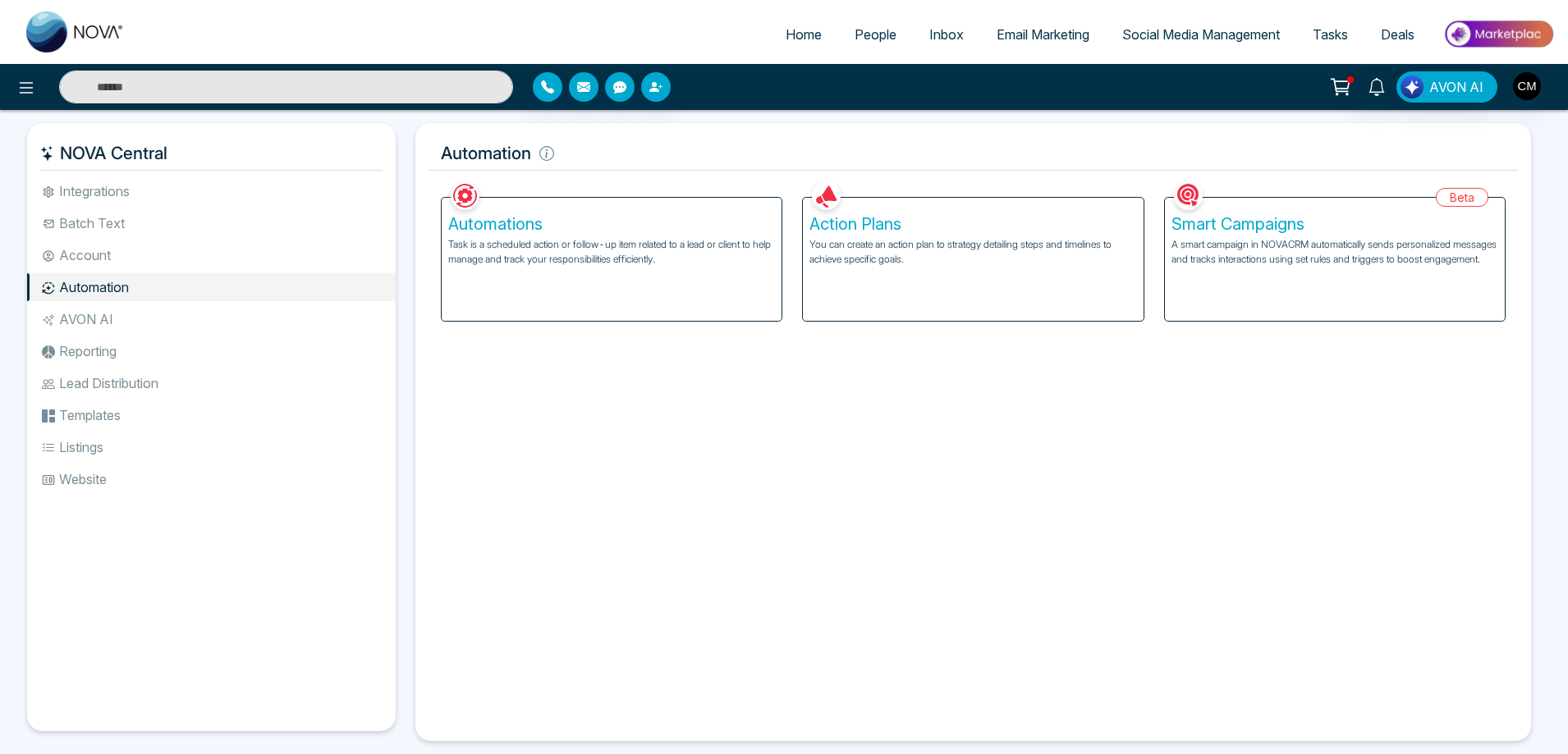
click at [646, 298] on div "Automations Task is a scheduled action or follow-up item related to a lead or c…" at bounding box center [612, 258] width 339 height 123
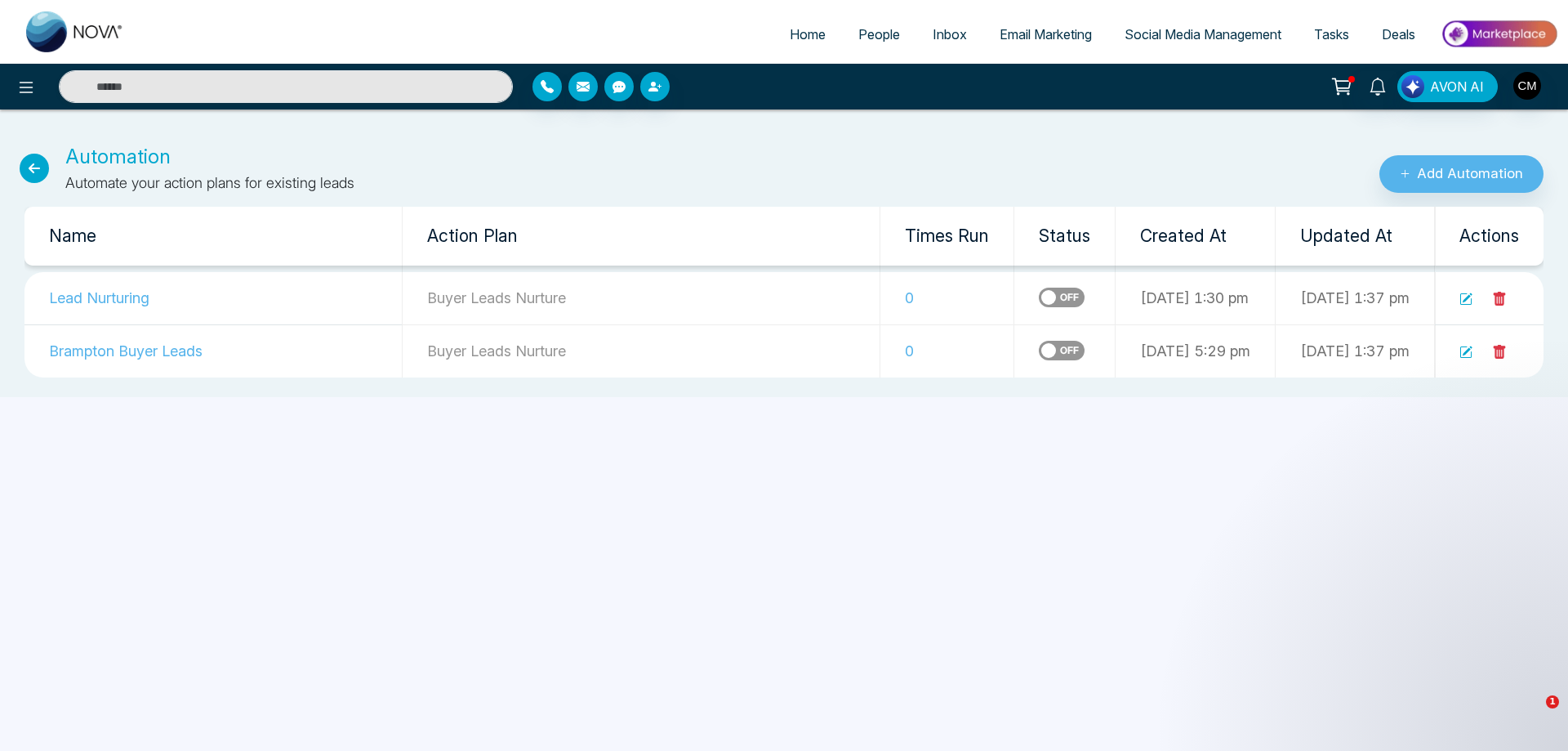
click at [73, 29] on img at bounding box center [74, 31] width 98 height 40
select select "*"
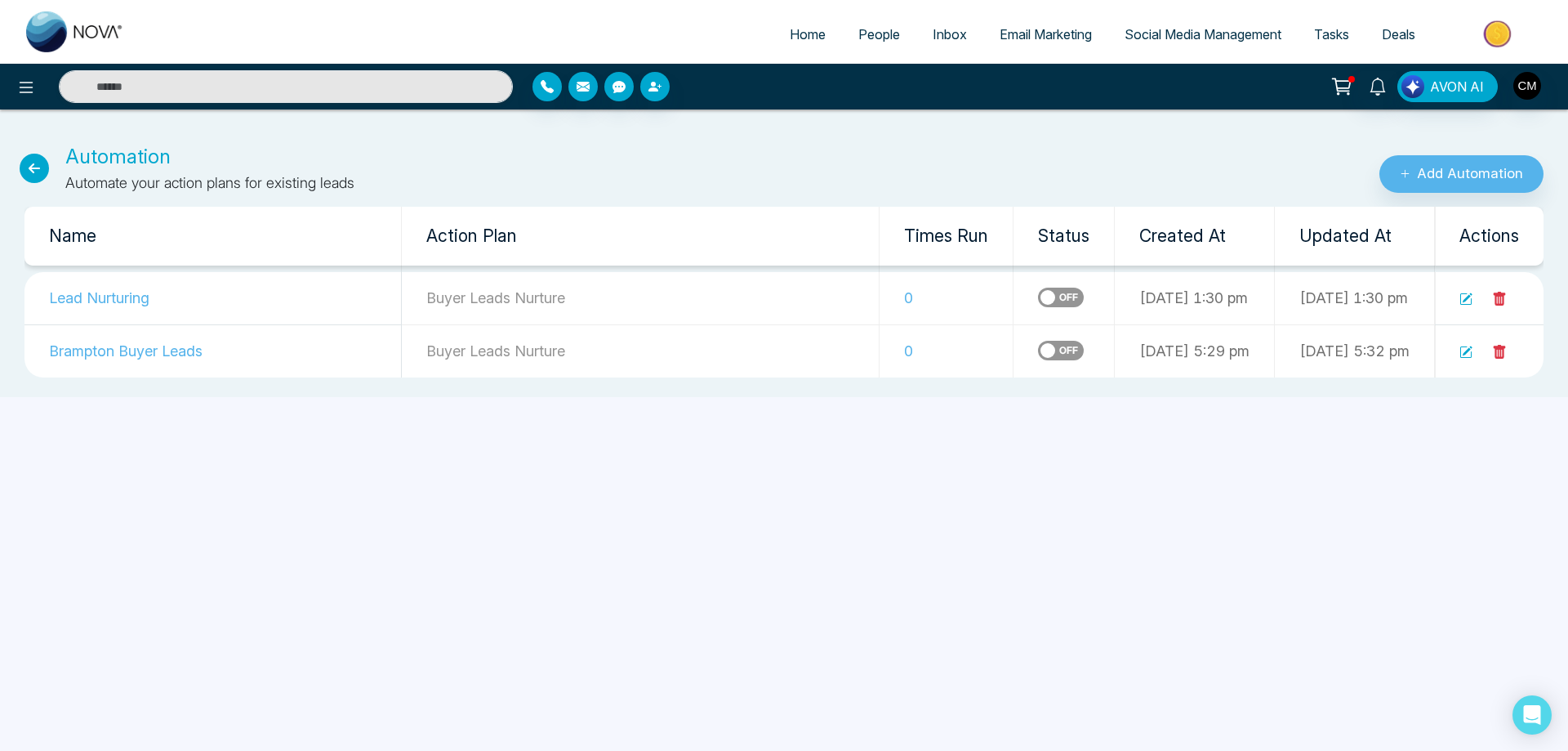
click at [1459, 294] on icon at bounding box center [1465, 299] width 13 height 13
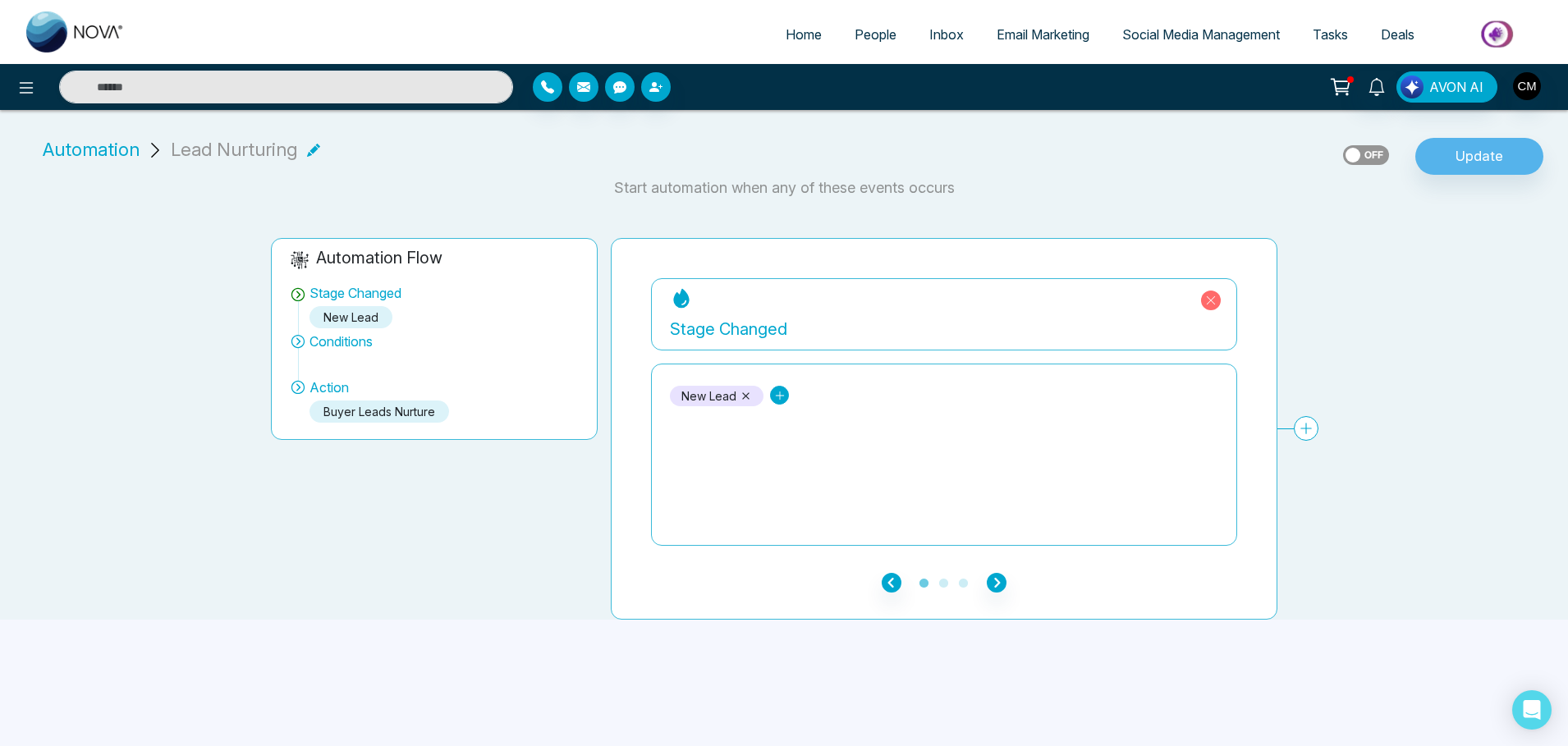
click at [775, 396] on icon at bounding box center [779, 396] width 11 height 11
click at [726, 443] on div "New Lead Contacted Engaged Qualified Active Client Closed Past Client Do not co…" at bounding box center [944, 455] width 548 height 164
click at [743, 391] on icon at bounding box center [745, 396] width 12 height 12
click at [996, 580] on icon "button" at bounding box center [996, 582] width 19 height 19
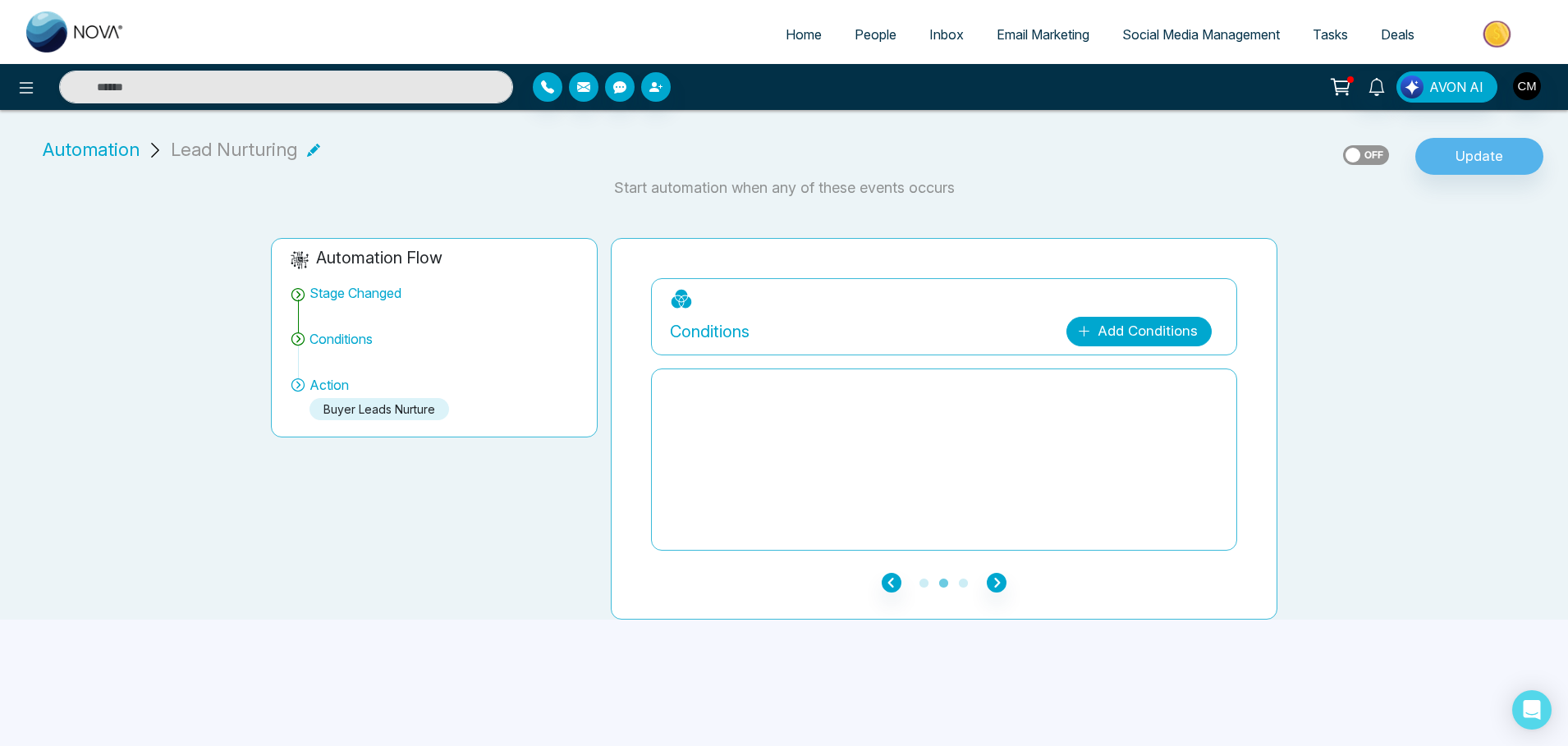
click at [1112, 328] on link "Add Conditions" at bounding box center [1139, 332] width 146 height 30
click at [1147, 375] on input "search" at bounding box center [1158, 372] width 133 height 25
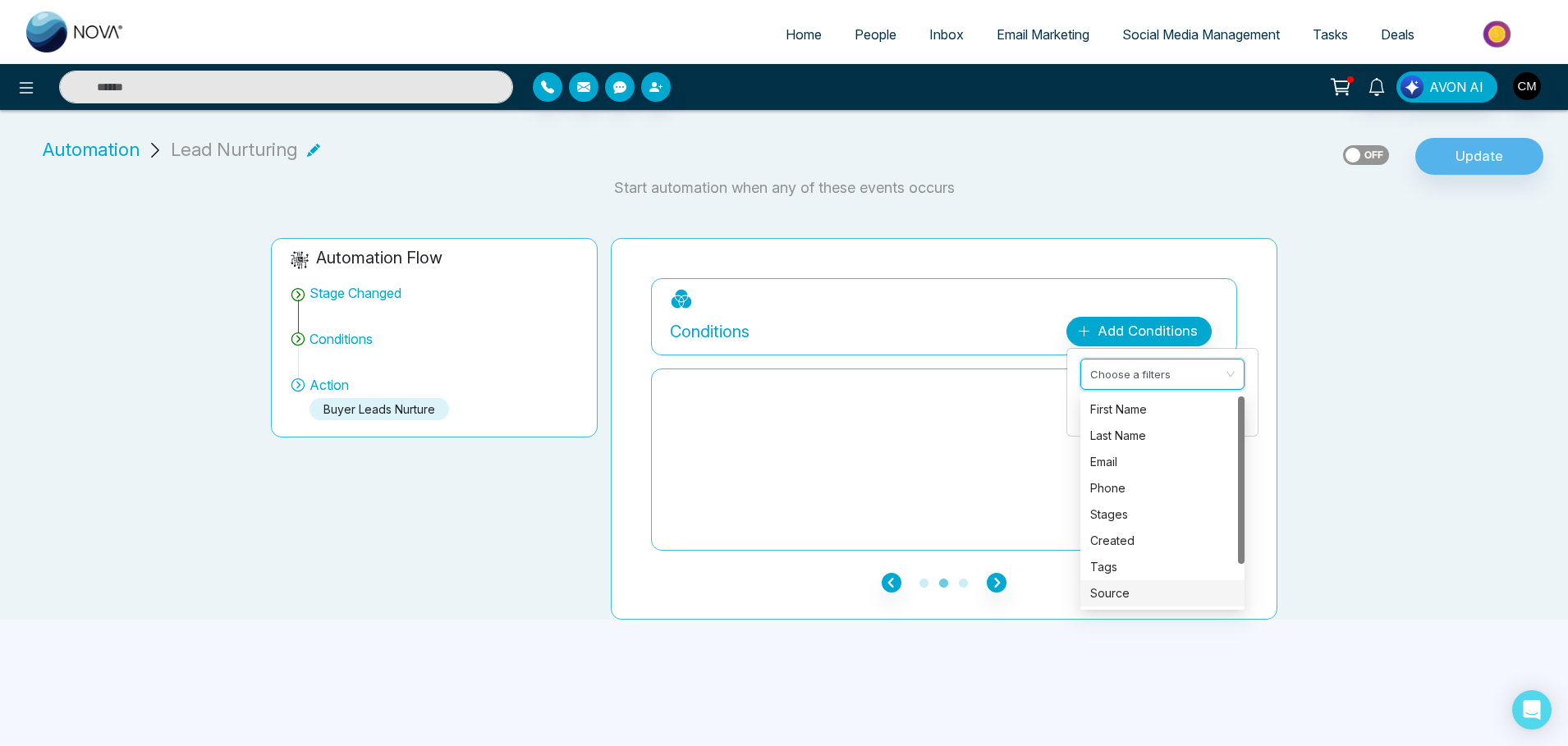
click at [1116, 585] on div "Source" at bounding box center [1162, 594] width 145 height 18
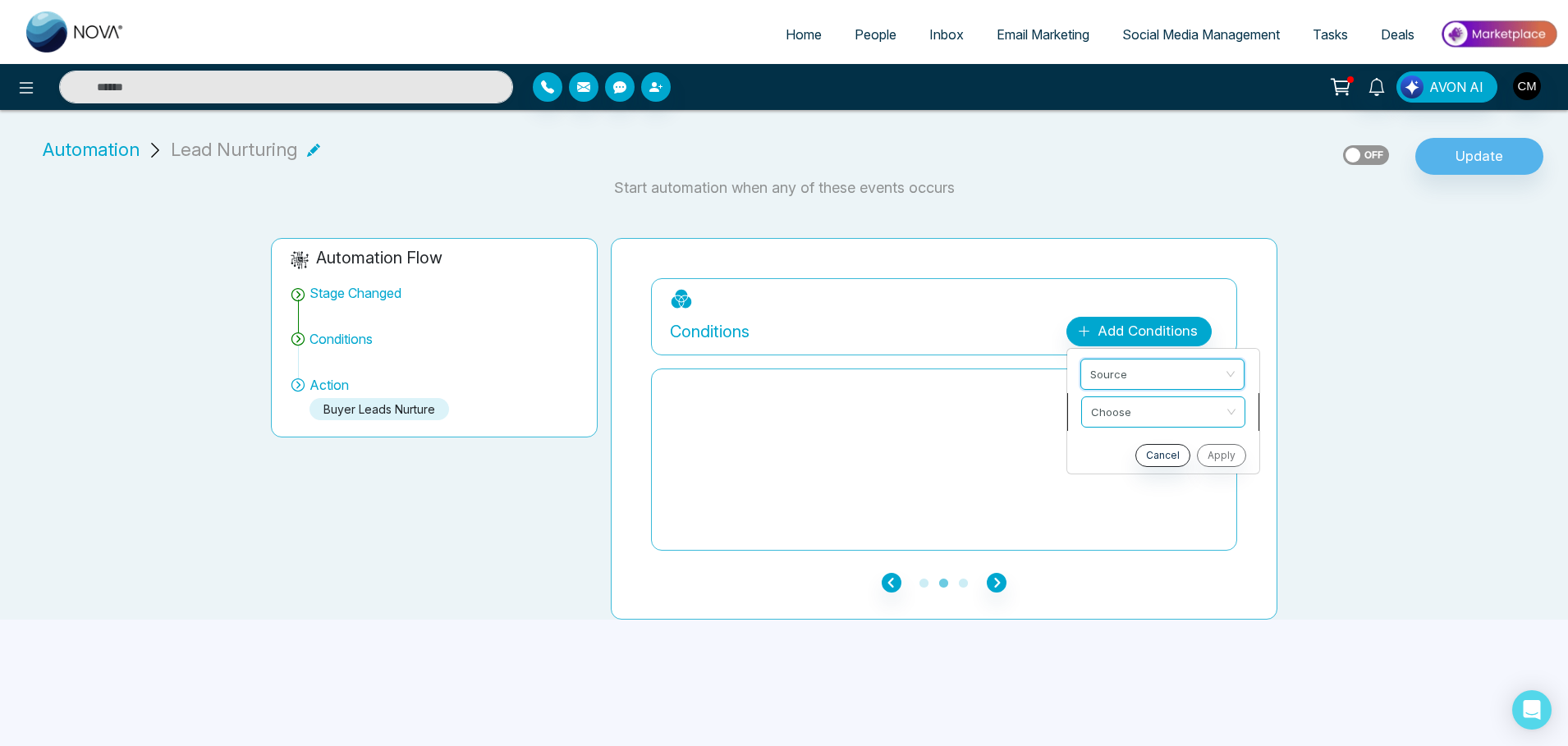
click at [1136, 421] on input "search" at bounding box center [1158, 409] width 133 height 25
click at [1127, 444] on div "include" at bounding box center [1162, 447] width 145 height 18
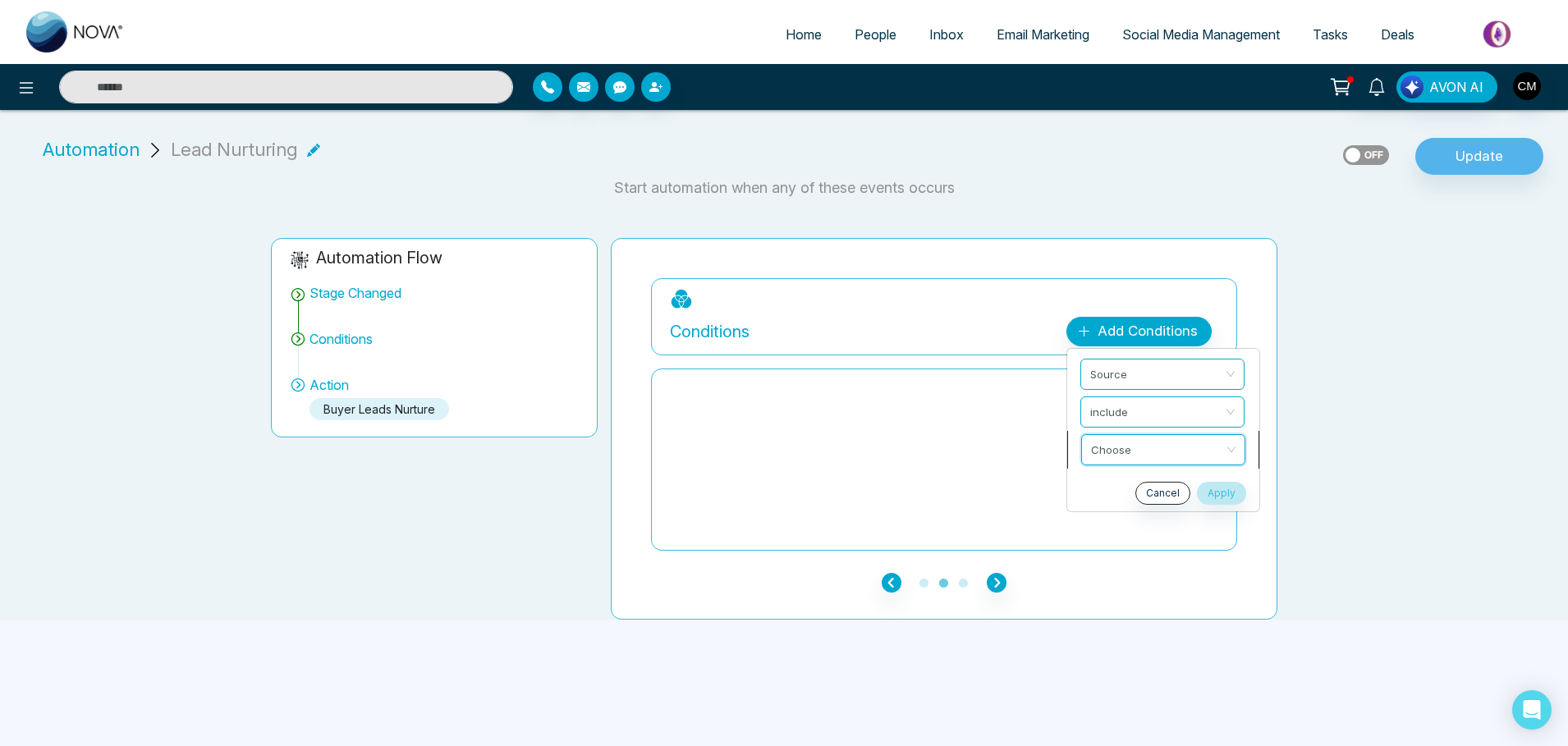
click at [1133, 447] on input "search" at bounding box center [1158, 447] width 133 height 25
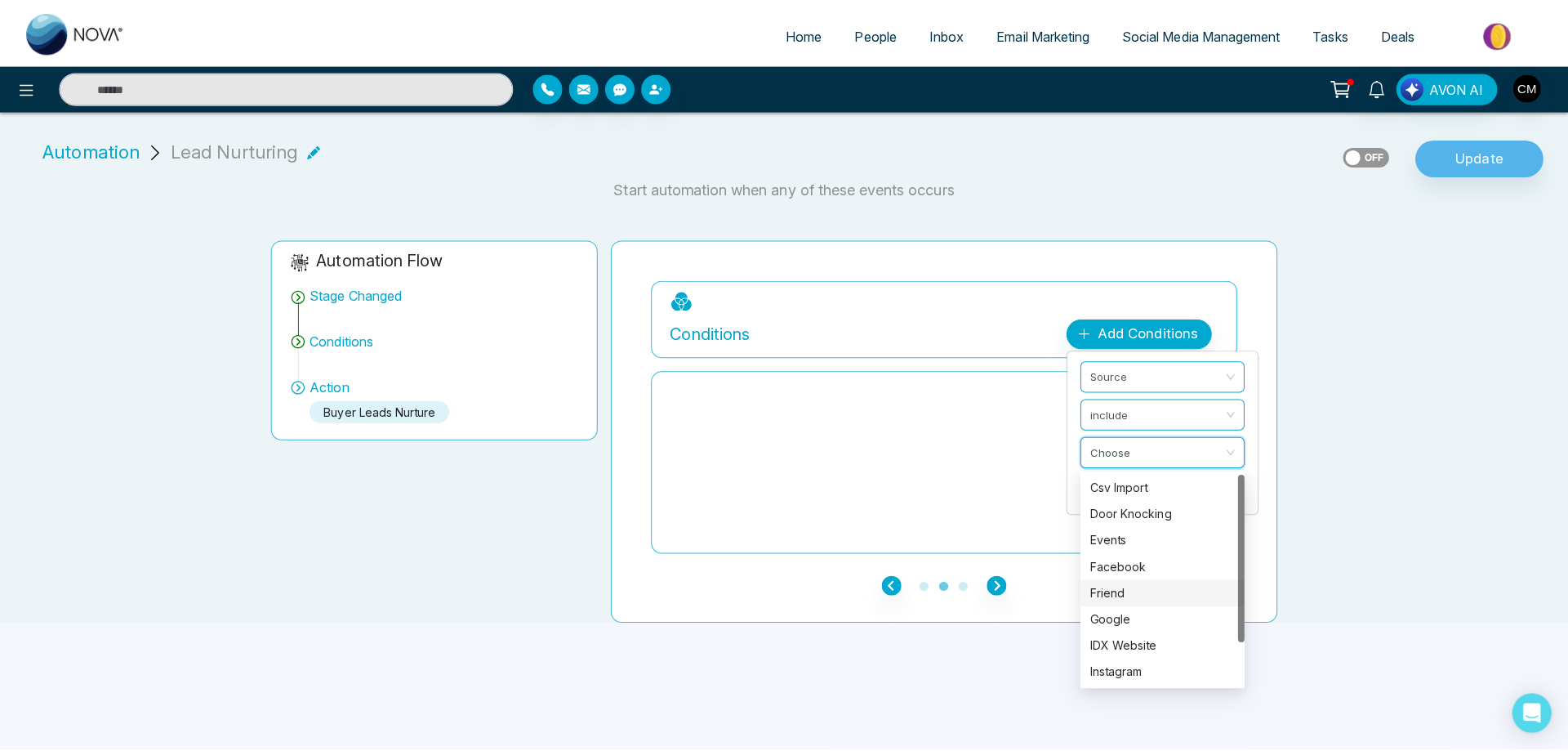
scroll to position [52, 0]
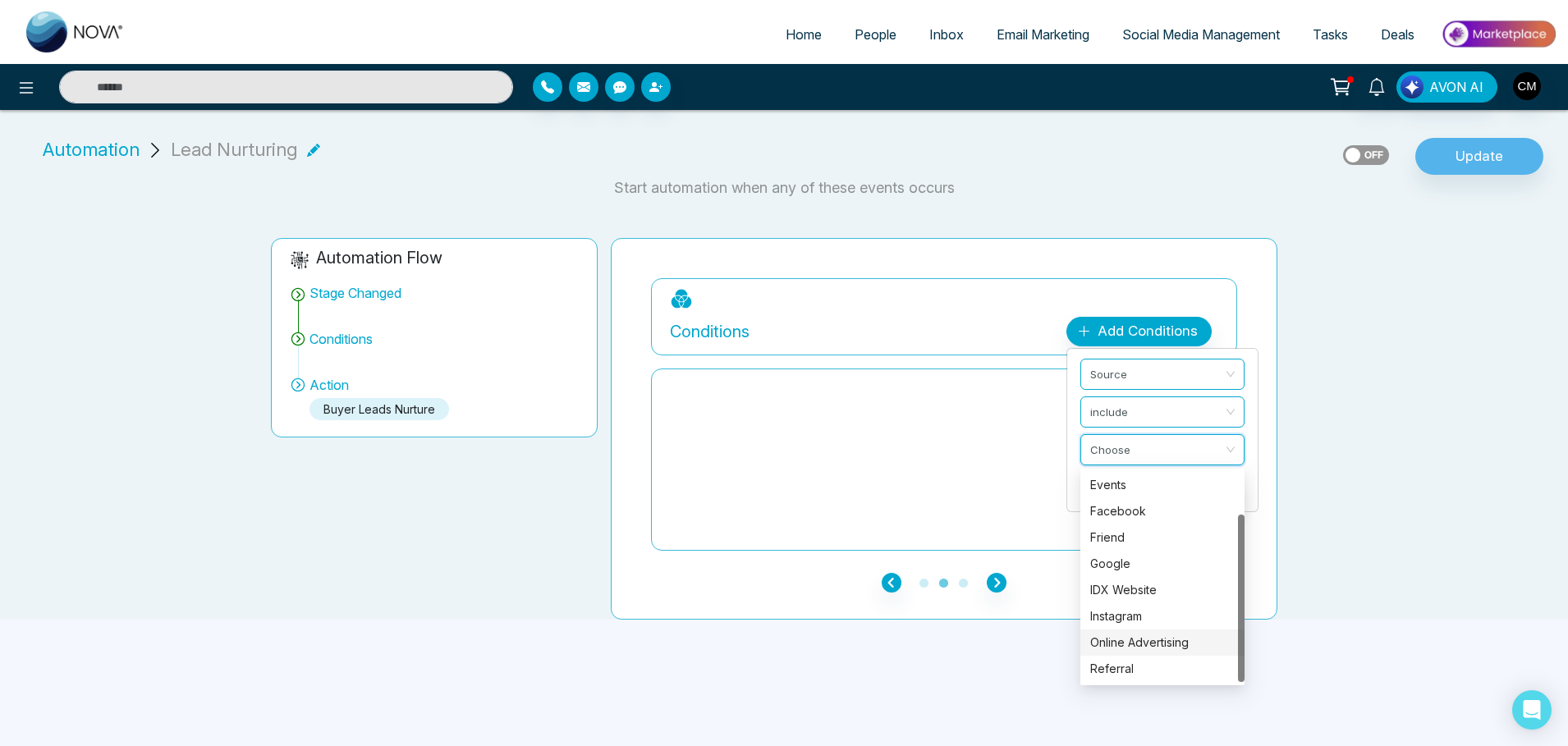
click at [1127, 645] on div "Online Advertising" at bounding box center [1162, 643] width 145 height 18
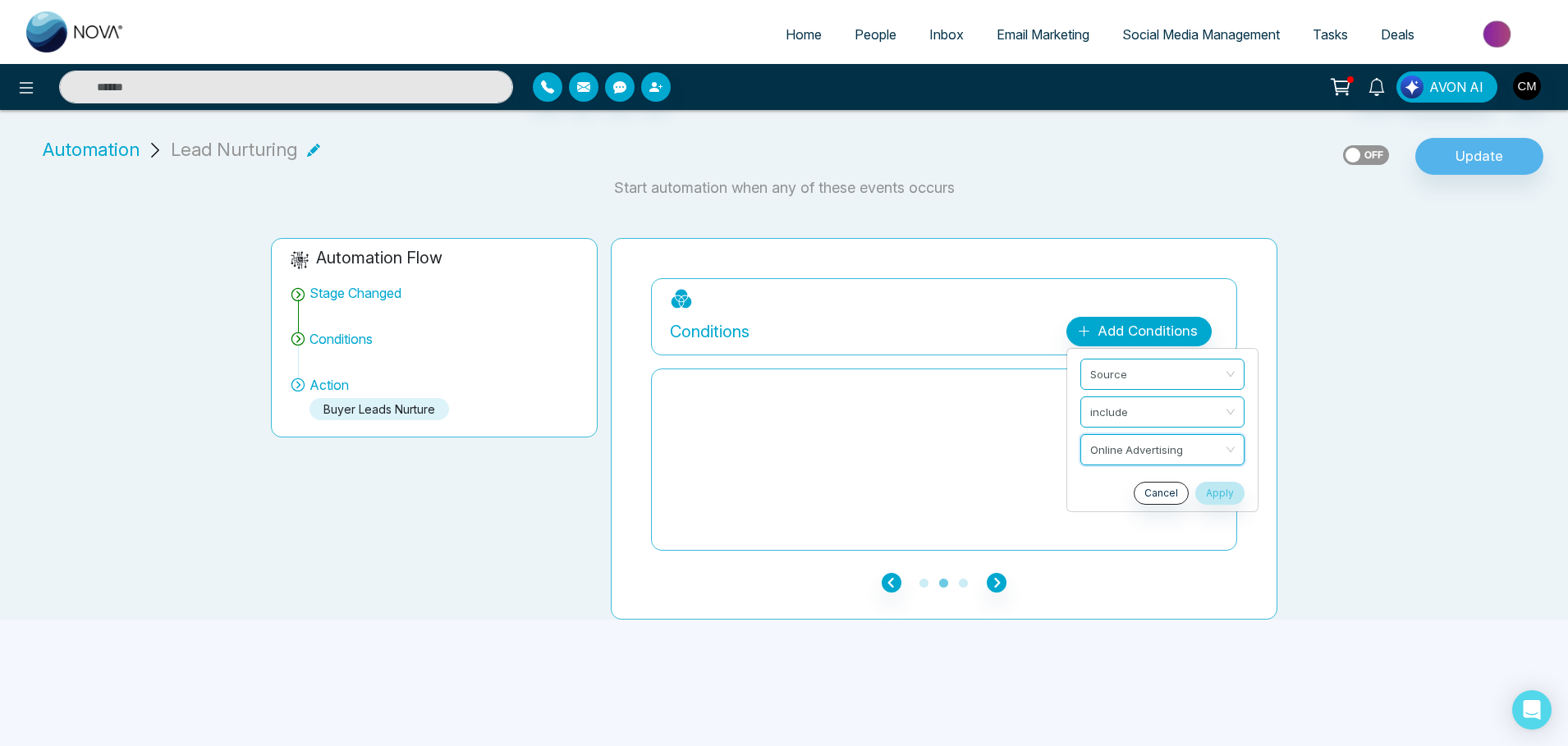
click at [908, 458] on div at bounding box center [944, 459] width 548 height 164
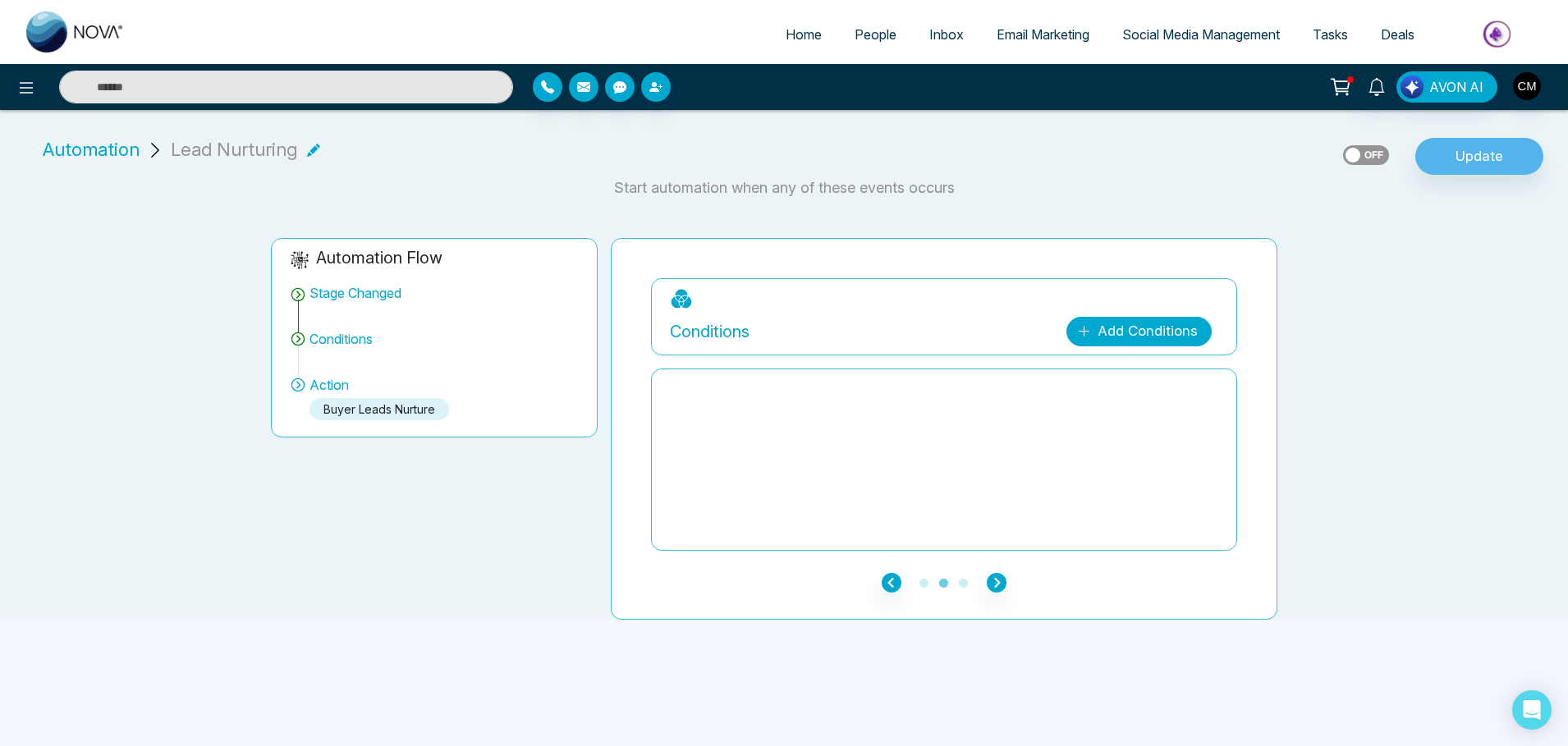
click at [1190, 337] on link "Add Conditions" at bounding box center [1139, 332] width 146 height 30
click at [1218, 501] on button "Apply" at bounding box center [1219, 492] width 49 height 23
click at [996, 580] on icon "button" at bounding box center [996, 582] width 19 height 19
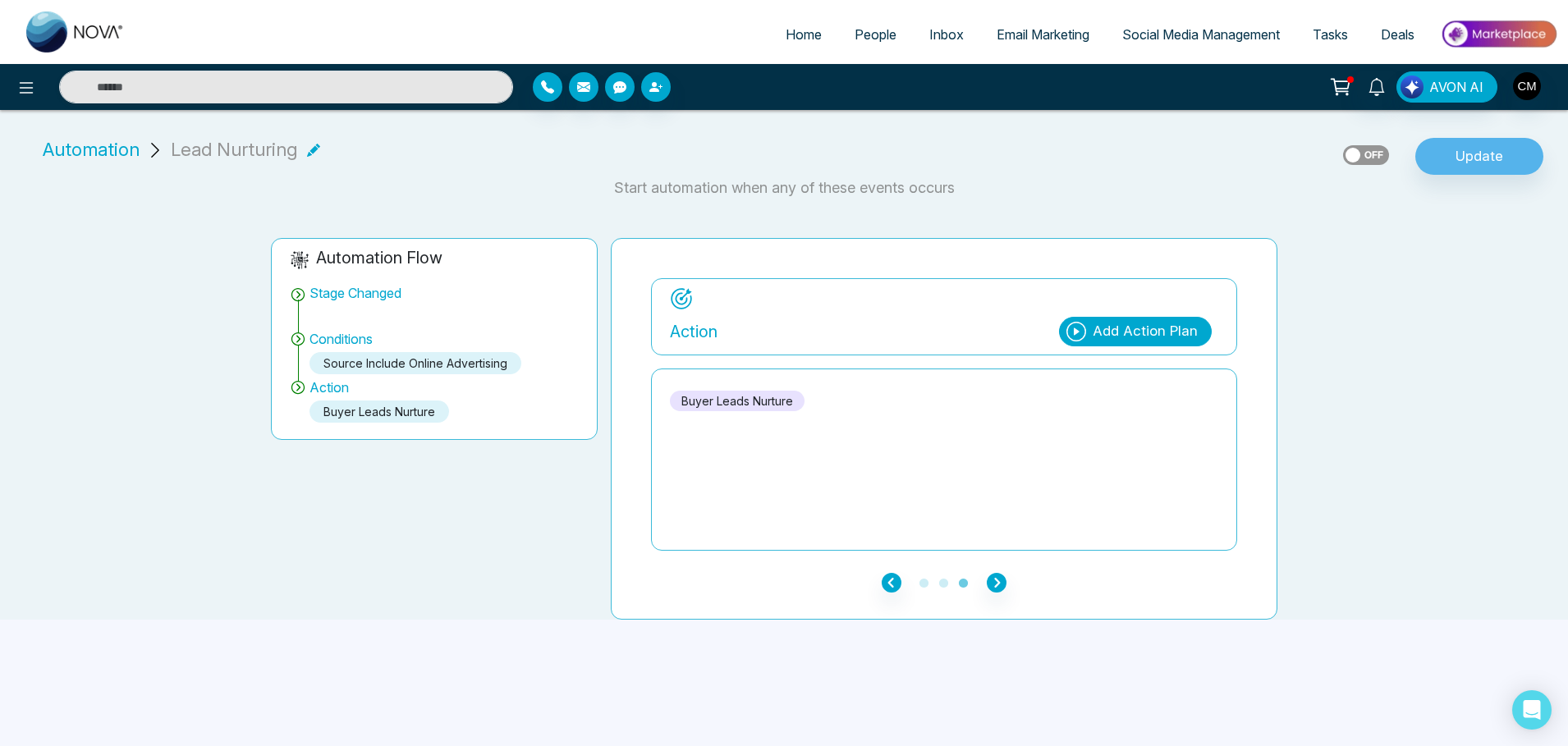
click at [1441, 189] on p "Start automation when any of these events occurs" at bounding box center [784, 187] width 1548 height 22
click at [1445, 153] on button "Update" at bounding box center [1479, 157] width 128 height 38
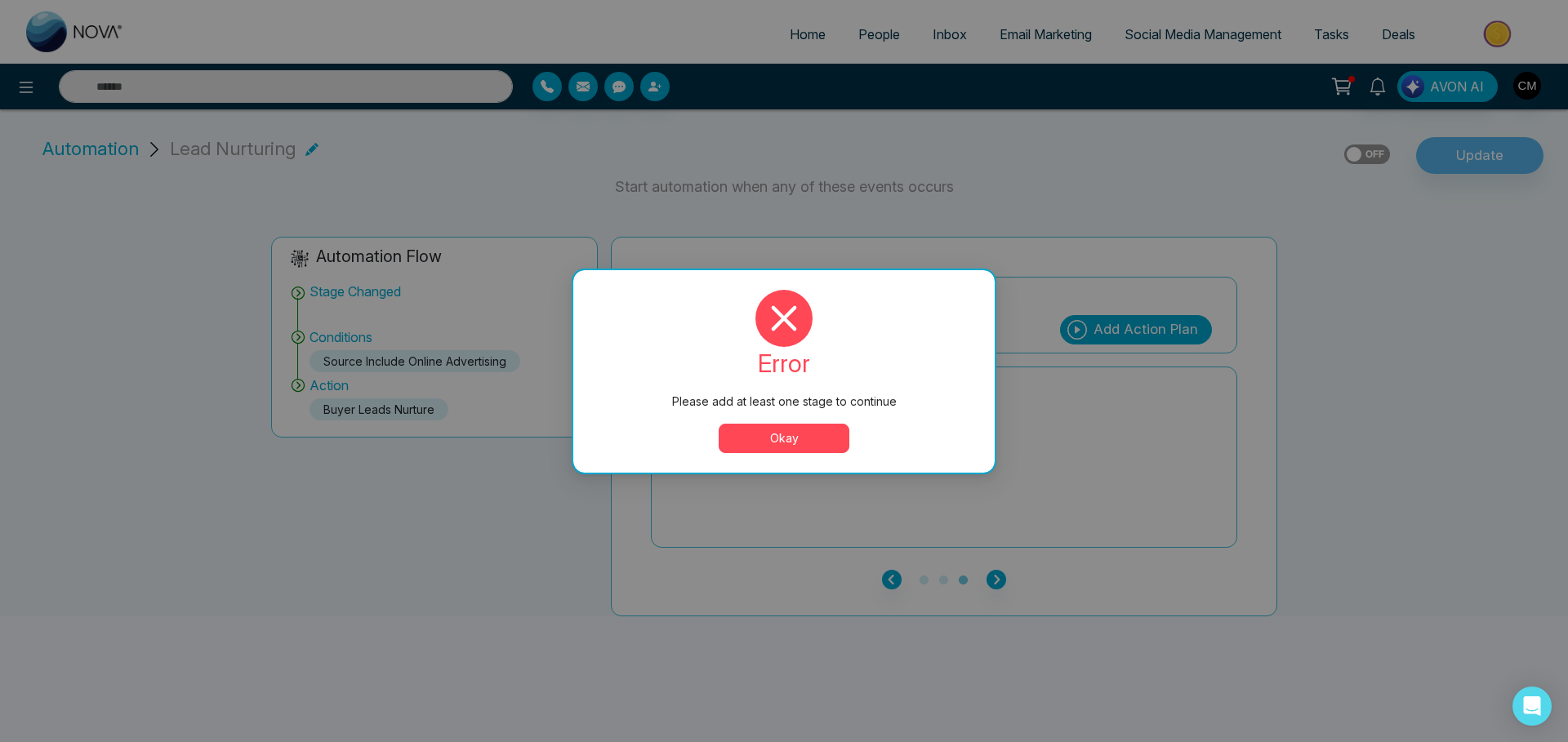
click at [818, 449] on button "Okay" at bounding box center [784, 438] width 130 height 29
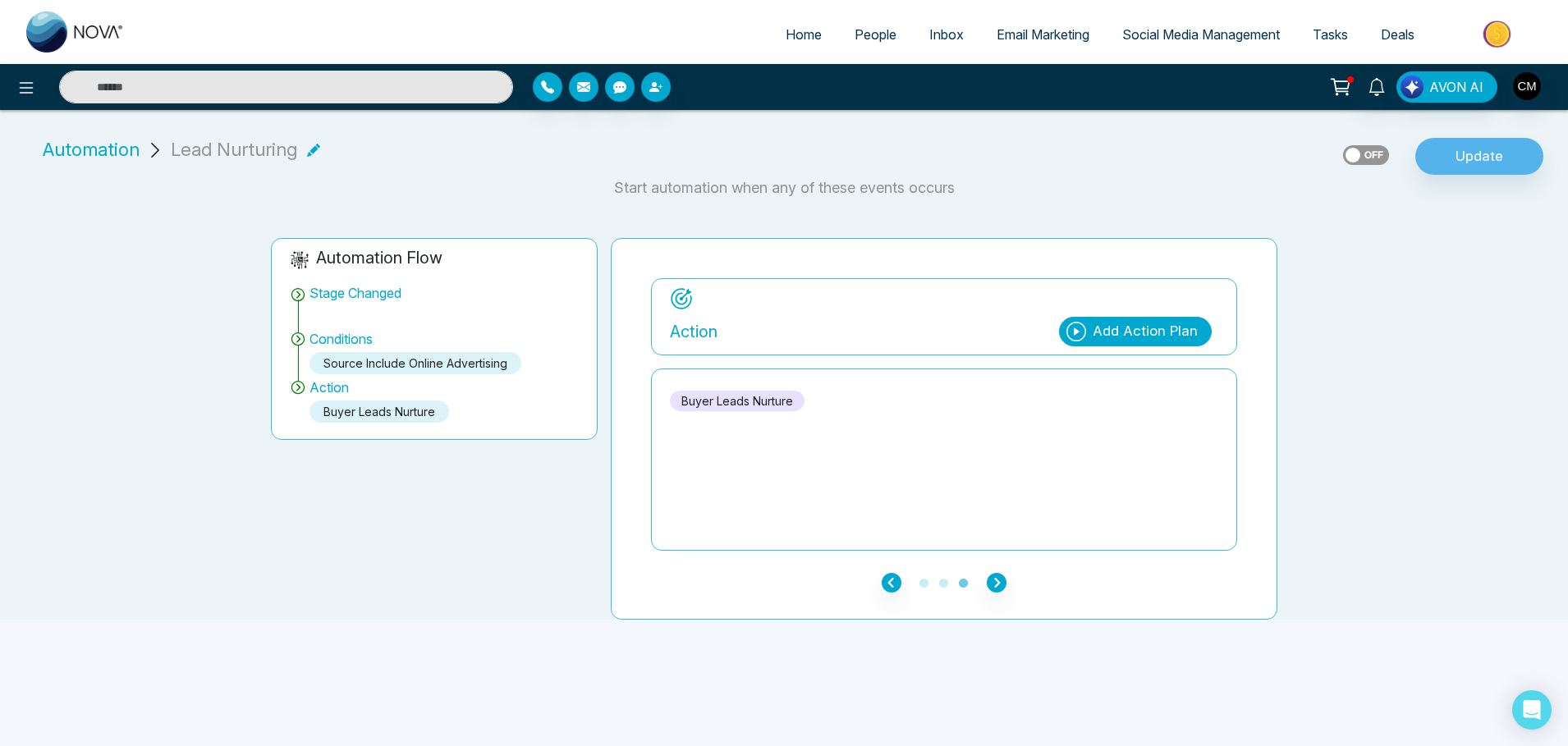
click at [366, 294] on div "Stage Changed" at bounding box center [356, 292] width 92 height 19
click at [302, 297] on icon at bounding box center [298, 295] width 17 height 17
click at [296, 294] on icon at bounding box center [298, 295] width 17 height 17
click at [892, 579] on icon "button" at bounding box center [891, 582] width 19 height 19
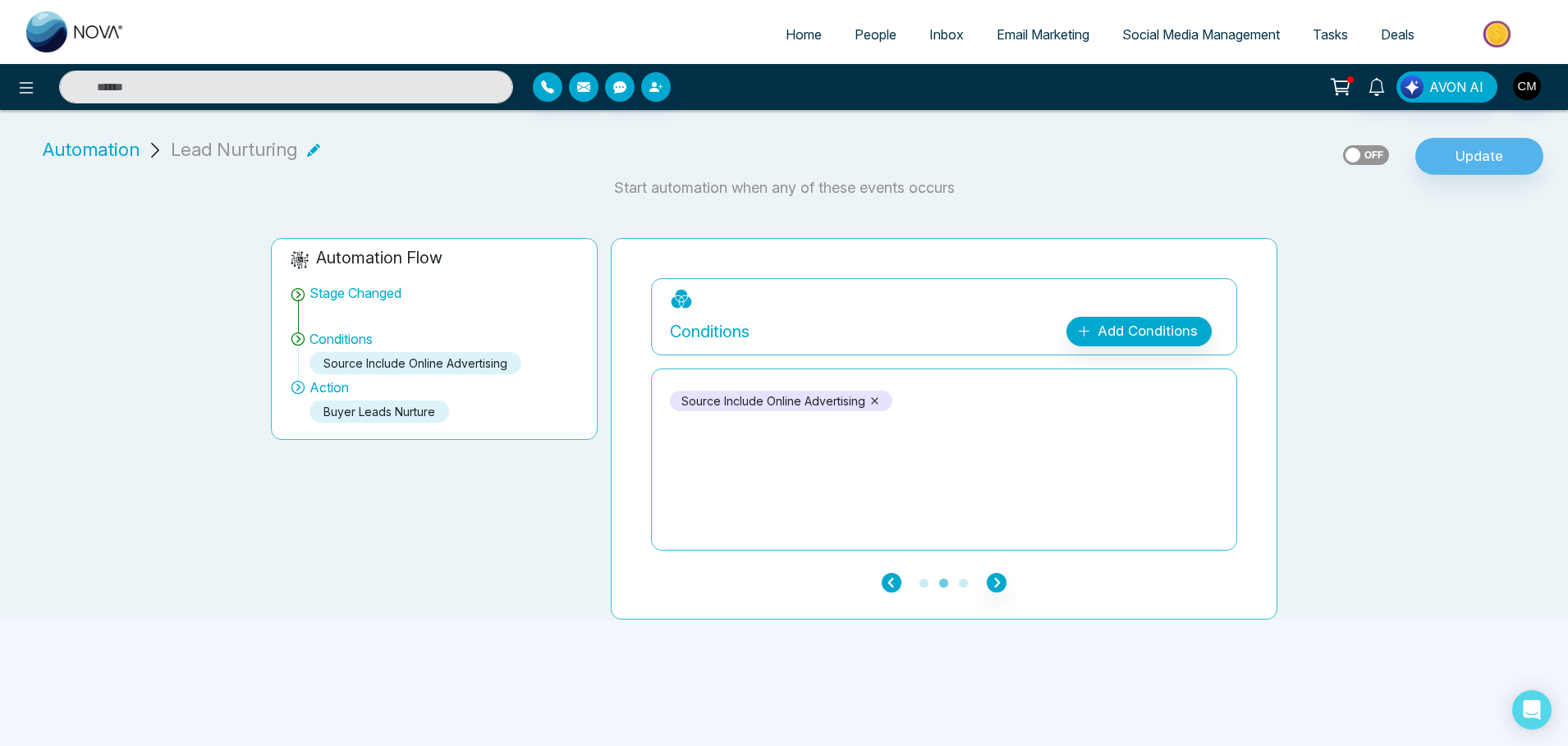
click at [892, 579] on icon "button" at bounding box center [891, 582] width 19 height 19
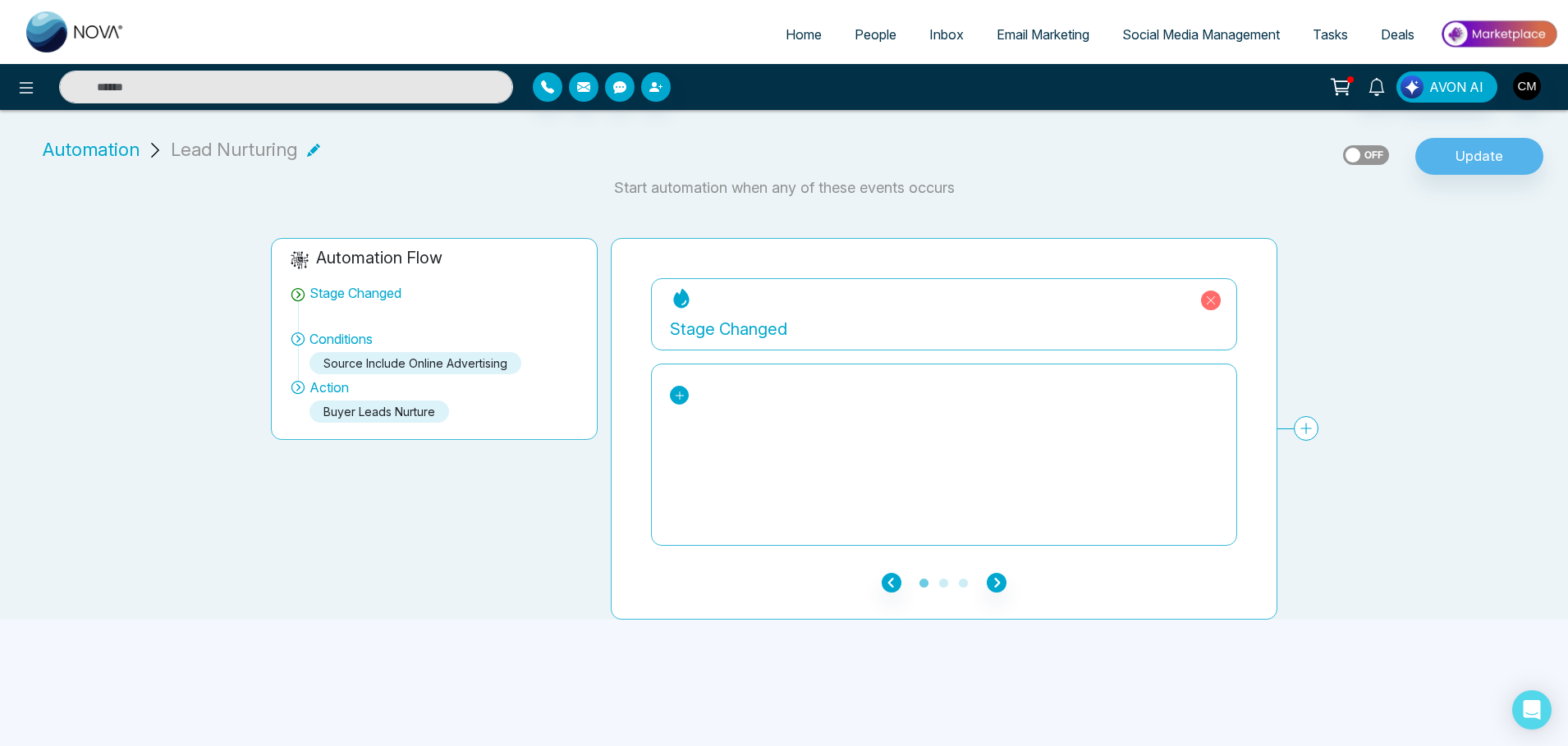
click at [680, 394] on icon at bounding box center [680, 396] width 9 height 9
drag, startPoint x: 734, startPoint y: 457, endPoint x: 771, endPoint y: 465, distance: 37.9
click at [734, 457] on div "New Lead" at bounding box center [746, 457] width 126 height 19
click at [1453, 169] on button "Update" at bounding box center [1479, 157] width 128 height 38
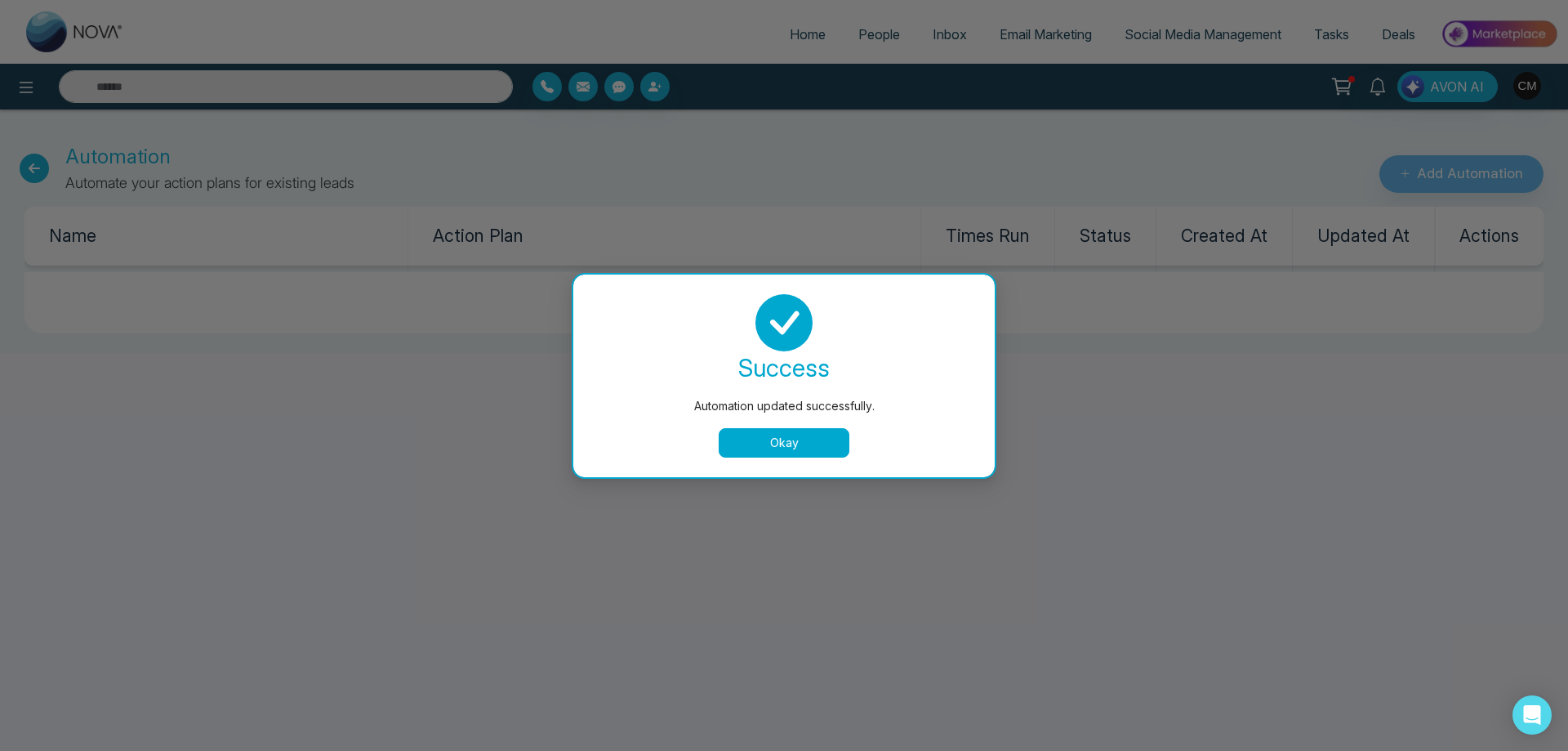
click at [760, 448] on button "Okay" at bounding box center [784, 443] width 130 height 29
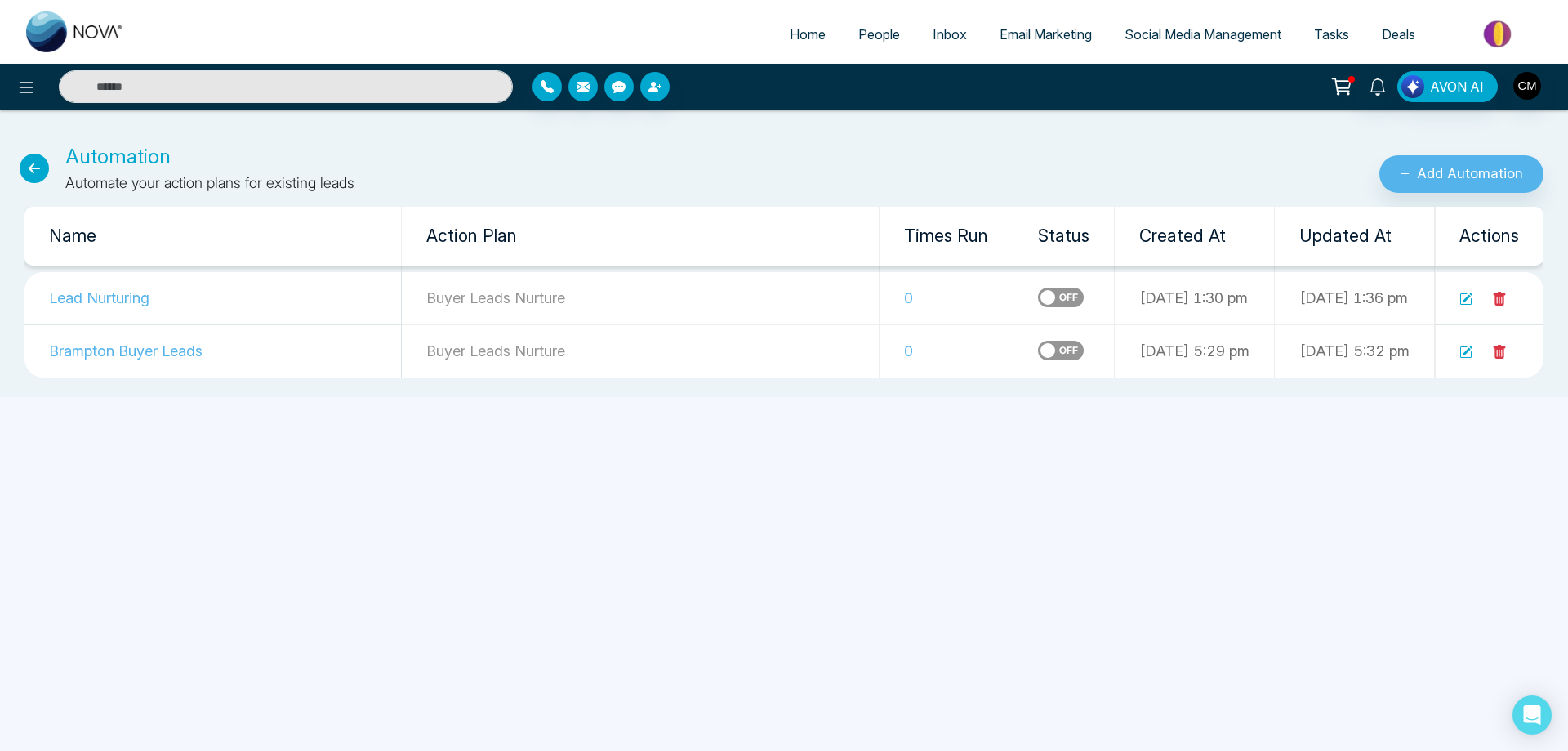
click at [1038, 295] on label at bounding box center [1061, 297] width 46 height 19
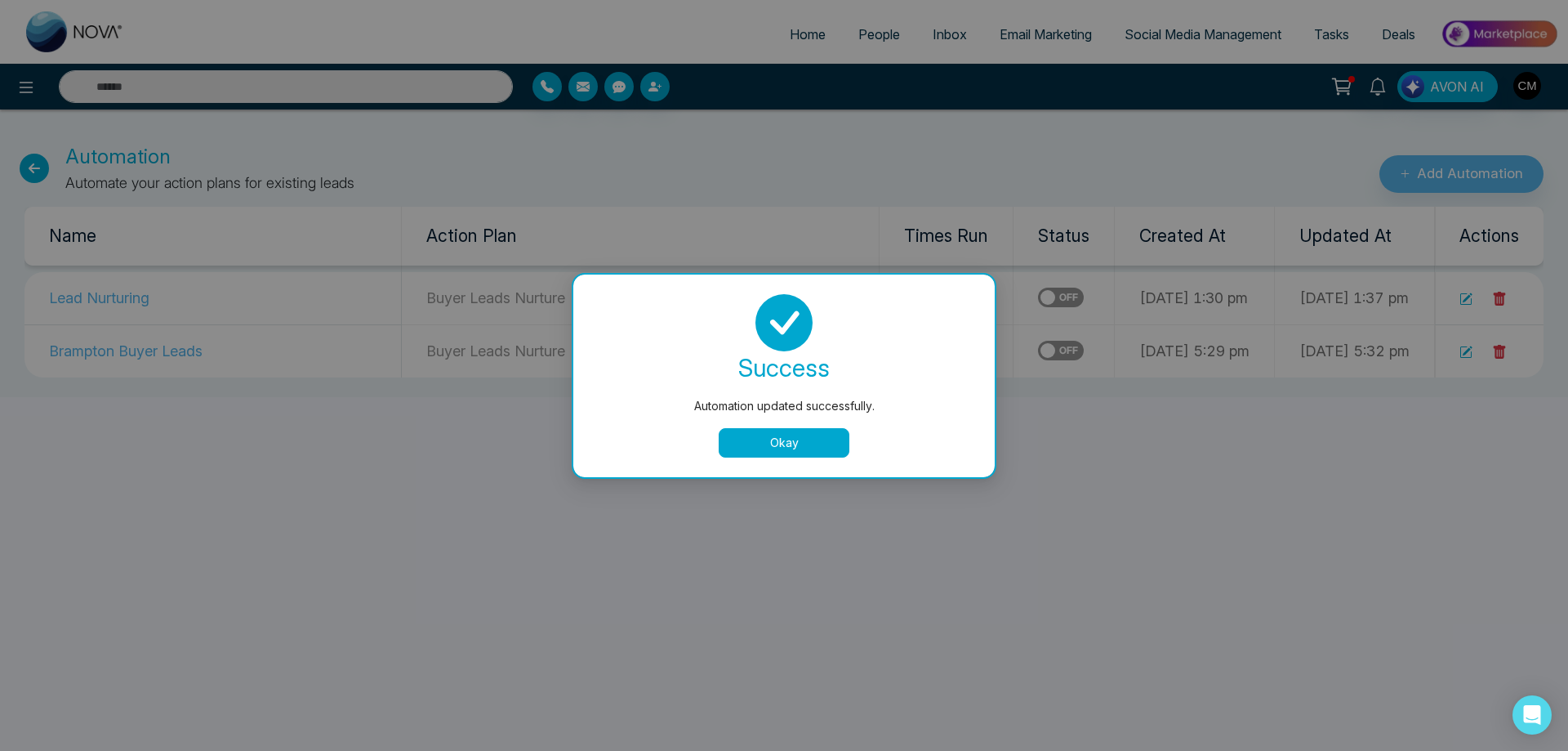
click at [753, 439] on button "Okay" at bounding box center [784, 443] width 130 height 29
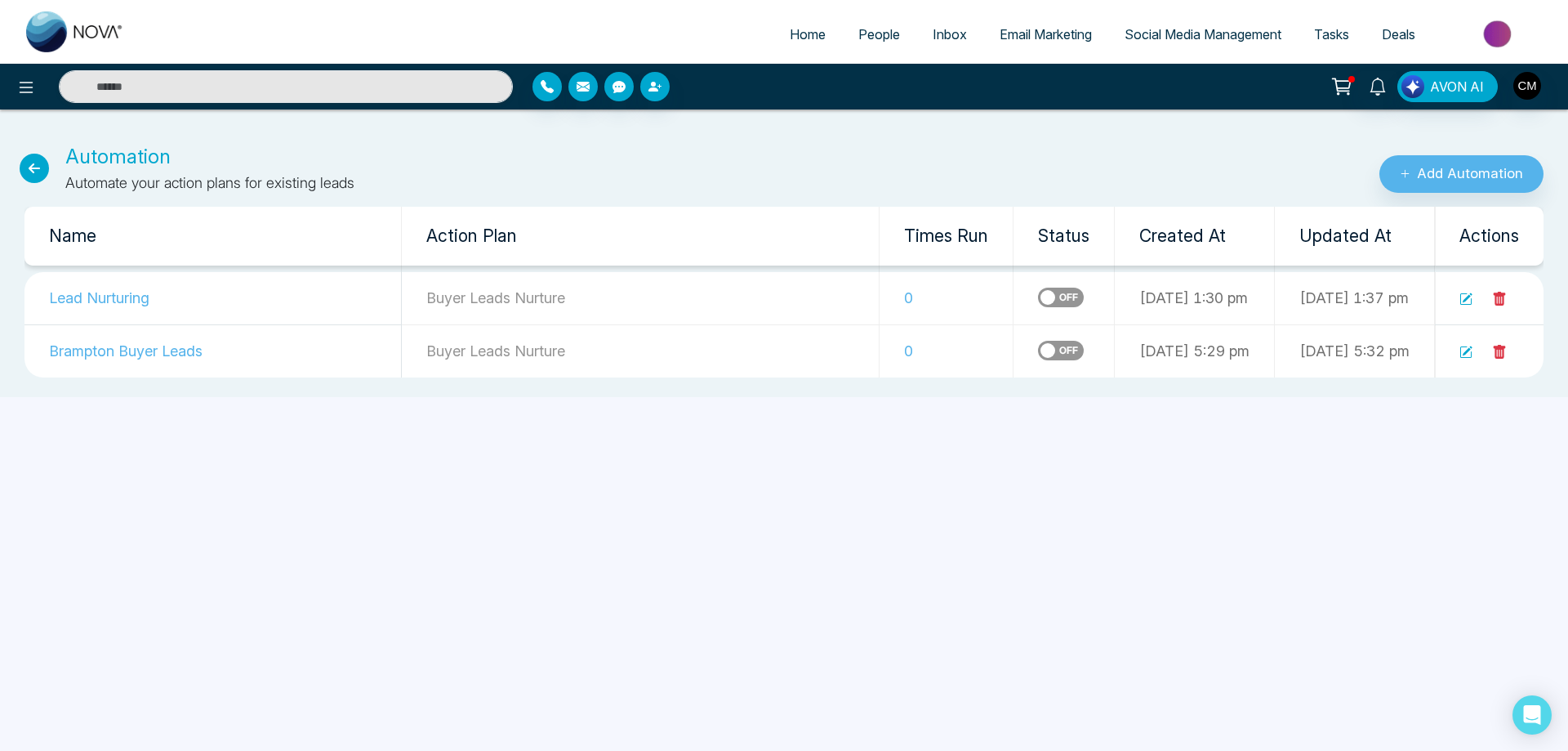
click at [1038, 300] on label at bounding box center [1061, 297] width 46 height 19
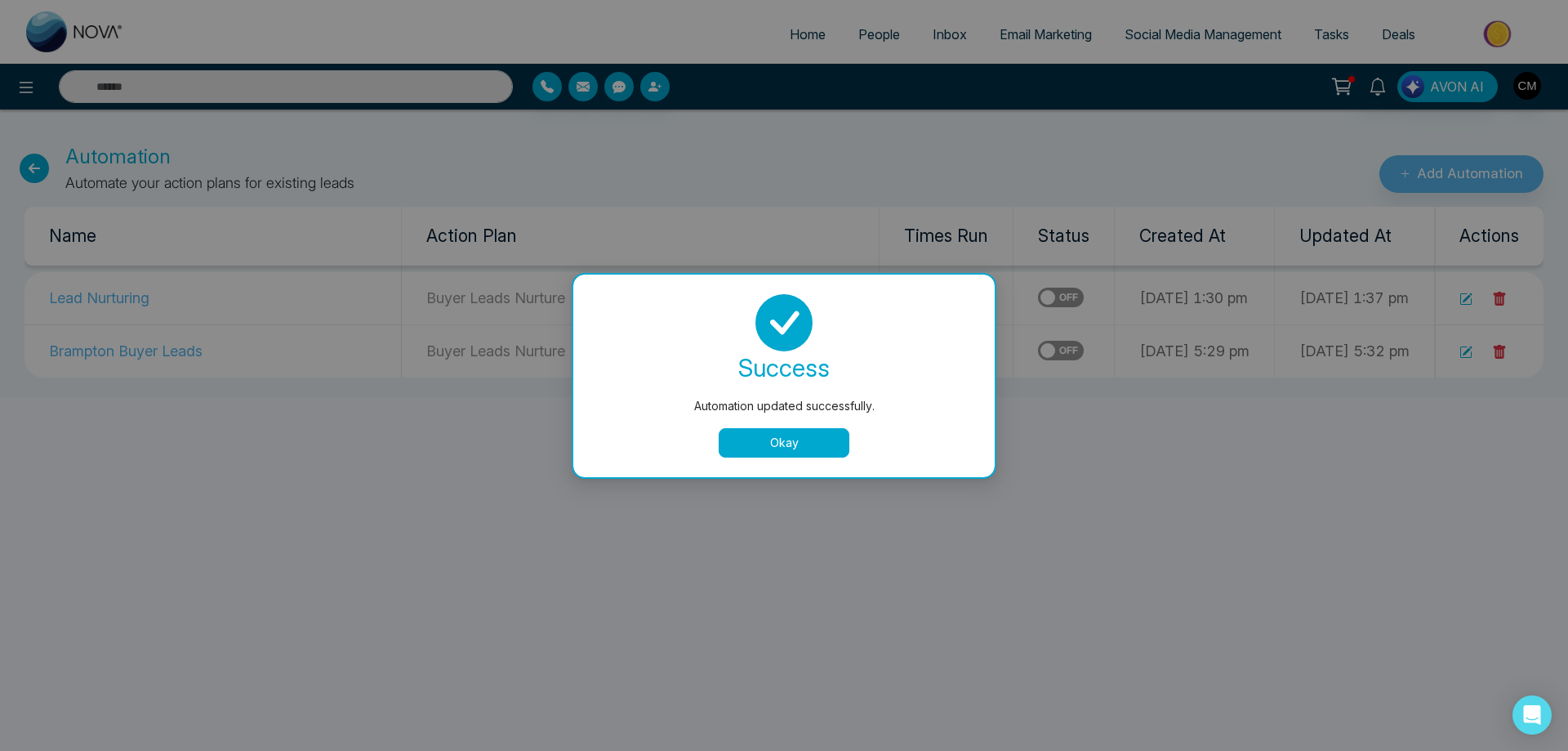
click at [802, 431] on button "Okay" at bounding box center [784, 443] width 130 height 29
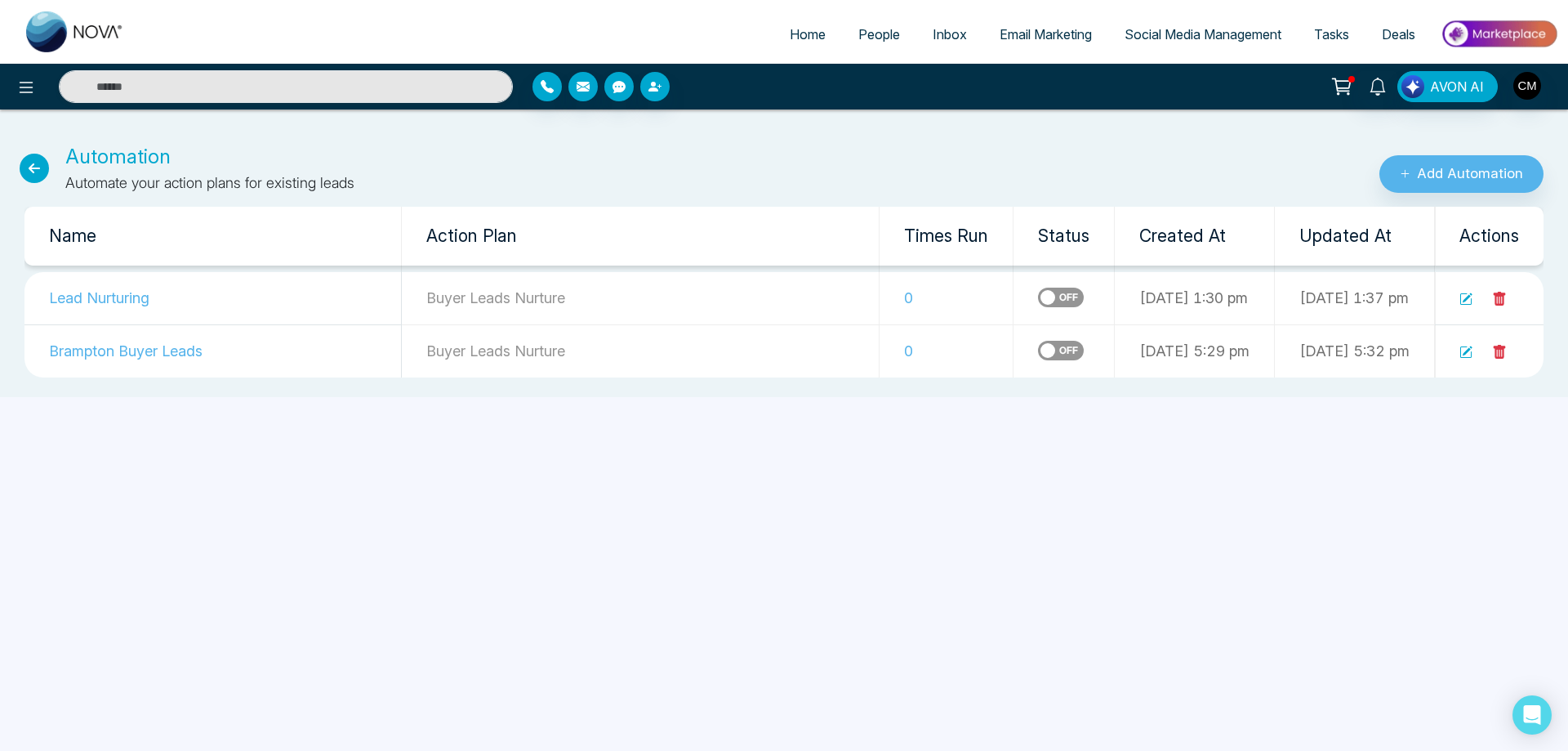
click at [1038, 345] on label at bounding box center [1061, 350] width 46 height 19
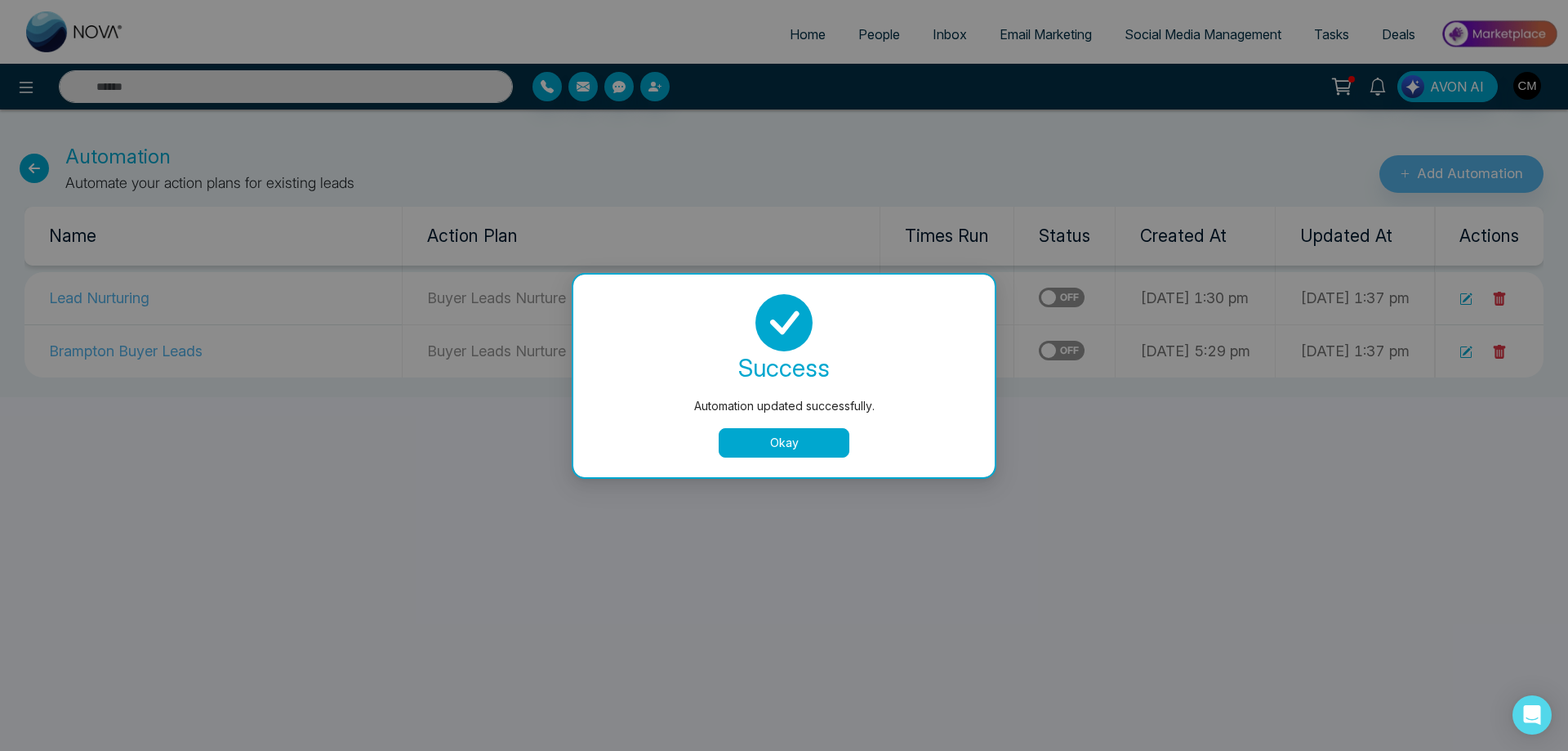
click at [786, 456] on button "Okay" at bounding box center [784, 443] width 130 height 29
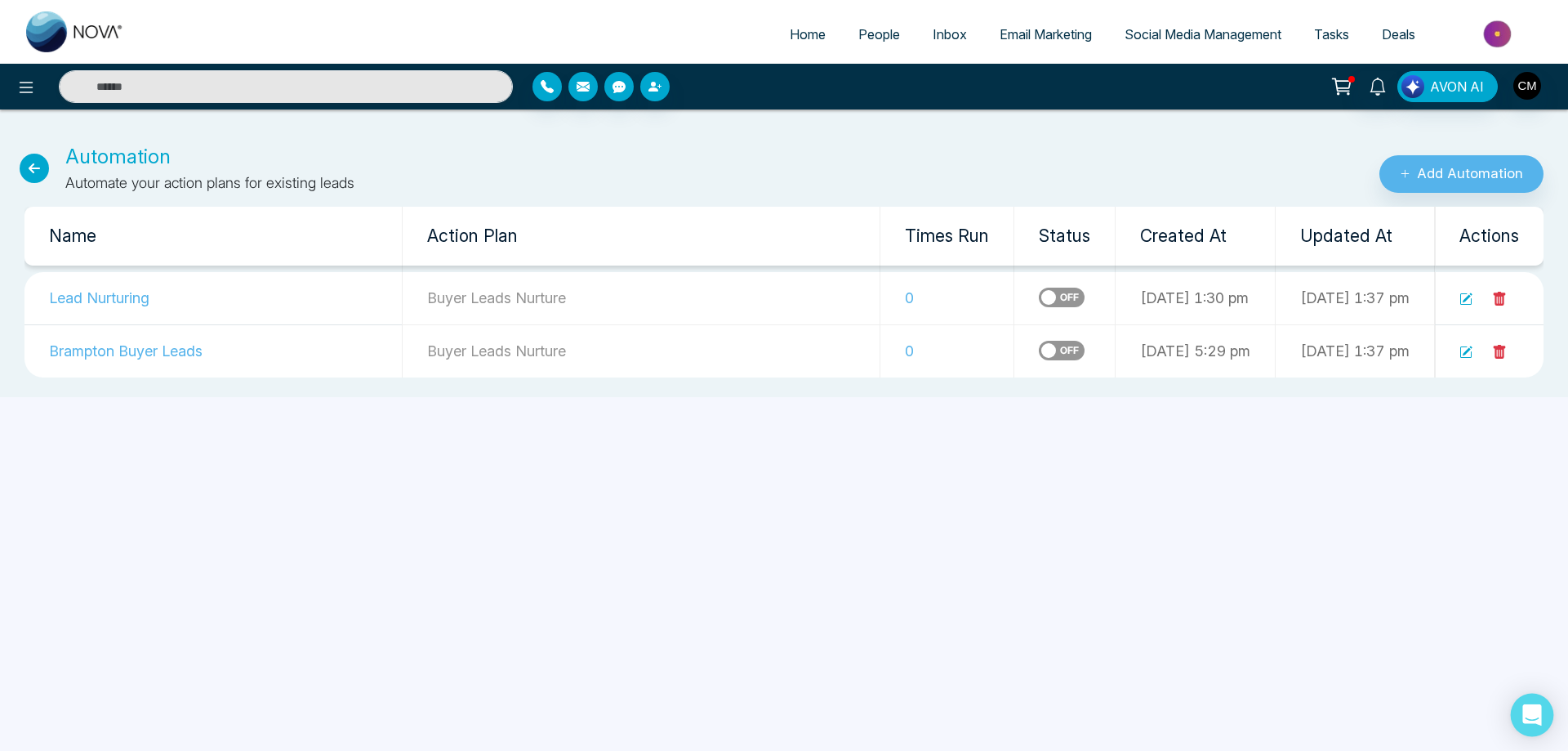
click at [1533, 732] on div "Open Intercom Messenger" at bounding box center [1531, 715] width 43 height 43
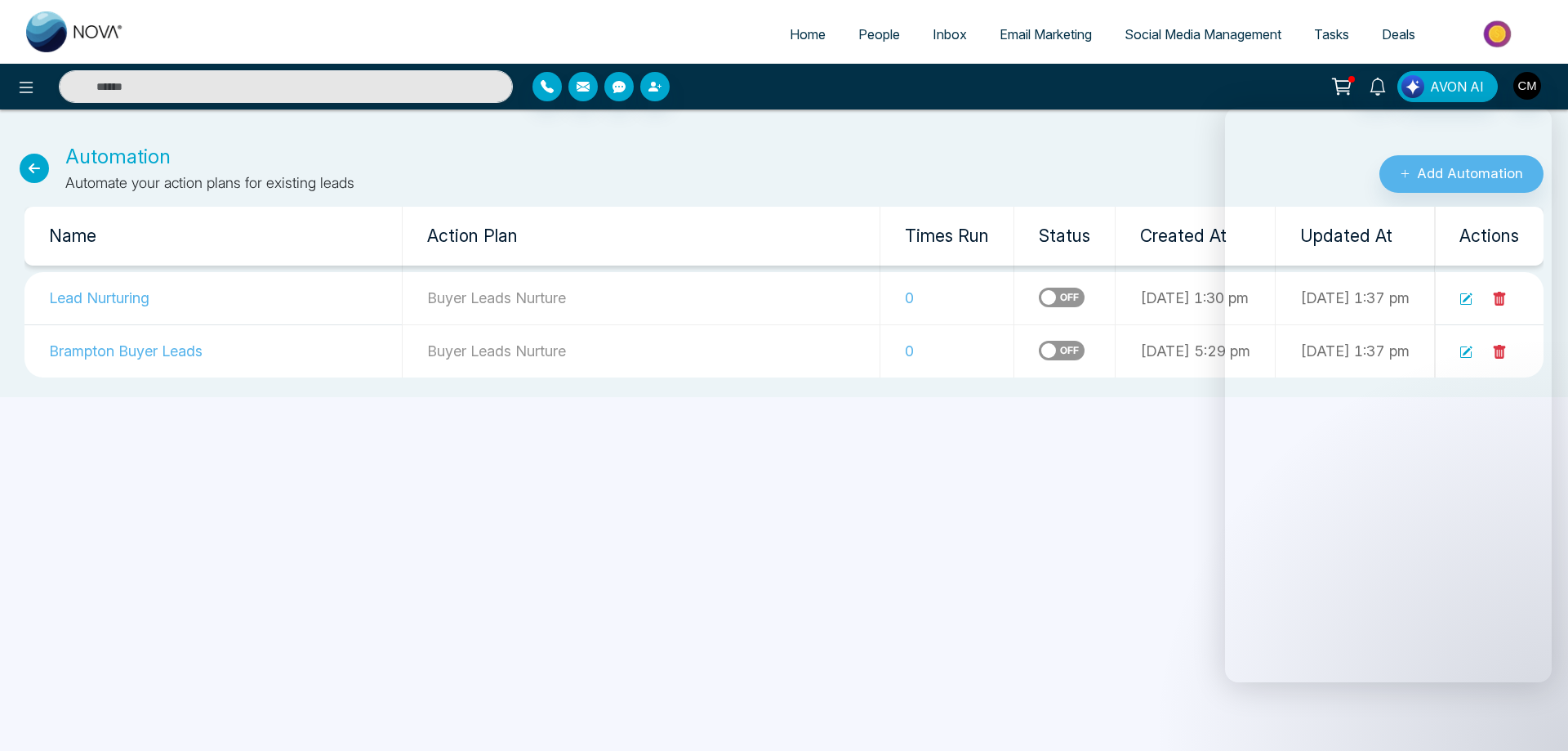
click at [1140, 534] on div "Home People Inbox Email Marketing Social Media Management Tasks Deals AVON AI A…" at bounding box center [784, 376] width 1568 height 751
